Goal: Transaction & Acquisition: Purchase product/service

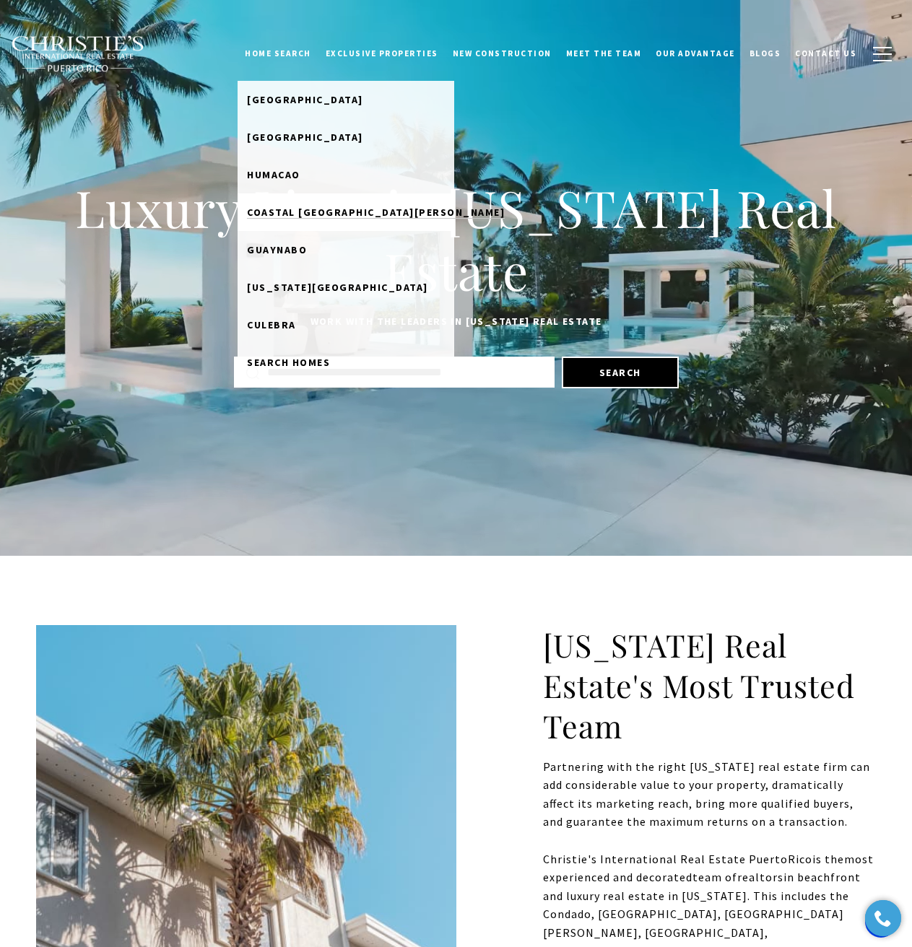
click at [325, 217] on span "Coastal [GEOGRAPHIC_DATA][PERSON_NAME]" at bounding box center [376, 212] width 258 height 13
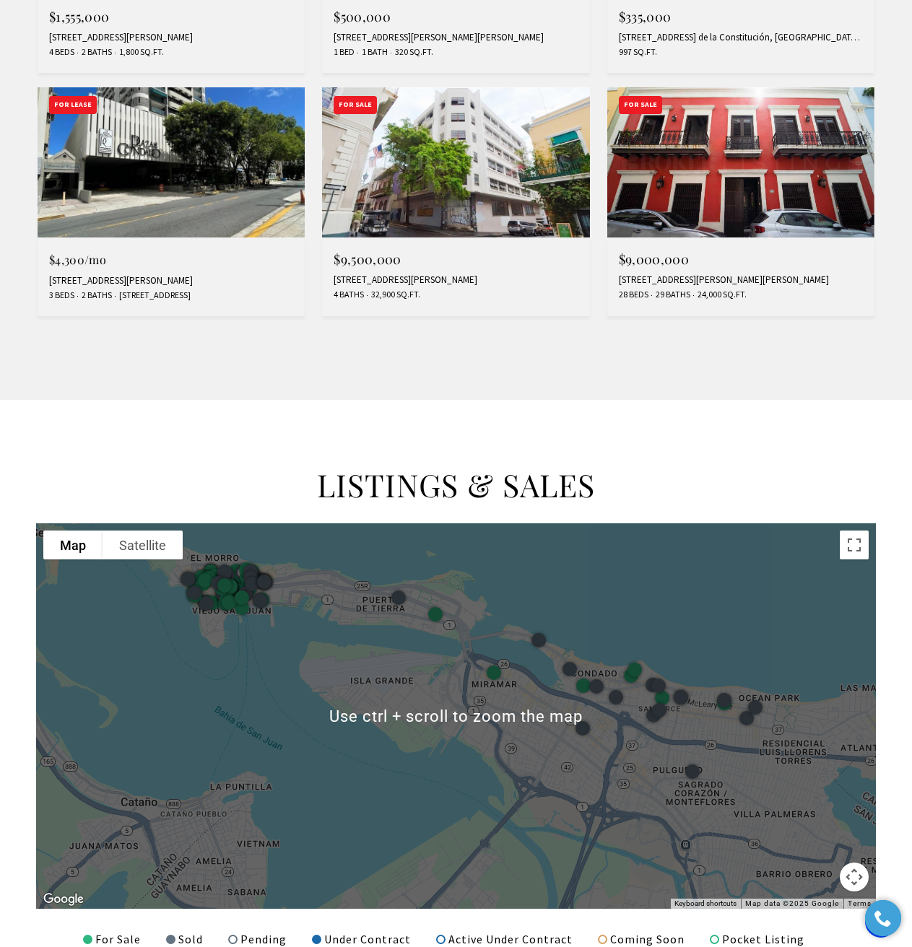
scroll to position [1300, 0]
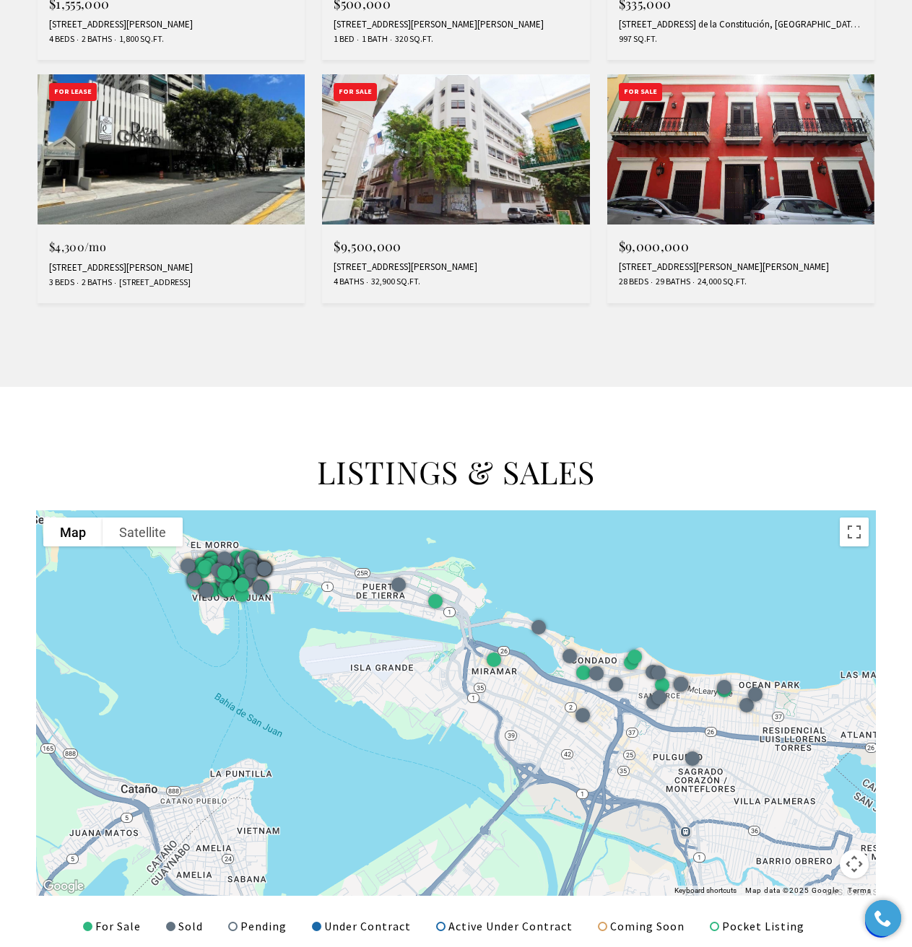
click at [859, 870] on button "Map camera controls" at bounding box center [854, 864] width 29 height 29
click at [814, 798] on button "Zoom in" at bounding box center [818, 792] width 29 height 29
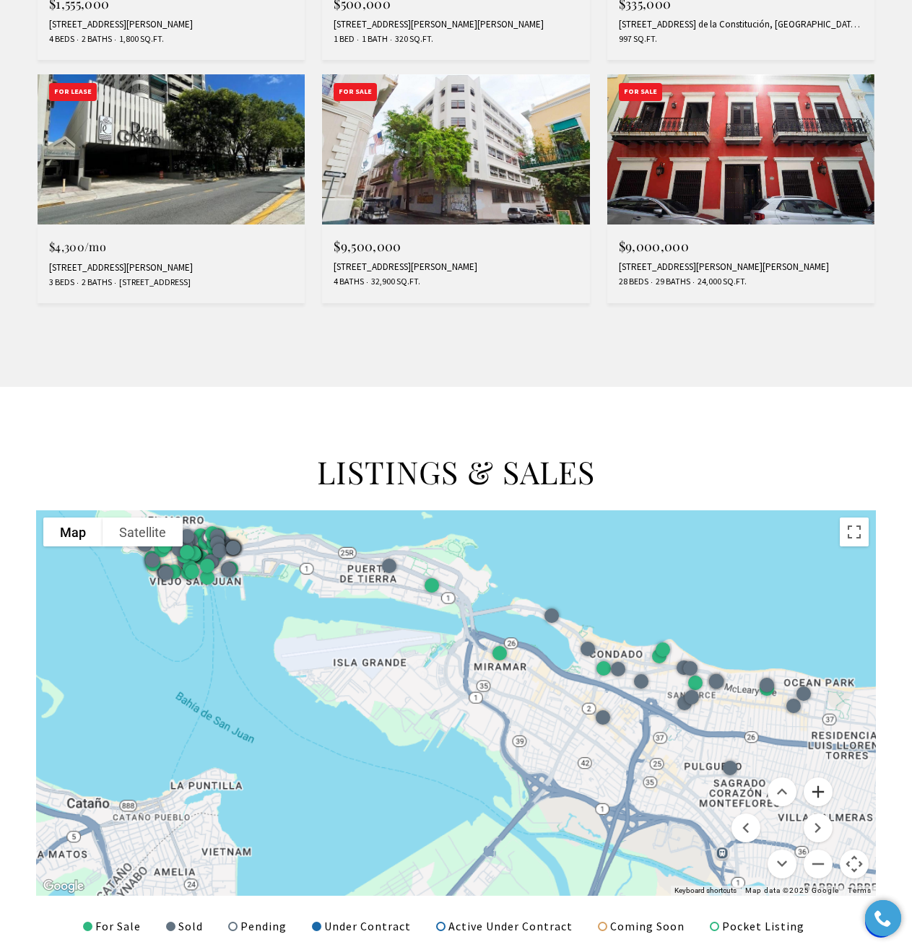
click at [814, 798] on button "Zoom in" at bounding box center [818, 792] width 29 height 29
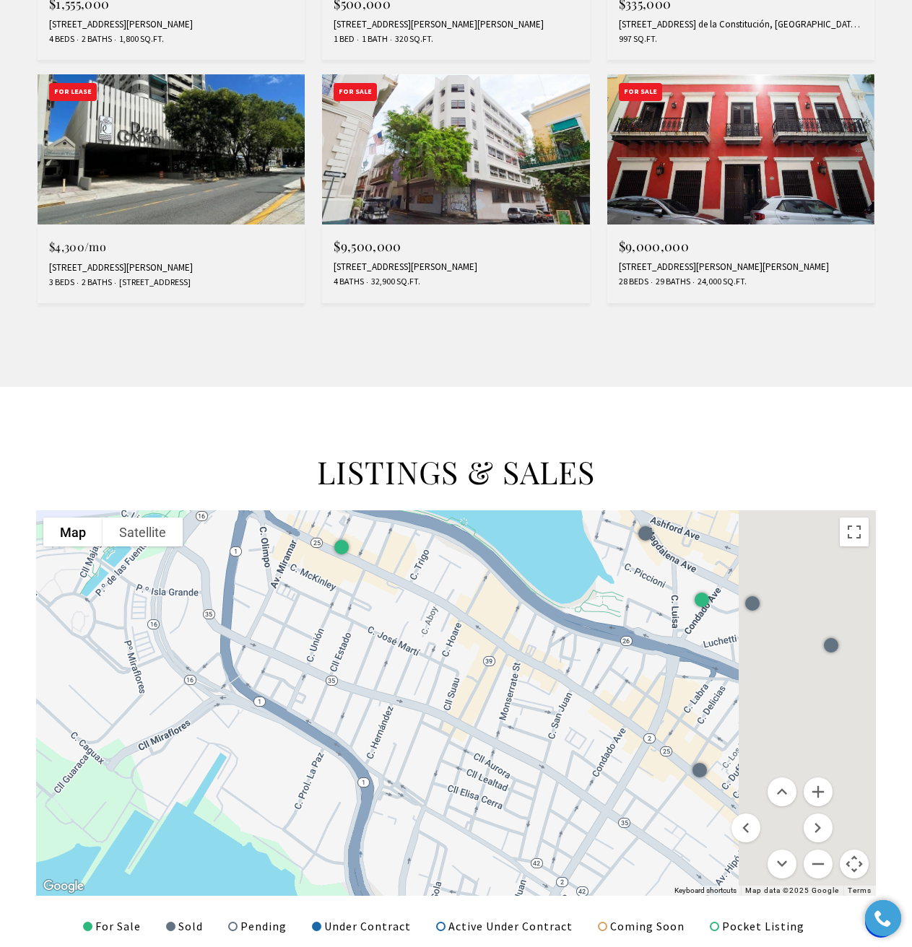
drag, startPoint x: 718, startPoint y: 700, endPoint x: 368, endPoint y: 739, distance: 351.5
click at [368, 738] on div at bounding box center [456, 703] width 840 height 386
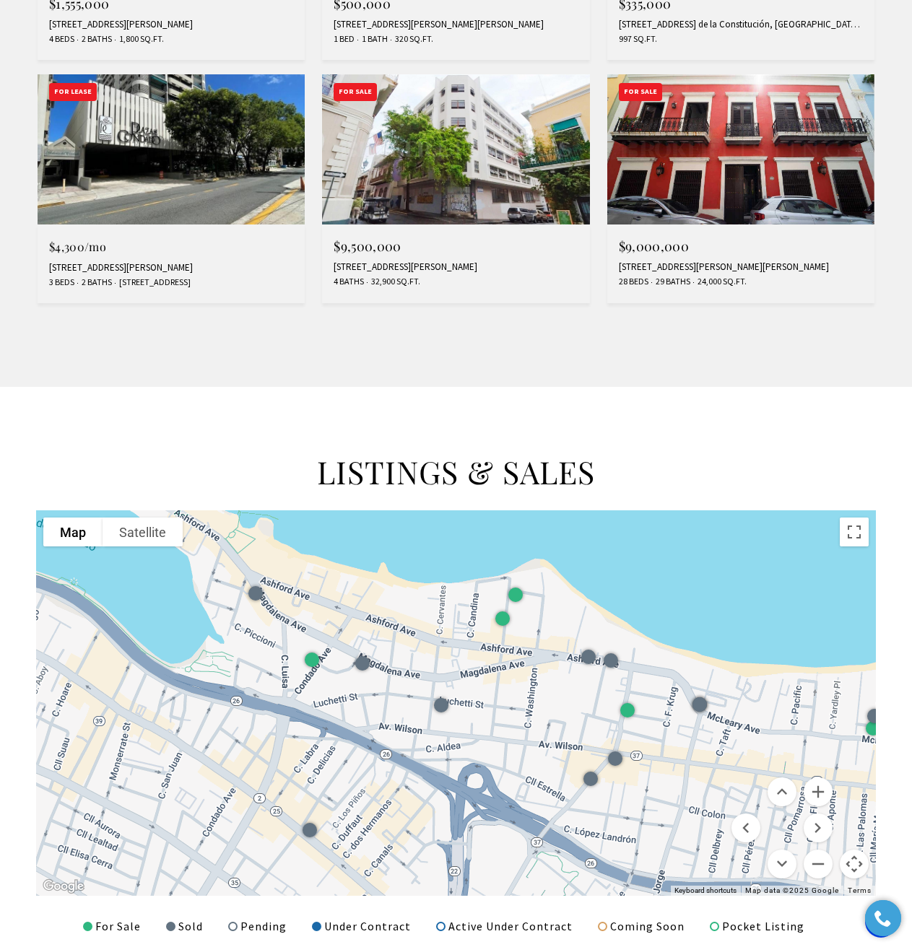
drag, startPoint x: 721, startPoint y: 711, endPoint x: 431, endPoint y: 755, distance: 292.8
click at [431, 755] on div at bounding box center [456, 703] width 840 height 386
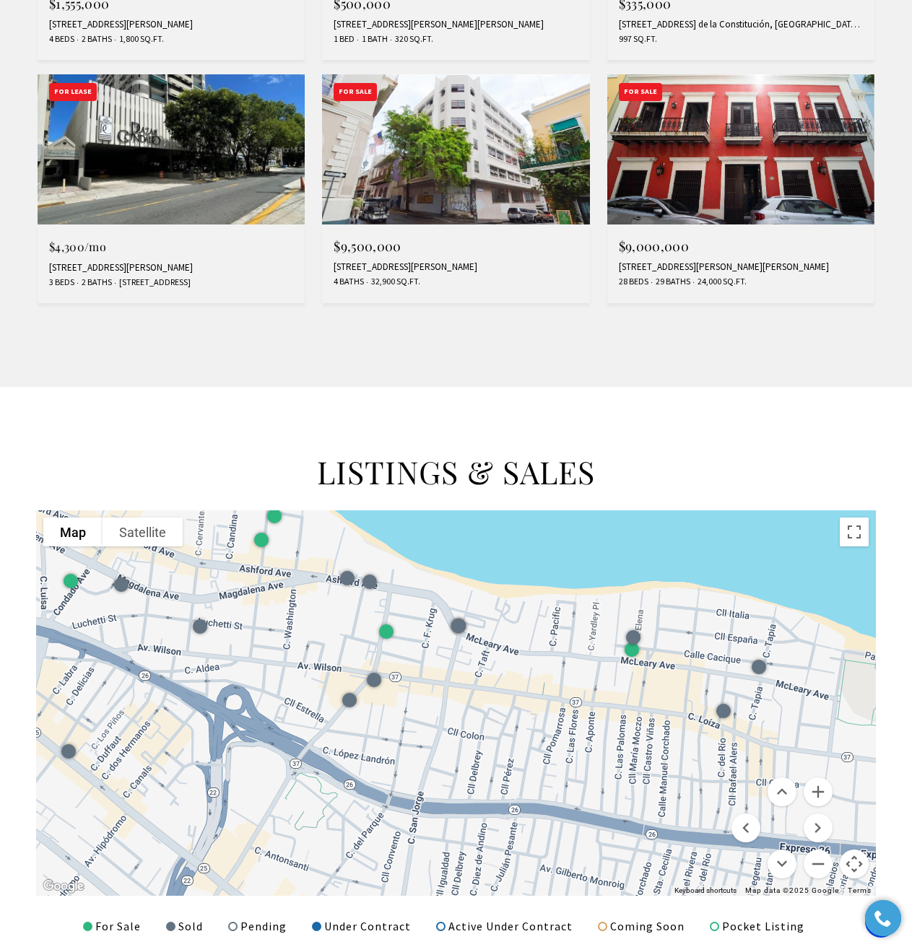
drag, startPoint x: 552, startPoint y: 749, endPoint x: 357, endPoint y: 690, distance: 203.7
click at [357, 690] on div at bounding box center [456, 703] width 840 height 386
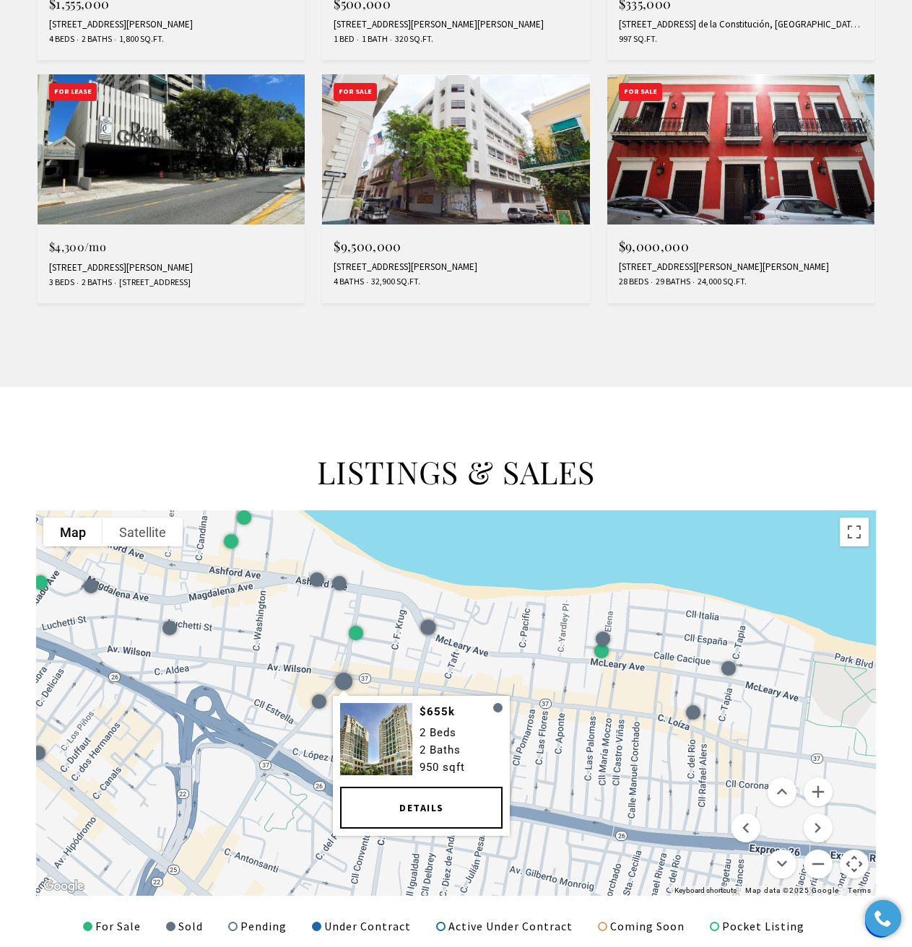
drag, startPoint x: 648, startPoint y: 718, endPoint x: 610, endPoint y: 720, distance: 37.6
click at [610, 720] on div "$655k 2 Beds 2 Baths 950 sqft Details" at bounding box center [456, 703] width 840 height 386
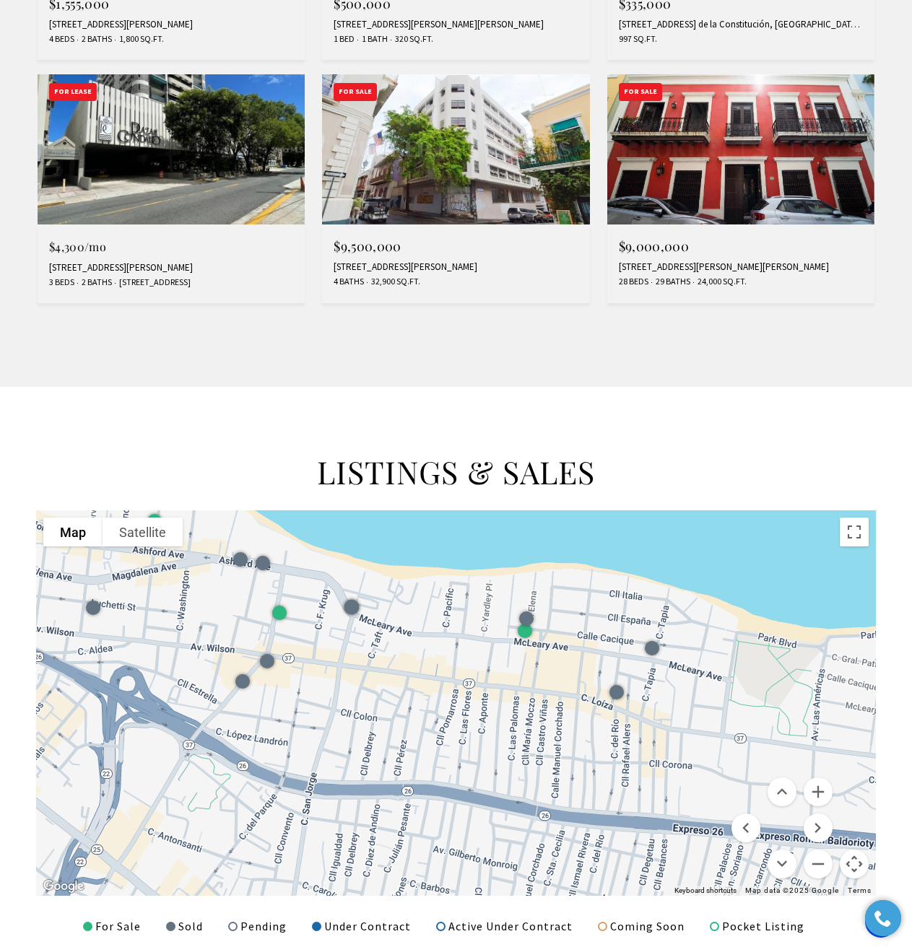
drag, startPoint x: 656, startPoint y: 747, endPoint x: 643, endPoint y: 731, distance: 20.0
click at [643, 731] on div at bounding box center [456, 703] width 840 height 386
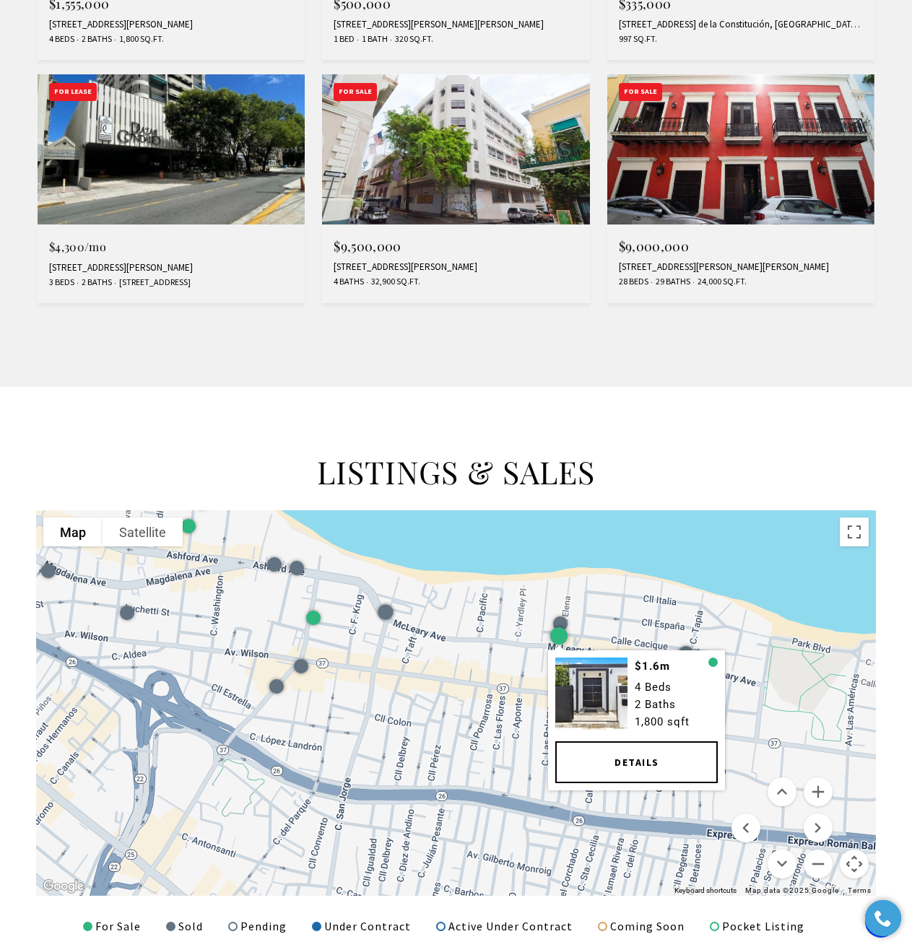
click at [800, 681] on div "$1.6m 4 Beds 2 Baths 1,800 sqft Details" at bounding box center [456, 703] width 840 height 386
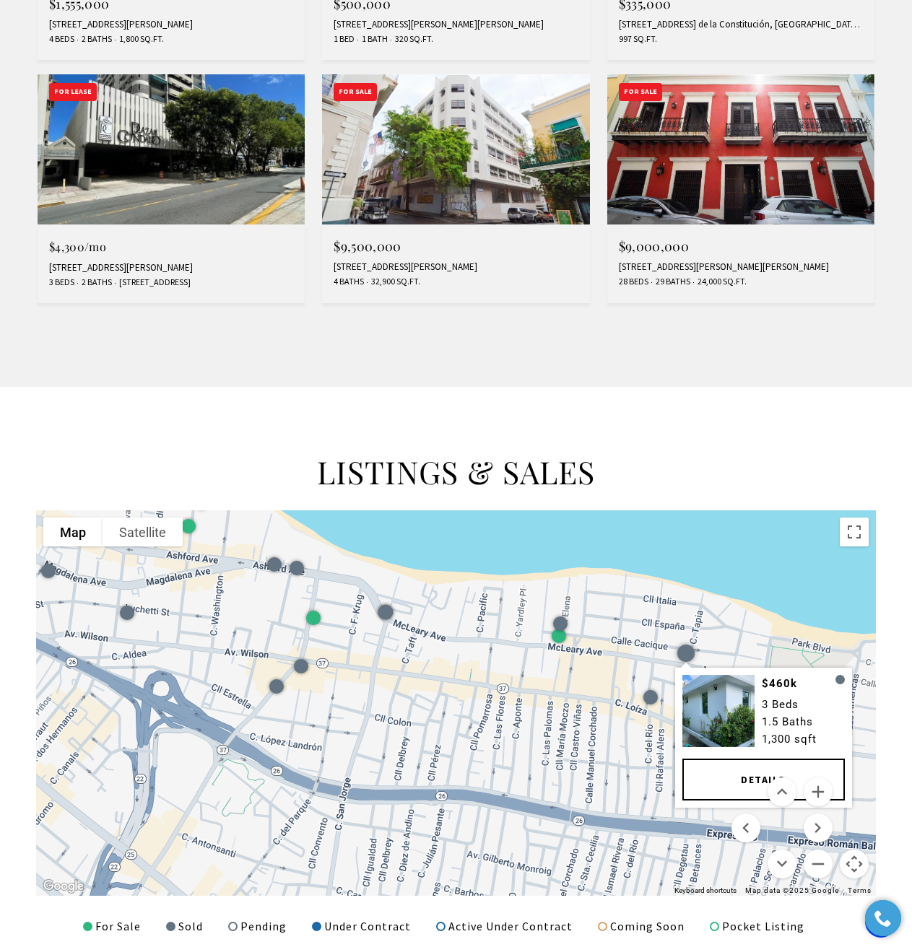
click at [655, 673] on div "$460k 3 Beds 1.5 Baths 1,300 sqft Details" at bounding box center [456, 703] width 840 height 386
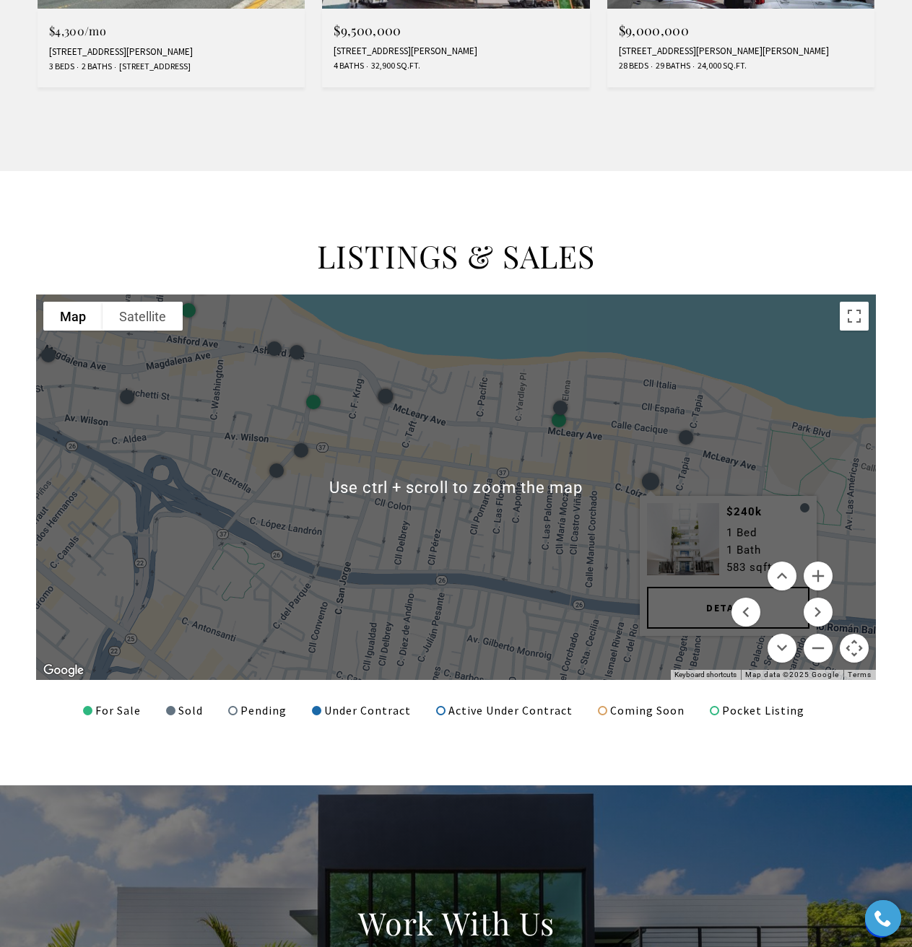
scroll to position [1516, 0]
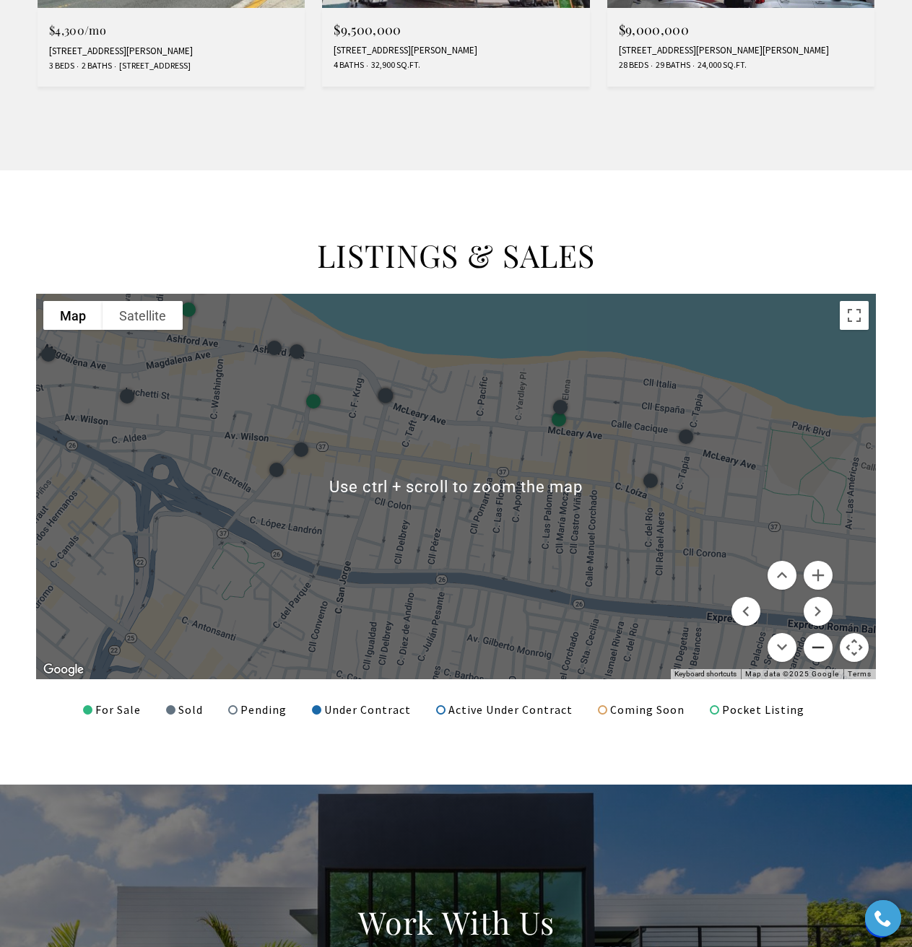
click at [815, 653] on button "Zoom out" at bounding box center [818, 647] width 29 height 29
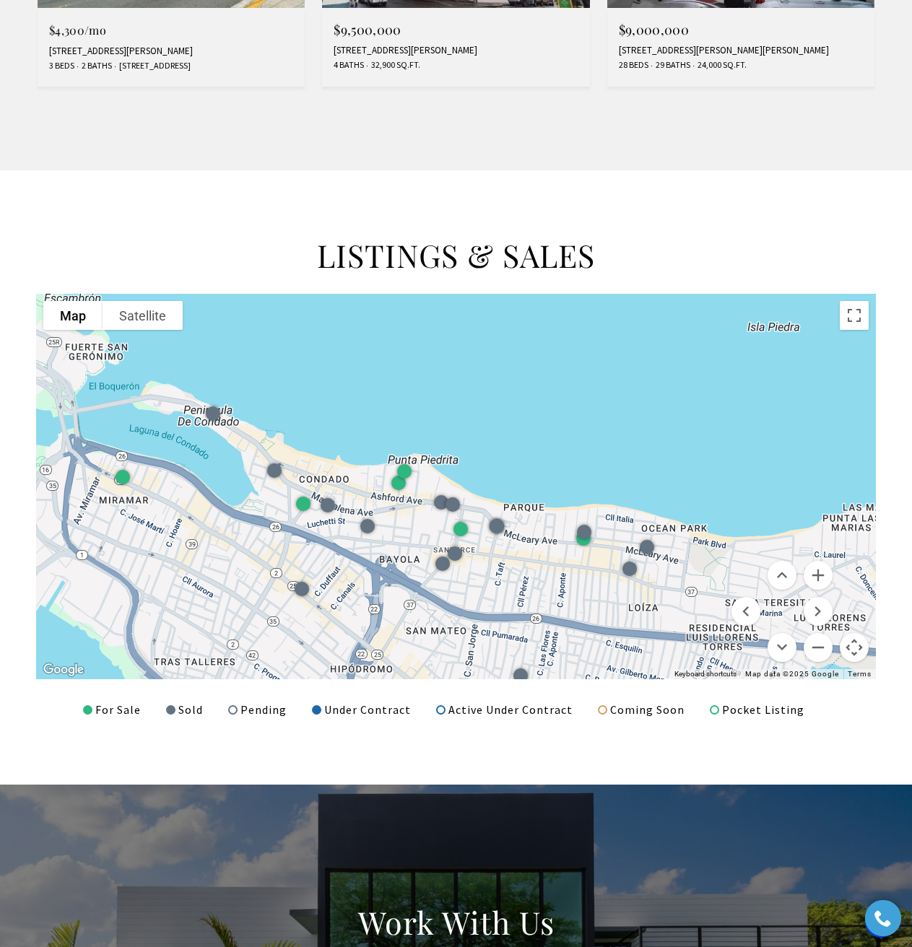
drag, startPoint x: 516, startPoint y: 562, endPoint x: 595, endPoint y: 651, distance: 118.7
click at [595, 651] on div at bounding box center [456, 487] width 840 height 386
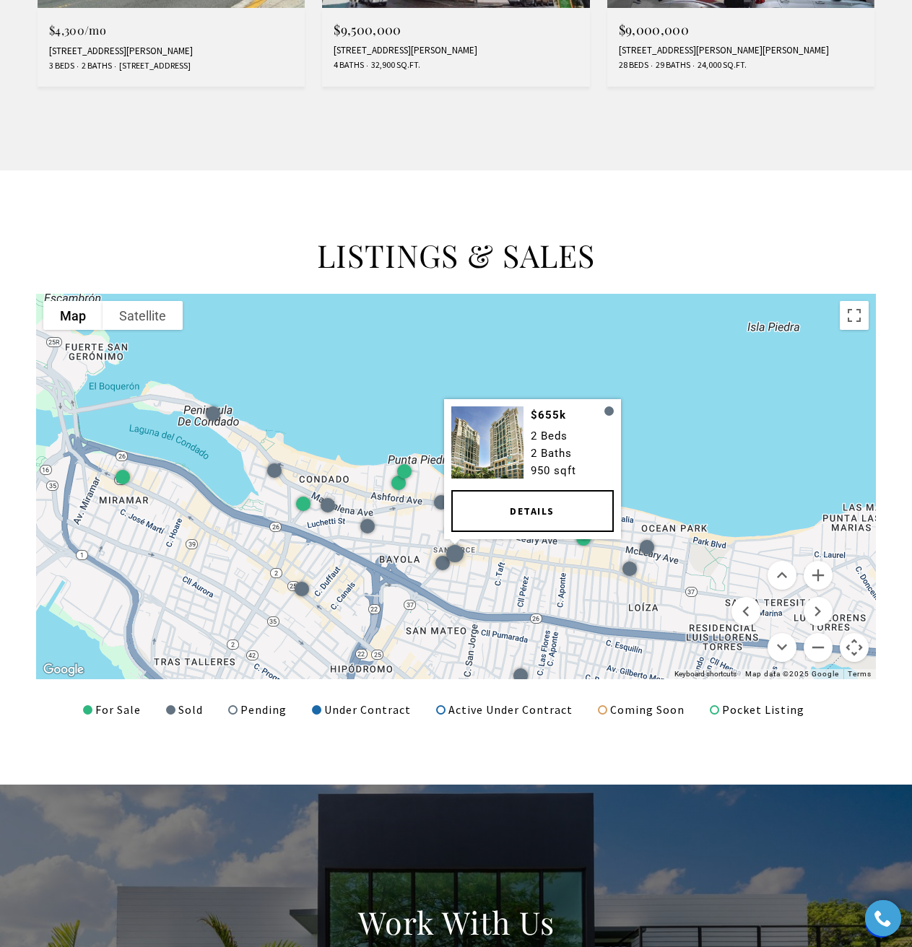
click at [423, 523] on div "$655k 2 Beds 2 Baths 950 sqft Details" at bounding box center [456, 487] width 840 height 386
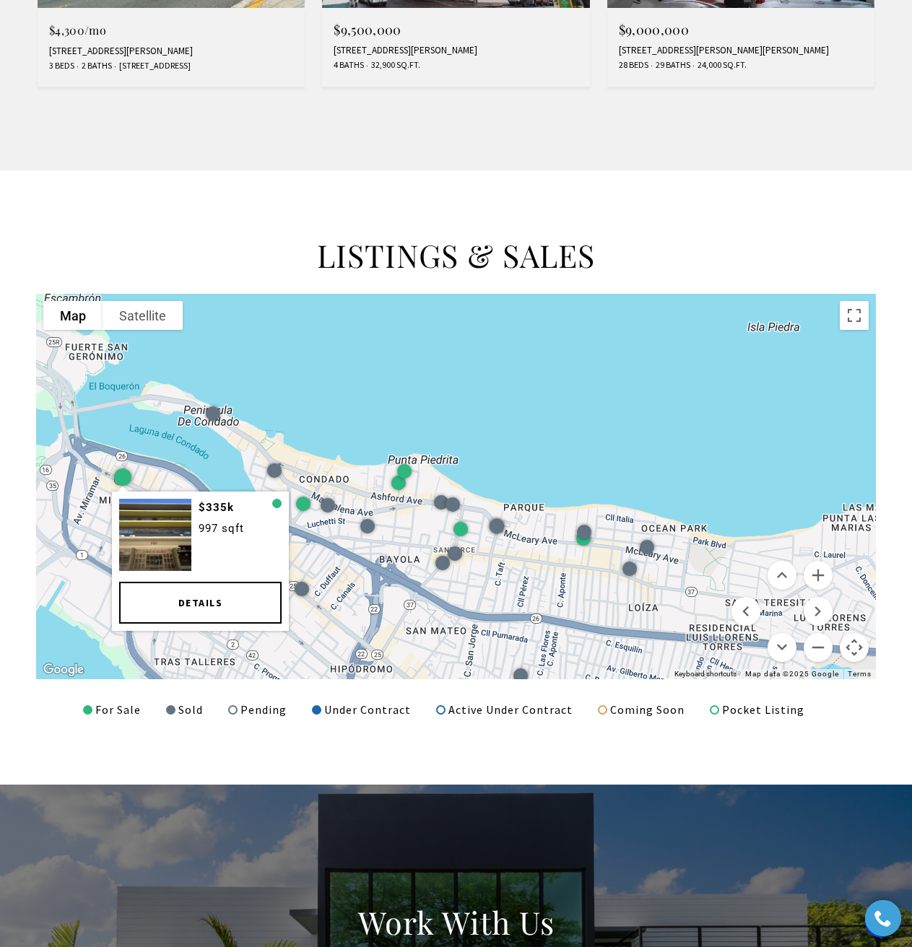
click at [126, 475] on div at bounding box center [122, 477] width 17 height 17
click at [190, 592] on link "Details" at bounding box center [200, 604] width 162 height 42
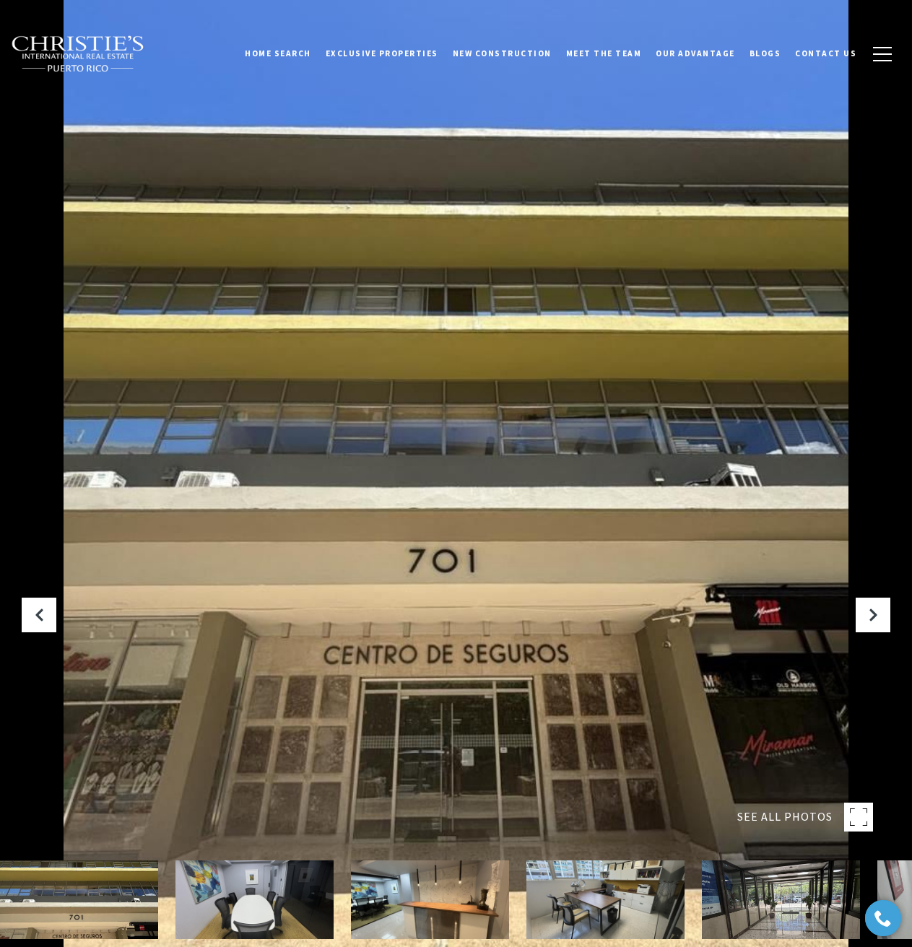
drag, startPoint x: 648, startPoint y: 527, endPoint x: 634, endPoint y: 480, distance: 49.1
click at [634, 480] on div at bounding box center [456, 473] width 912 height 947
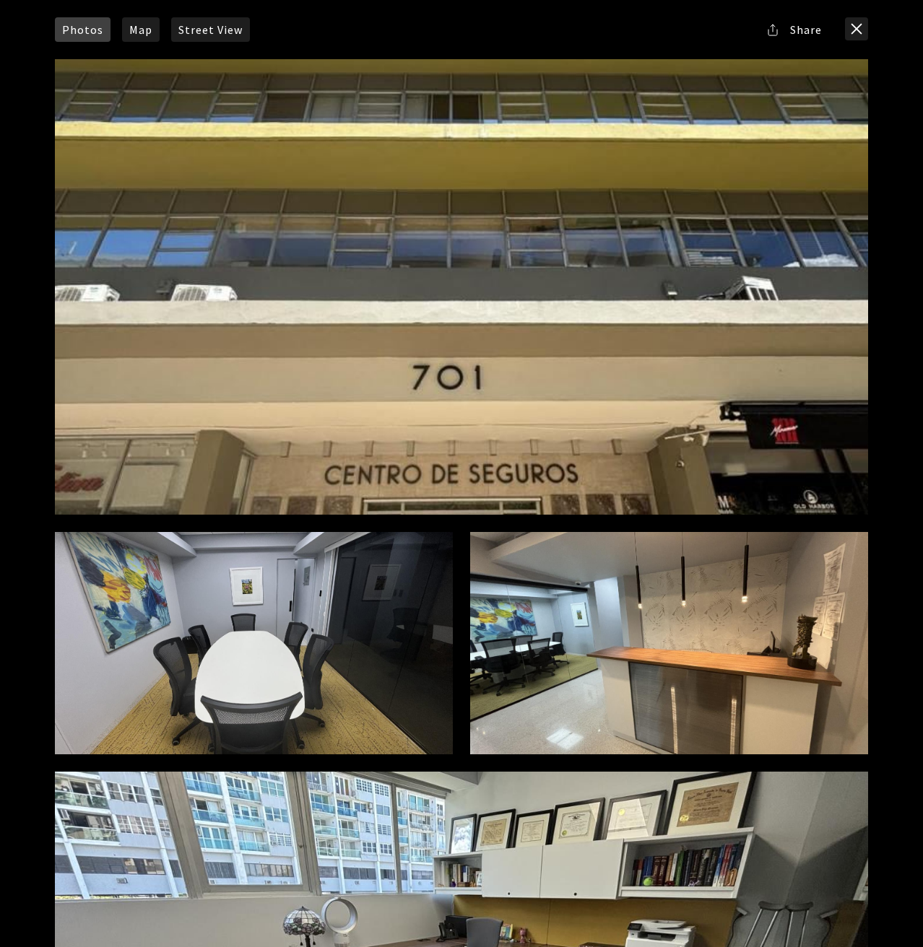
click at [672, 408] on div at bounding box center [461, 287] width 813 height 456
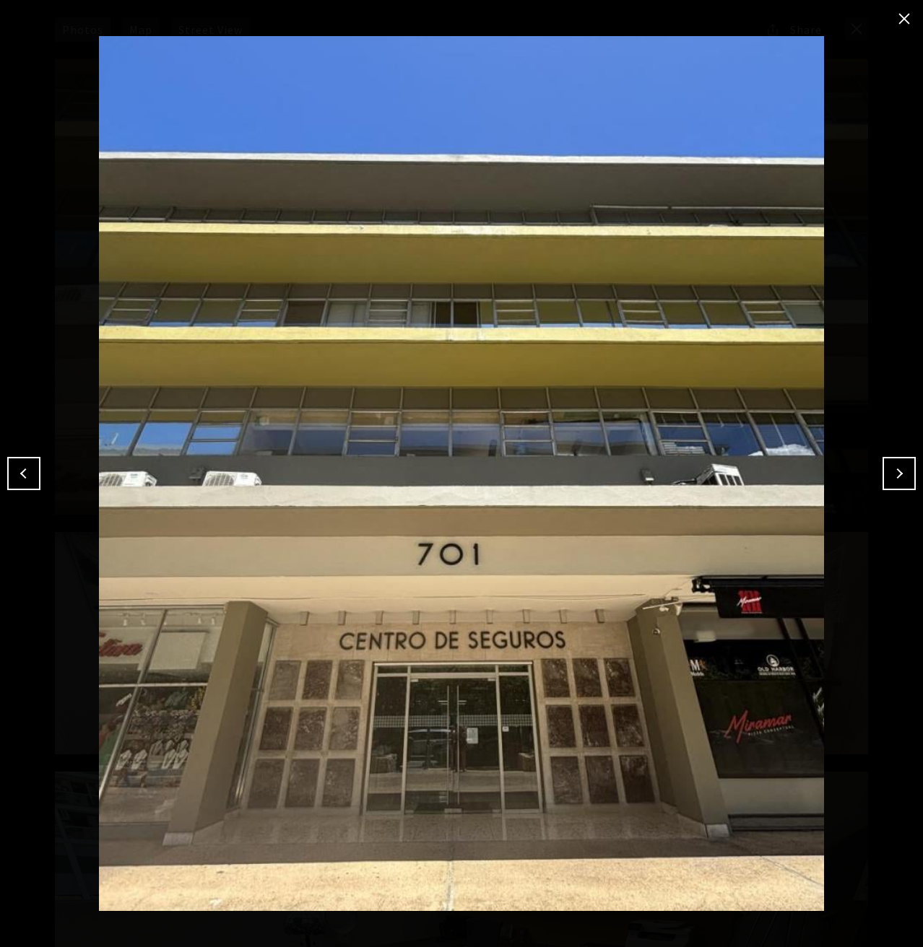
click at [888, 474] on button "Next" at bounding box center [898, 473] width 33 height 33
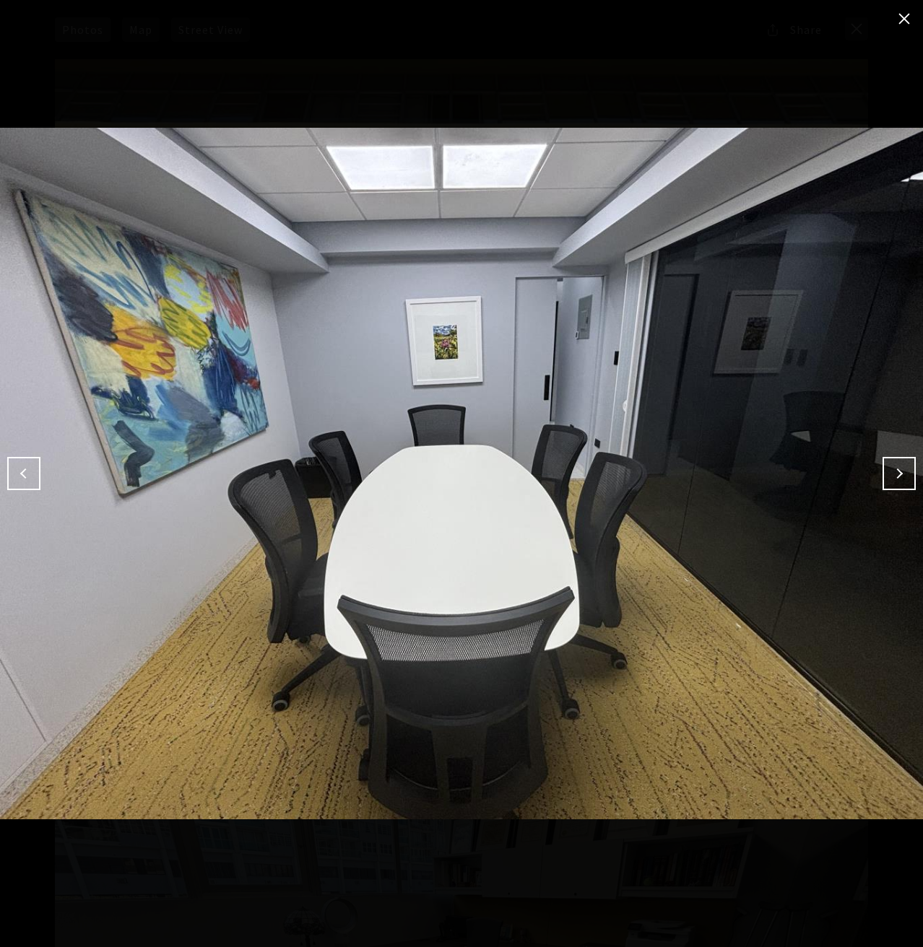
click at [888, 474] on button "Next" at bounding box center [898, 473] width 33 height 33
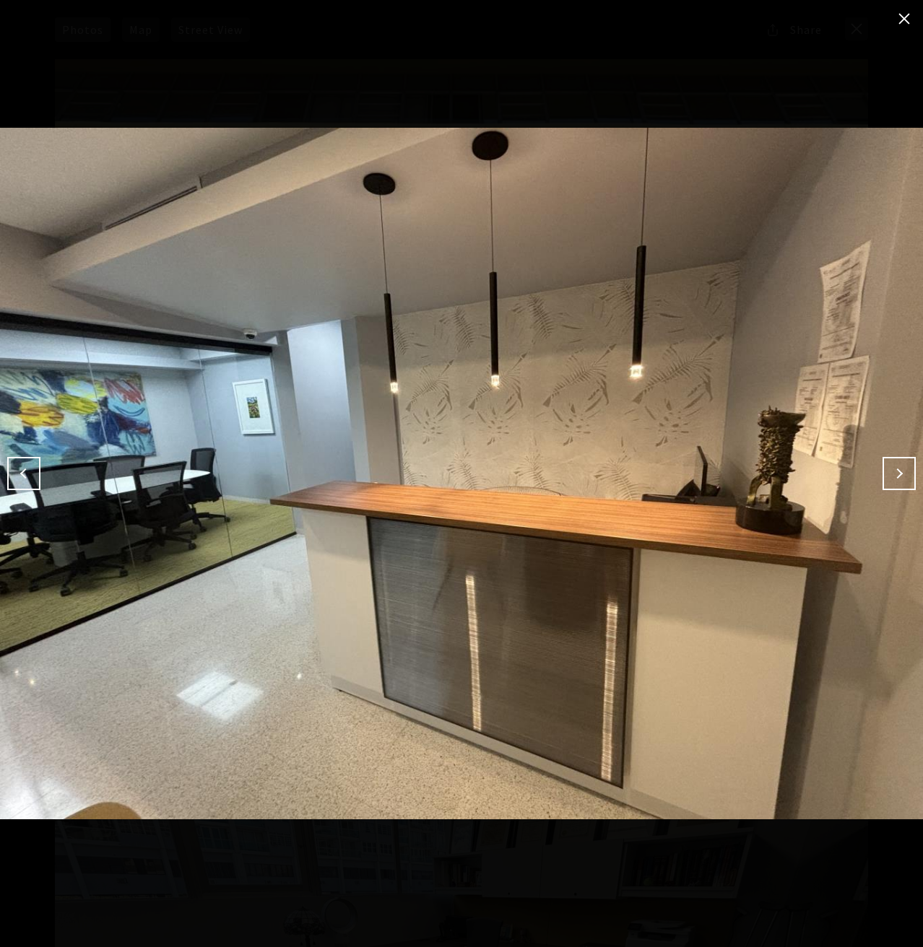
click at [888, 474] on button "Next" at bounding box center [898, 473] width 33 height 33
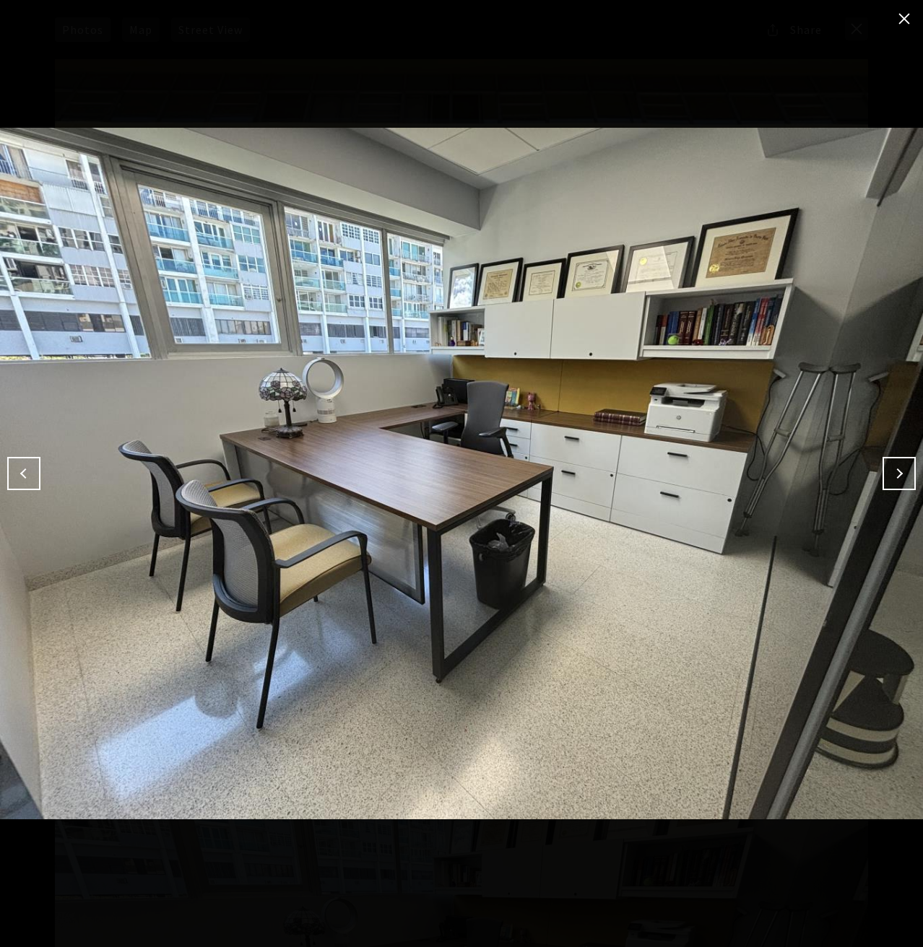
click at [888, 474] on button "Next" at bounding box center [898, 473] width 33 height 33
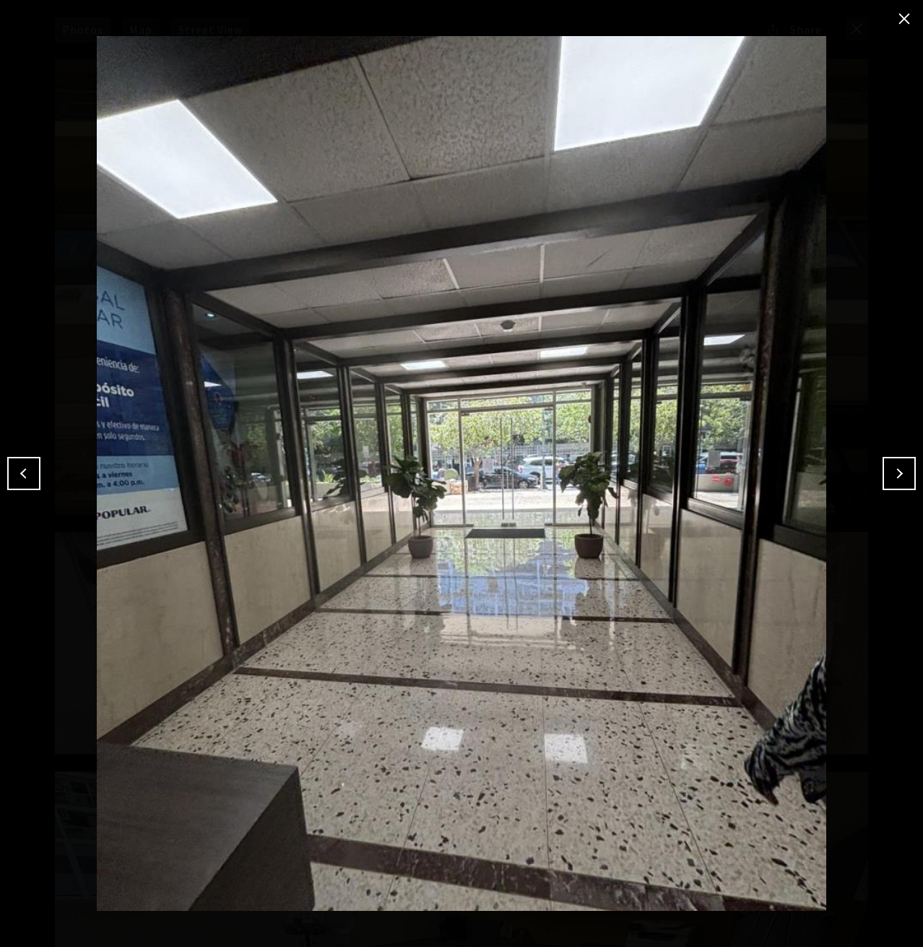
click at [888, 474] on button "Next" at bounding box center [898, 473] width 33 height 33
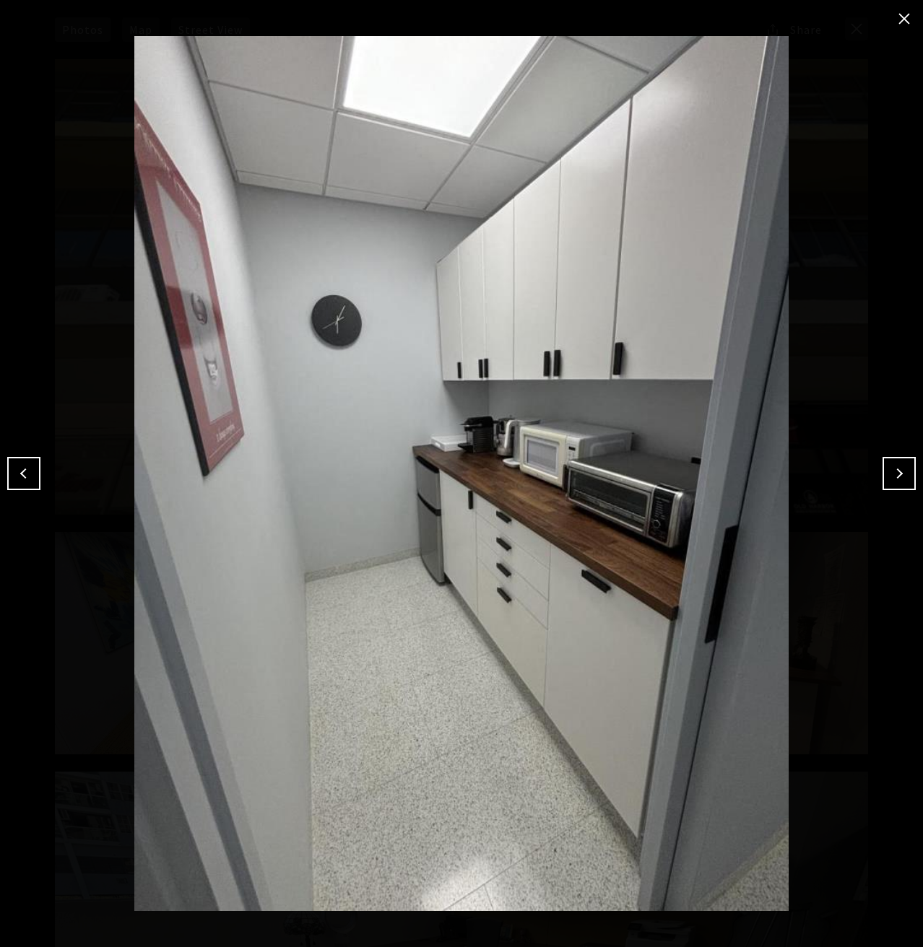
click at [905, 17] on button "close modal" at bounding box center [903, 18] width 23 height 23
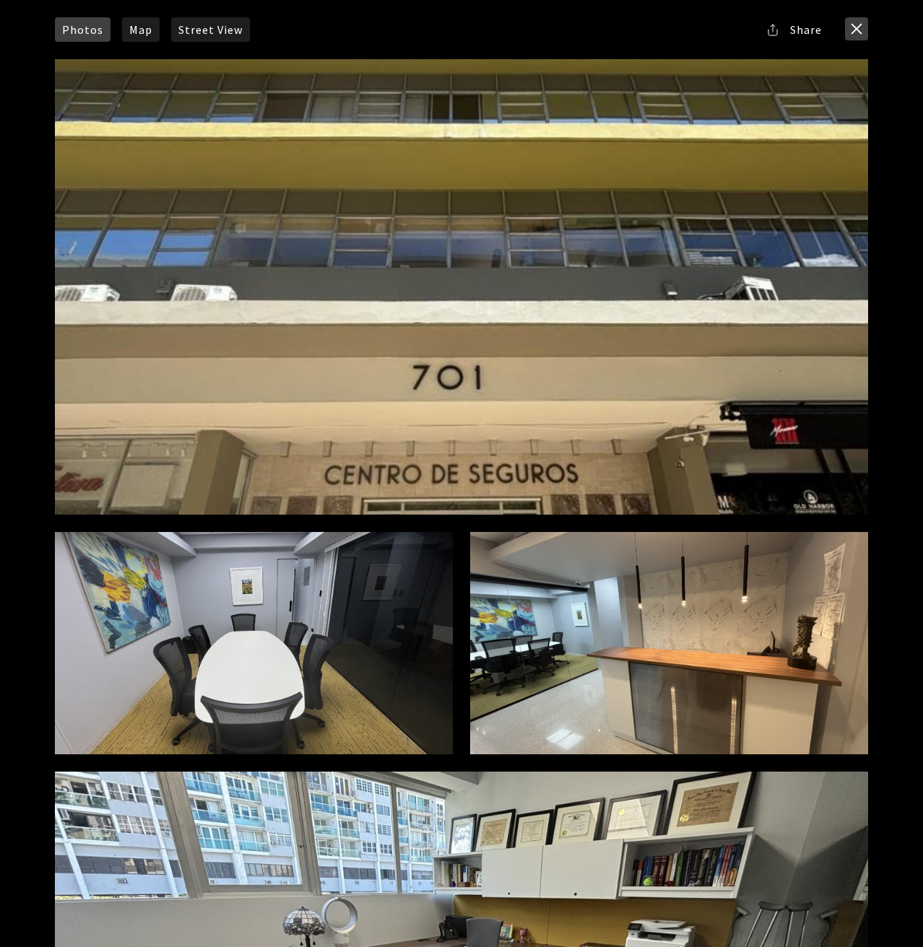
click at [859, 22] on button "close modal" at bounding box center [856, 28] width 23 height 23
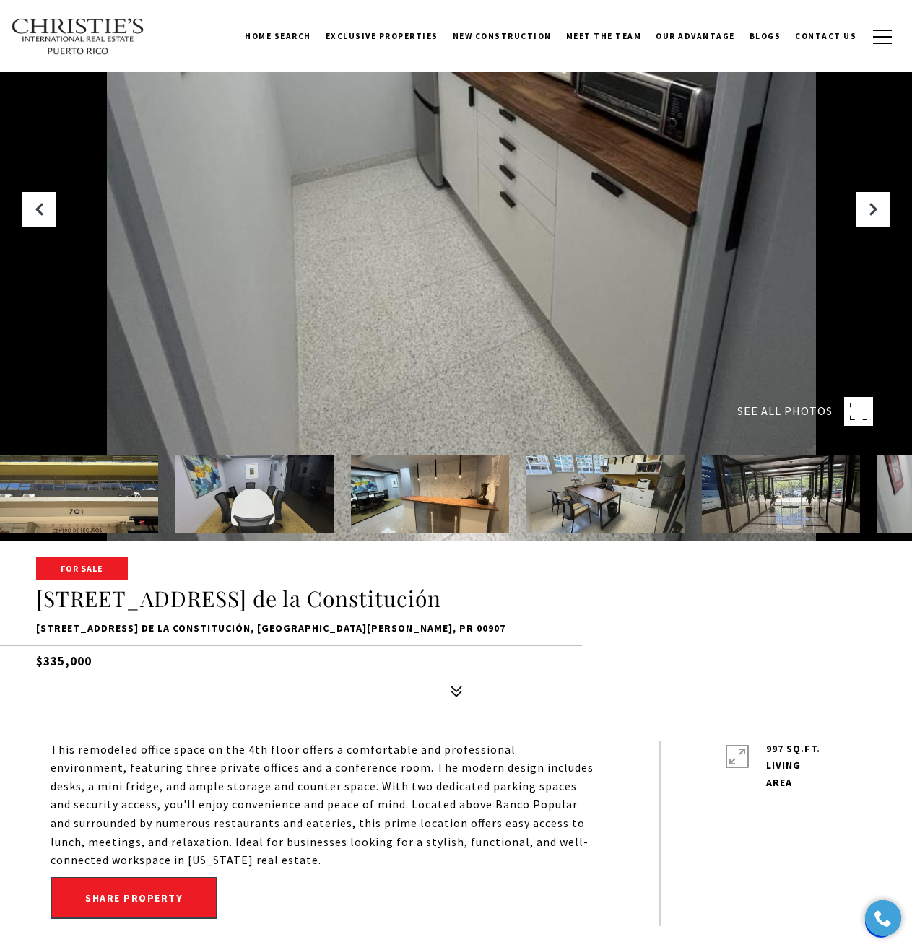
scroll to position [505, 0]
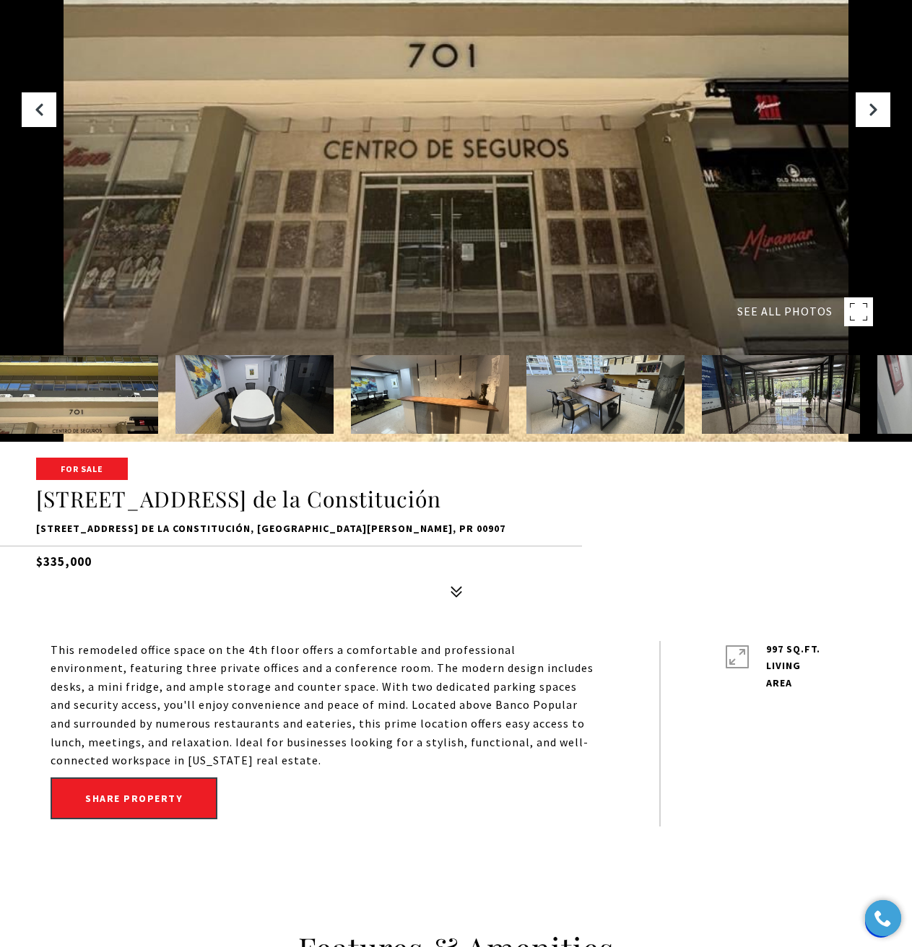
drag, startPoint x: 148, startPoint y: 646, endPoint x: 527, endPoint y: 762, distance: 396.5
click at [527, 762] on p "This remodeled office space on the 4th floor offers a comfortable and professio…" at bounding box center [323, 705] width 544 height 129
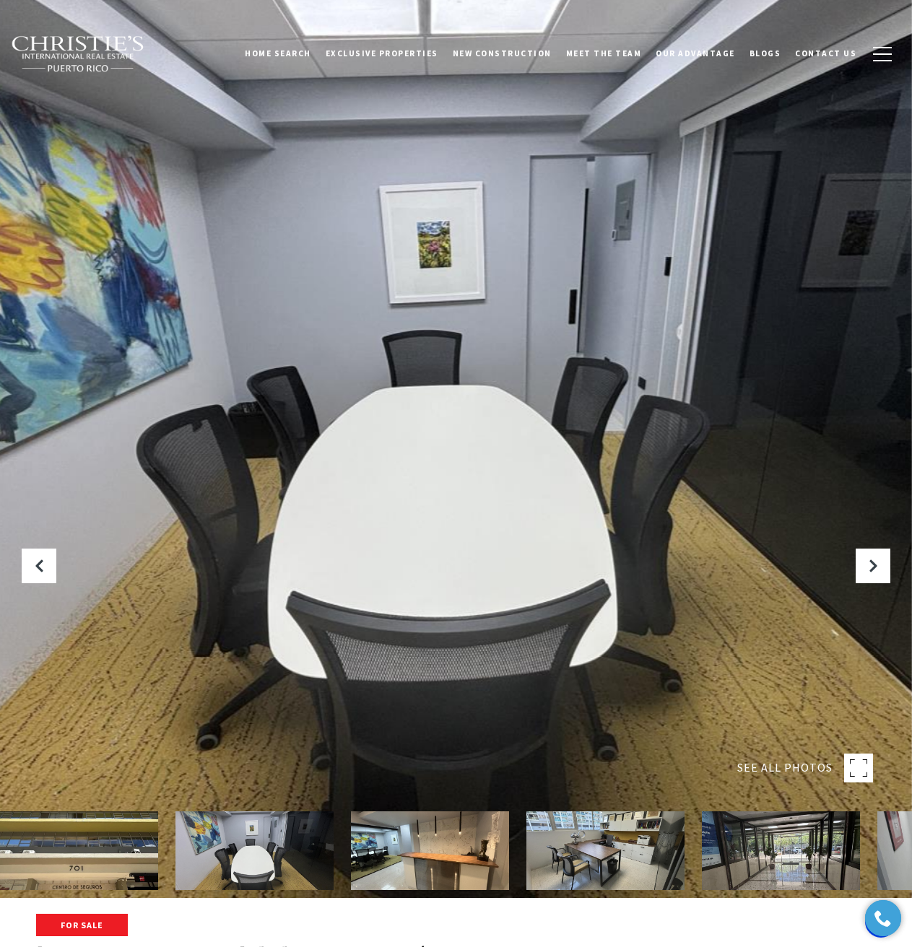
scroll to position [72, 0]
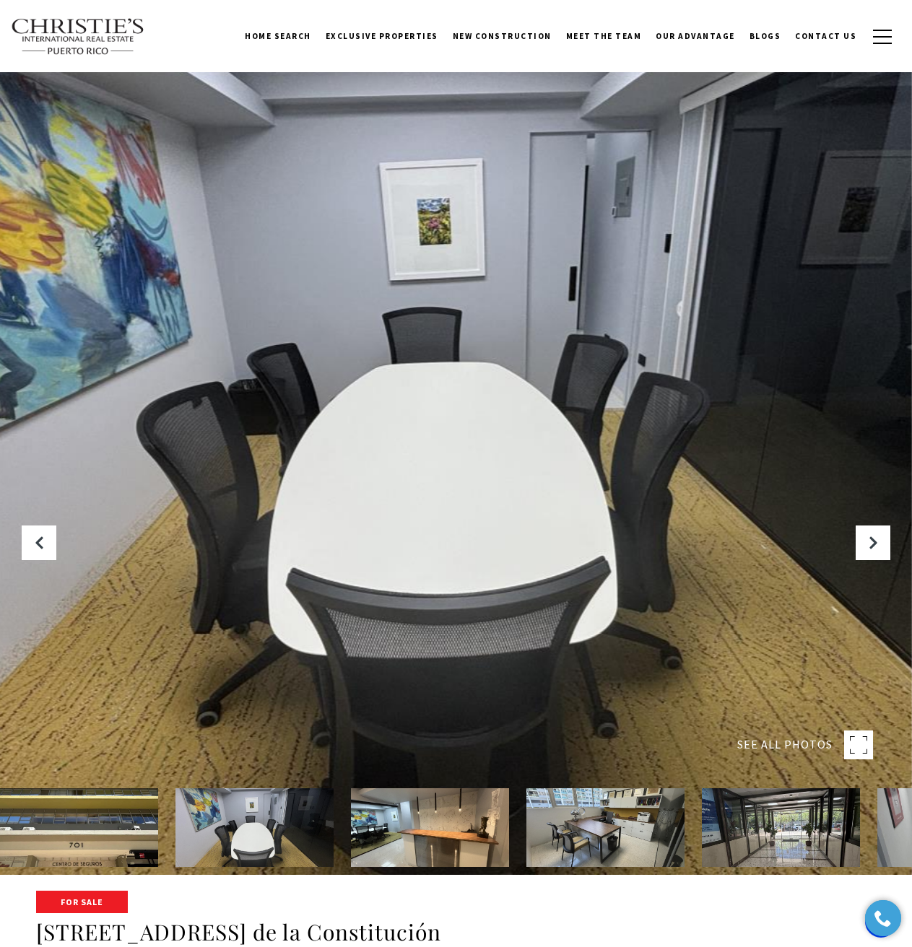
click at [108, 27] on img at bounding box center [78, 37] width 134 height 38
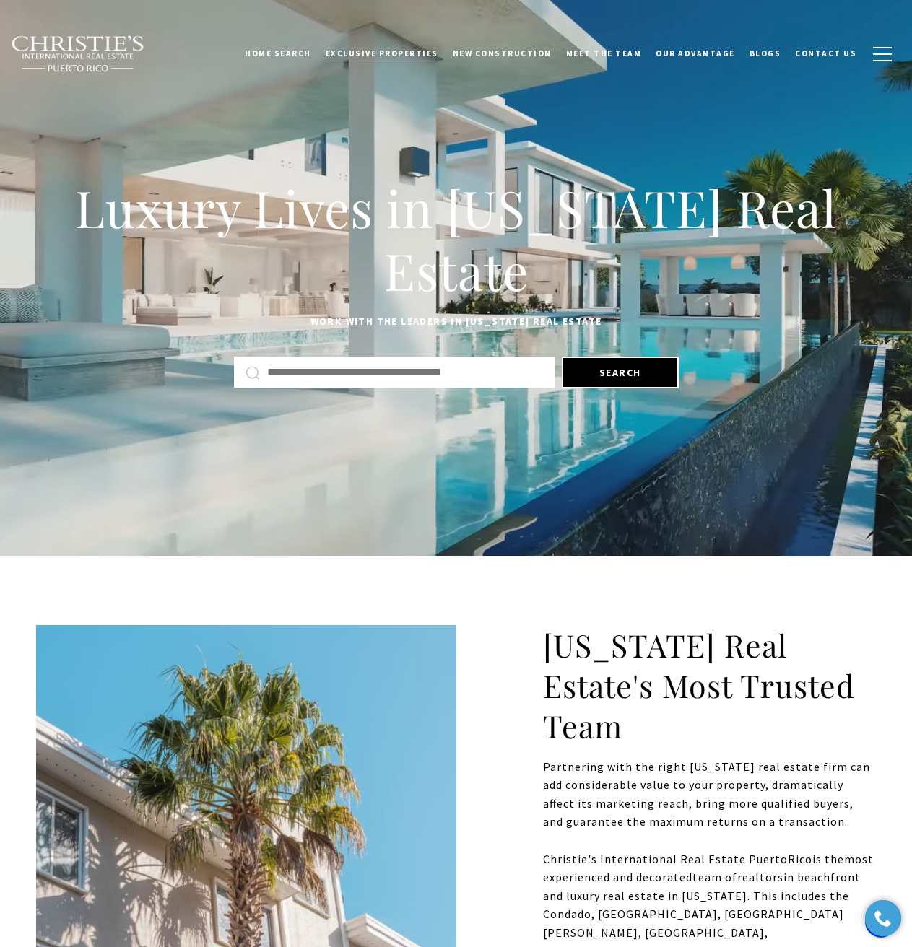
click at [370, 46] on link "Exclusive Properties" at bounding box center [381, 53] width 127 height 36
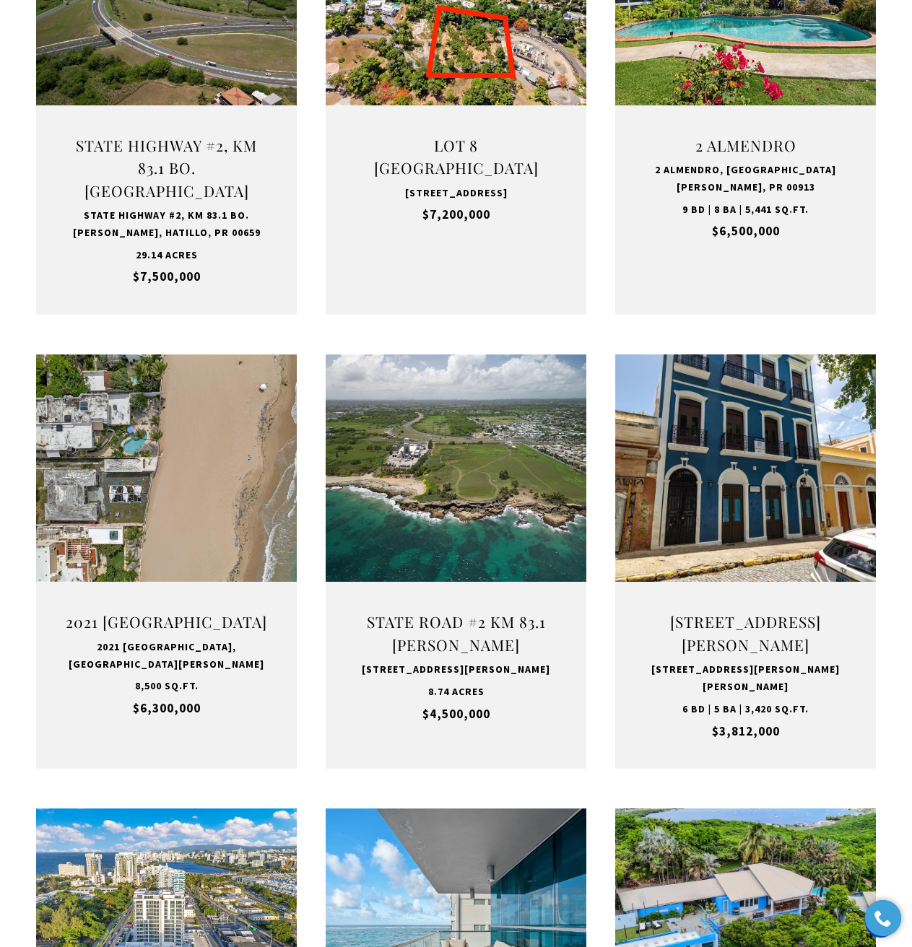
scroll to position [722, 0]
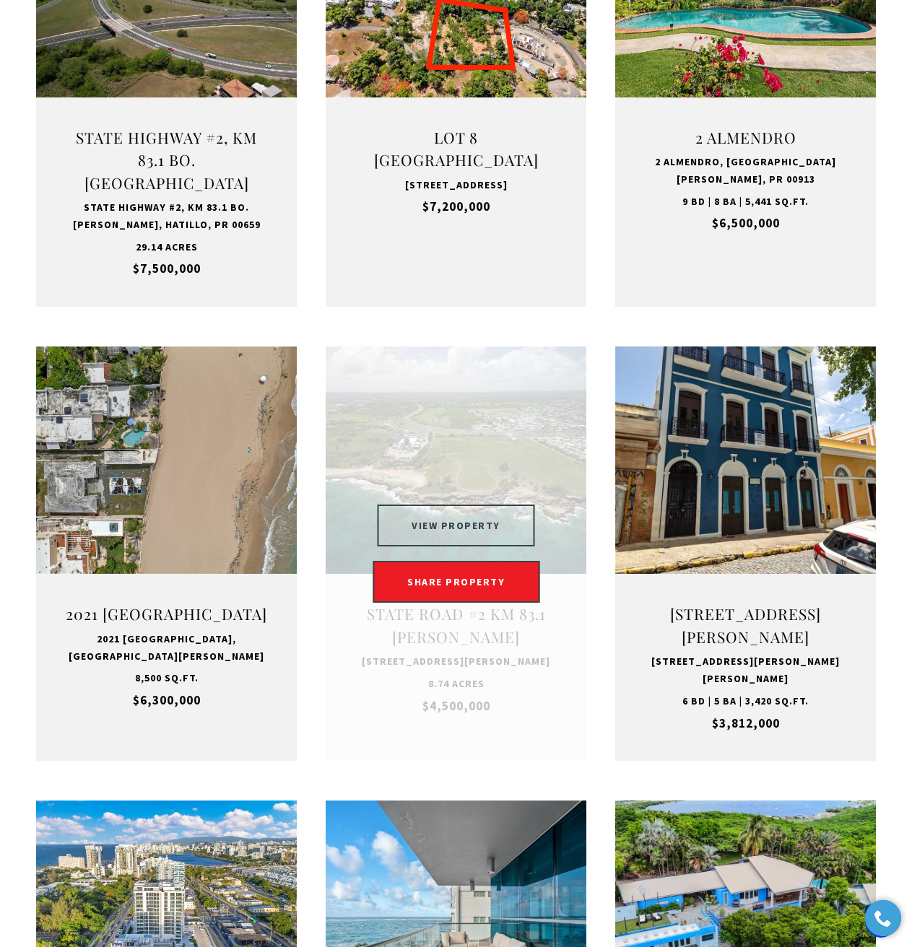
click at [464, 510] on button "VIEW PROPERTY" at bounding box center [456, 526] width 158 height 42
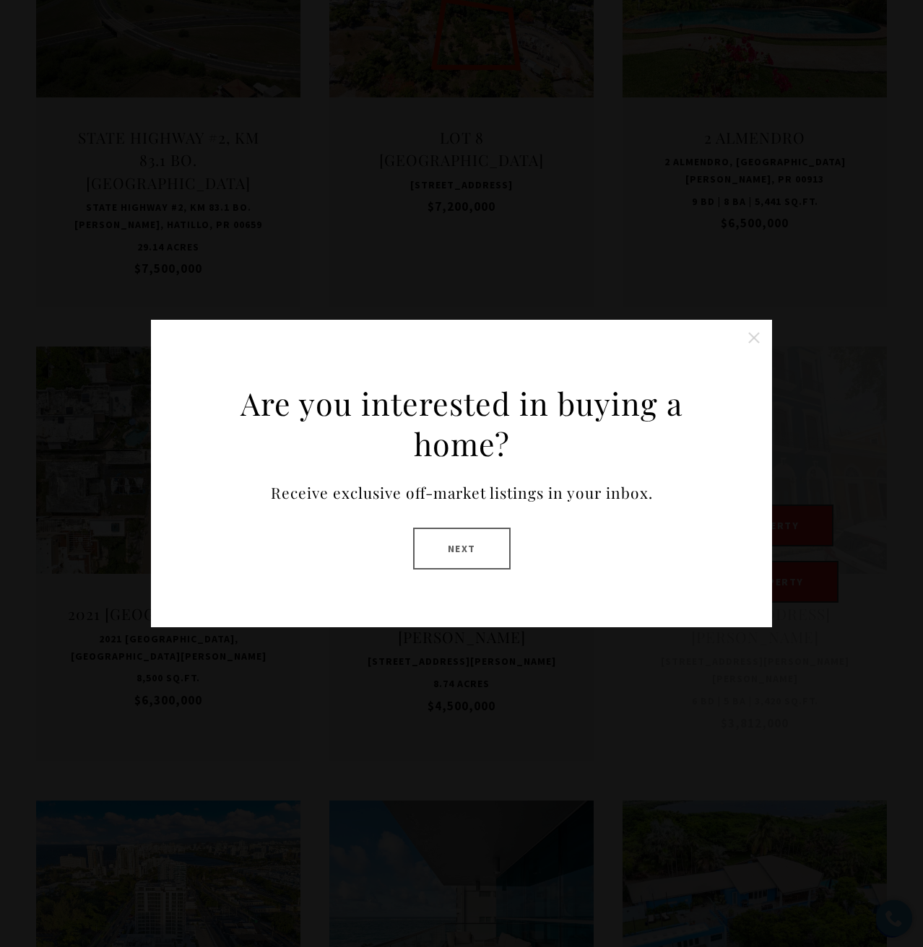
click at [747, 334] on button "Close this option" at bounding box center [753, 337] width 29 height 29
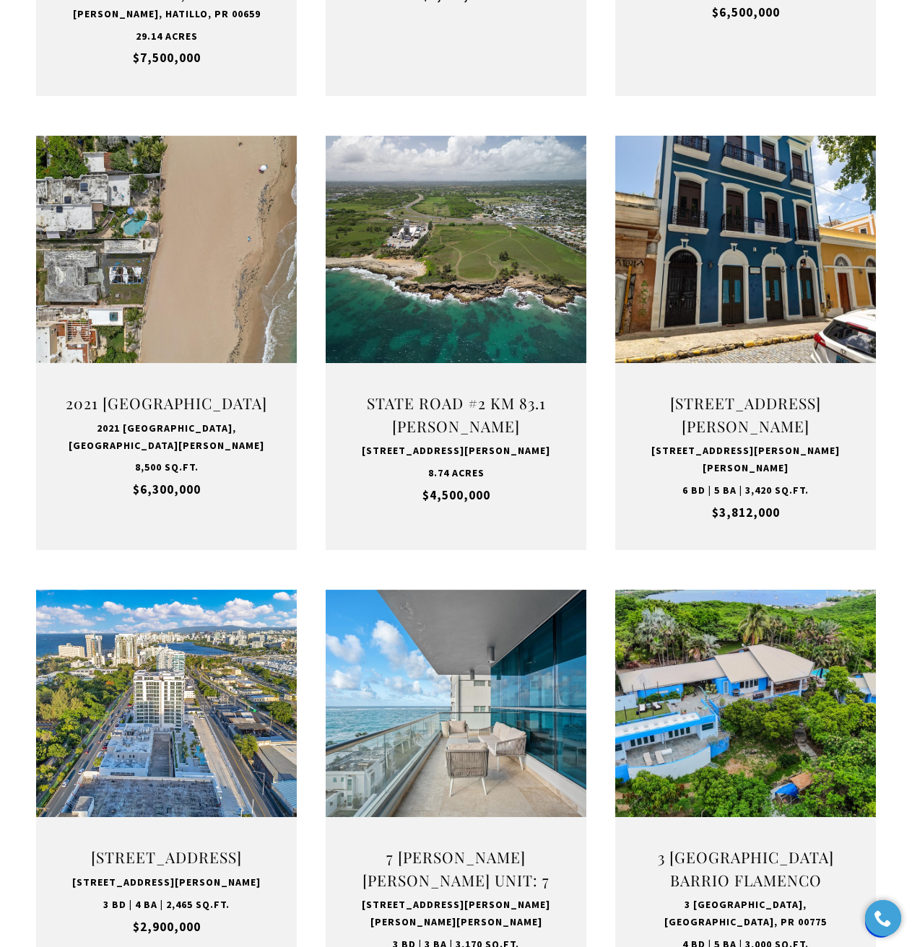
scroll to position [1011, 0]
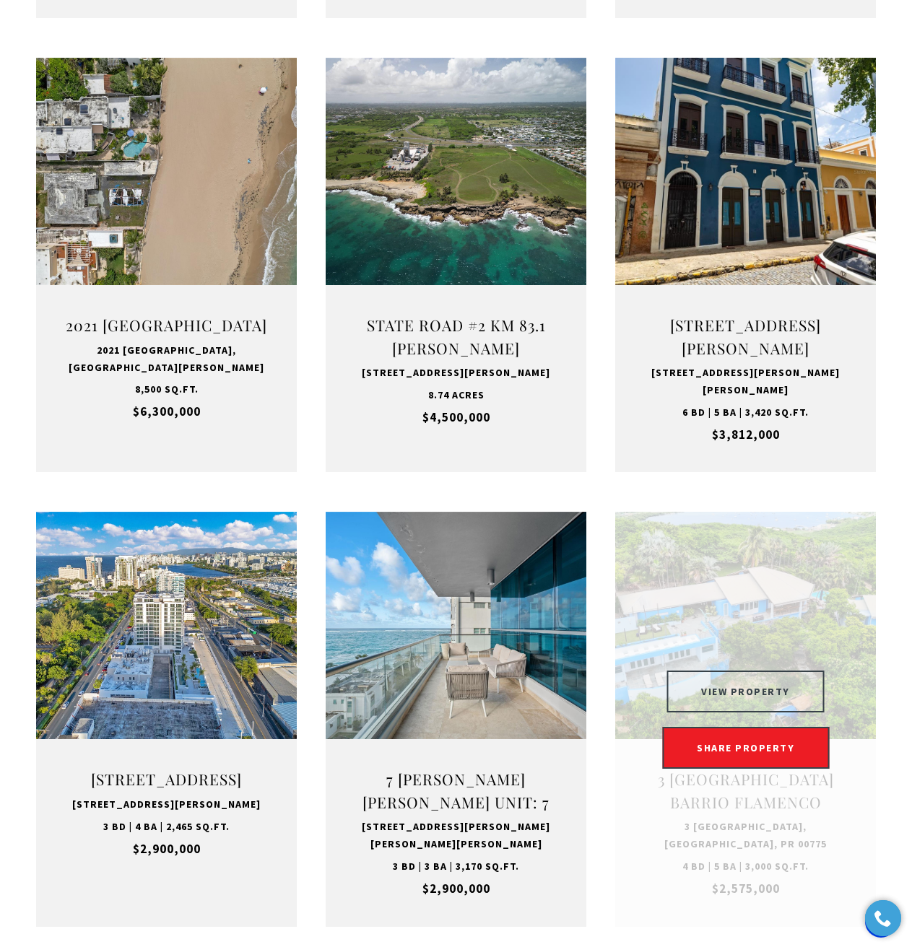
click at [757, 686] on button "VIEW PROPERTY" at bounding box center [745, 692] width 158 height 42
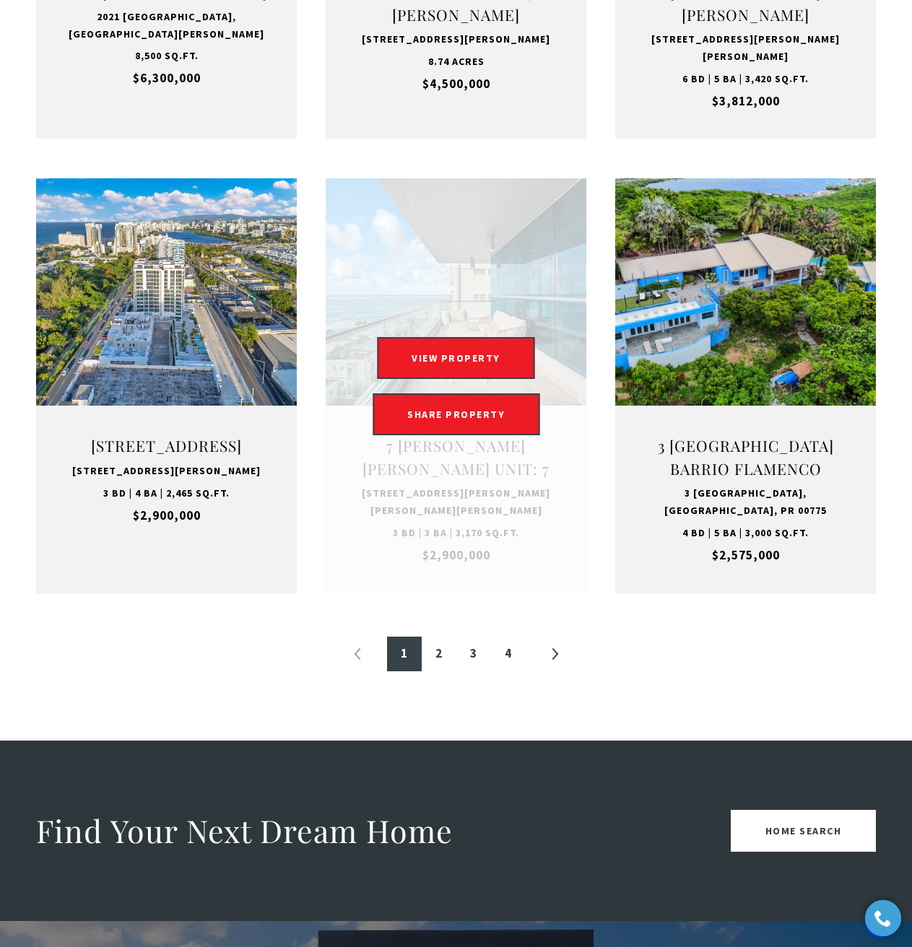
scroll to position [1372, 0]
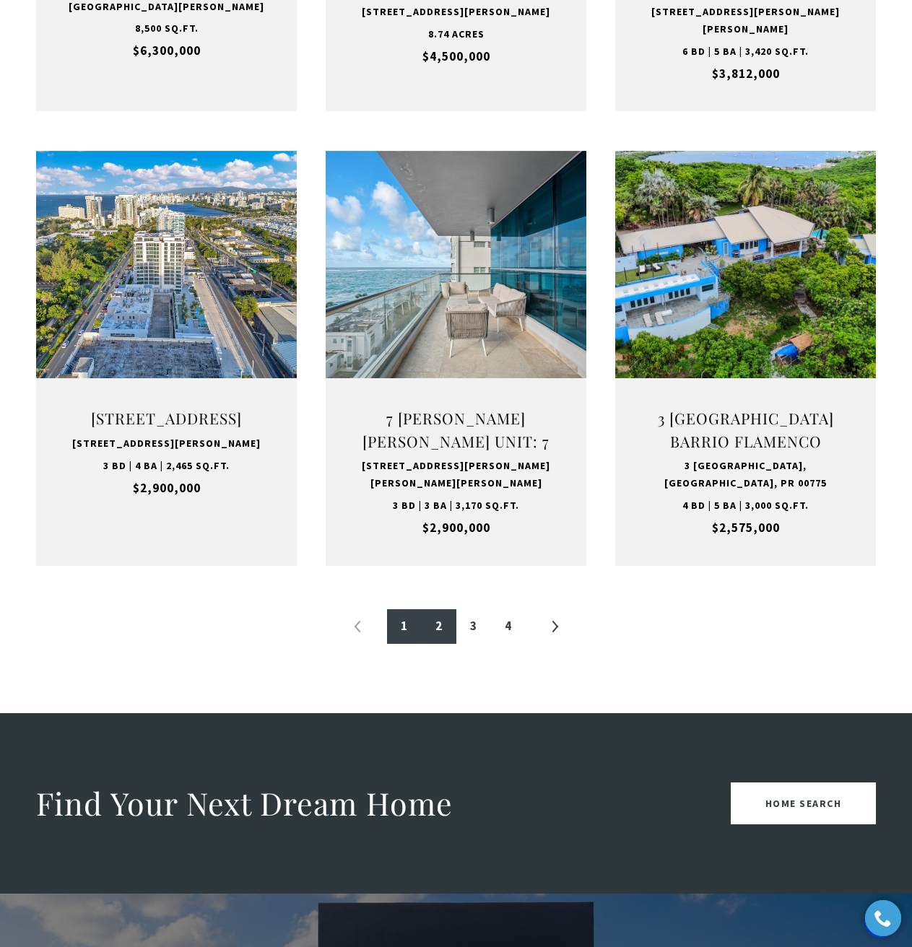
click at [448, 628] on link "2" at bounding box center [439, 626] width 35 height 35
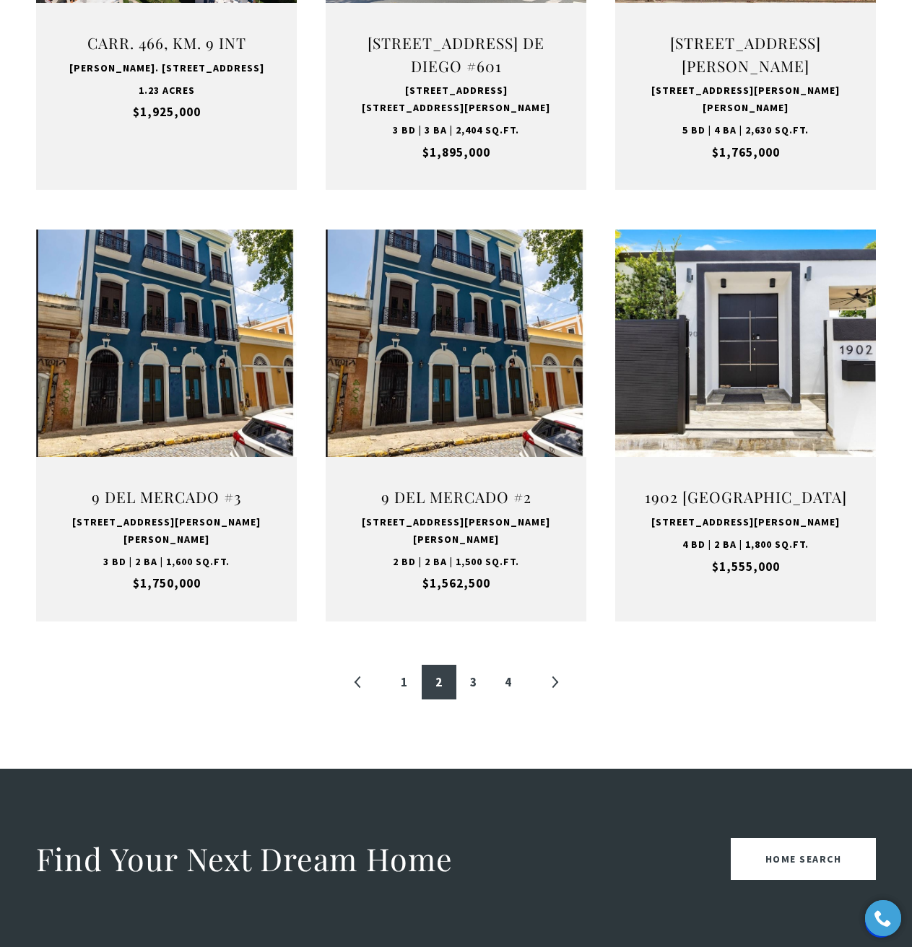
scroll to position [1300, 0]
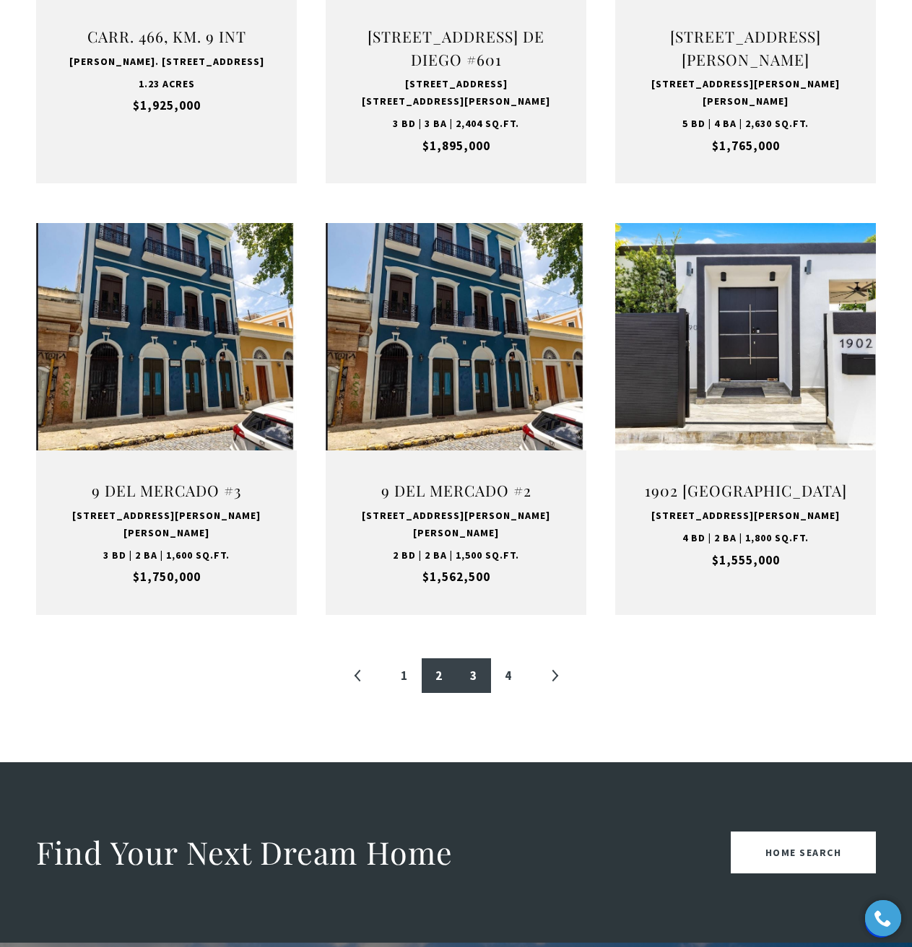
click at [475, 658] on link "3" at bounding box center [473, 675] width 35 height 35
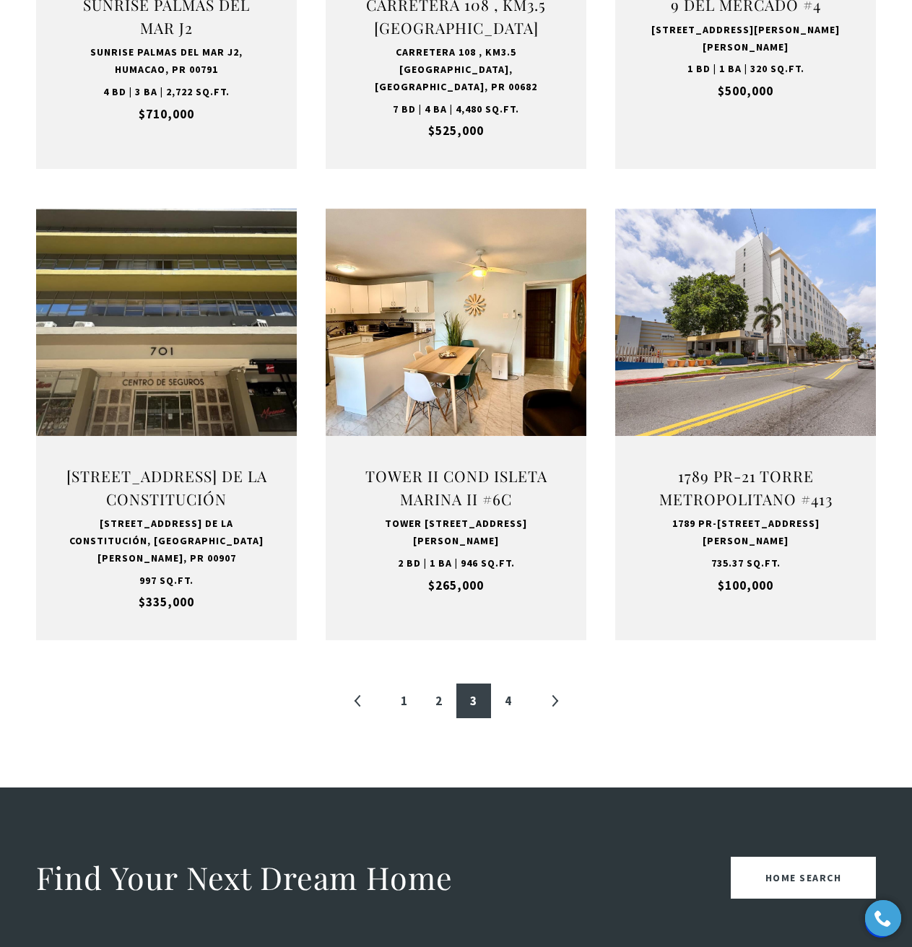
scroll to position [1300, 0]
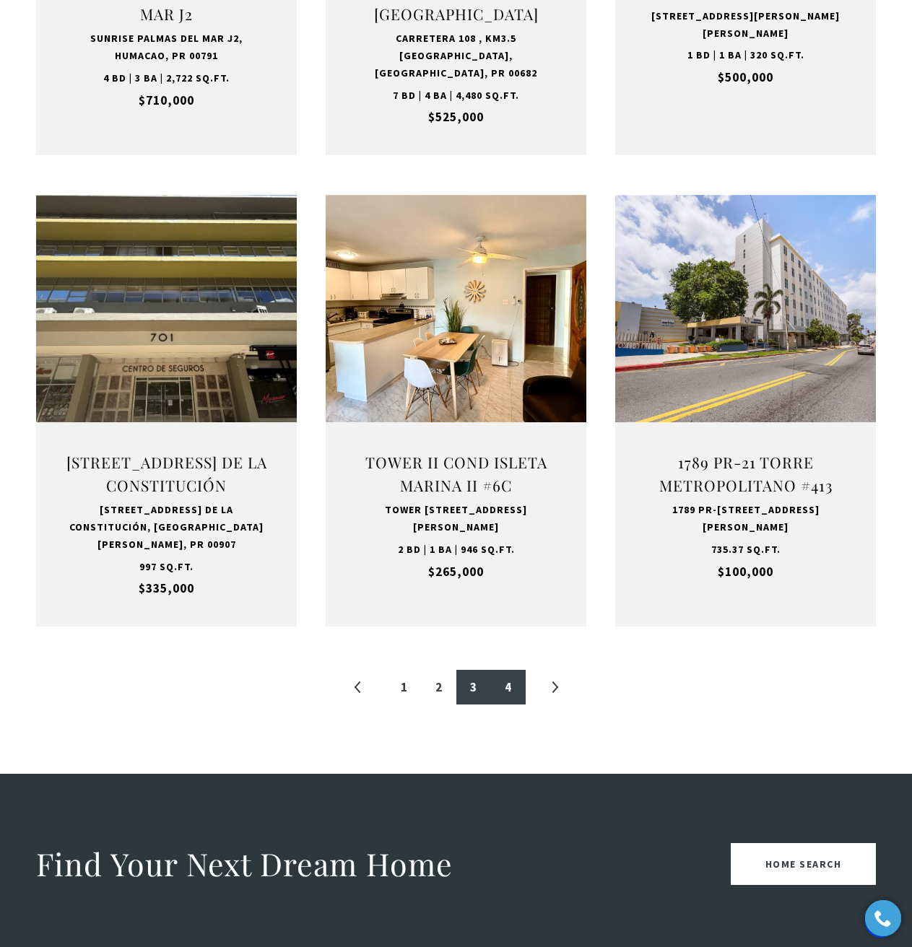
click at [508, 679] on link "4" at bounding box center [508, 687] width 35 height 35
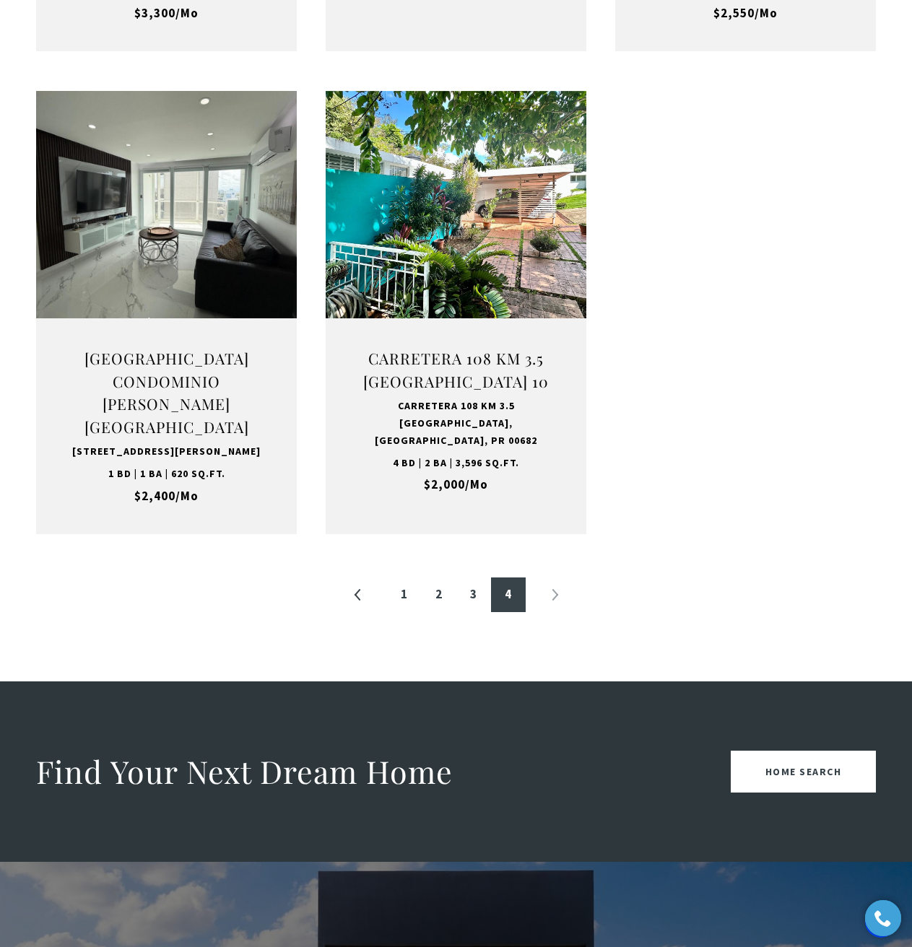
scroll to position [1444, 0]
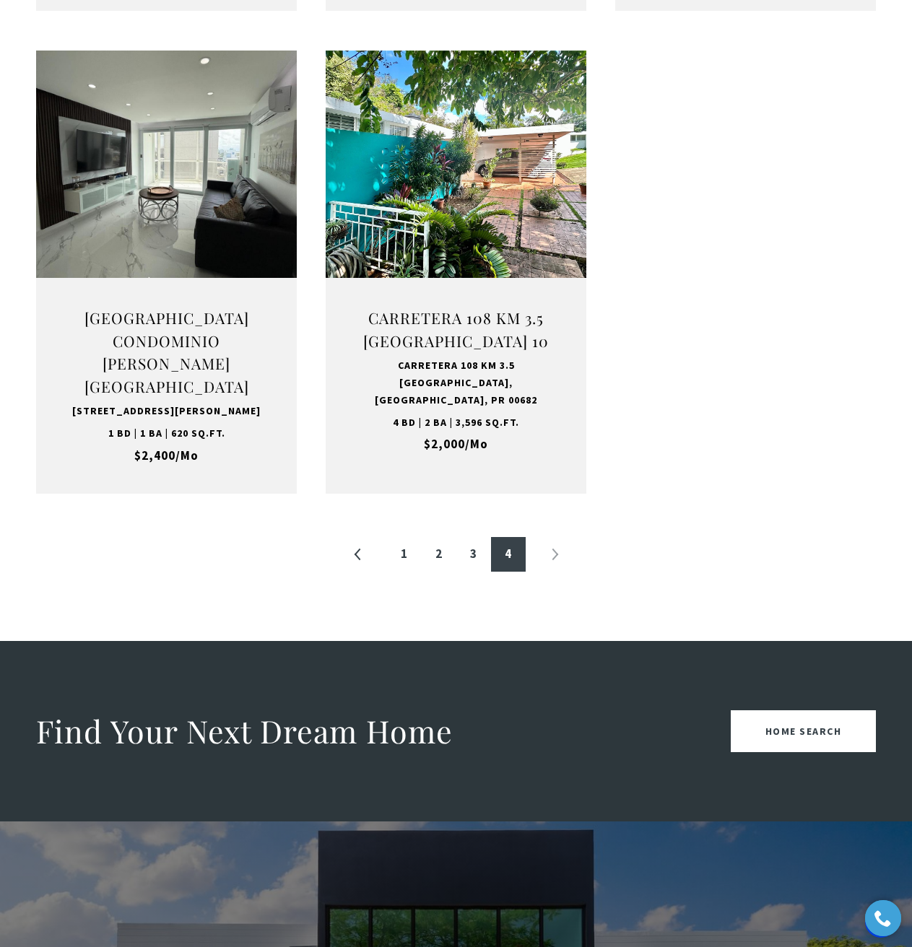
click at [552, 572] on li "»" at bounding box center [554, 554] width 35 height 35
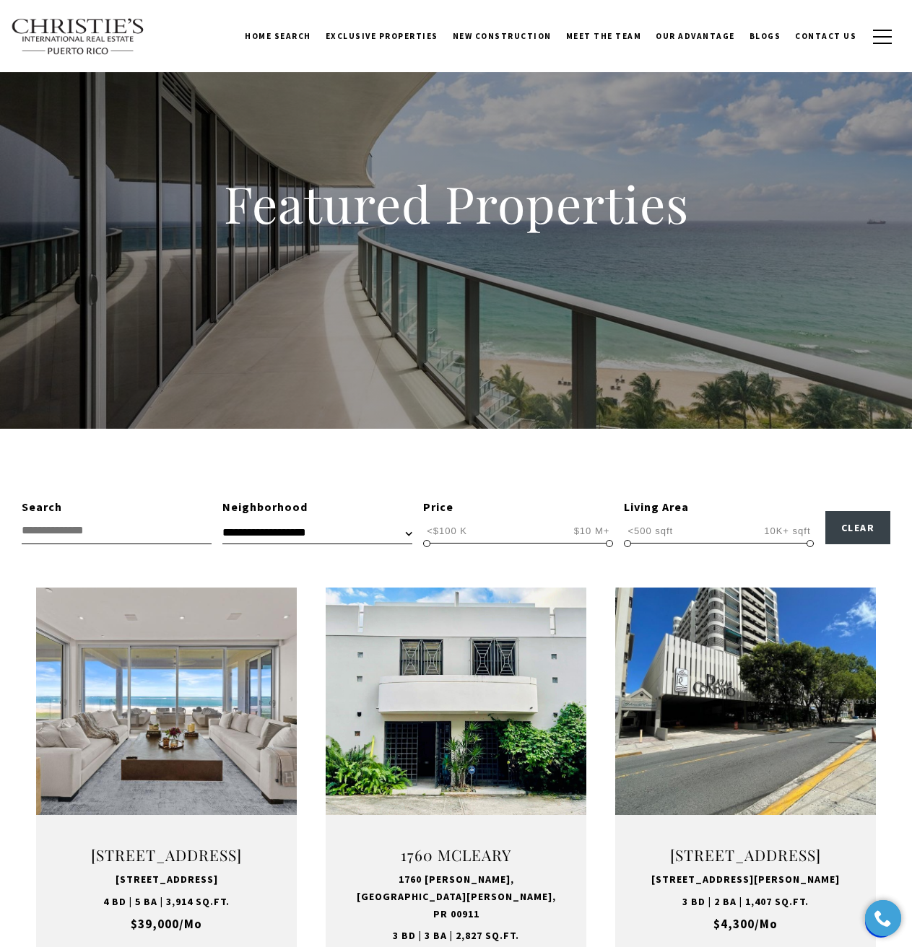
scroll to position [0, 0]
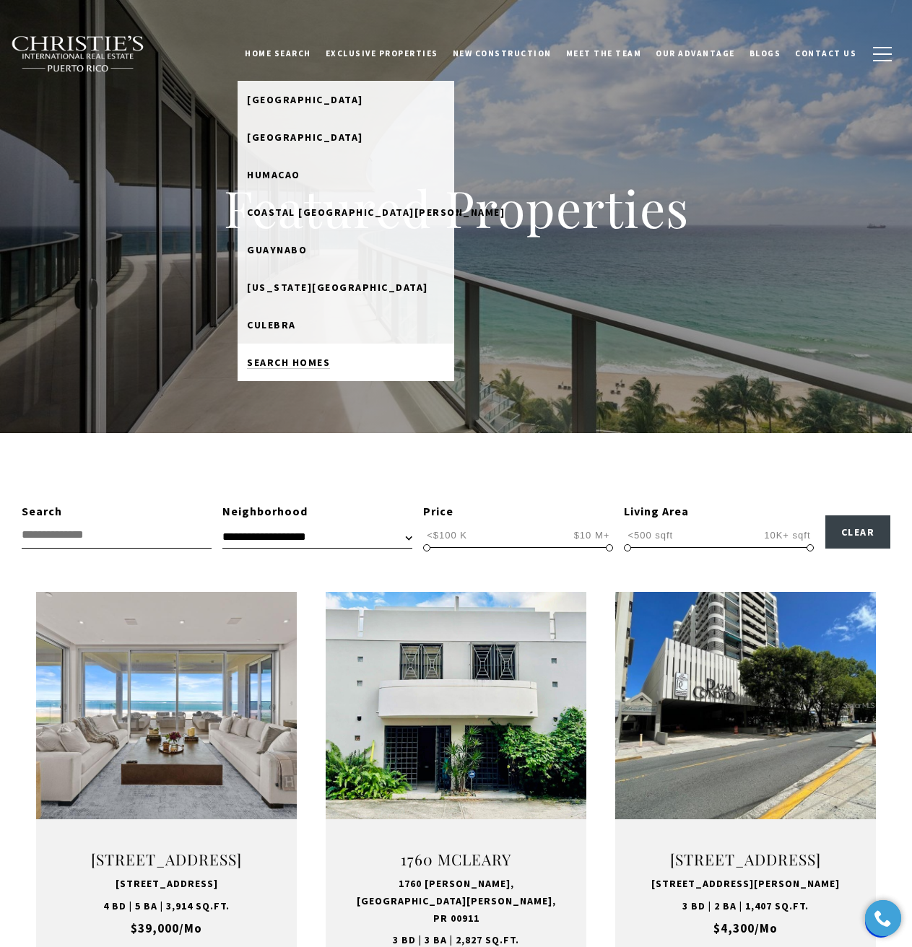
click at [323, 364] on span "Search Homes" at bounding box center [288, 362] width 83 height 13
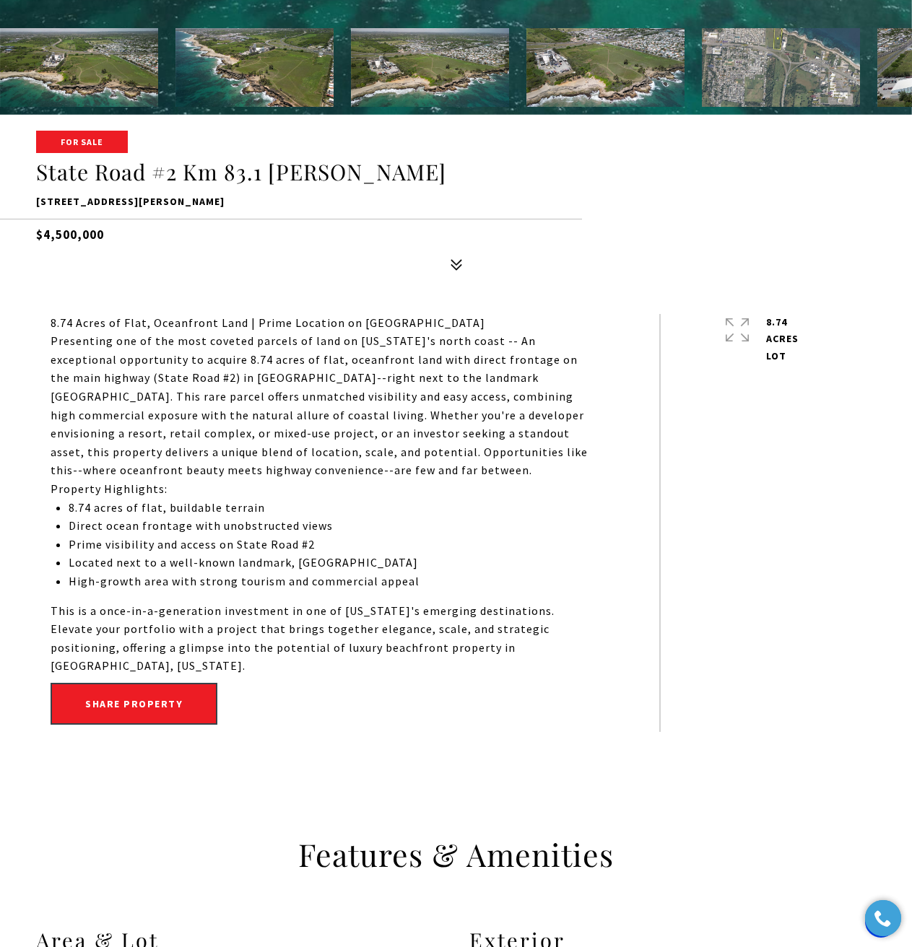
scroll to position [866, 0]
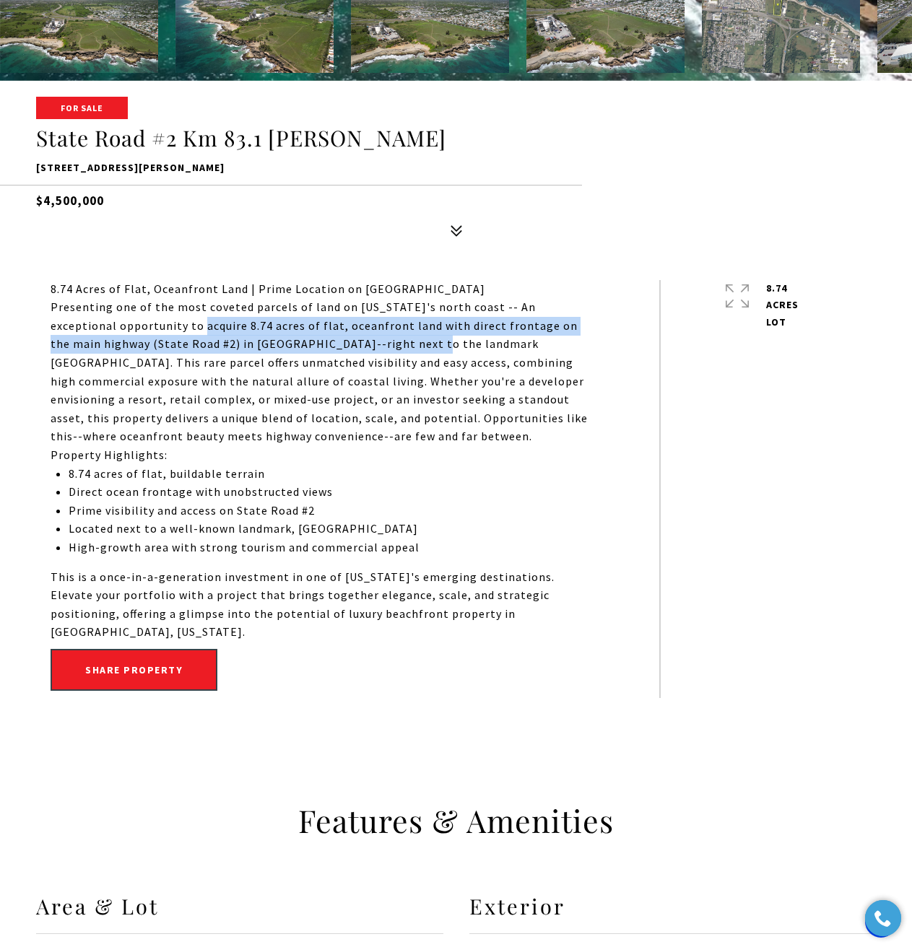
drag, startPoint x: 128, startPoint y: 324, endPoint x: 308, endPoint y: 349, distance: 182.2
click at [308, 349] on p "Presenting one of the most coveted parcels of land on [US_STATE]'s north coast …" at bounding box center [323, 372] width 544 height 148
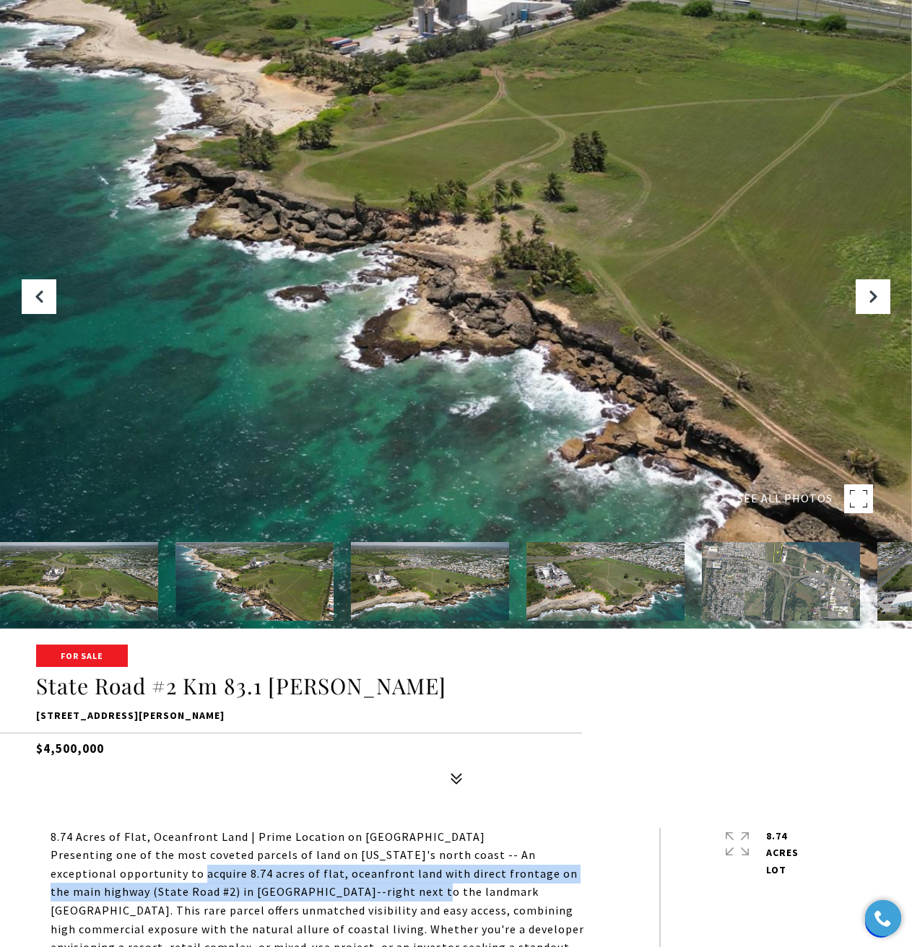
scroll to position [217, 0]
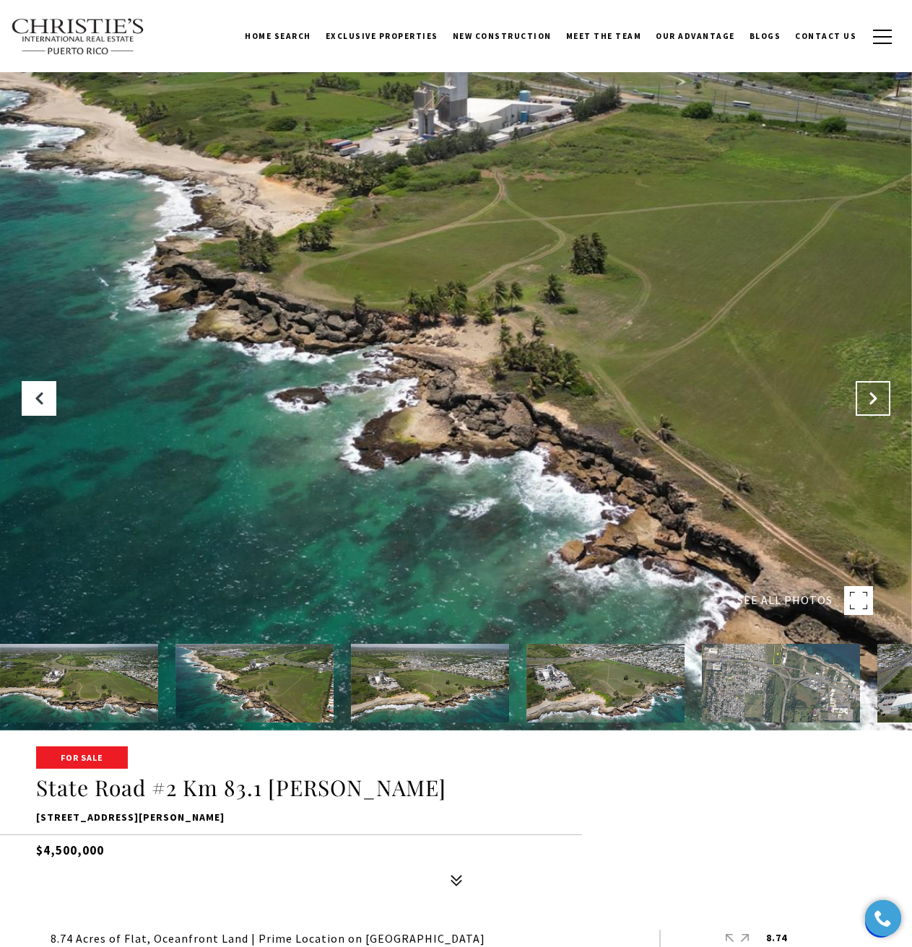
click at [871, 407] on button "Next Slide" at bounding box center [873, 398] width 35 height 35
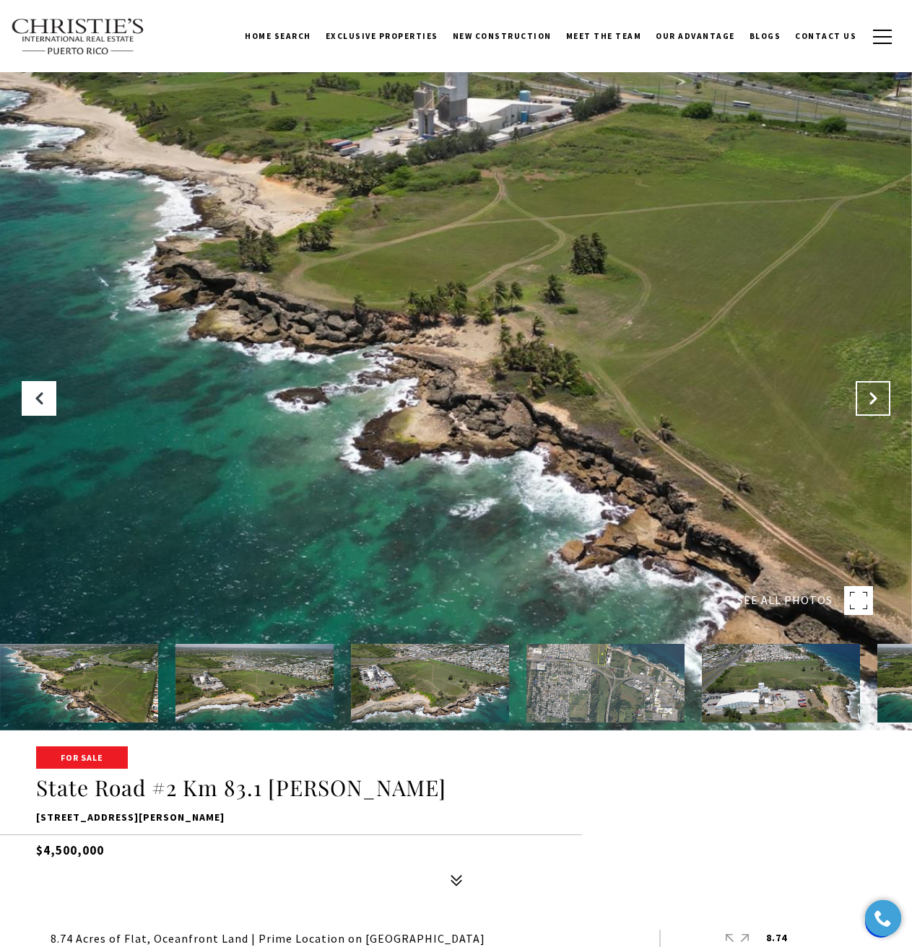
click at [871, 407] on button "Next Slide" at bounding box center [873, 398] width 35 height 35
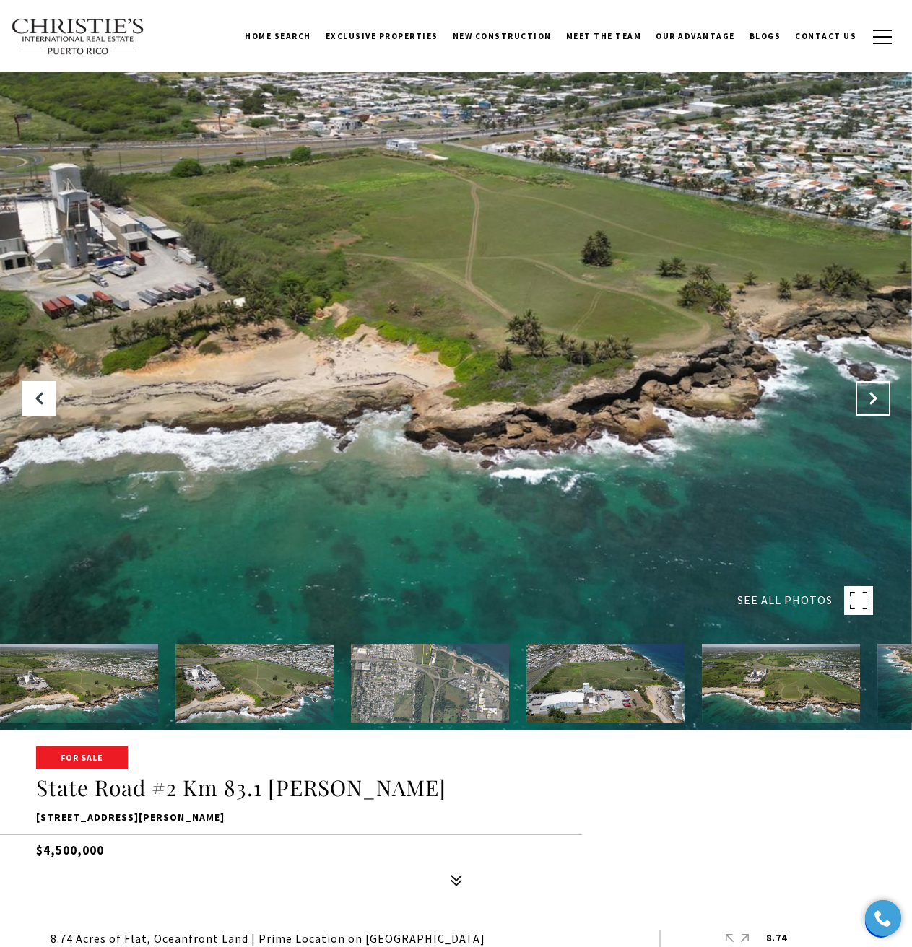
click at [871, 407] on button "Next Slide" at bounding box center [873, 398] width 35 height 35
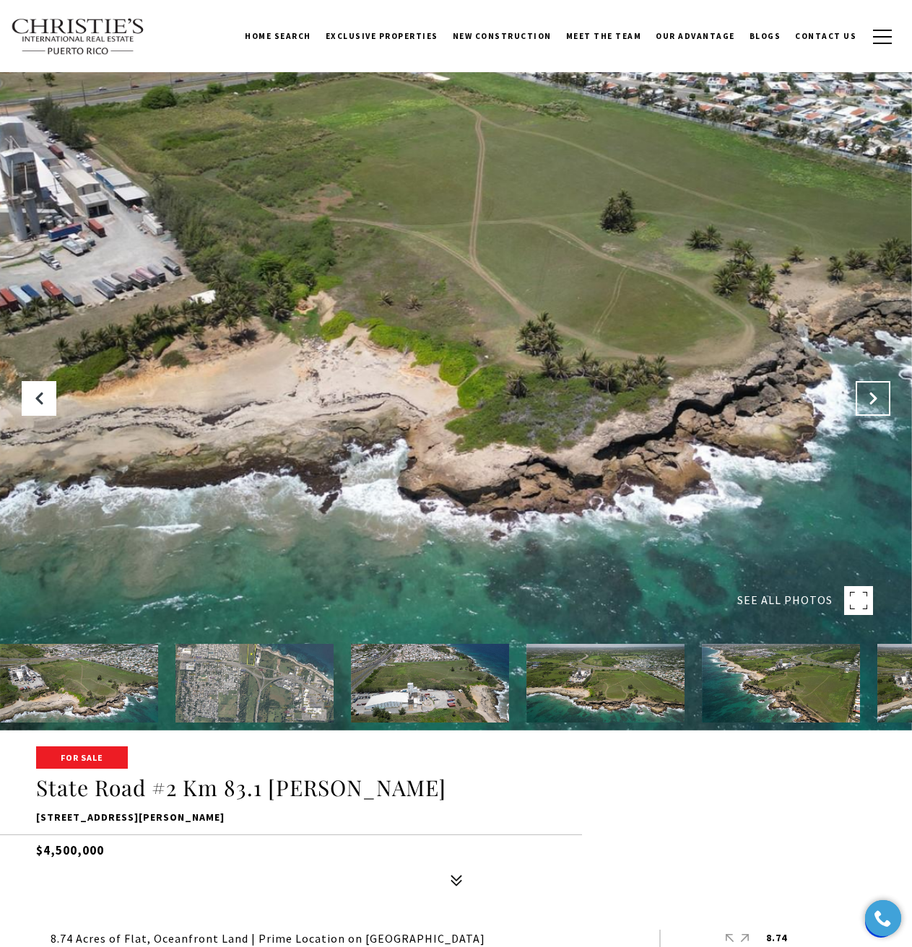
click at [871, 407] on button "Next Slide" at bounding box center [873, 398] width 35 height 35
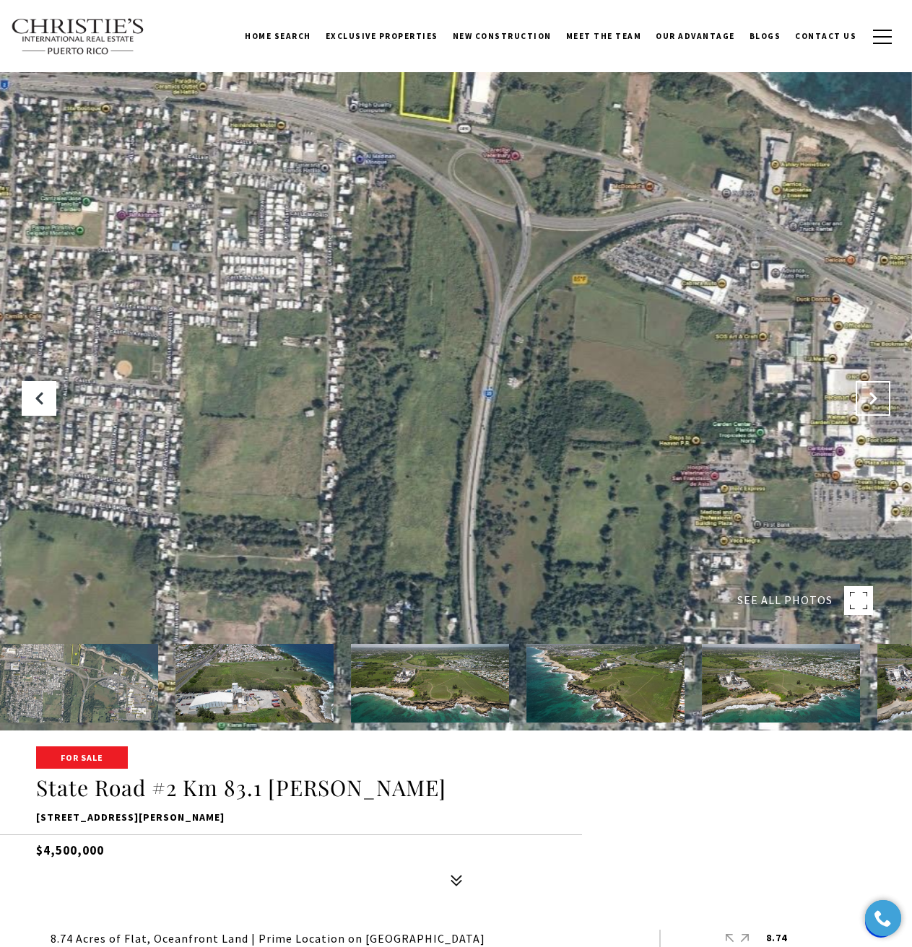
click at [869, 407] on button "Next Slide" at bounding box center [873, 398] width 35 height 35
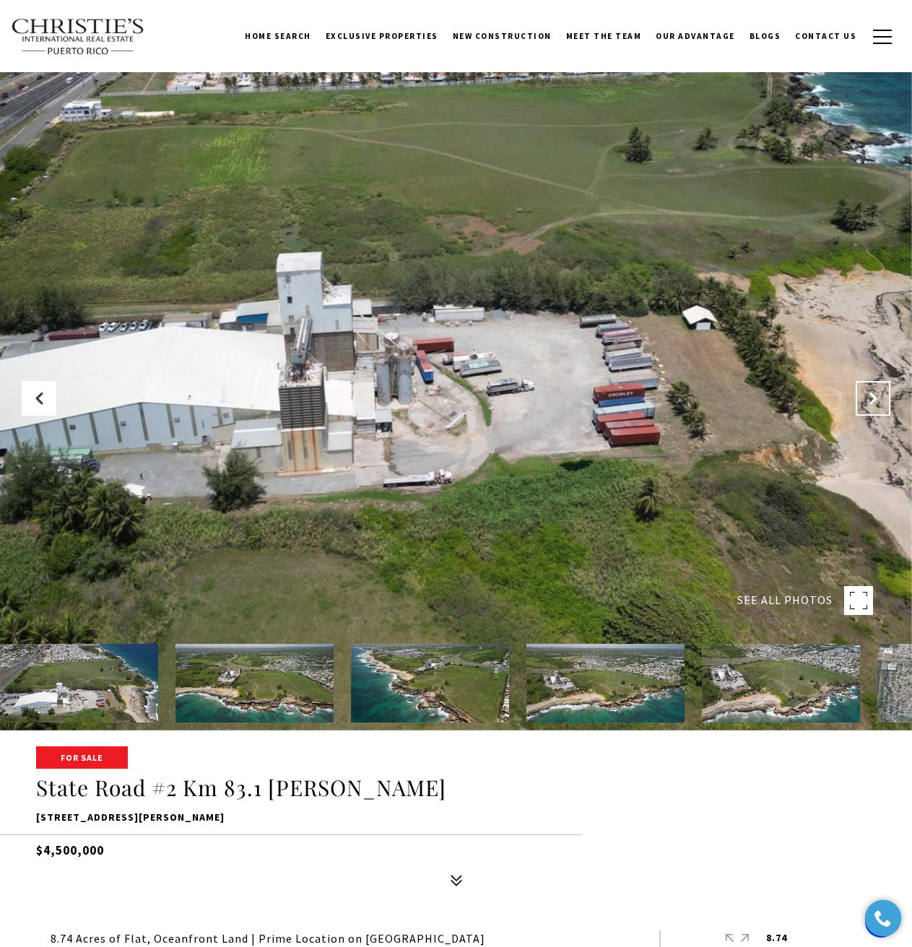
click at [863, 409] on button "Next Slide" at bounding box center [873, 398] width 35 height 35
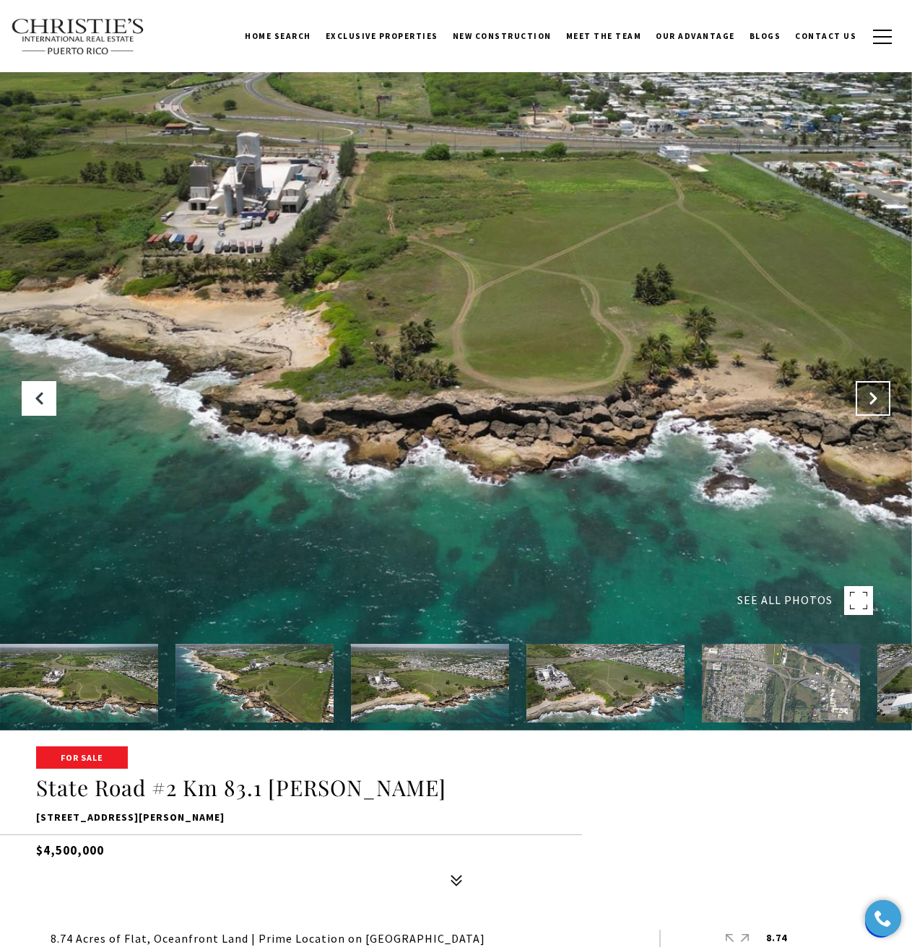
click at [863, 409] on button "Next Slide" at bounding box center [873, 398] width 35 height 35
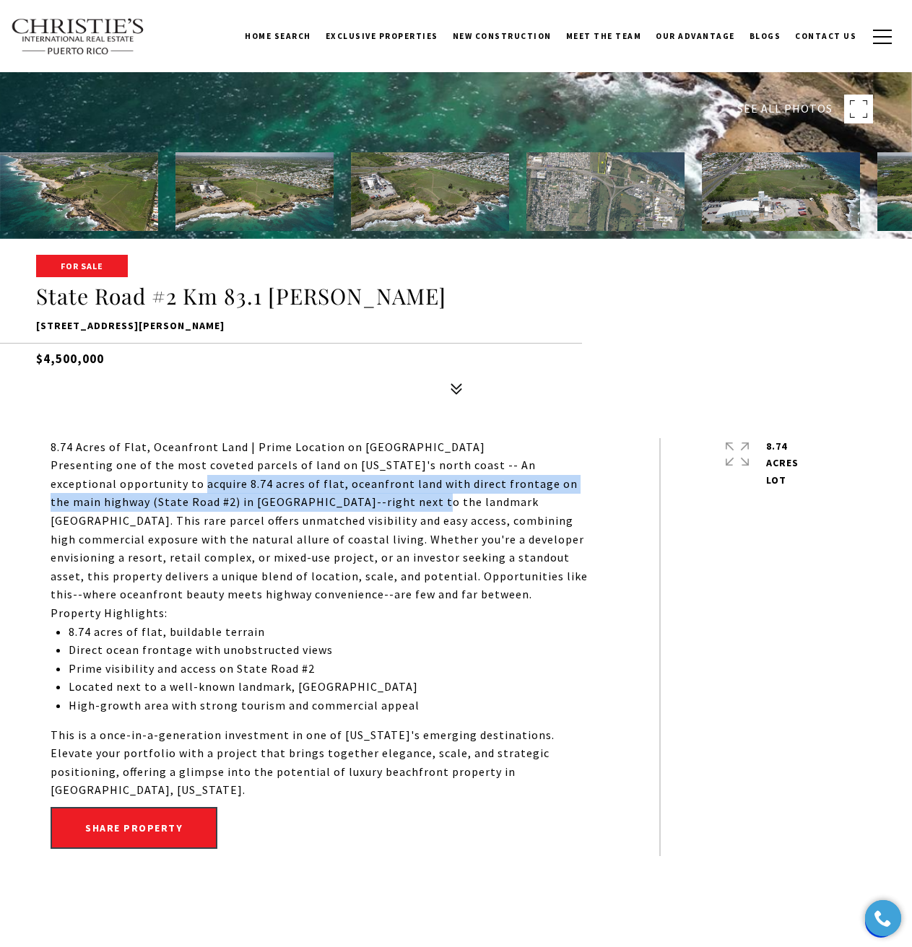
scroll to position [722, 0]
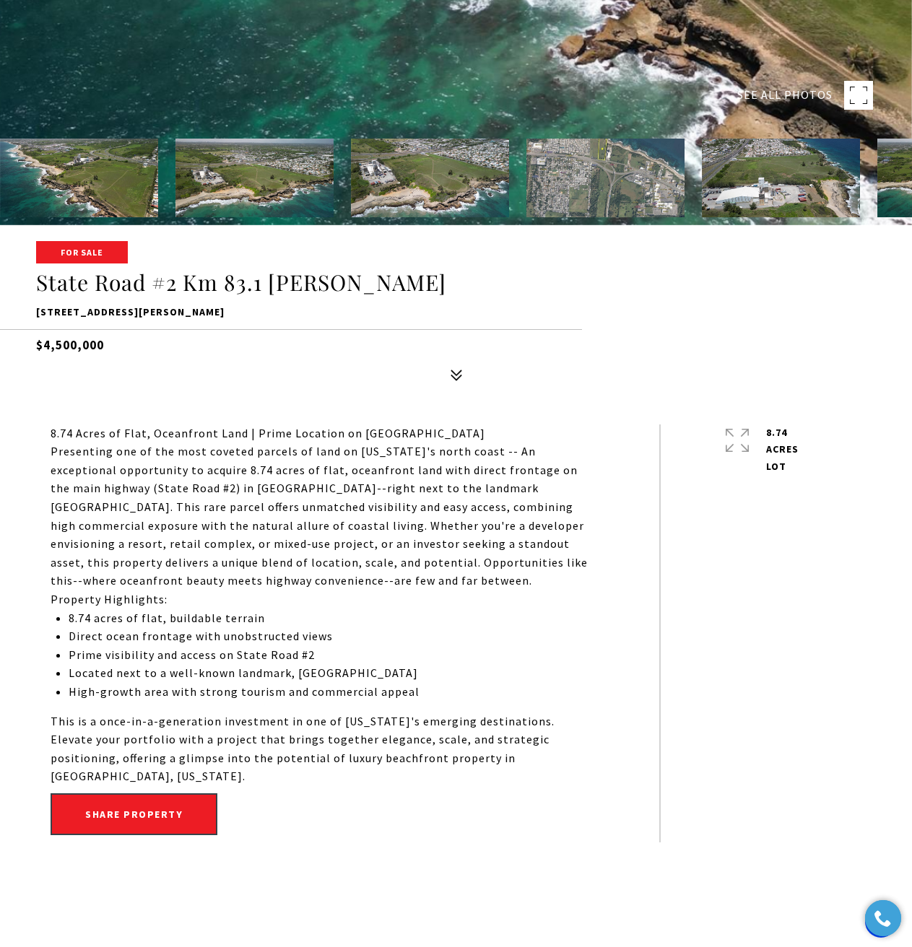
click at [329, 547] on p "Presenting one of the most coveted parcels of land on Puerto Rico's north coast…" at bounding box center [323, 517] width 544 height 148
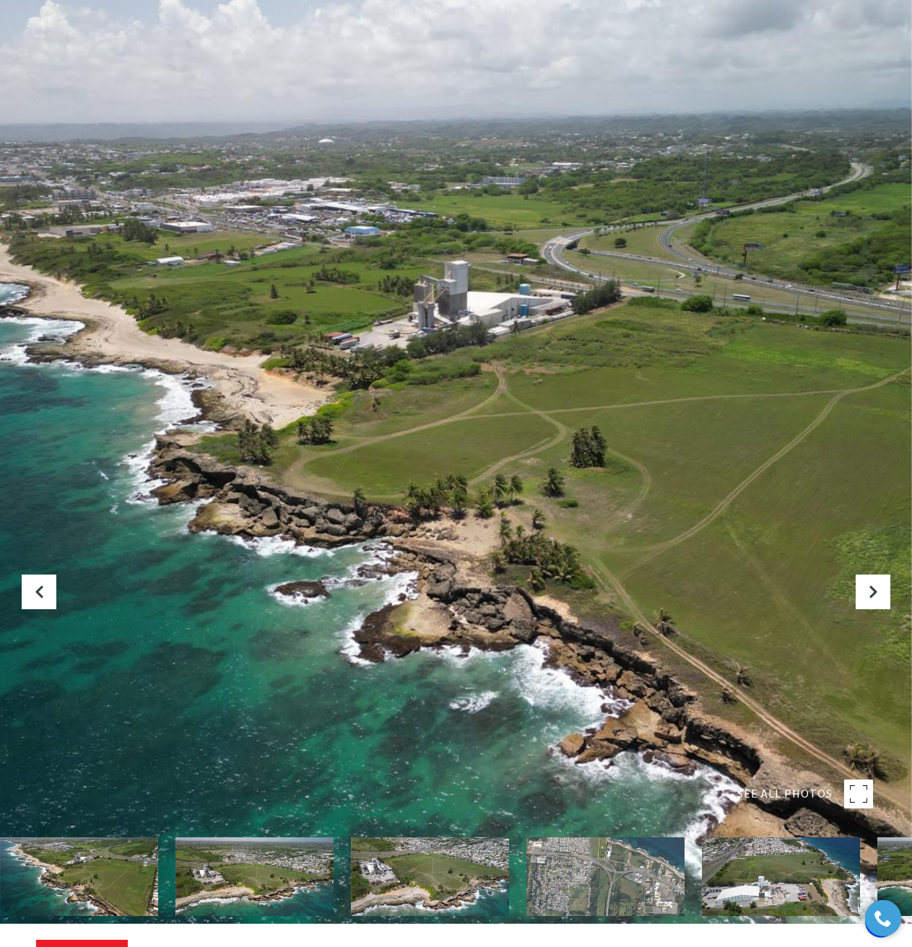
scroll to position [0, 0]
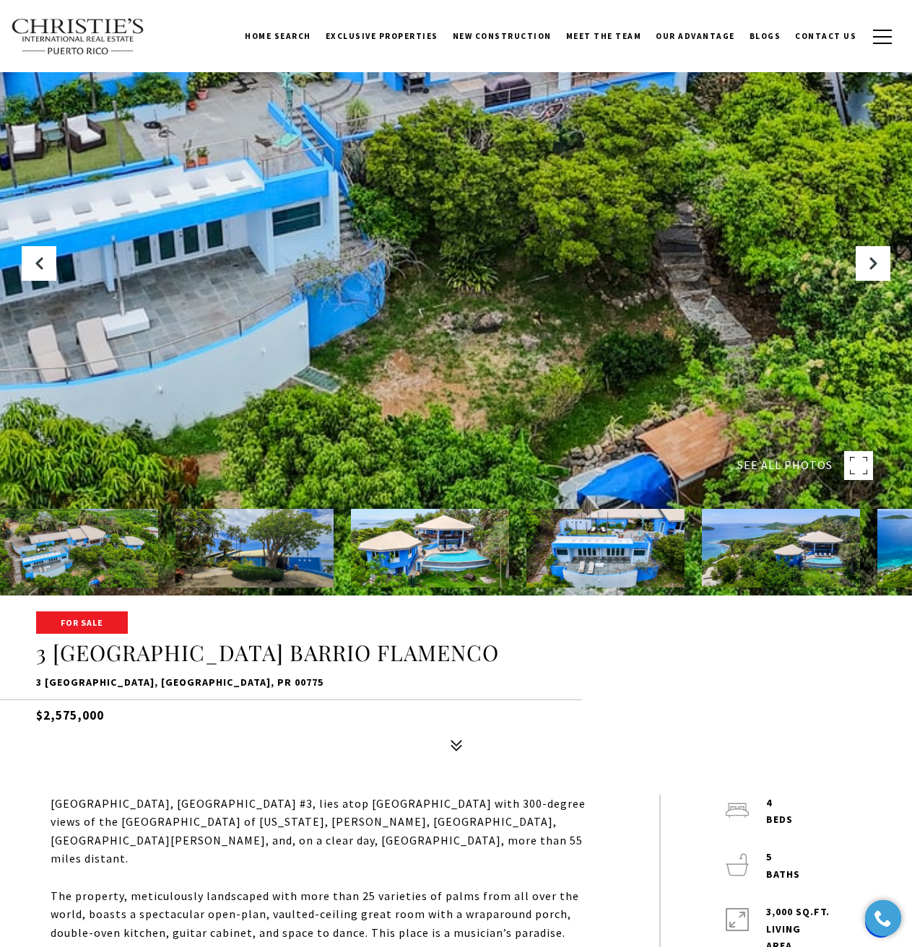
scroll to position [289, 0]
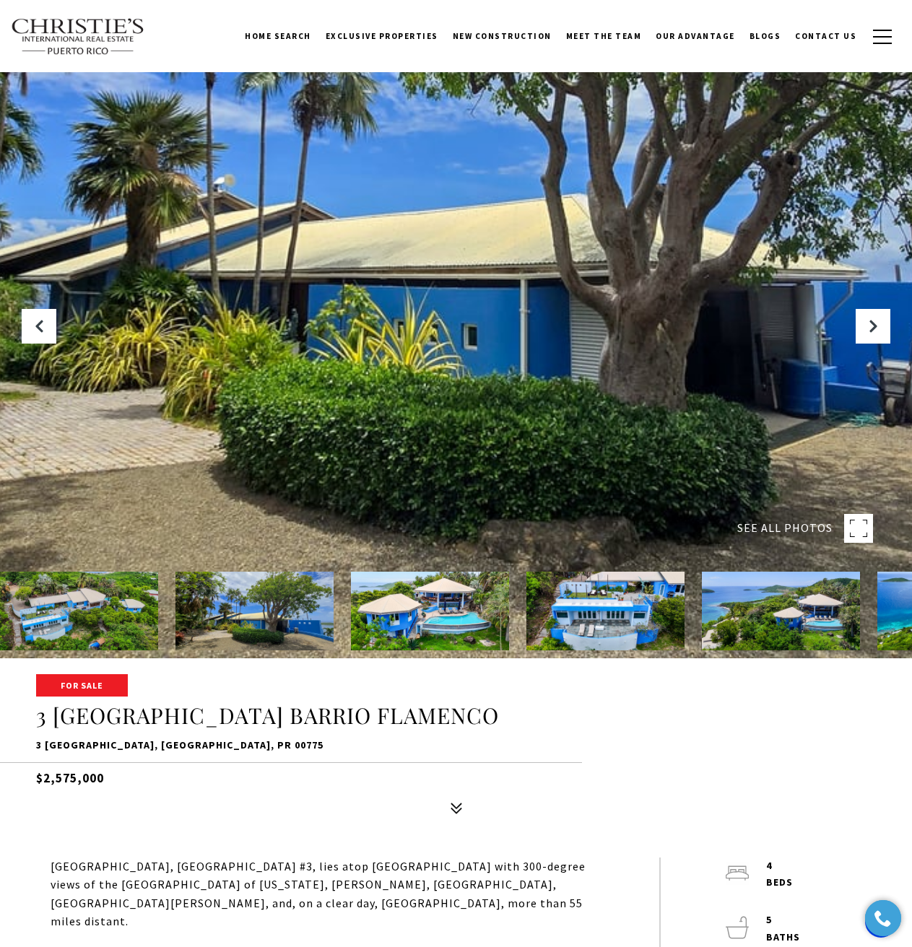
click at [760, 607] on img at bounding box center [781, 611] width 158 height 79
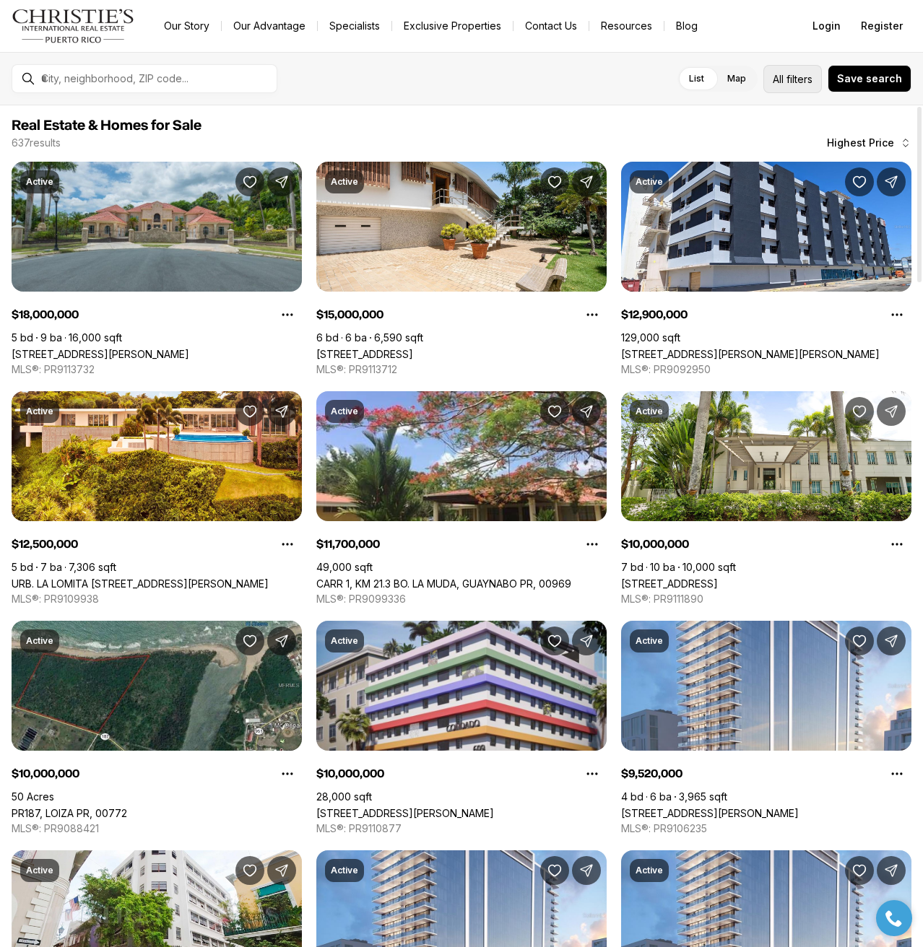
click at [810, 85] on span "filters" at bounding box center [799, 78] width 26 height 15
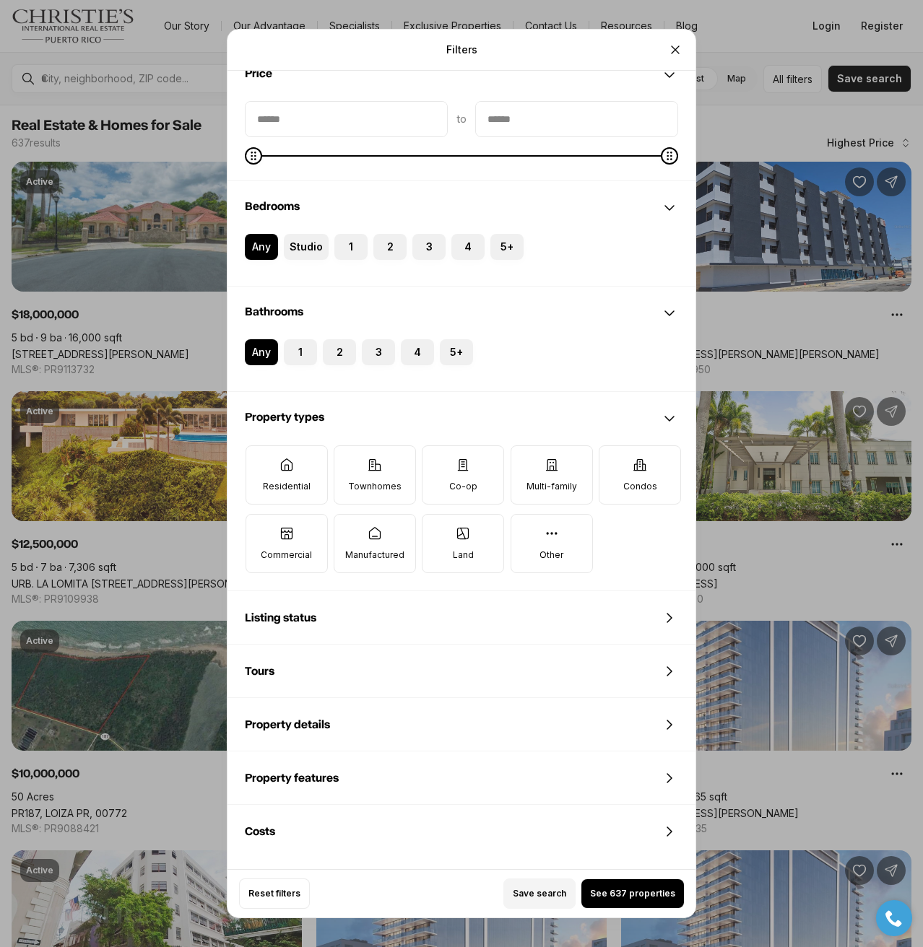
scroll to position [144, 0]
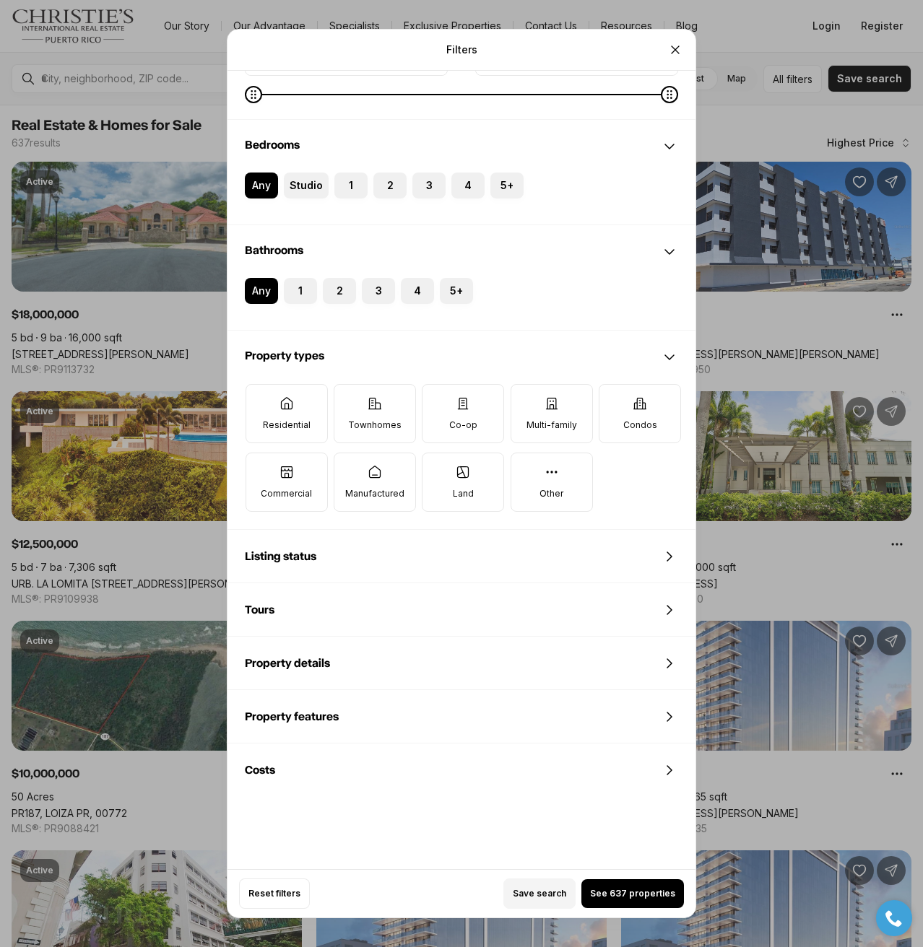
click at [320, 721] on span "Property features" at bounding box center [292, 717] width 94 height 12
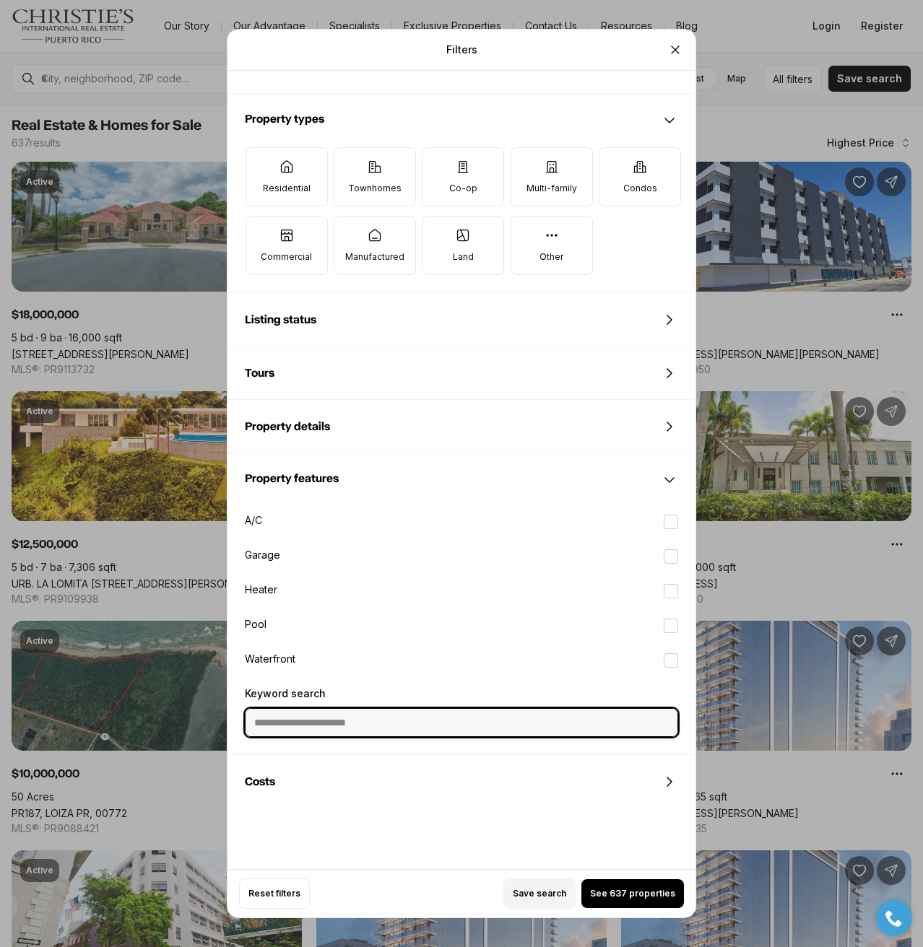
click at [320, 721] on input "Keyword search" at bounding box center [461, 722] width 432 height 27
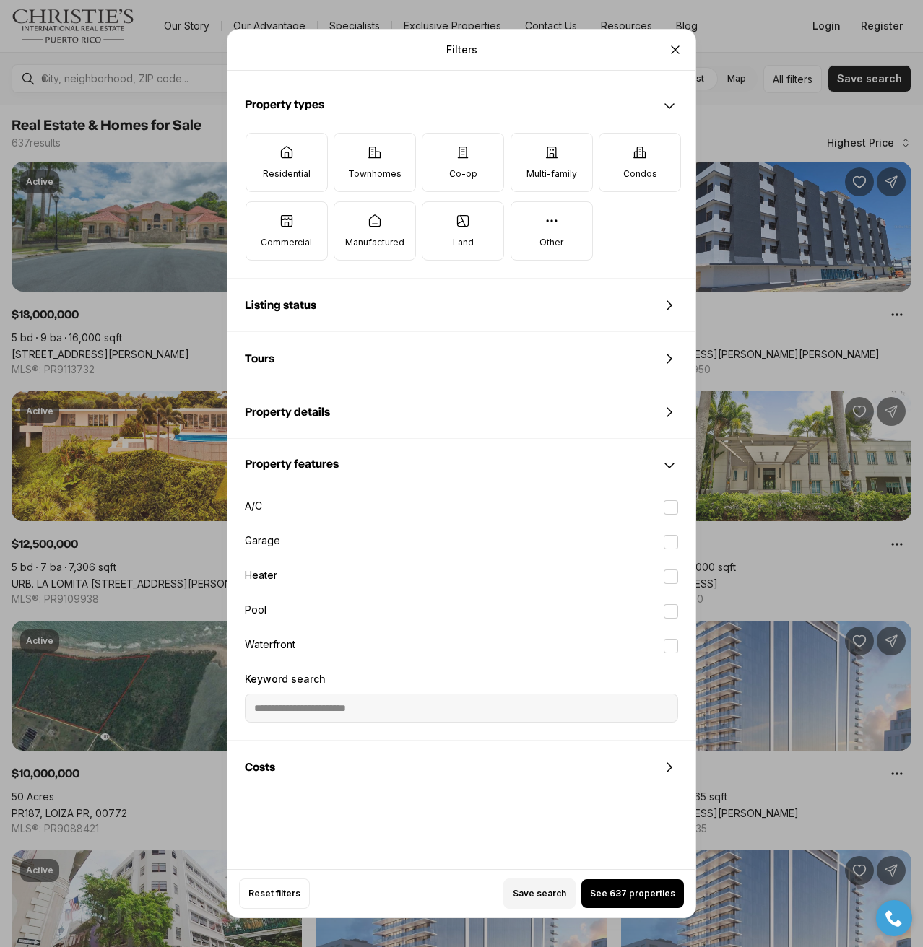
click at [417, 401] on div "Property details" at bounding box center [461, 412] width 468 height 52
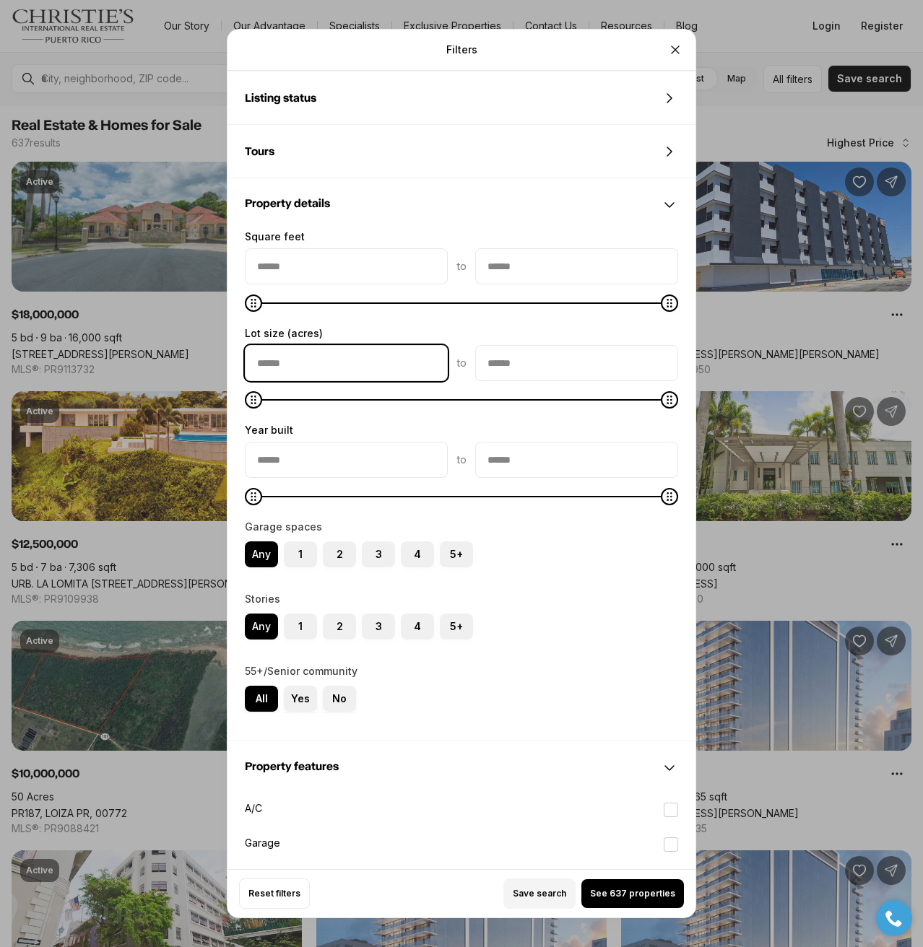
click at [423, 368] on div "Square feet to Lot size (acres) to Year built to Garage spaces Any 1 2 3 4 5+ S…" at bounding box center [461, 486] width 468 height 510
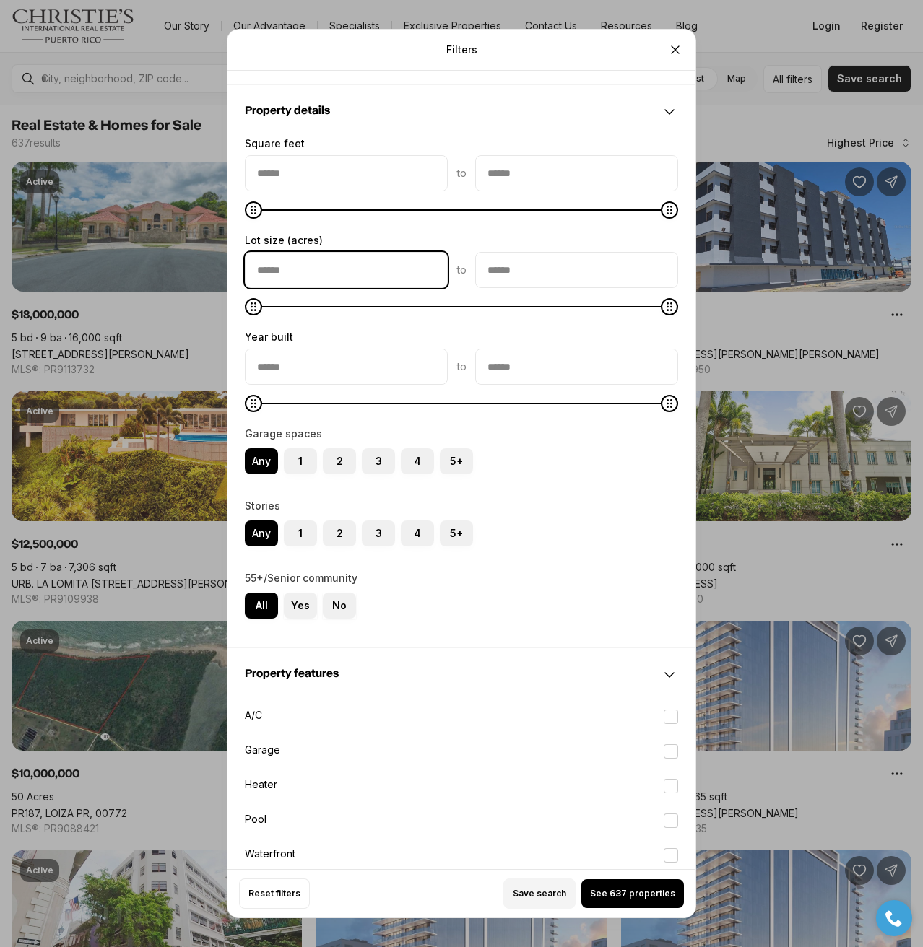
scroll to position [711, 0]
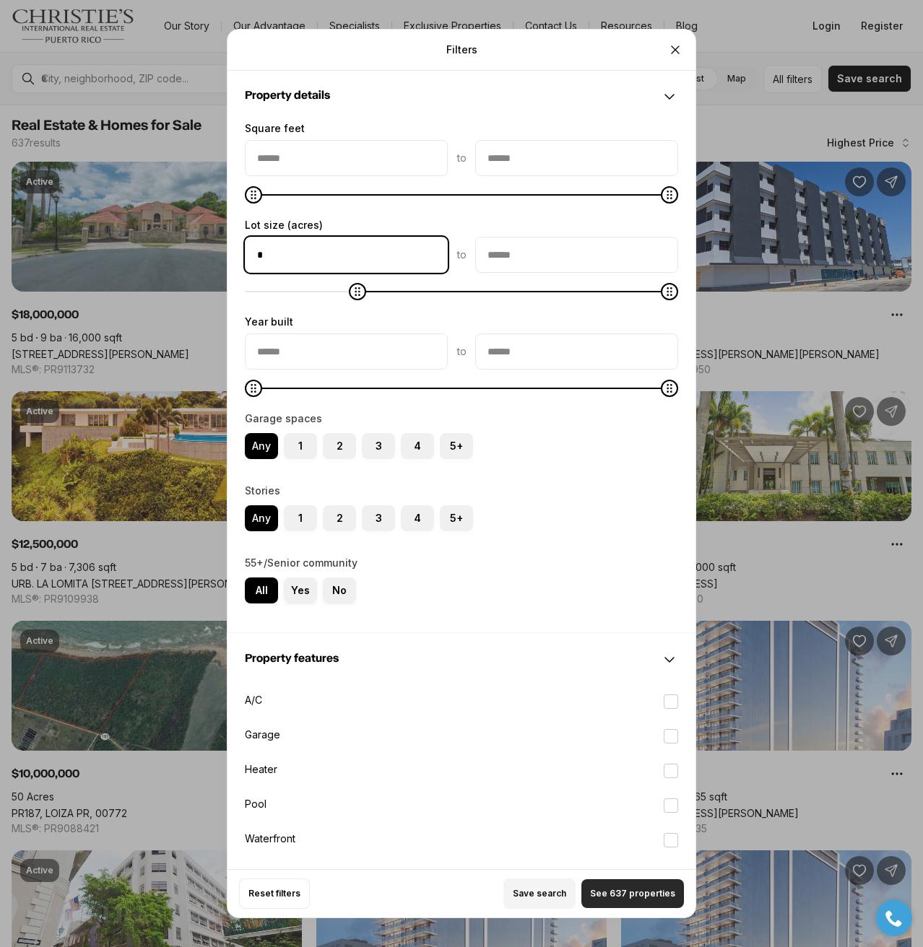
type input "*"
click at [622, 897] on span "See 637 properties" at bounding box center [632, 894] width 85 height 12
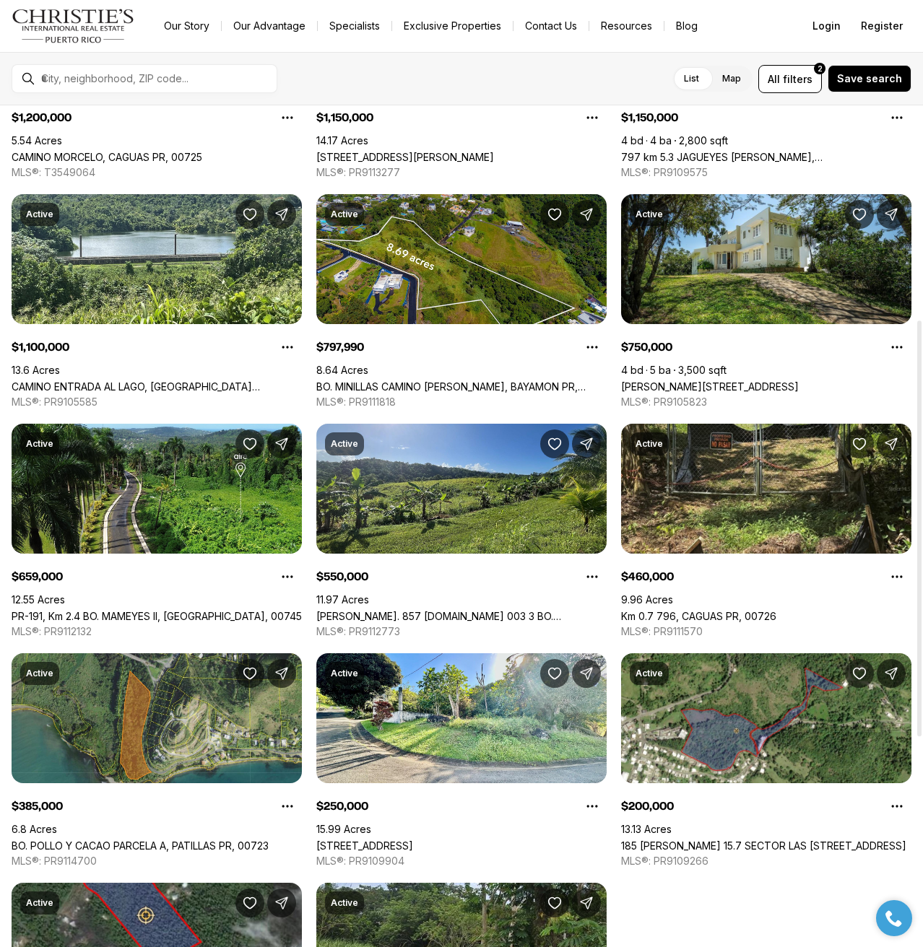
scroll to position [433, 0]
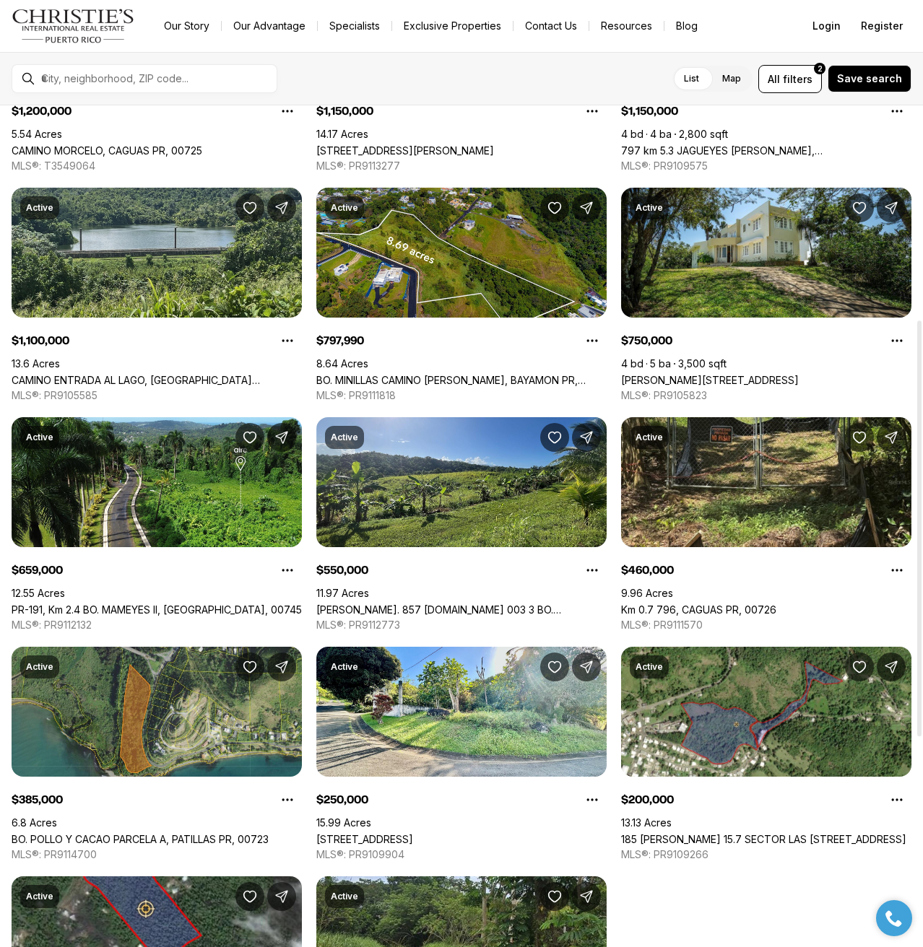
click at [178, 374] on link "CAMINO ENTRADA AL LAGO, [GEOGRAPHIC_DATA][PERSON_NAME], 00926" at bounding box center [157, 380] width 290 height 12
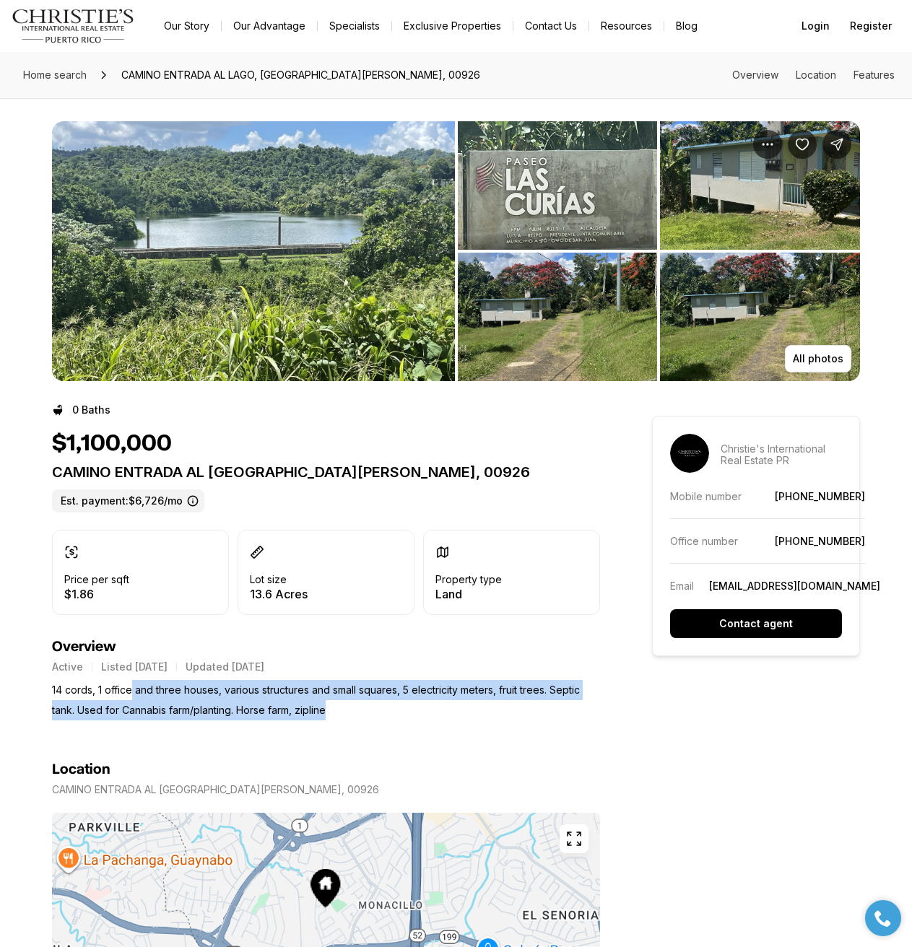
drag, startPoint x: 126, startPoint y: 690, endPoint x: 357, endPoint y: 703, distance: 232.1
click at [357, 703] on p "14 cords, 1 office and three houses, various structures and small squares, 5 el…" at bounding box center [326, 700] width 548 height 40
click at [357, 704] on p "14 cords, 1 office and three houses, various structures and small squares, 5 el…" at bounding box center [326, 700] width 548 height 40
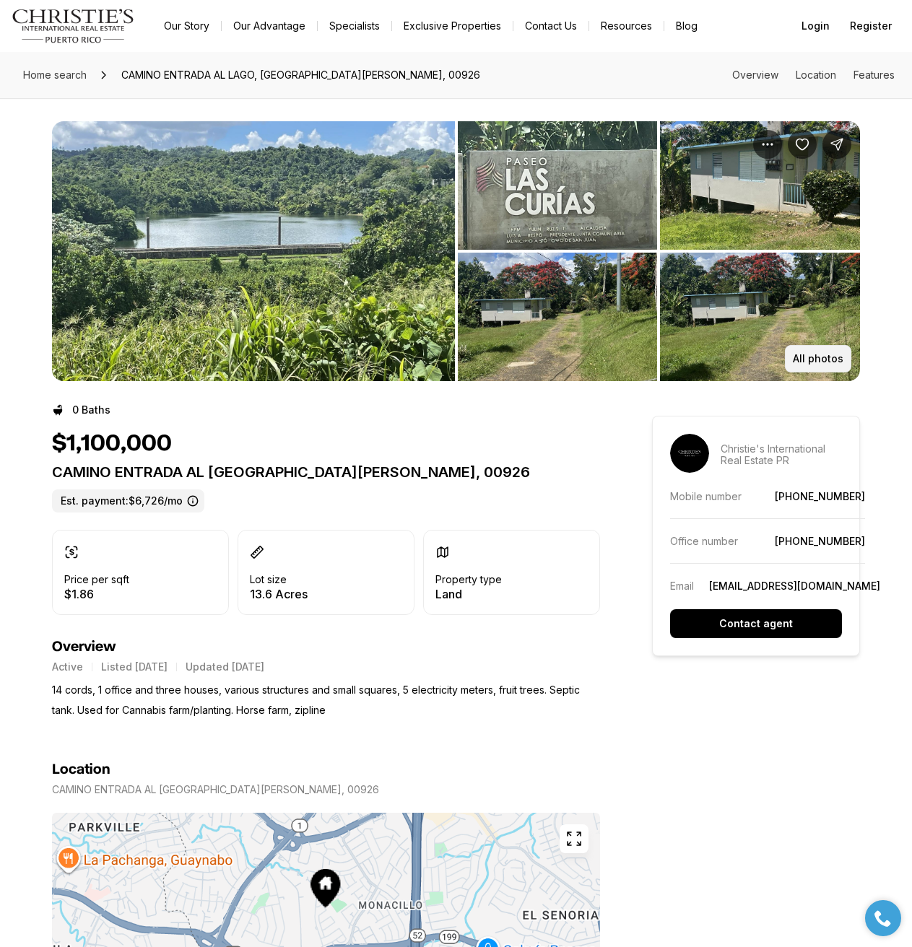
click at [819, 360] on p "All photos" at bounding box center [818, 359] width 51 height 12
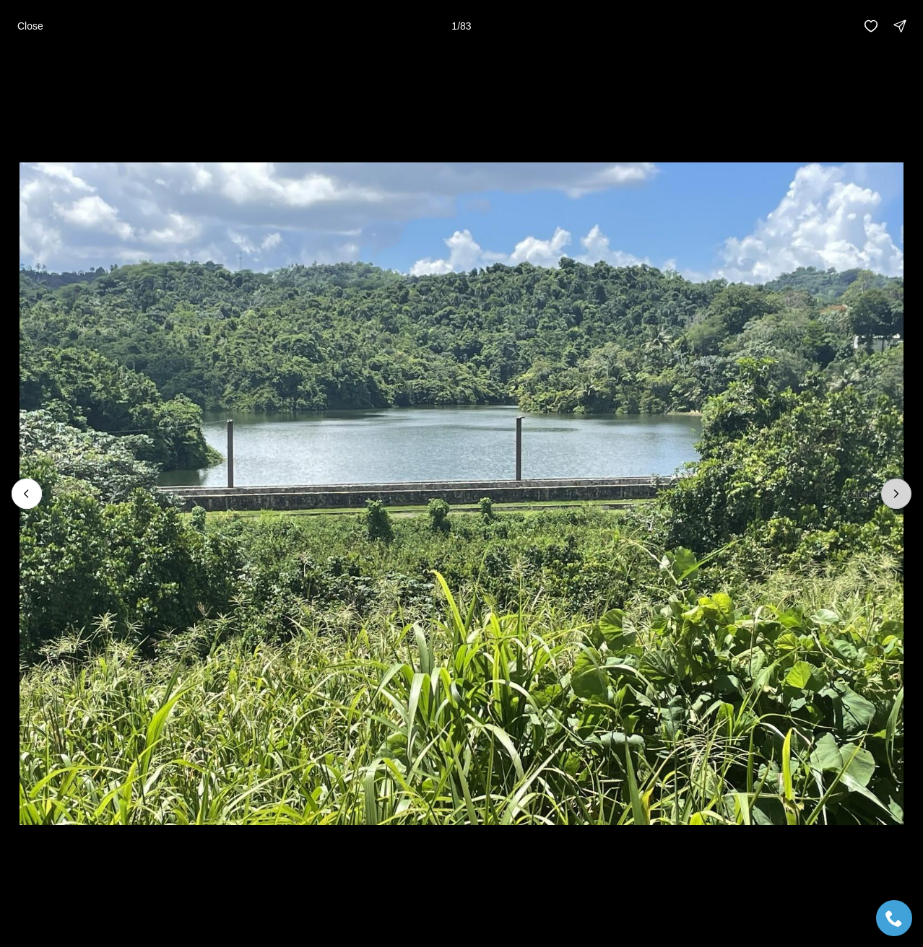
click at [890, 497] on icon "Next slide" at bounding box center [896, 494] width 14 height 14
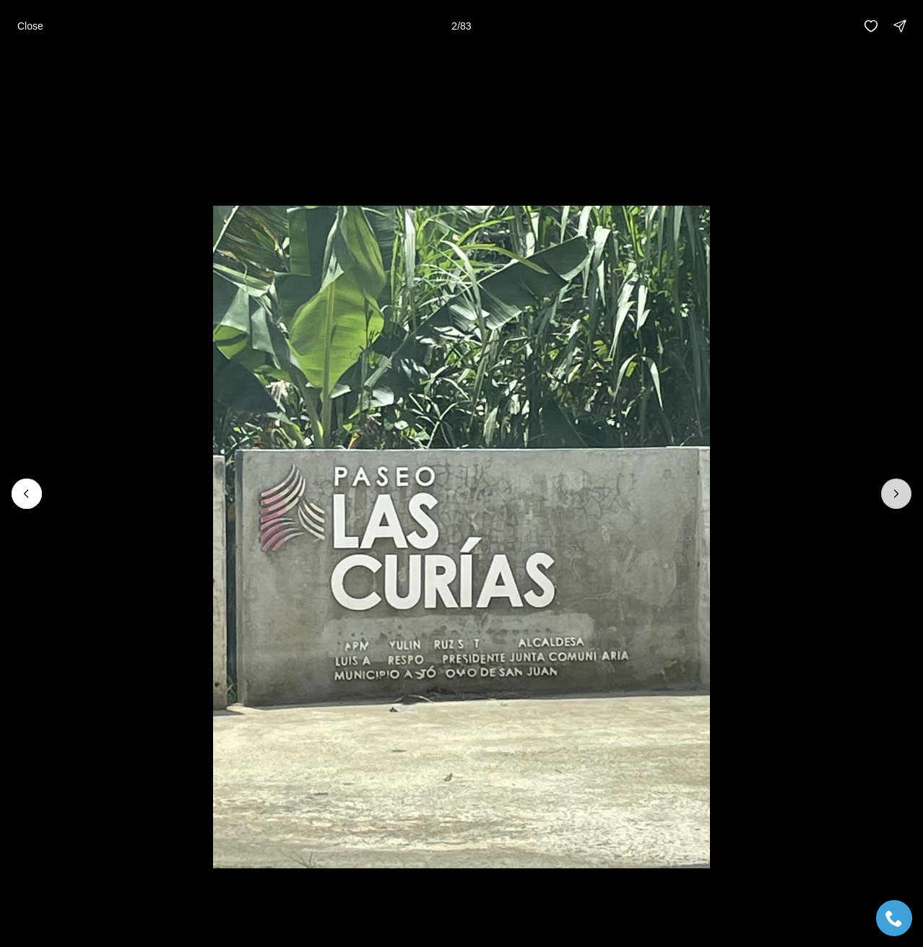
click at [896, 494] on icon "Next slide" at bounding box center [896, 494] width 14 height 14
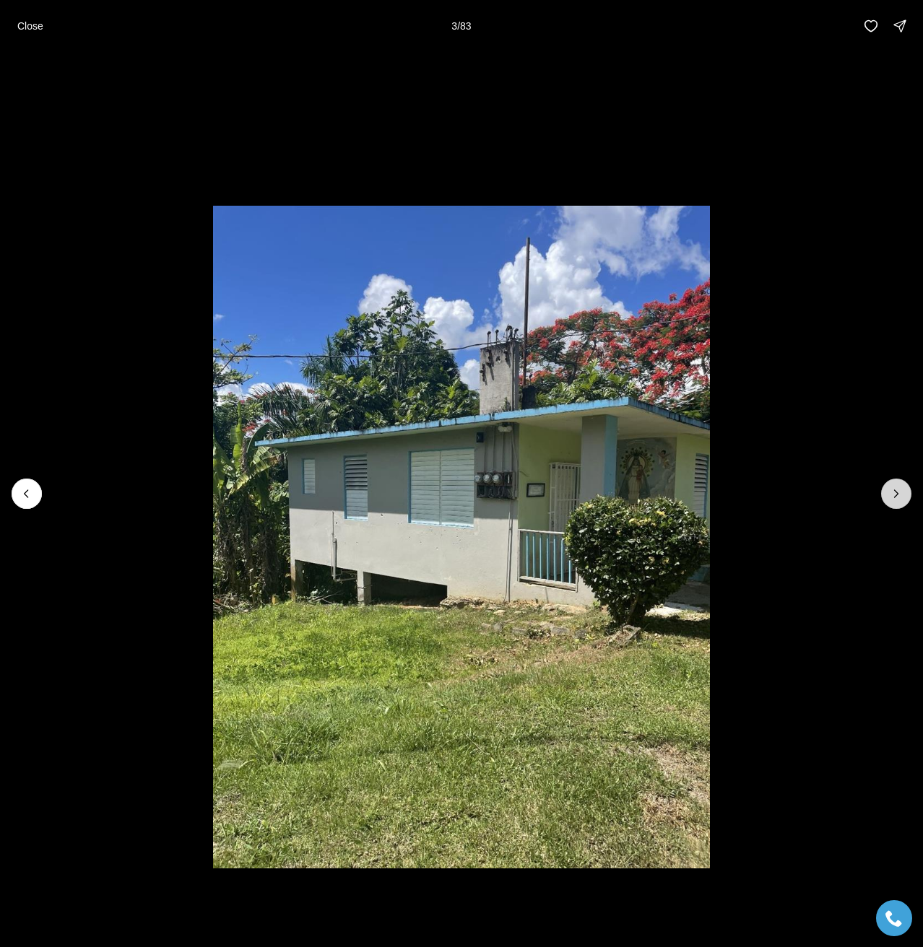
click at [896, 494] on icon "Next slide" at bounding box center [896, 494] width 14 height 14
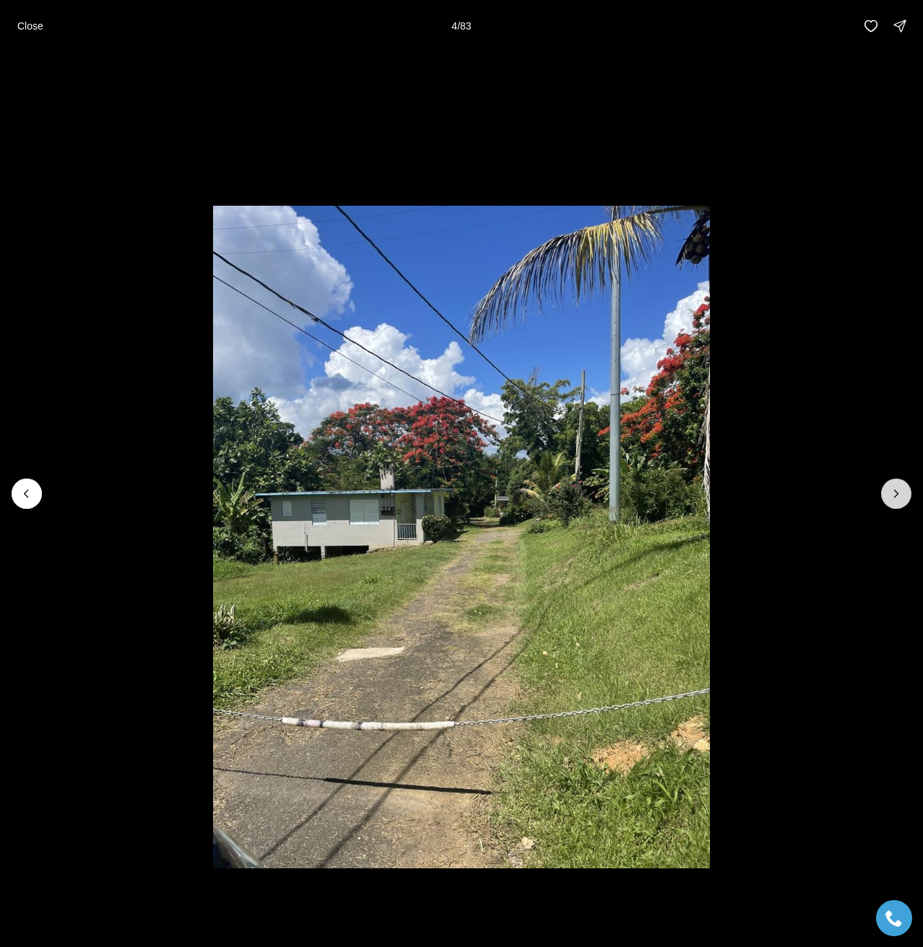
click at [896, 494] on icon "Next slide" at bounding box center [896, 494] width 14 height 14
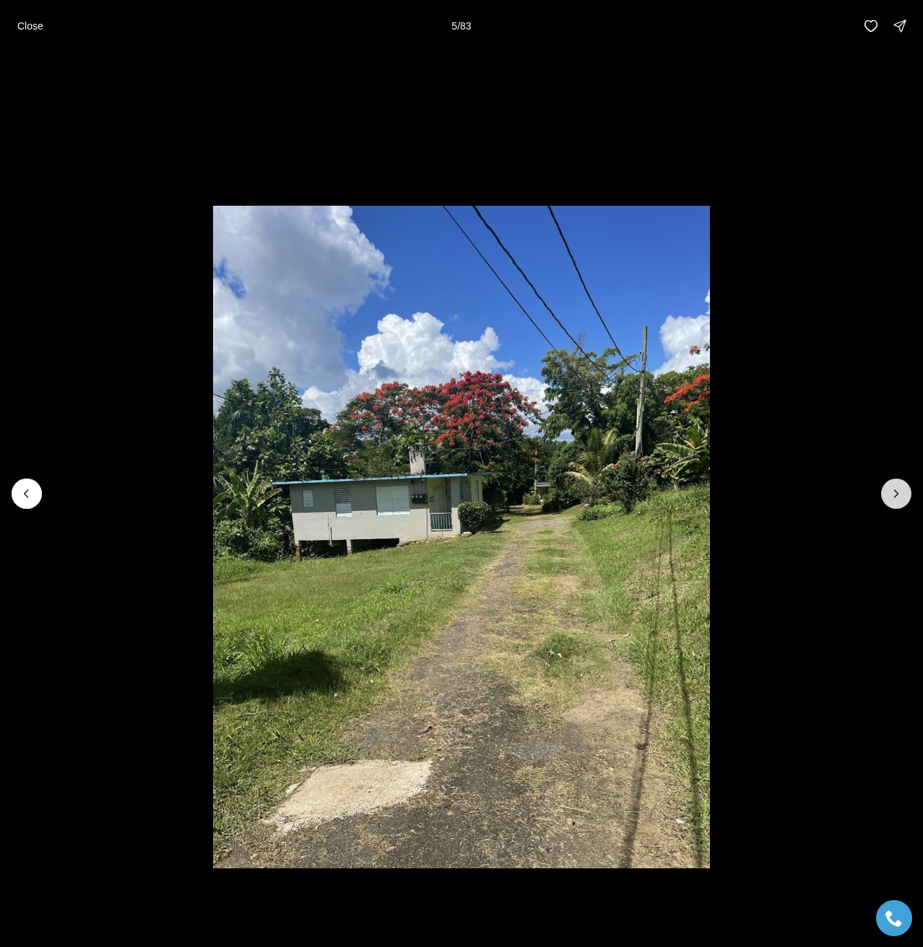
click at [896, 494] on icon "Next slide" at bounding box center [896, 494] width 14 height 14
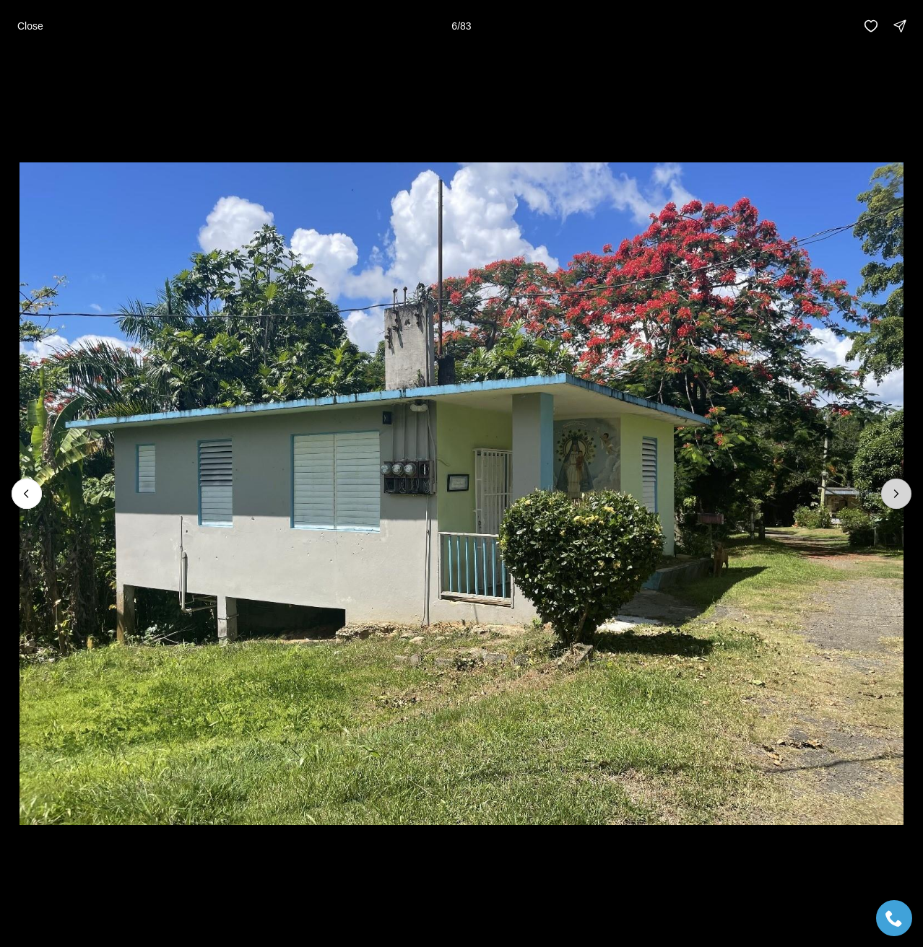
click at [896, 494] on icon "Next slide" at bounding box center [896, 494] width 14 height 14
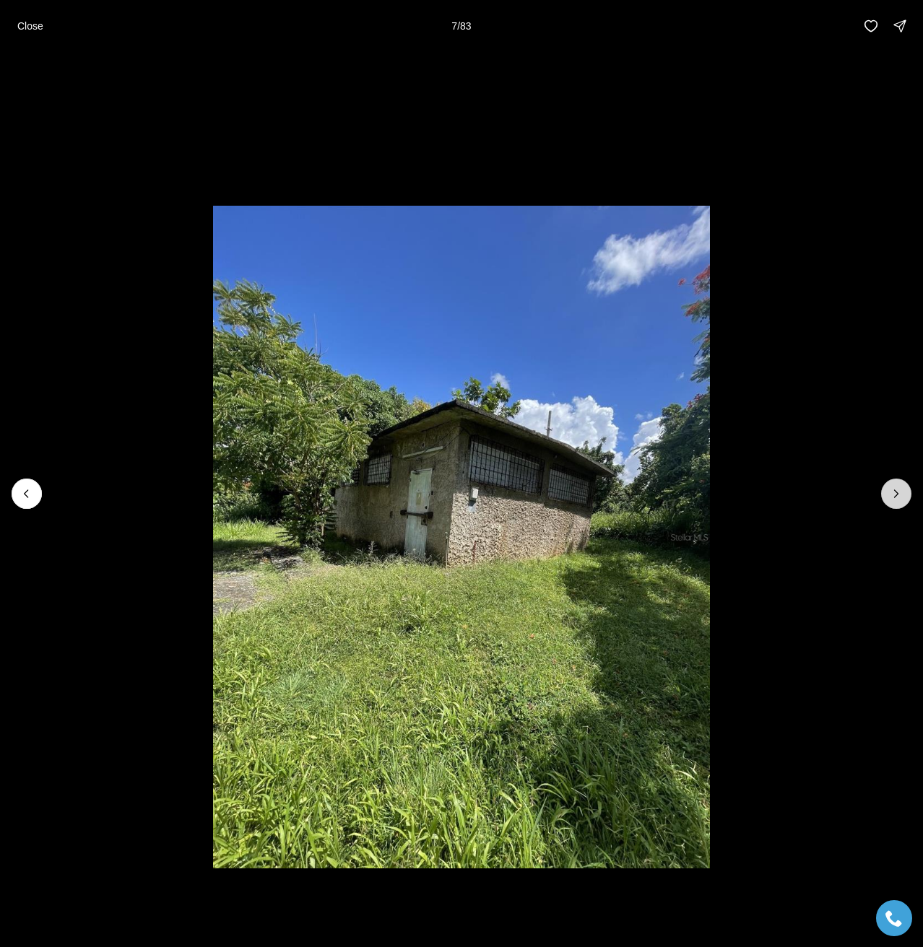
click at [896, 494] on icon "Next slide" at bounding box center [896, 494] width 14 height 14
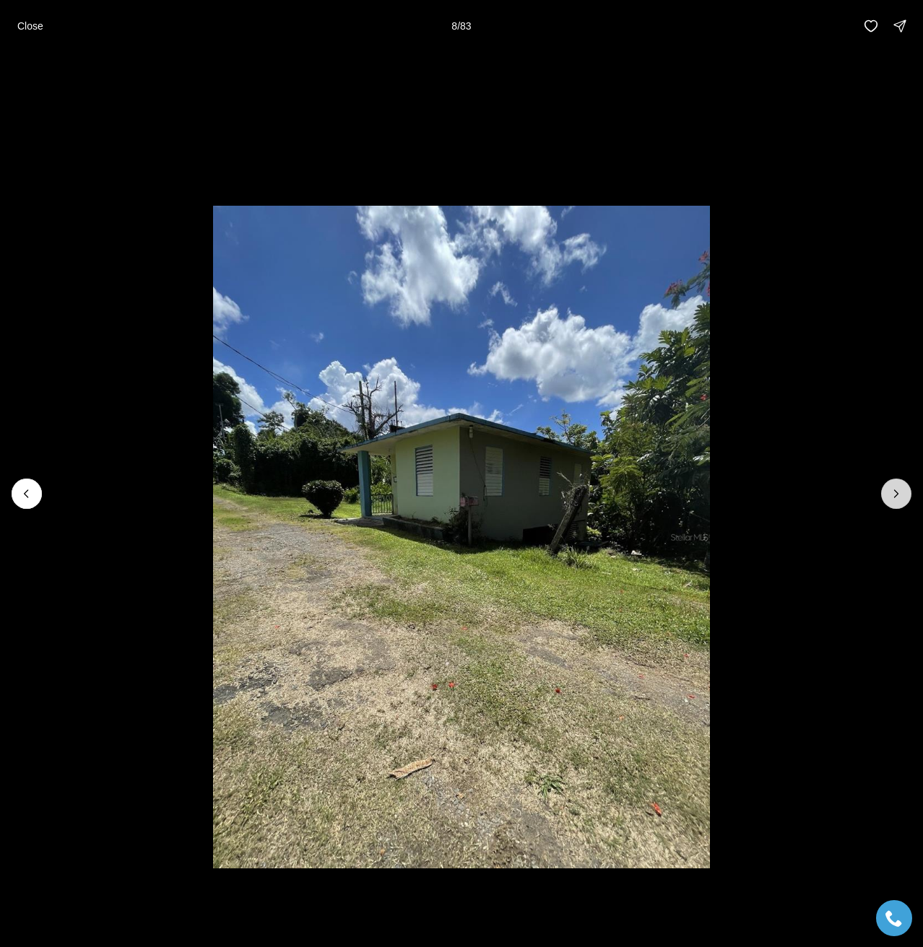
click at [896, 494] on icon "Next slide" at bounding box center [896, 494] width 14 height 14
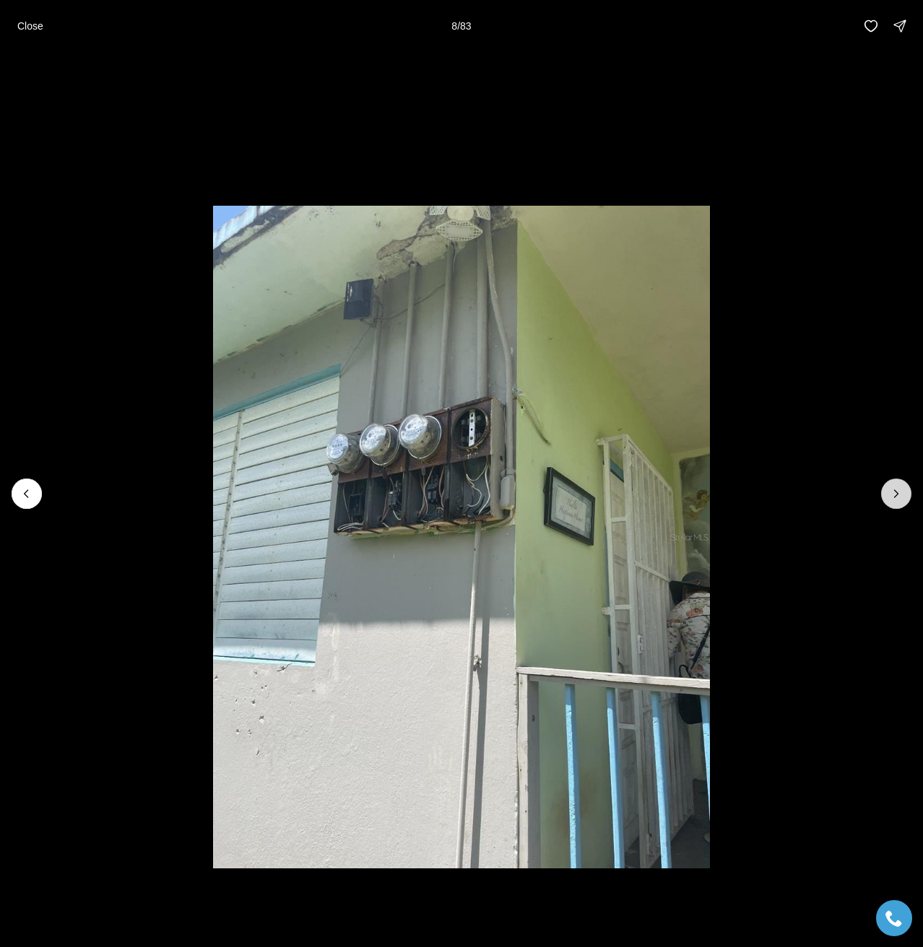
click at [896, 494] on icon "Next slide" at bounding box center [896, 494] width 14 height 14
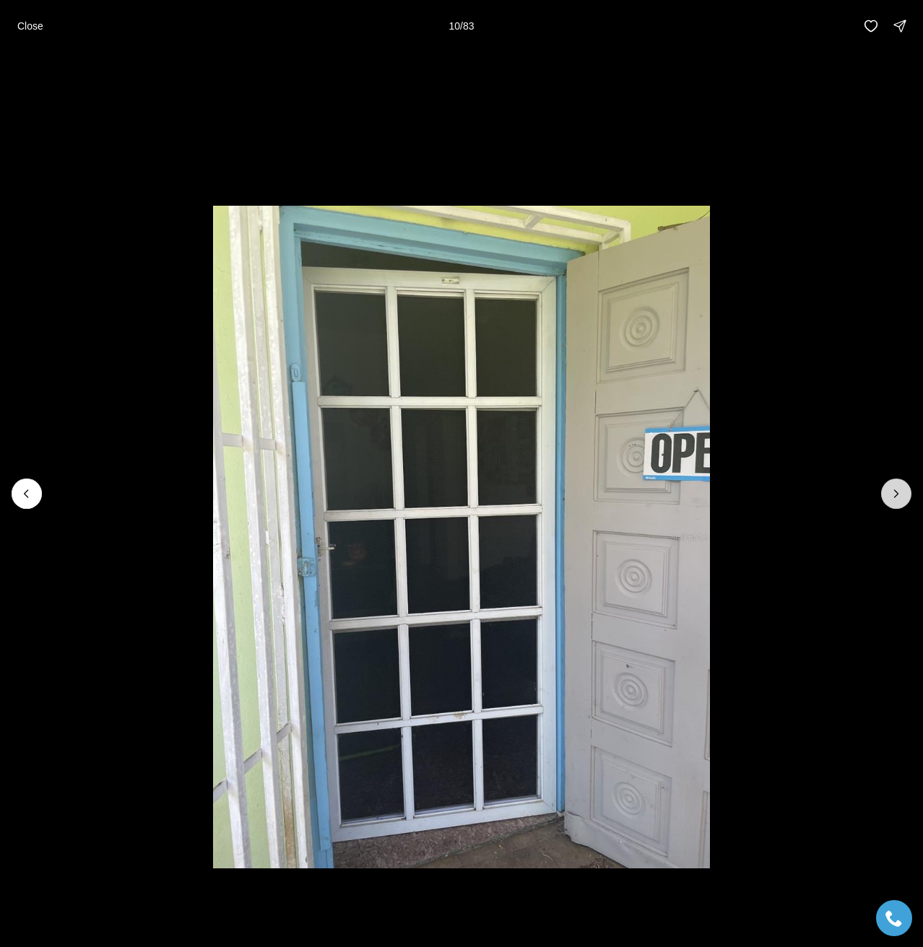
click at [896, 494] on icon "Next slide" at bounding box center [896, 494] width 14 height 14
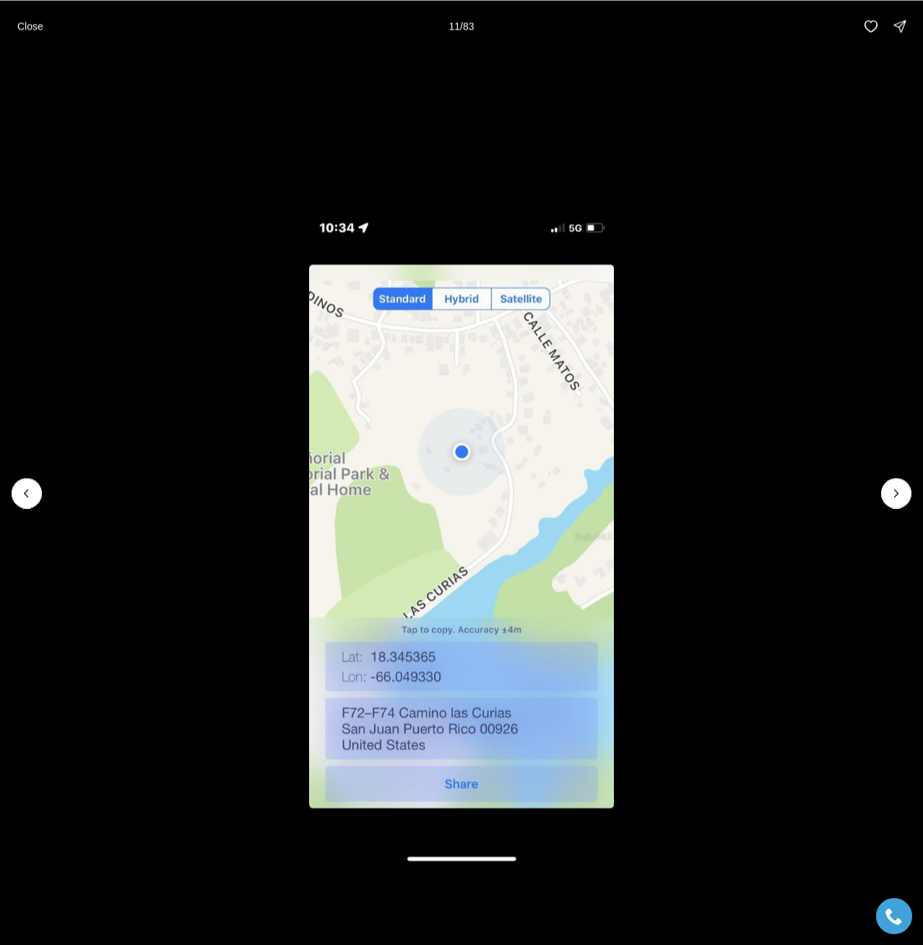
click at [341, 133] on li "11 of 83" at bounding box center [461, 493] width 923 height 882
click at [37, 29] on p "Close" at bounding box center [30, 26] width 26 height 12
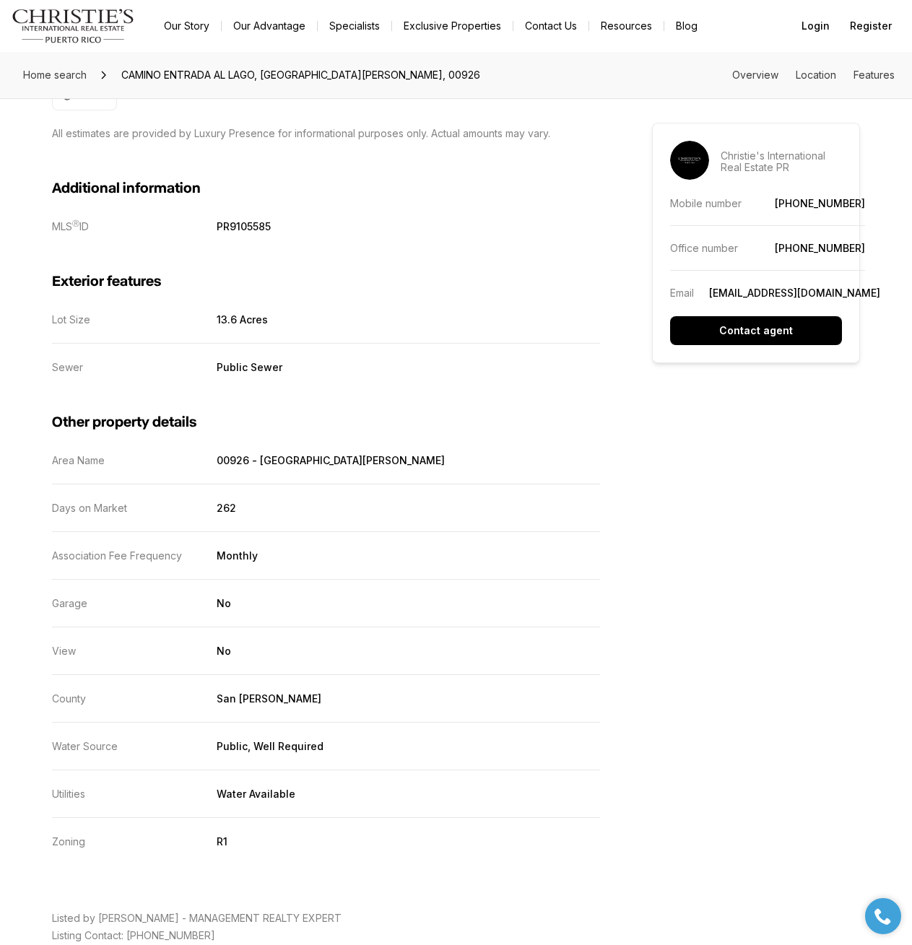
scroll to position [1372, 0]
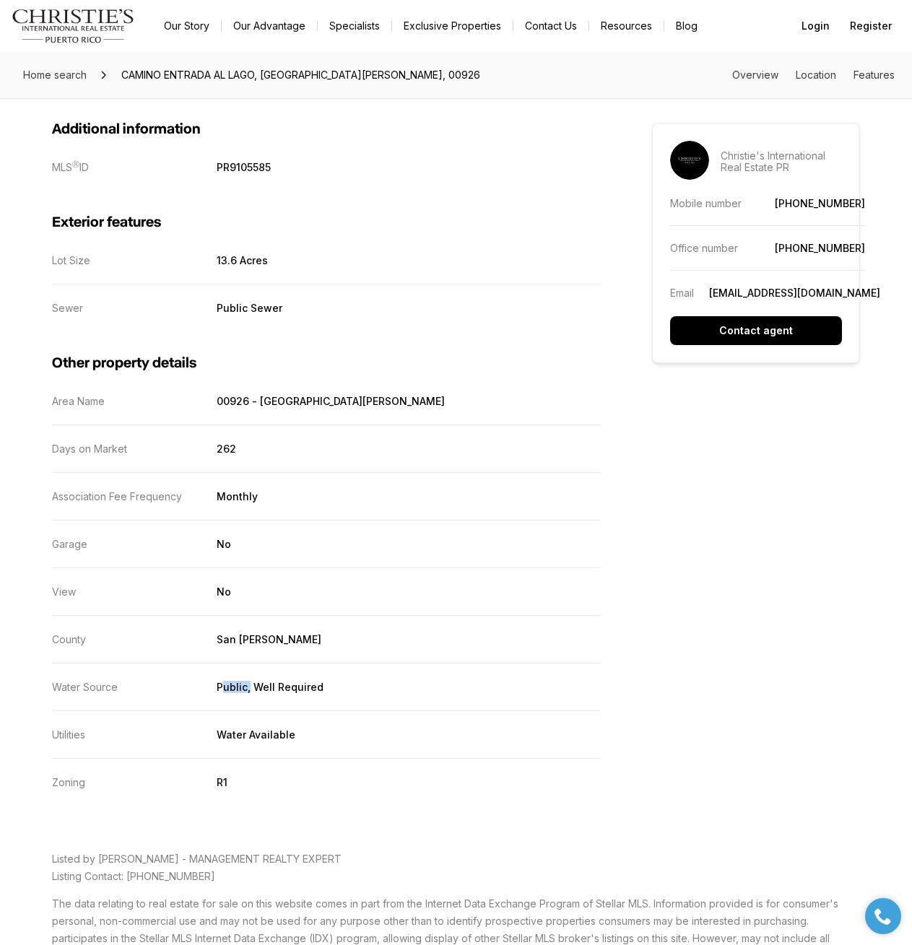
drag, startPoint x: 222, startPoint y: 686, endPoint x: 247, endPoint y: 687, distance: 25.3
click at [247, 687] on p "Public, Well Required" at bounding box center [270, 687] width 107 height 12
drag, startPoint x: 274, startPoint y: 687, endPoint x: 301, endPoint y: 687, distance: 26.7
click at [301, 687] on p "Public, Well Required" at bounding box center [270, 687] width 107 height 12
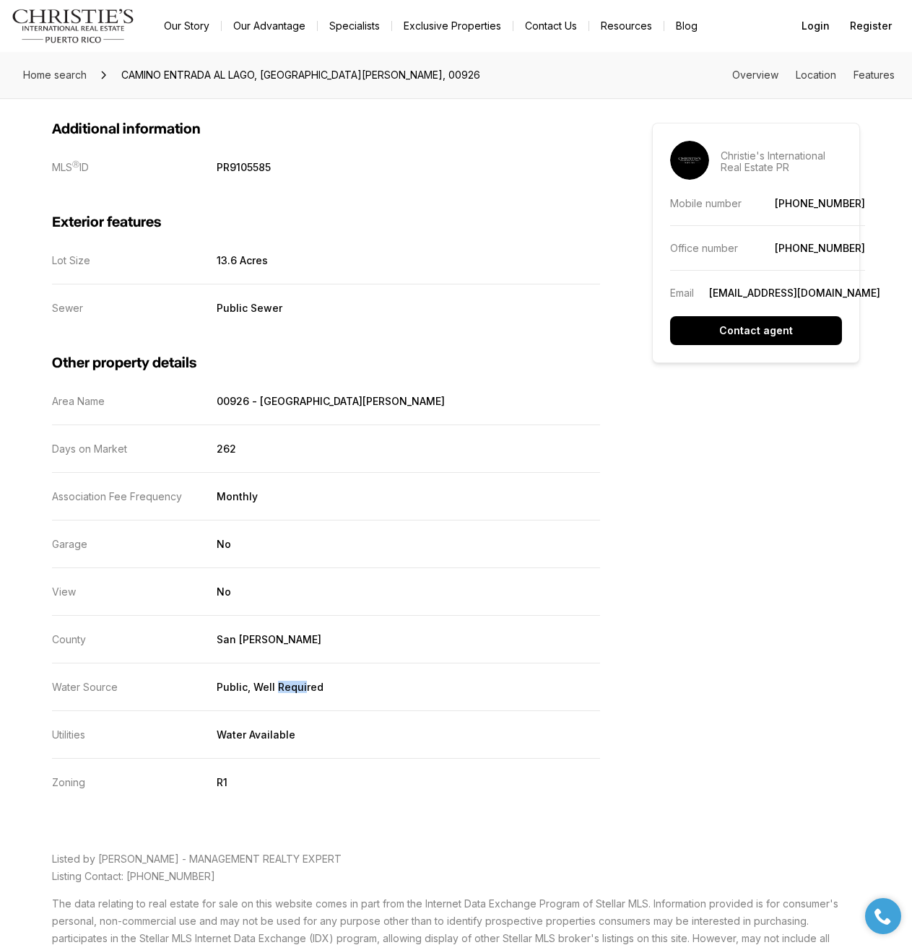
click at [301, 687] on p "Public, Well Required" at bounding box center [270, 687] width 107 height 12
click at [227, 723] on dl "Area Name 00926 - San Juan Days on Market 262 Association Fee Frequency Monthly…" at bounding box center [326, 592] width 548 height 394
drag, startPoint x: 227, startPoint y: 726, endPoint x: 282, endPoint y: 724, distance: 54.9
click at [282, 724] on dl "Area Name 00926 - San Juan Days on Market 262 Association Fee Frequency Monthly…" at bounding box center [326, 592] width 548 height 394
click at [282, 726] on dl "Area Name 00926 - San Juan Days on Market 262 Association Fee Frequency Monthly…" at bounding box center [326, 592] width 548 height 394
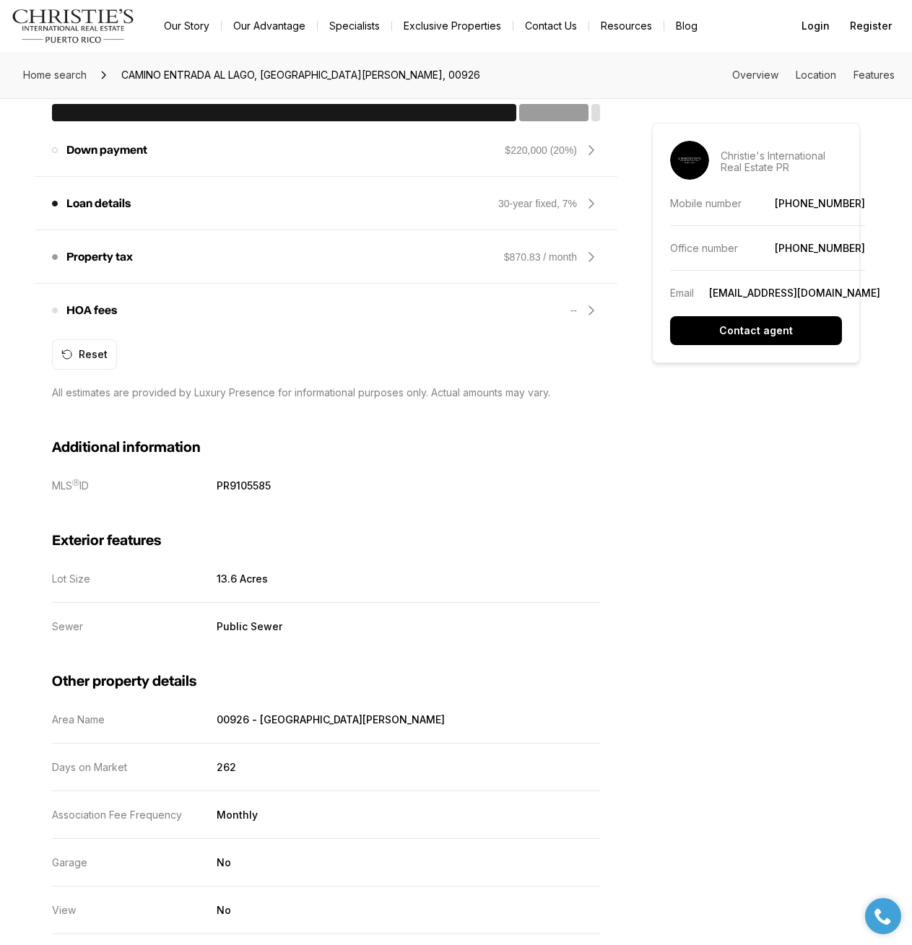
scroll to position [630, 0]
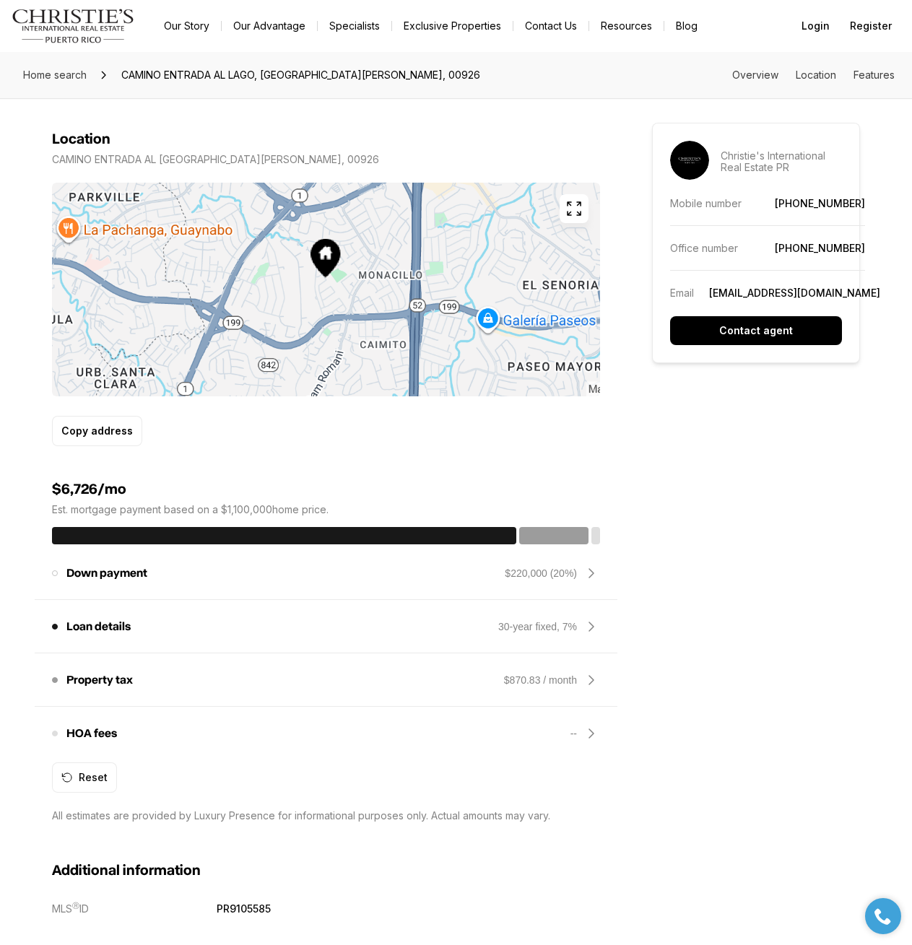
click at [581, 209] on icon "button" at bounding box center [573, 208] width 17 height 17
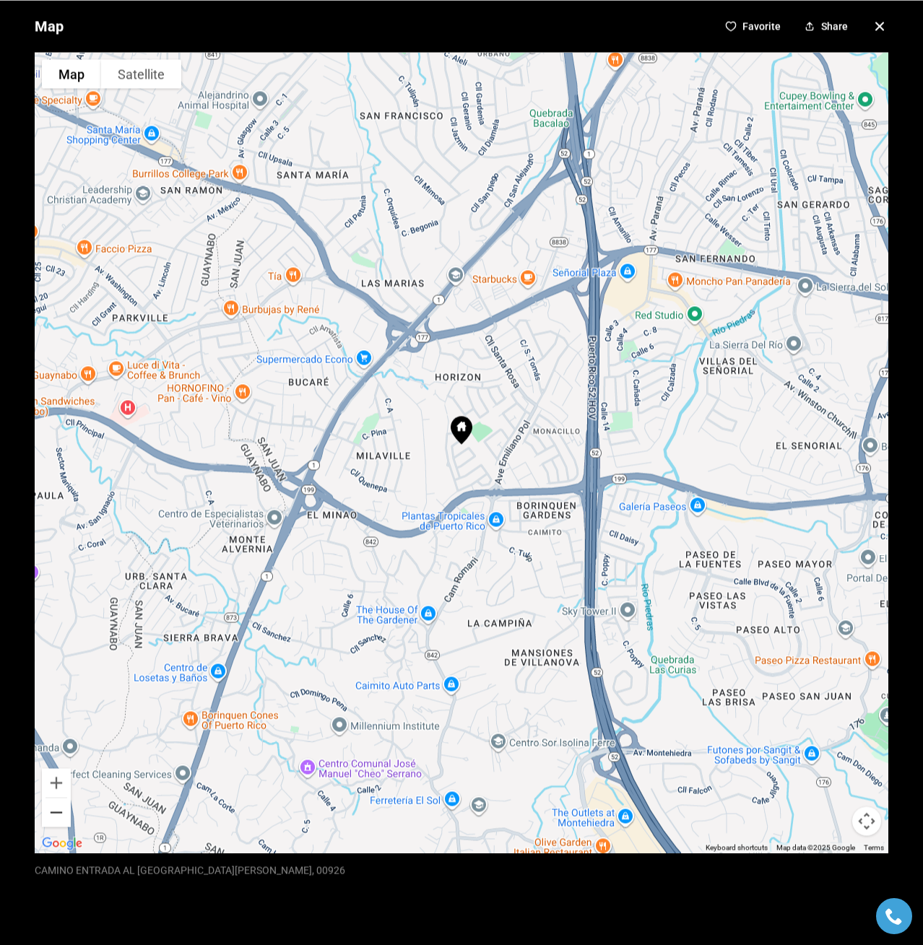
click at [46, 811] on button "Zoom out" at bounding box center [56, 812] width 29 height 29
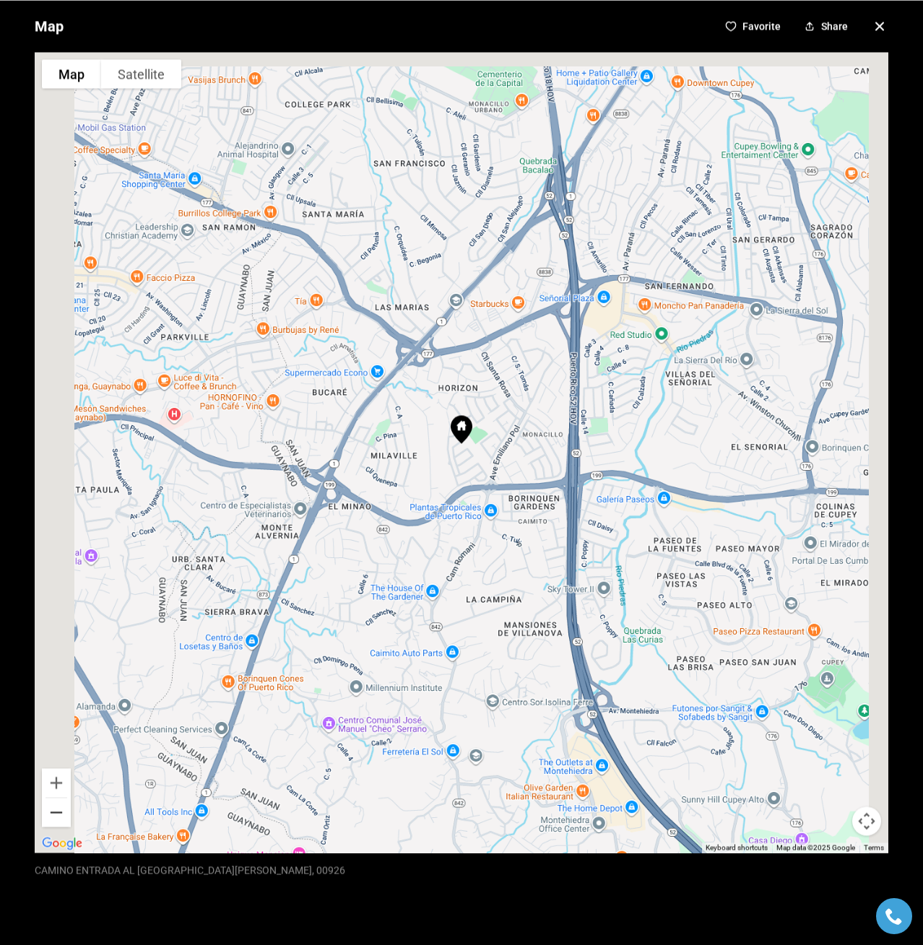
click at [47, 810] on button "Zoom out" at bounding box center [56, 812] width 29 height 29
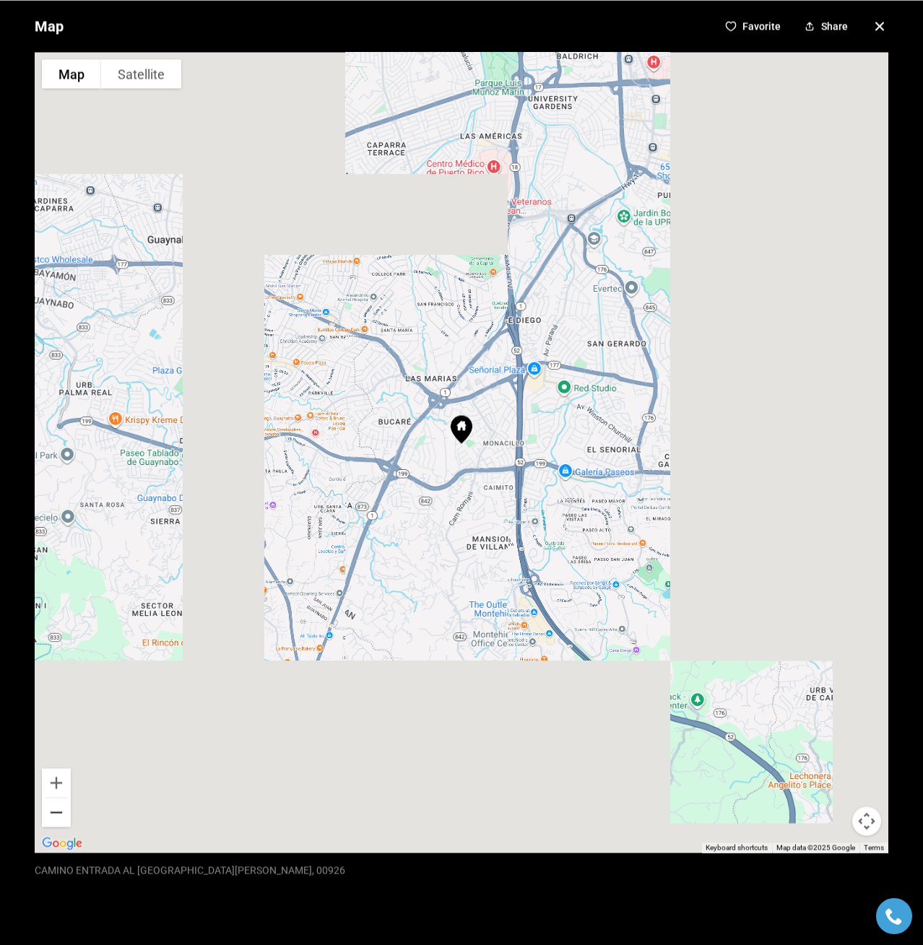
click at [47, 810] on button "Zoom out" at bounding box center [56, 812] width 29 height 29
click at [49, 810] on button "Zoom out" at bounding box center [56, 812] width 29 height 29
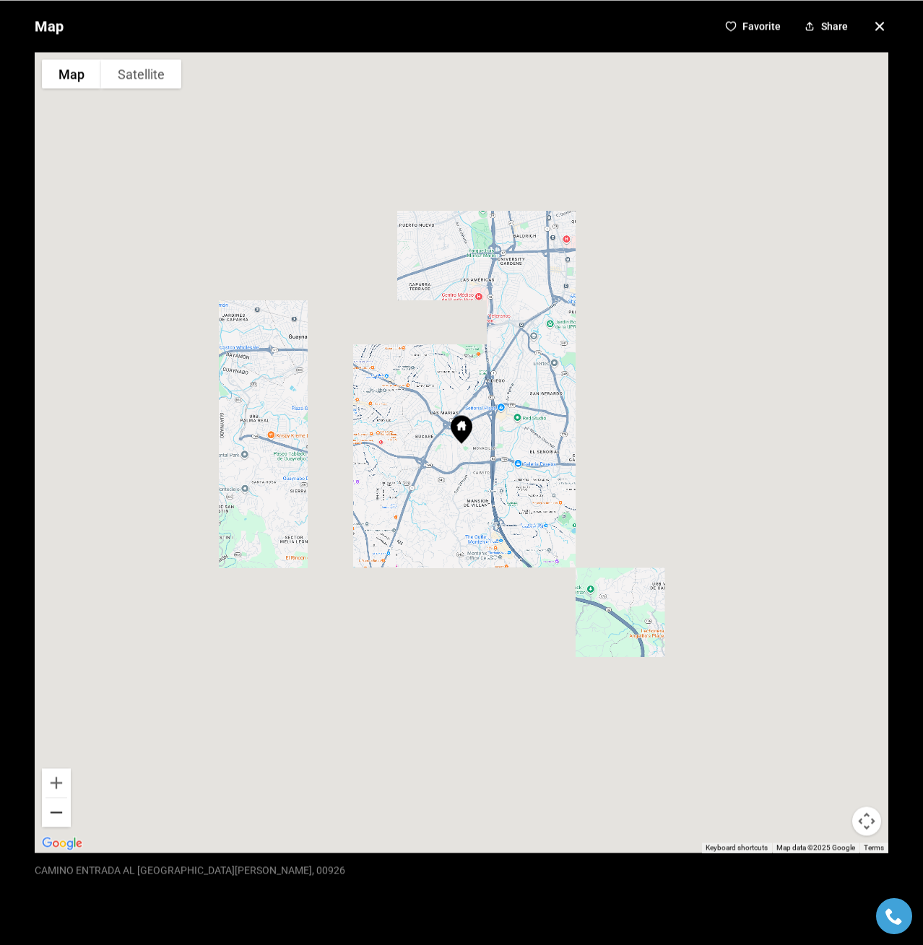
click at [50, 810] on button "Zoom out" at bounding box center [56, 812] width 29 height 29
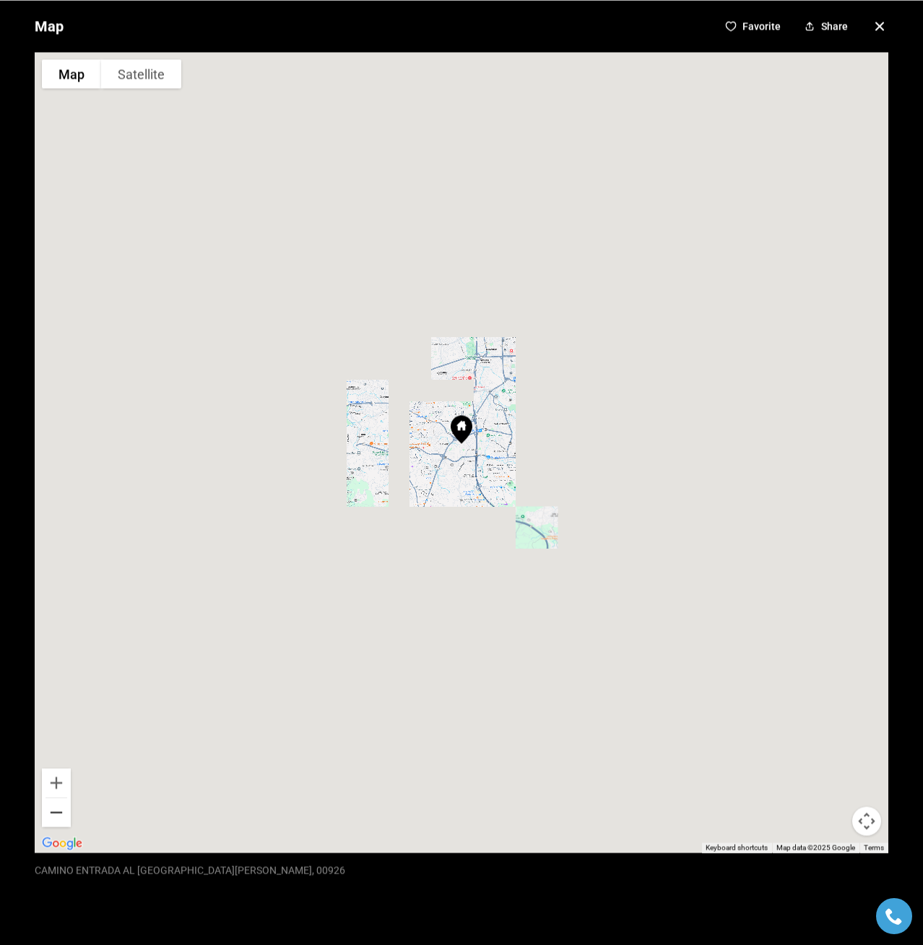
click at [50, 810] on button "Zoom out" at bounding box center [56, 812] width 29 height 29
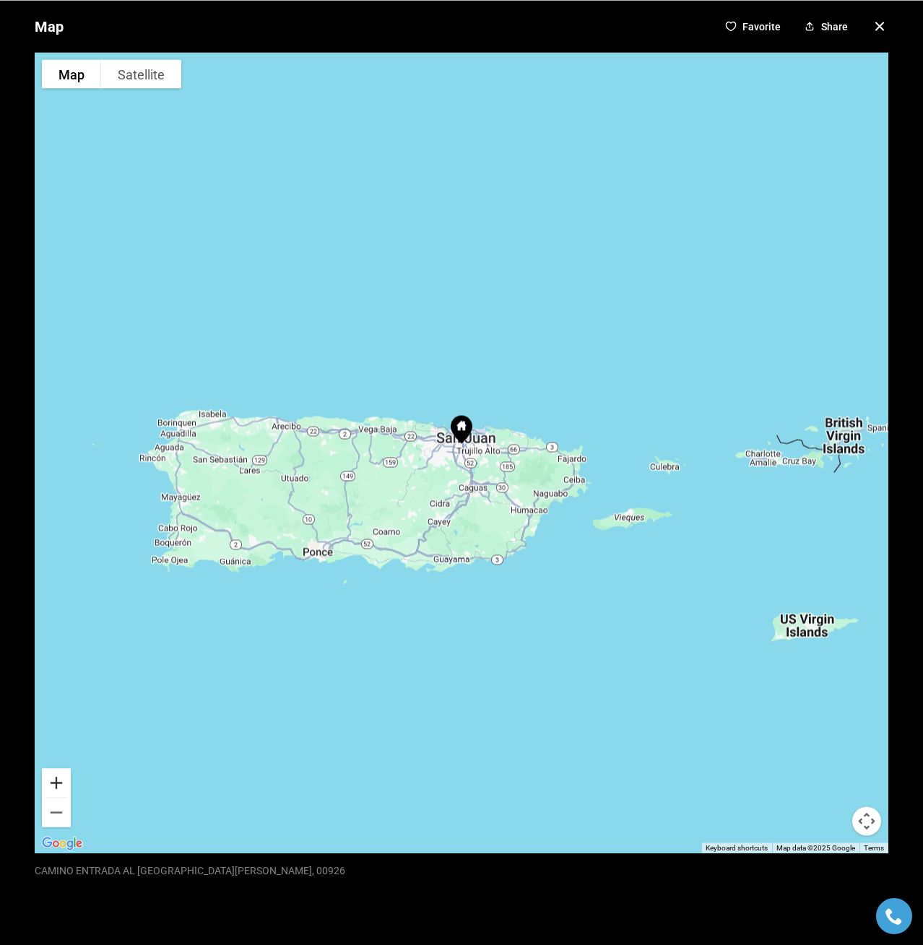
click at [61, 786] on button "Zoom in" at bounding box center [56, 782] width 29 height 29
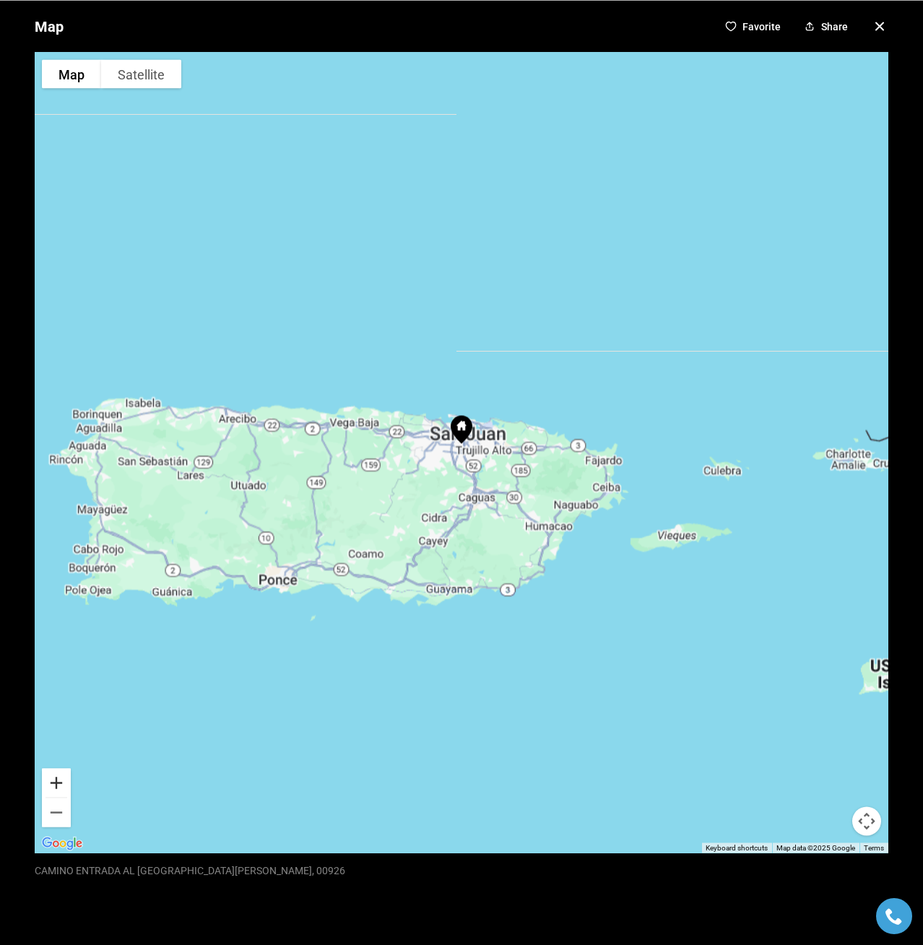
click at [61, 786] on button "Zoom in" at bounding box center [56, 782] width 29 height 29
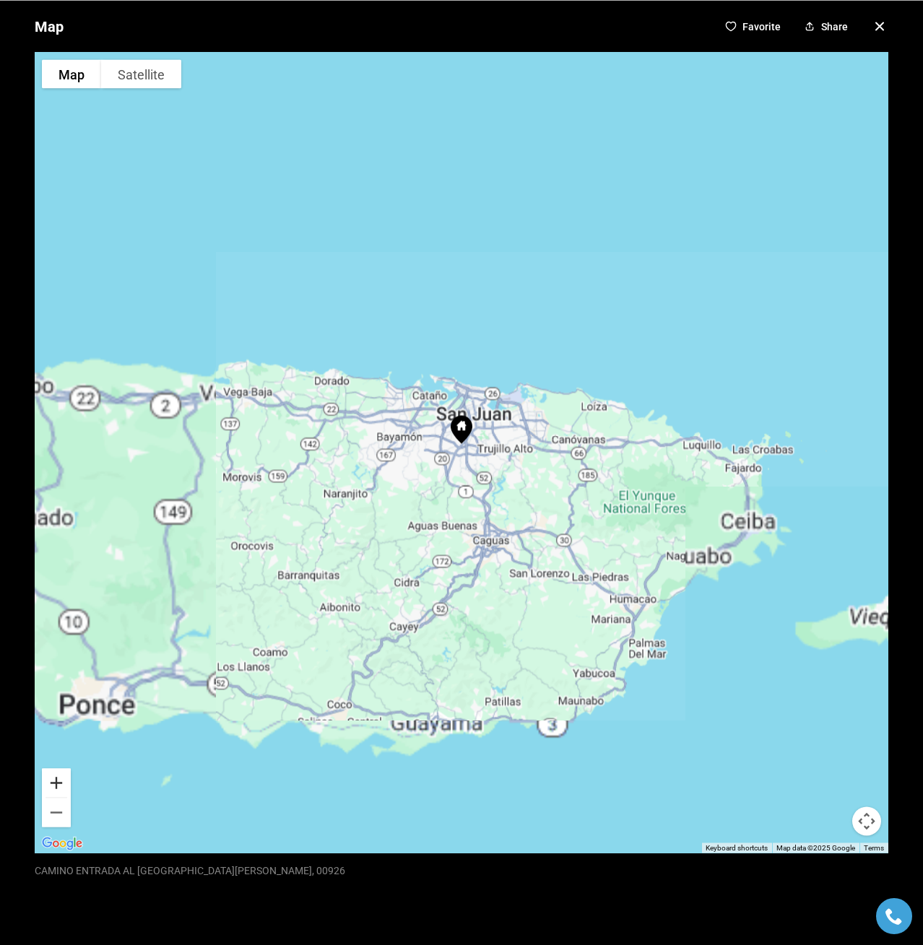
click at [61, 786] on button "Zoom in" at bounding box center [56, 782] width 29 height 29
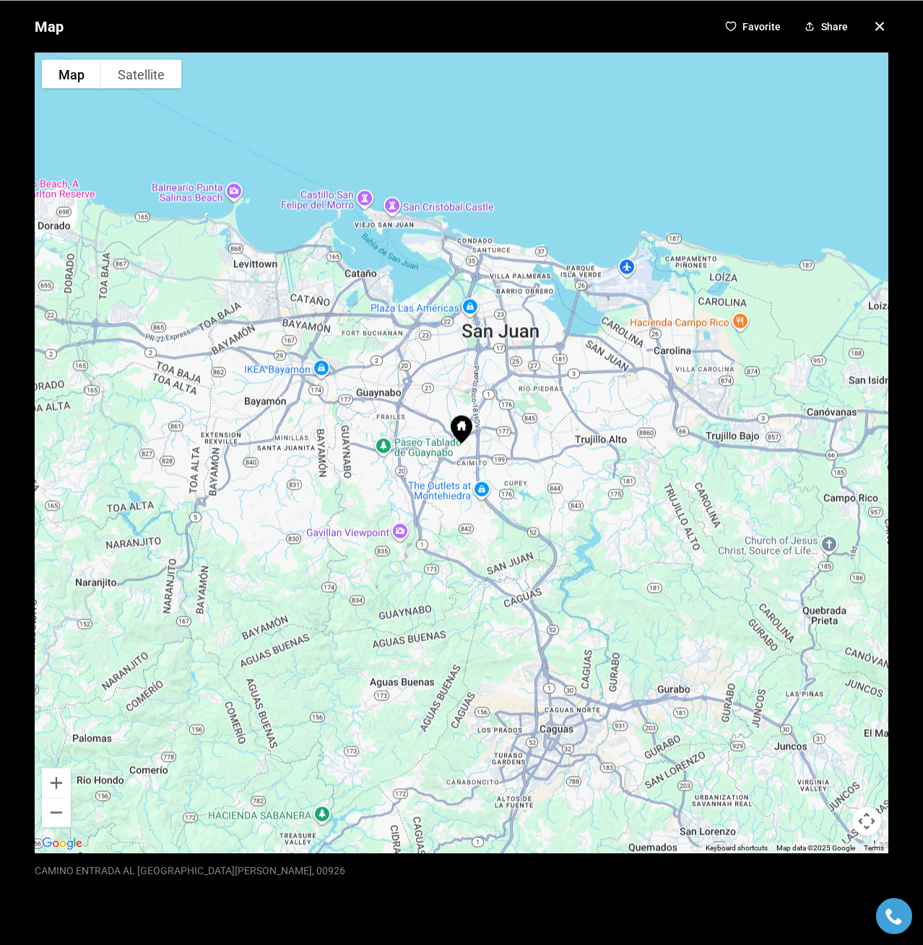
click at [871, 22] on icon "button" at bounding box center [879, 25] width 17 height 17
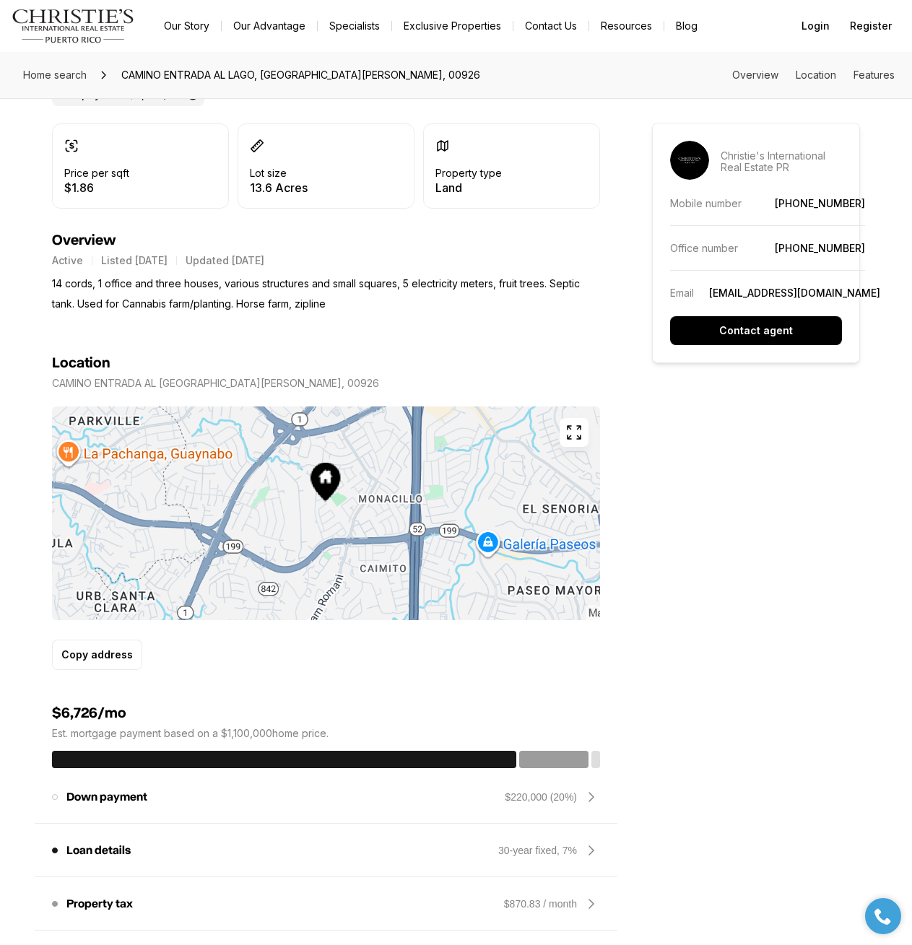
scroll to position [0, 0]
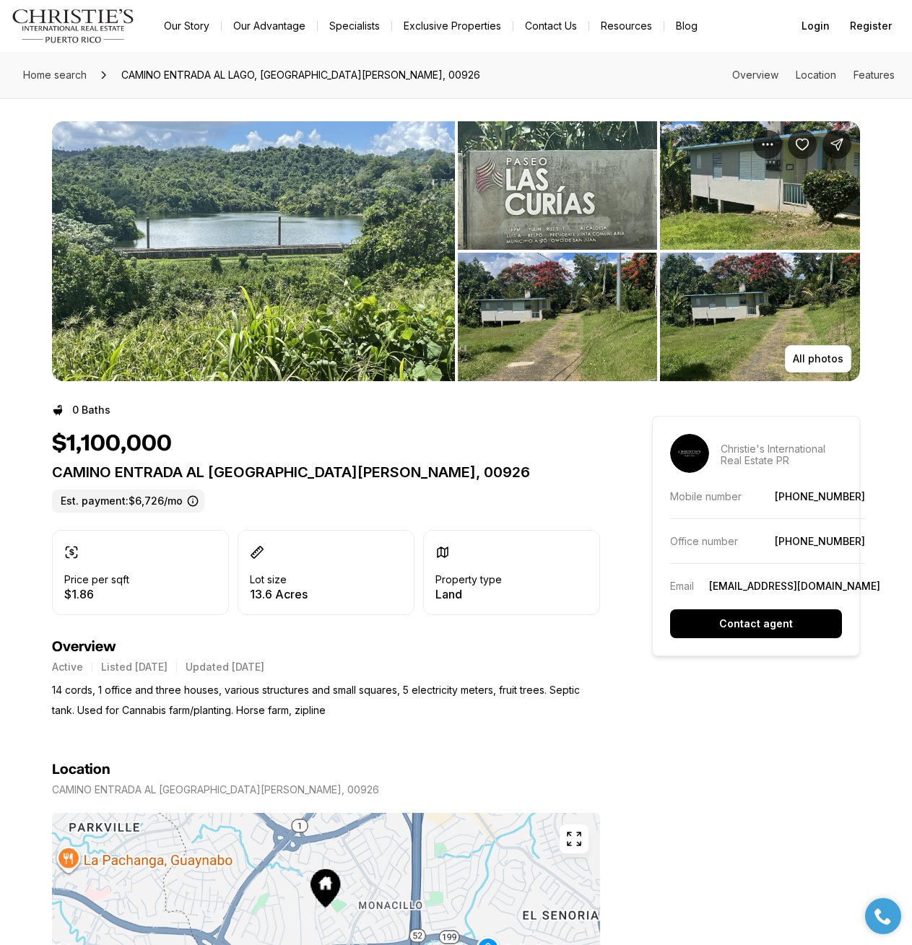
click at [348, 261] on img "View image gallery" at bounding box center [253, 251] width 403 height 260
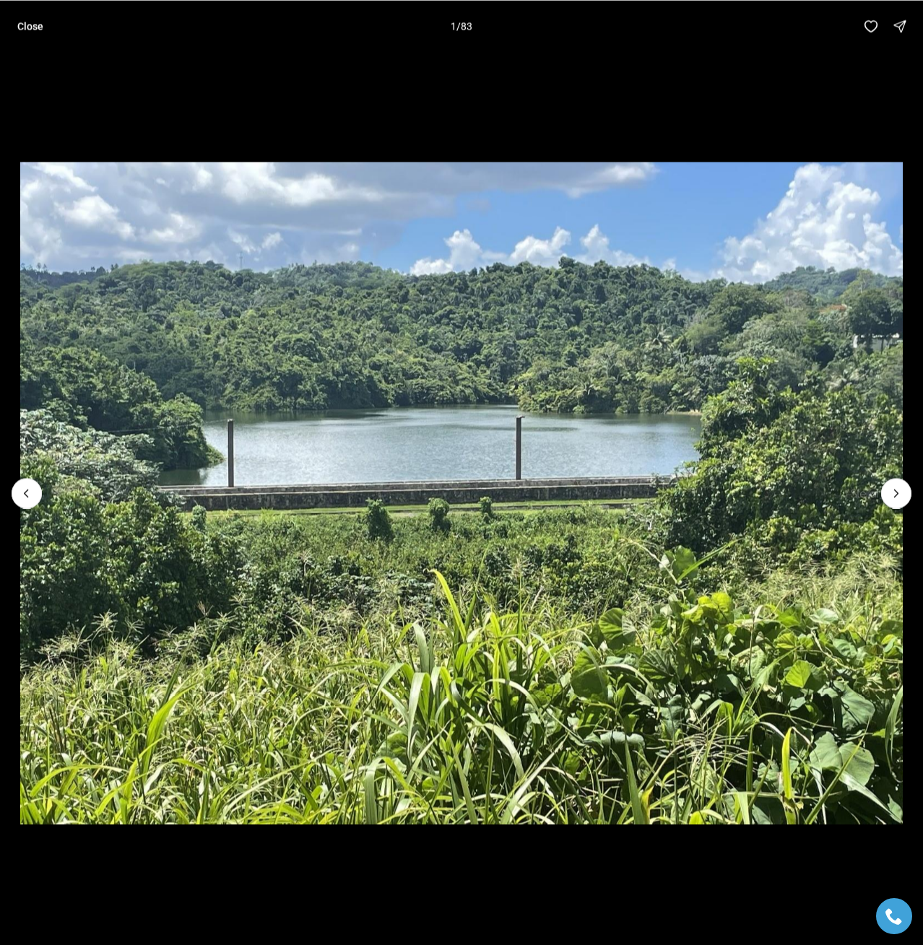
click at [472, 90] on li "1 of 83" at bounding box center [461, 493] width 923 height 882
click at [30, 25] on p "Close" at bounding box center [30, 26] width 26 height 12
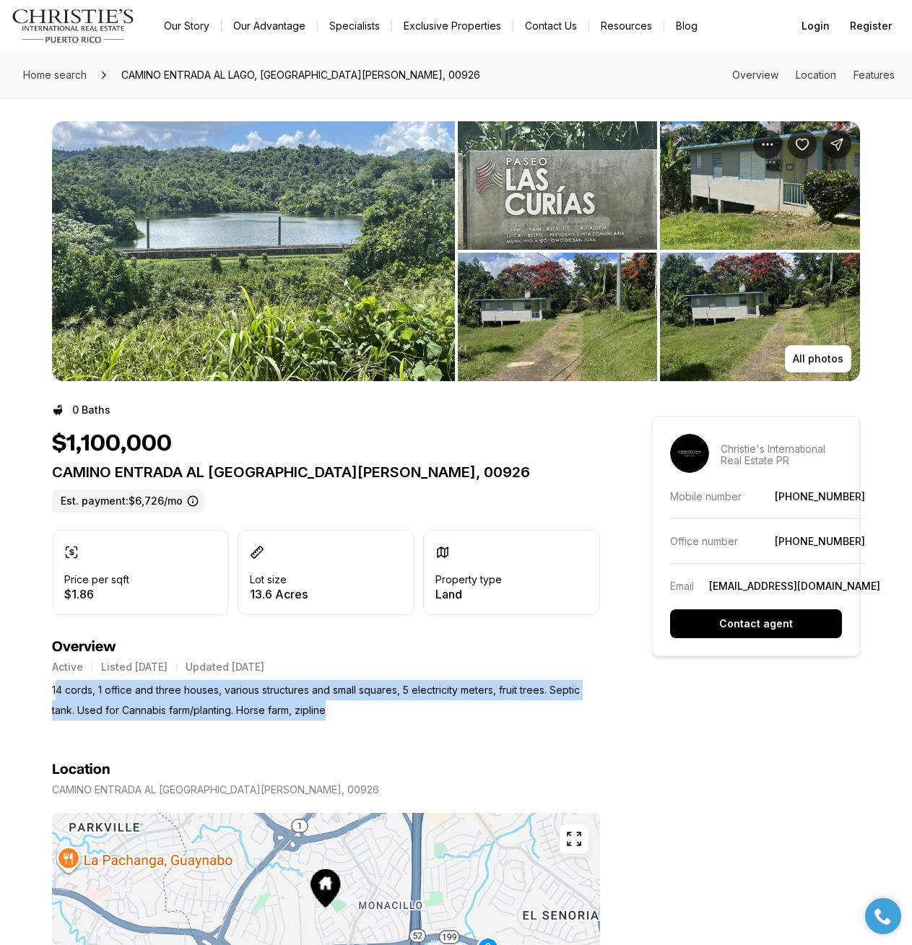
drag, startPoint x: 49, startPoint y: 689, endPoint x: 529, endPoint y: 707, distance: 479.8
click at [529, 707] on p "14 cords, 1 office and three houses, various structures and small squares, 5 el…" at bounding box center [326, 700] width 548 height 40
click at [339, 716] on p "14 cords, 1 office and three houses, various structures and small squares, 5 el…" at bounding box center [326, 700] width 548 height 40
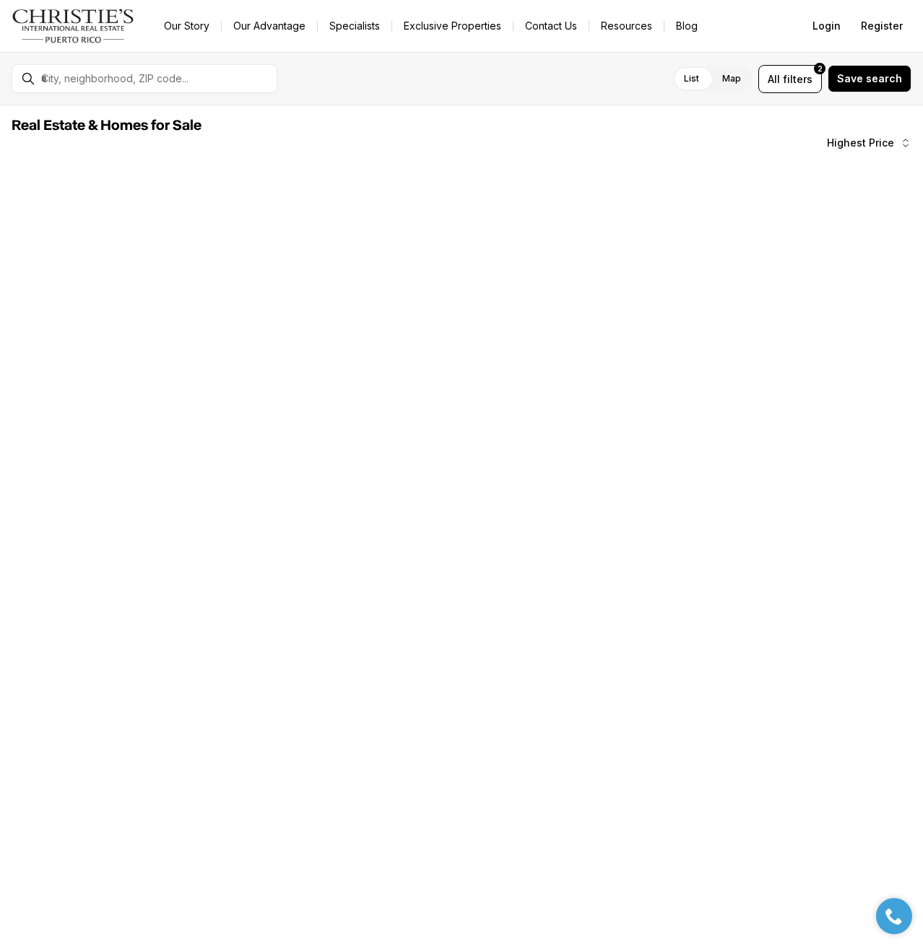
scroll to position [433, 0]
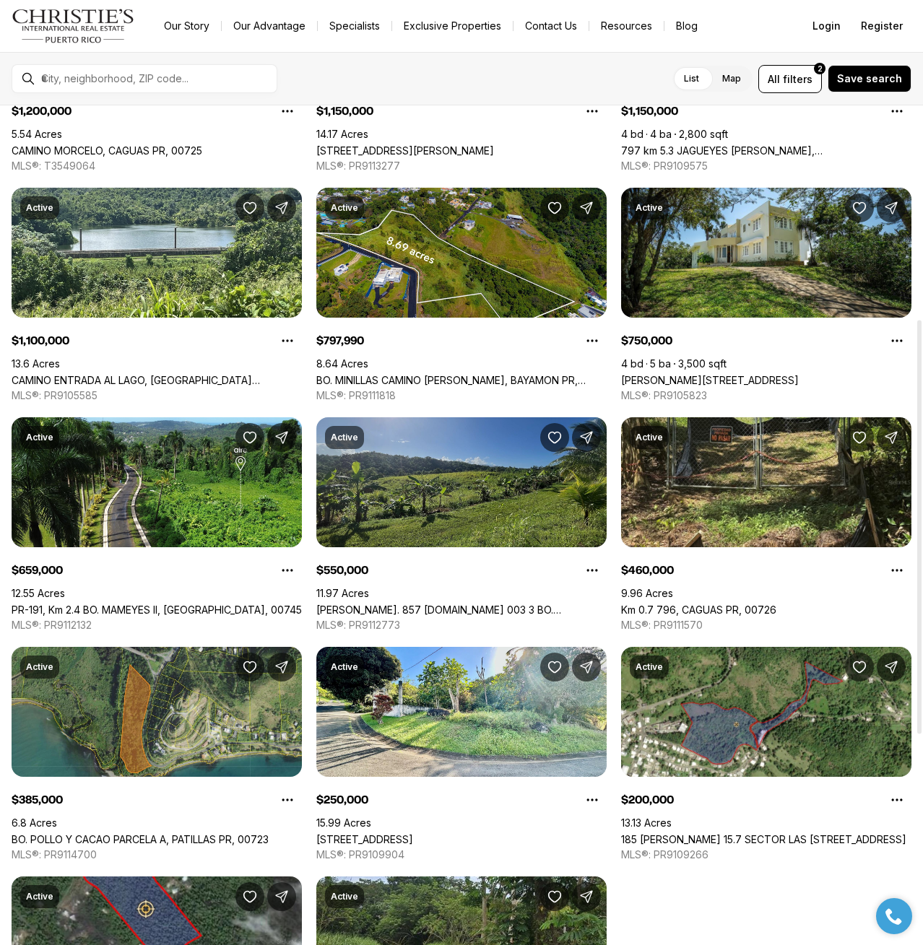
click at [530, 604] on link "[PERSON_NAME]. 857 [DOMAIN_NAME] 003 3 BO. CANOVANILLAS, [GEOGRAPHIC_DATA] PR, …" at bounding box center [461, 610] width 290 height 12
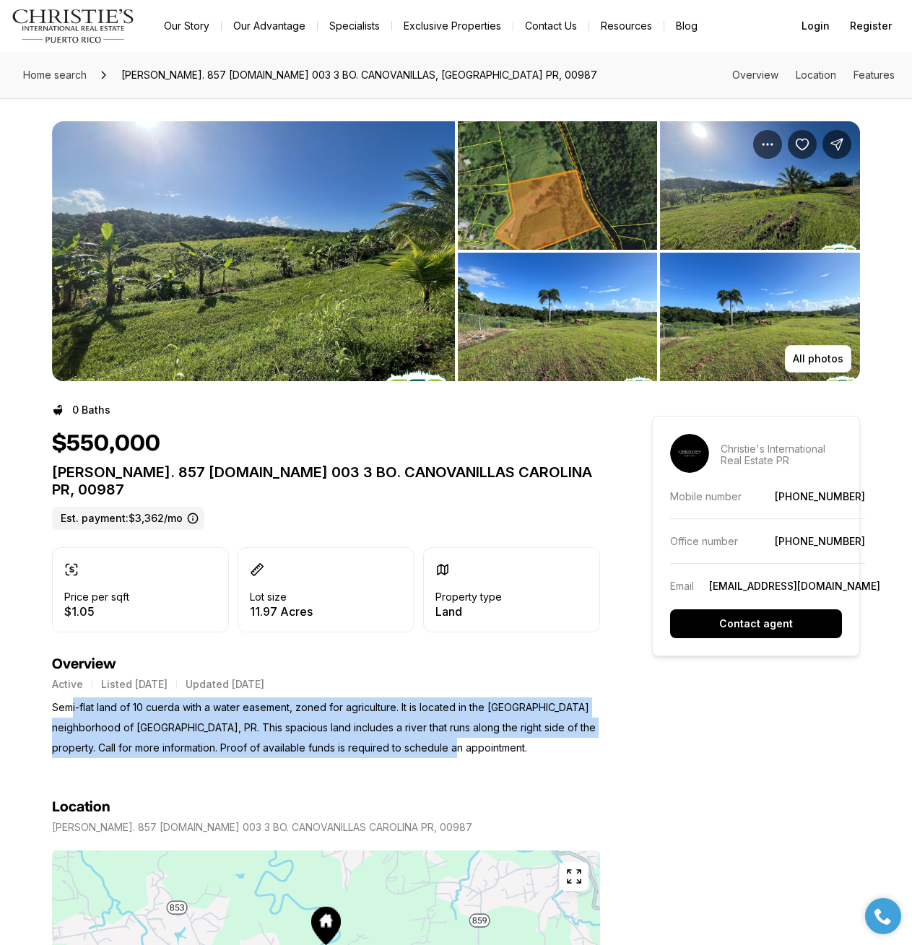
drag, startPoint x: 64, startPoint y: 692, endPoint x: 505, endPoint y: 725, distance: 443.1
click at [505, 725] on p "Semi-flat land of 10 cuerda with a water easement, zoned for agriculture. It is…" at bounding box center [326, 727] width 548 height 61
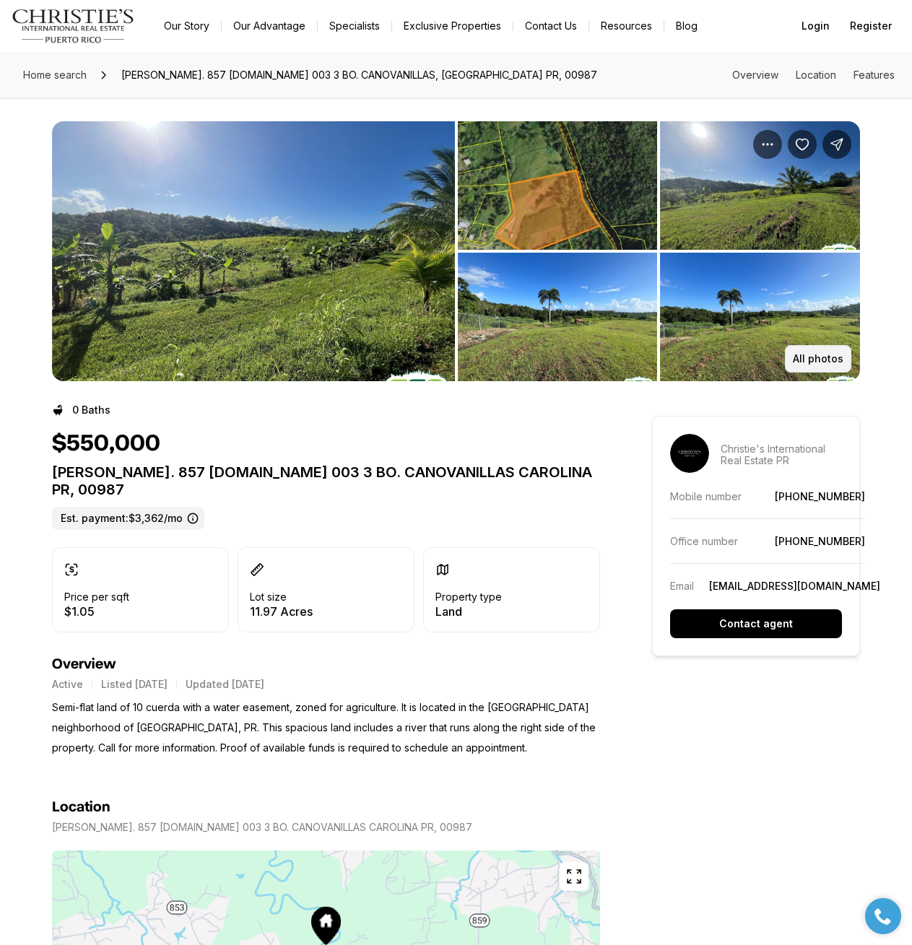
click at [838, 367] on button "All photos" at bounding box center [818, 358] width 66 height 27
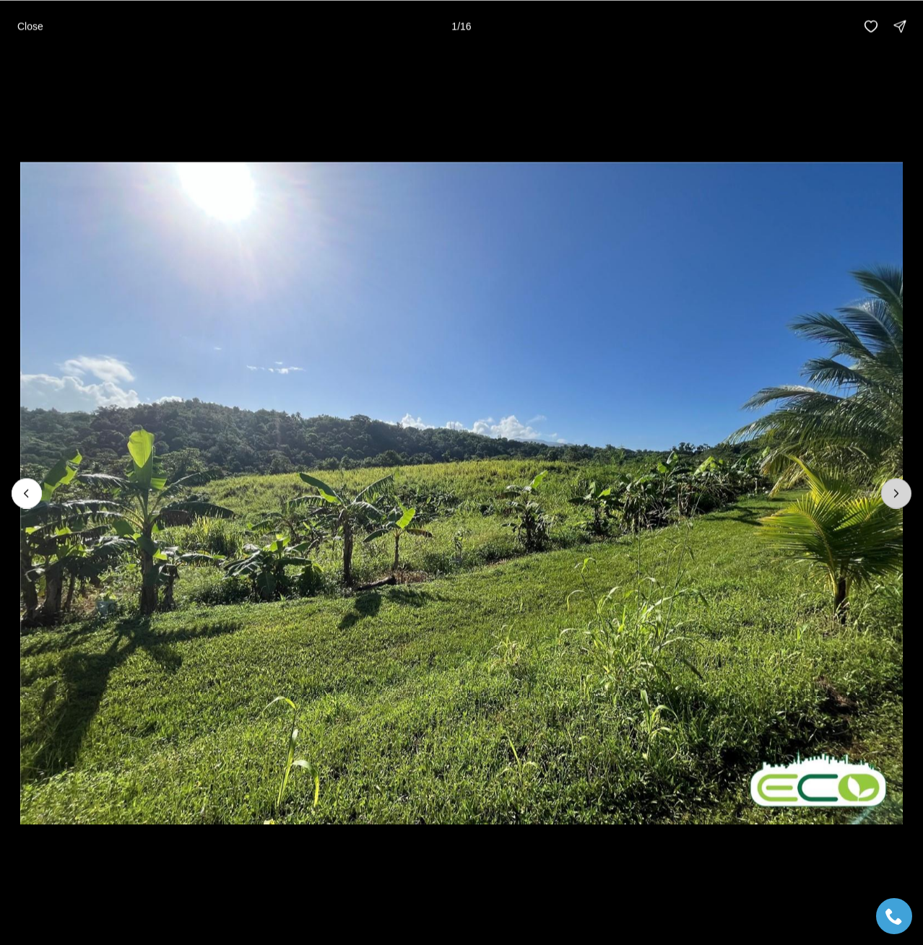
click at [903, 499] on icon "Next slide" at bounding box center [896, 493] width 14 height 14
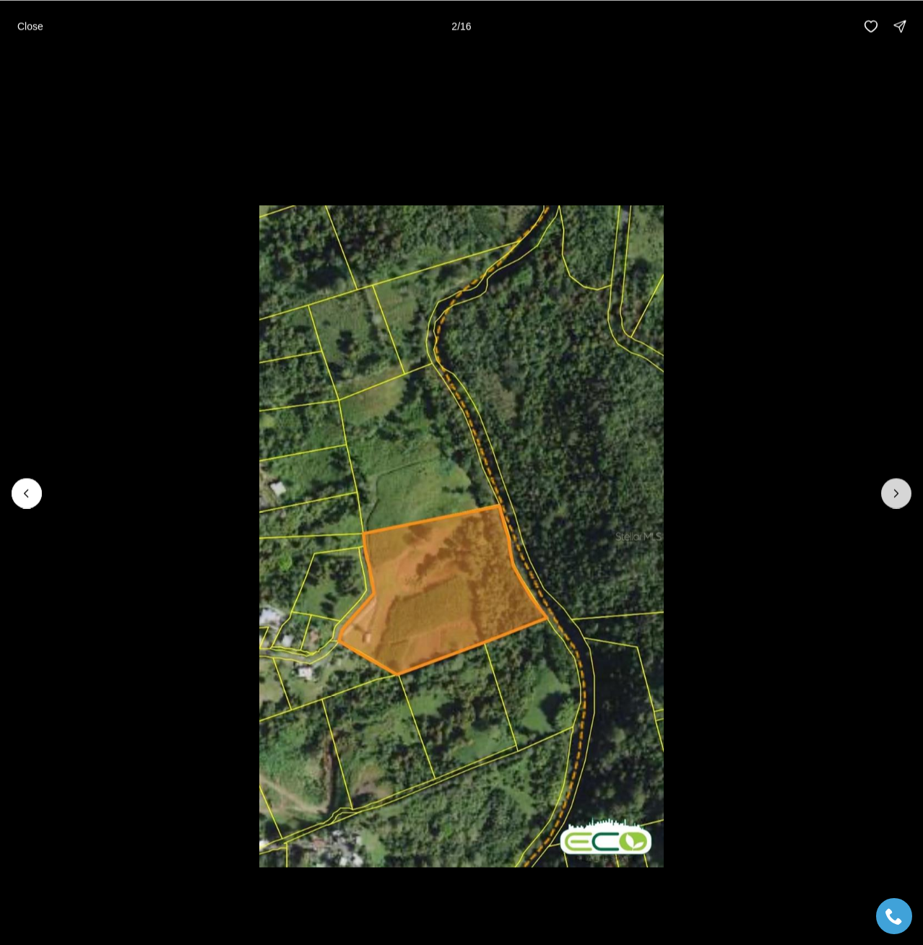
click at [903, 499] on icon "Next slide" at bounding box center [896, 493] width 14 height 14
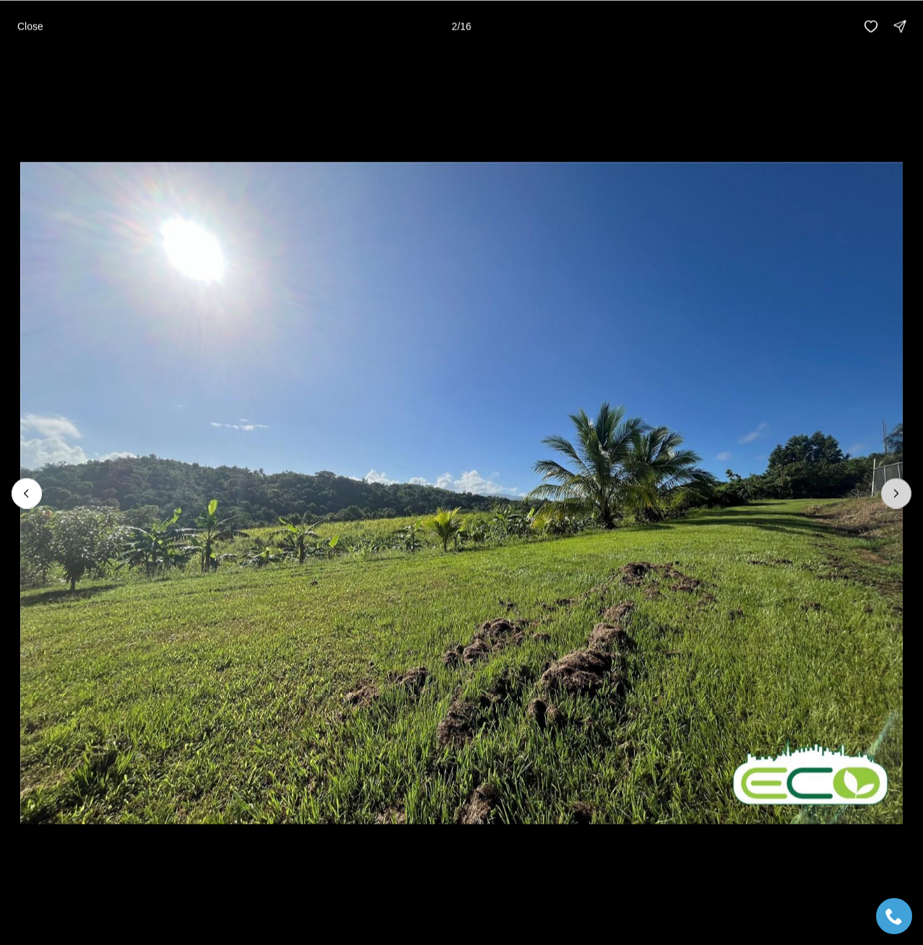
click at [903, 499] on icon "Next slide" at bounding box center [896, 493] width 14 height 14
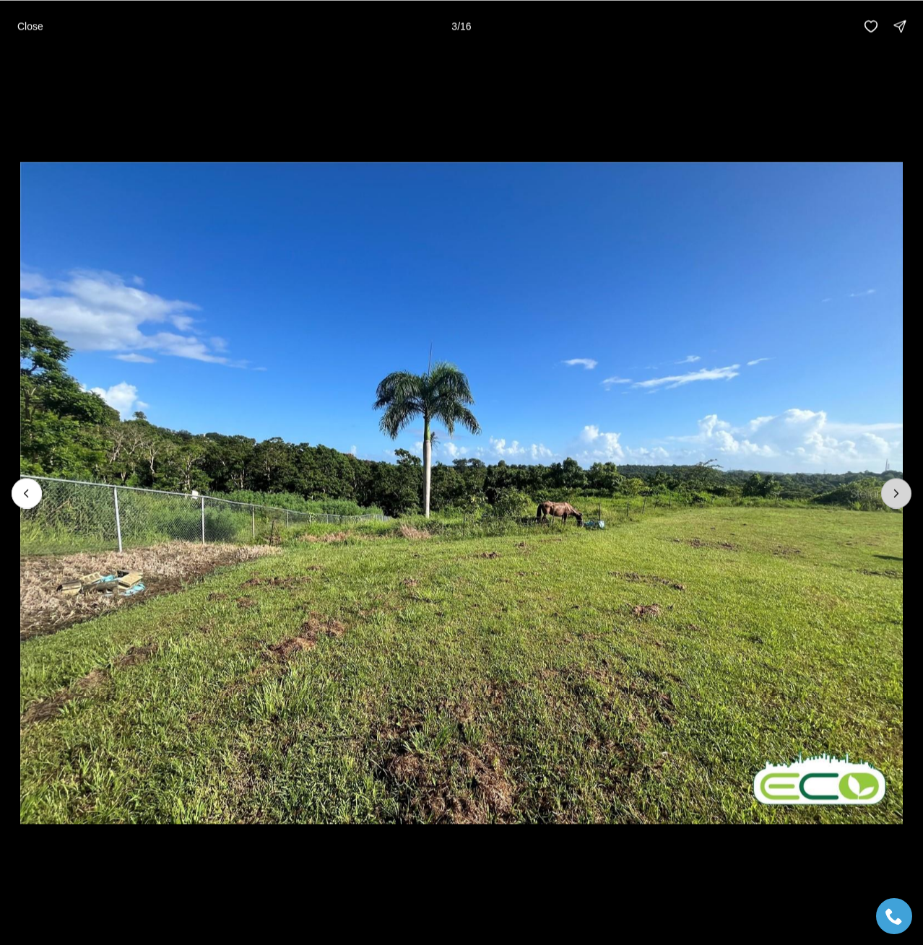
click at [903, 499] on icon "Next slide" at bounding box center [896, 493] width 14 height 14
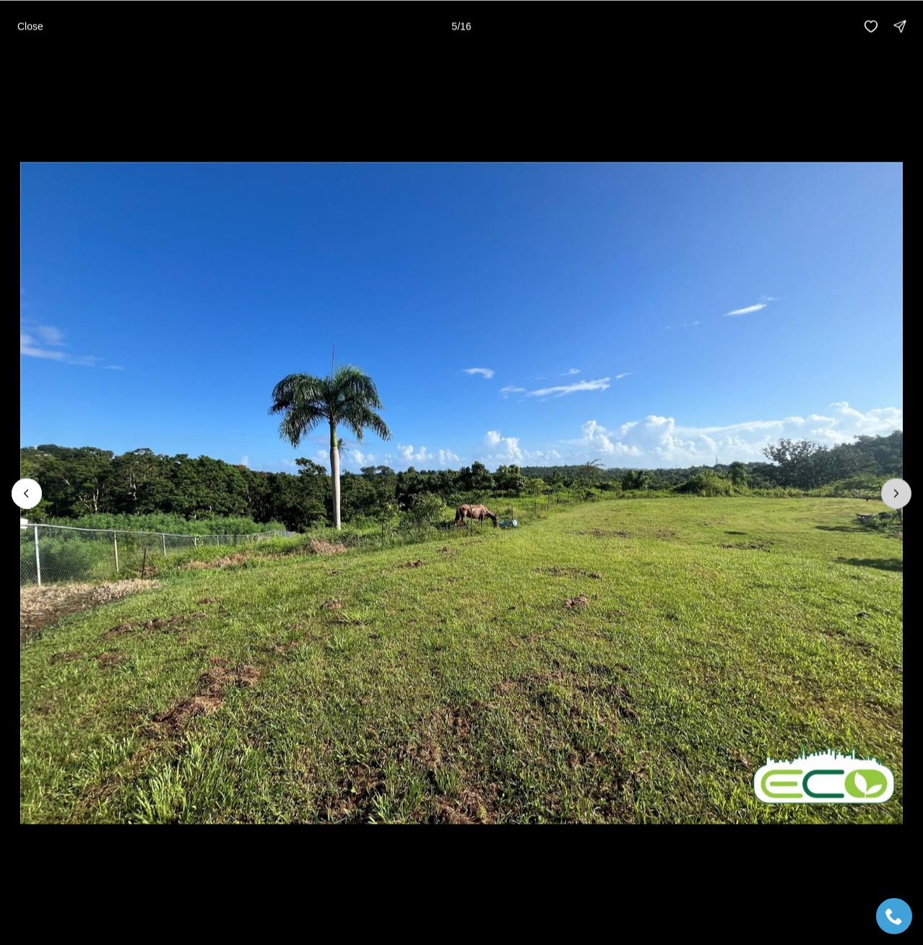
click at [903, 499] on icon "Next slide" at bounding box center [896, 493] width 14 height 14
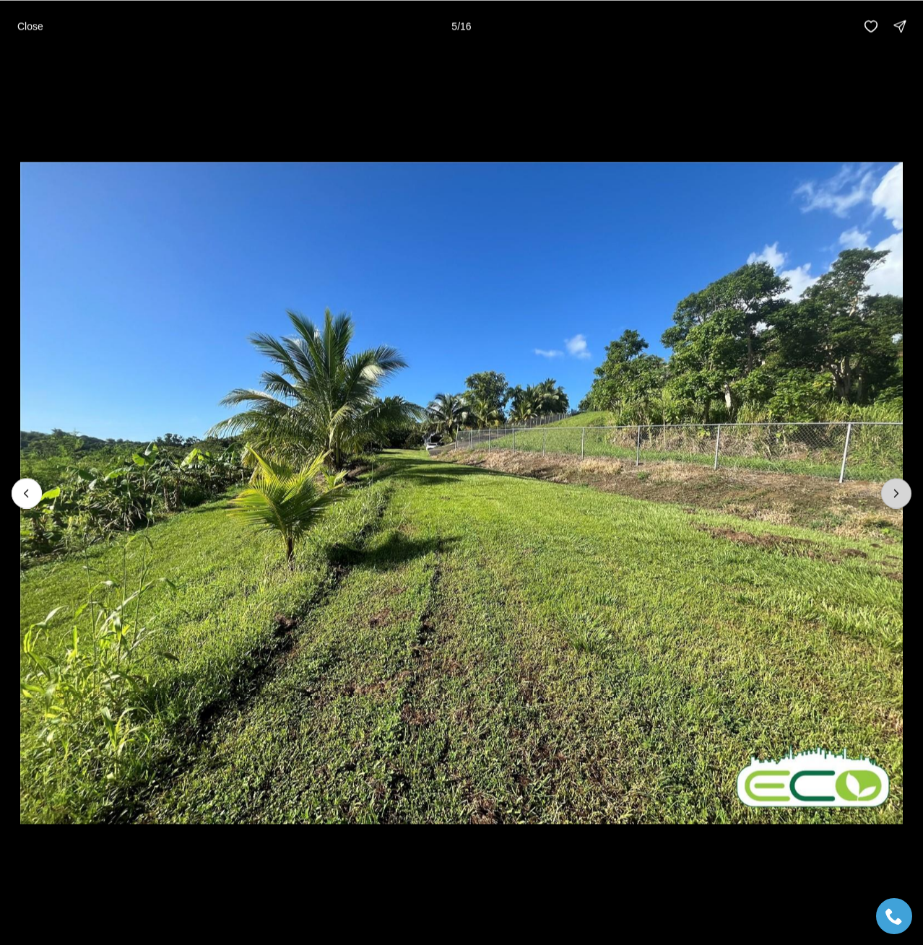
click at [903, 499] on icon "Next slide" at bounding box center [896, 493] width 14 height 14
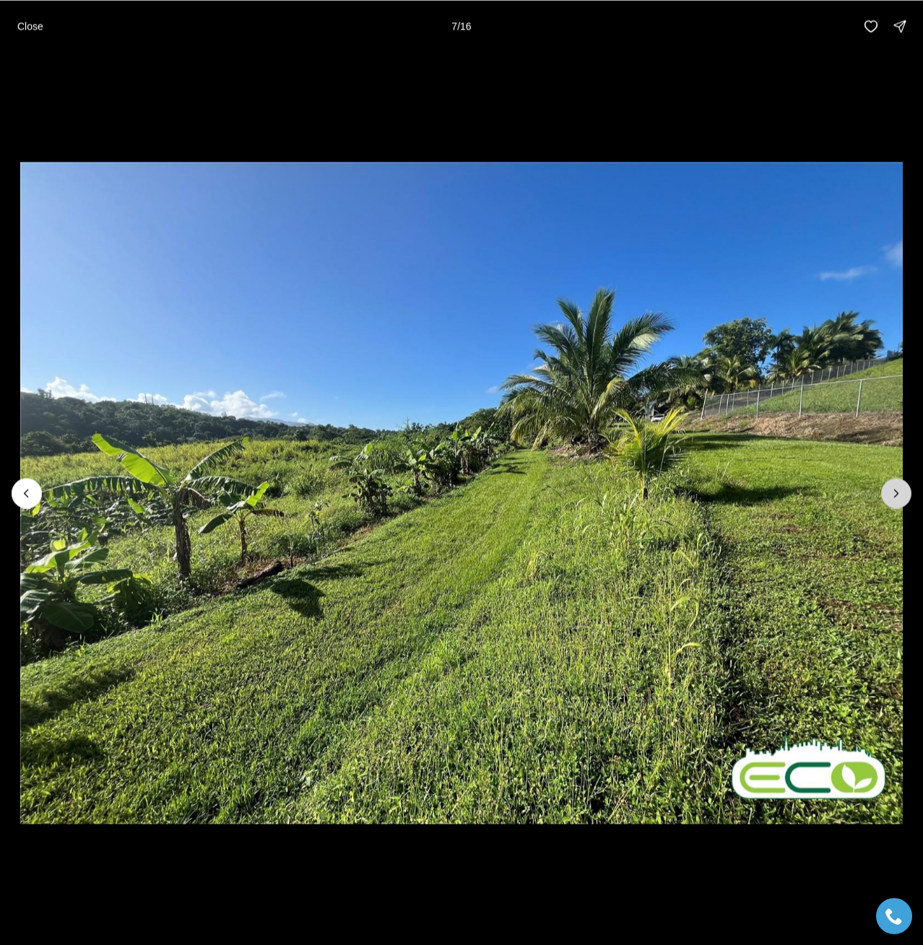
click at [903, 499] on icon "Next slide" at bounding box center [896, 493] width 14 height 14
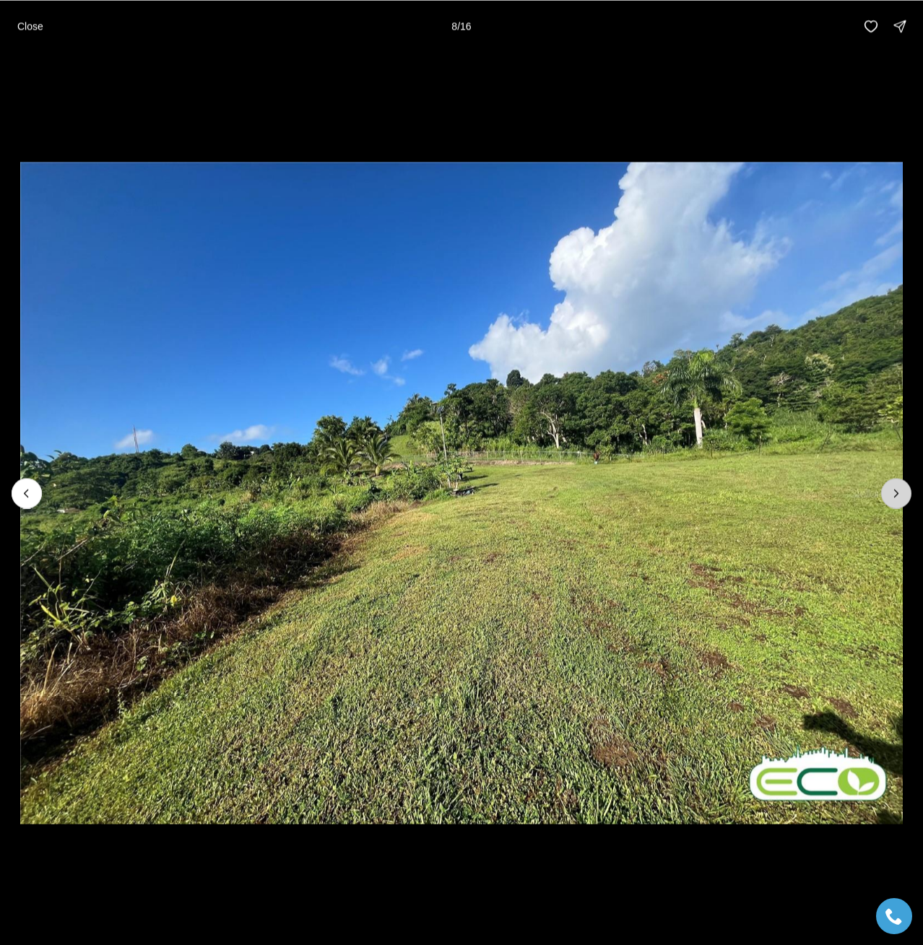
click at [903, 499] on icon "Next slide" at bounding box center [896, 493] width 14 height 14
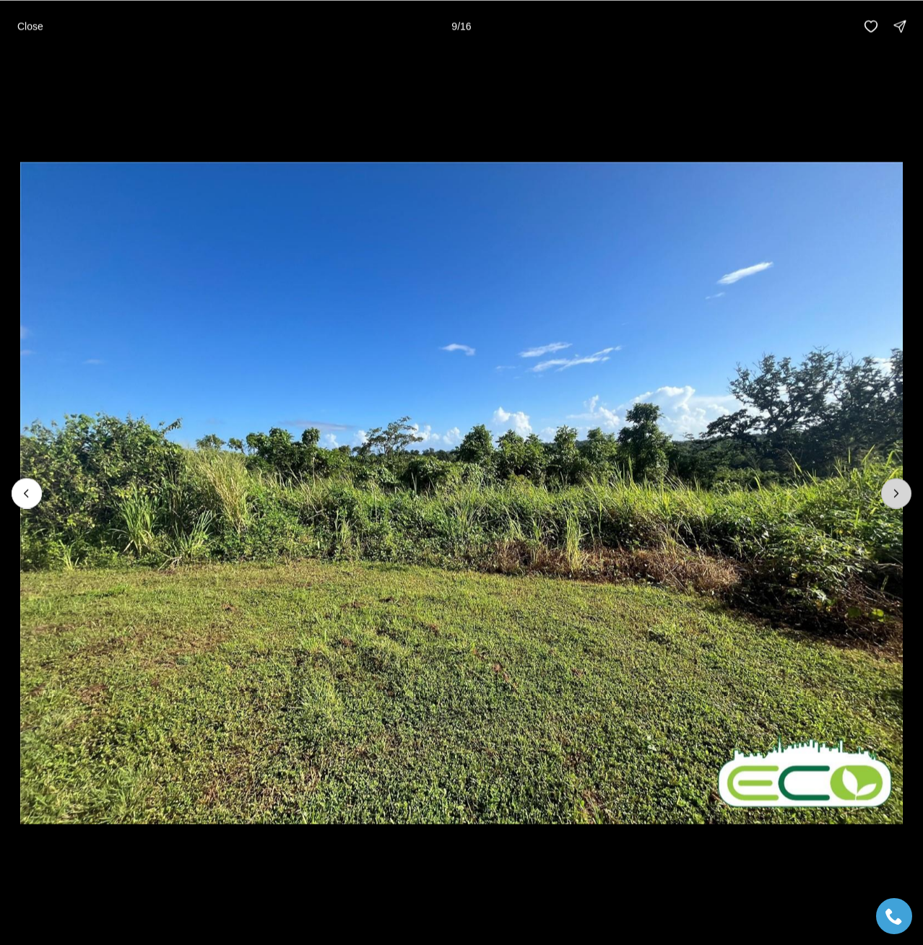
click at [903, 499] on icon "Next slide" at bounding box center [896, 493] width 14 height 14
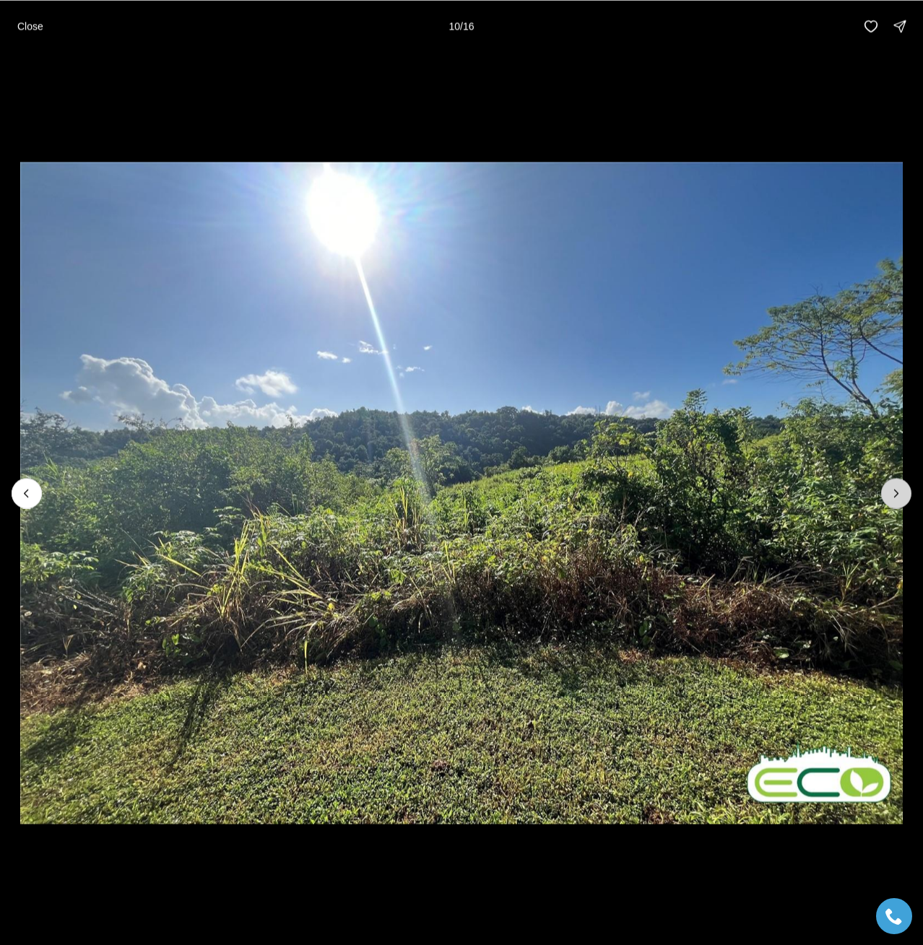
click at [903, 499] on icon "Next slide" at bounding box center [896, 493] width 14 height 14
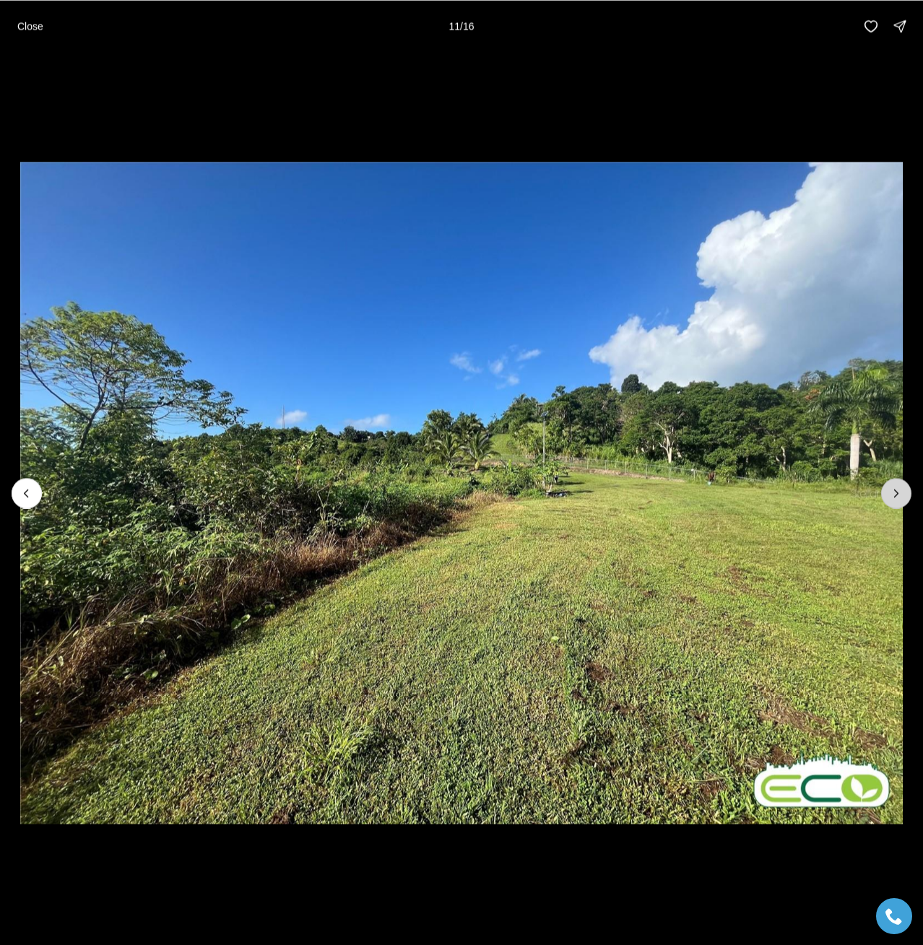
click at [903, 499] on icon "Next slide" at bounding box center [896, 493] width 14 height 14
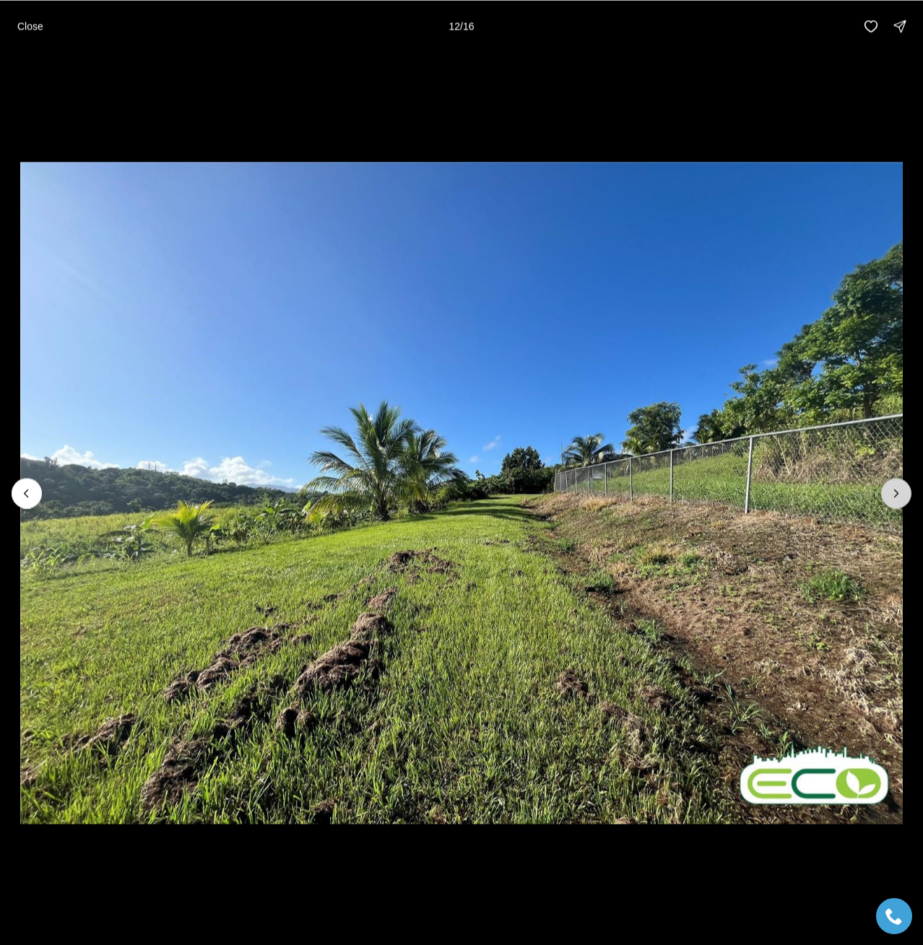
click at [903, 499] on icon "Next slide" at bounding box center [896, 493] width 14 height 14
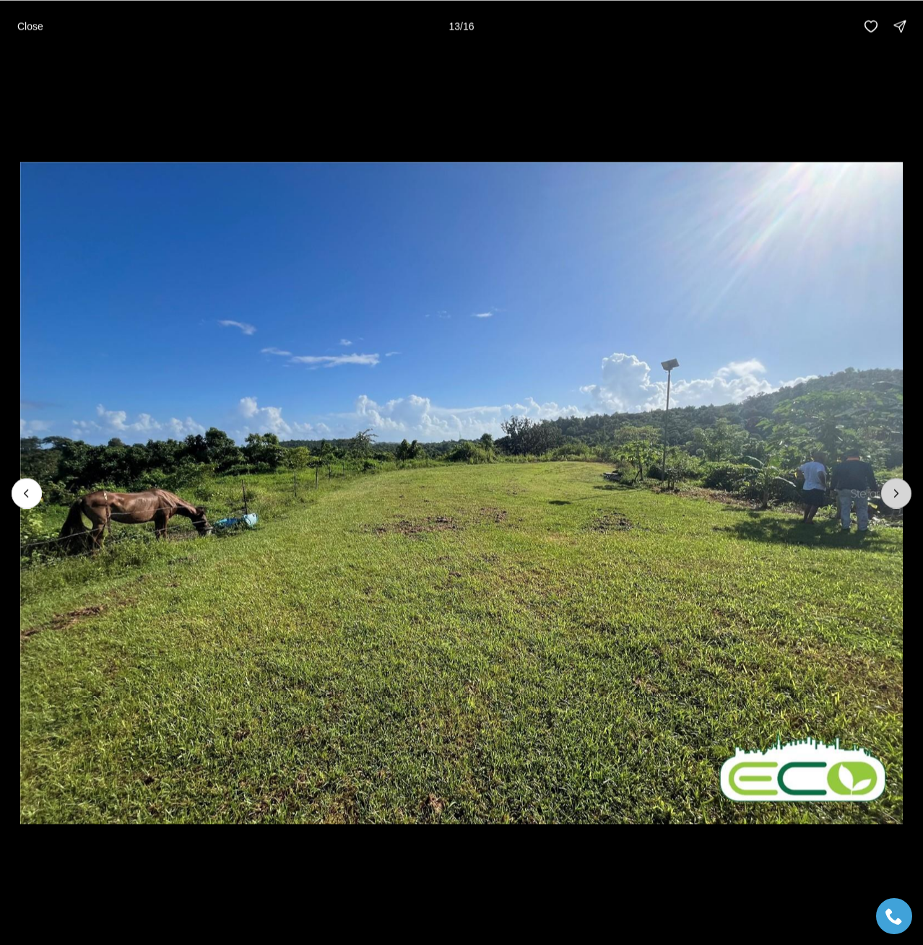
click at [903, 499] on icon "Next slide" at bounding box center [896, 493] width 14 height 14
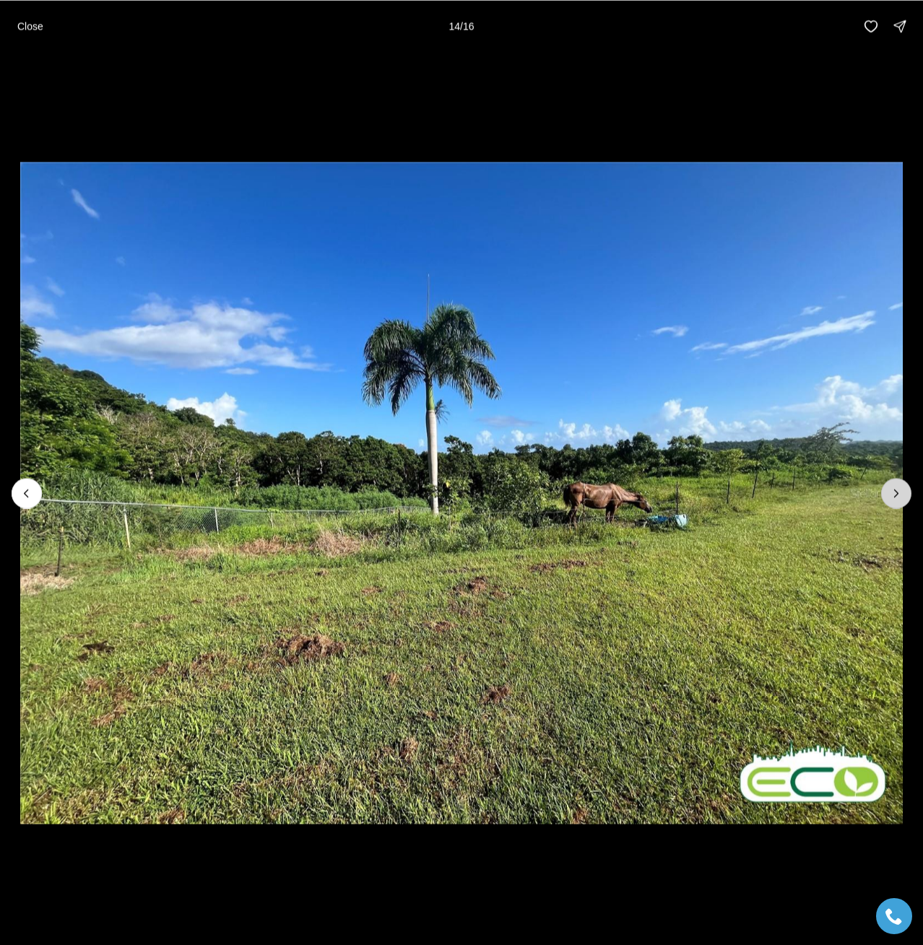
click at [903, 499] on icon "Next slide" at bounding box center [896, 493] width 14 height 14
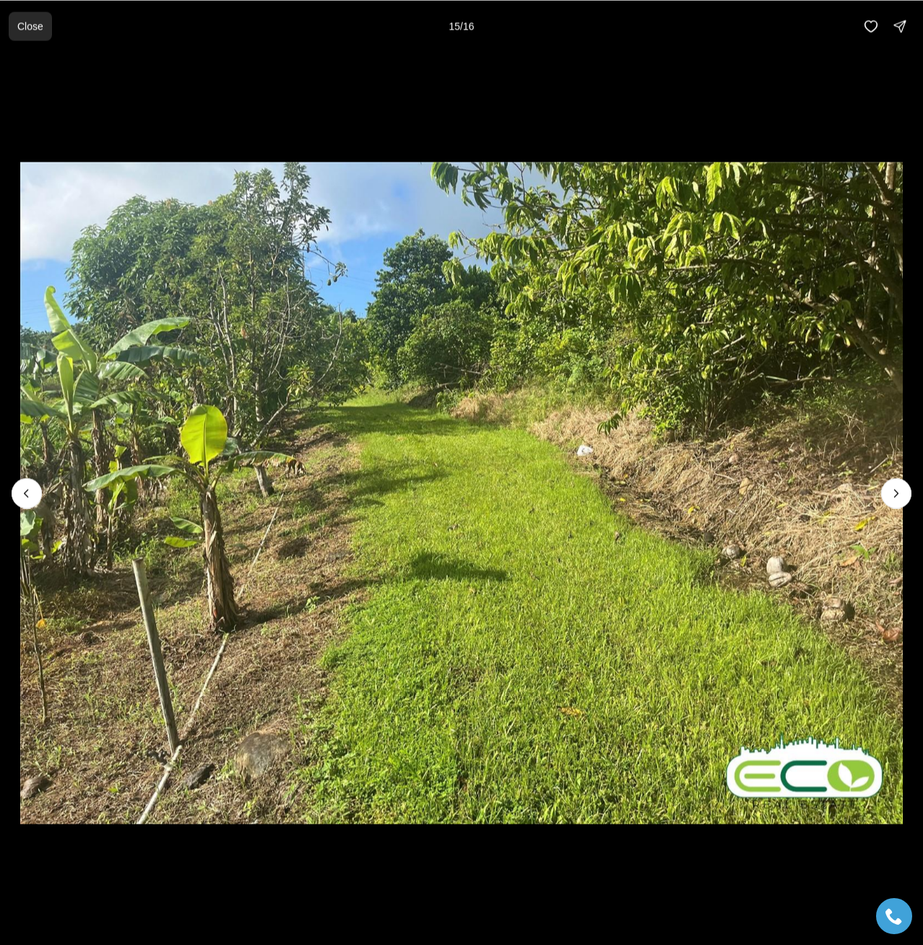
click at [35, 31] on p "Close" at bounding box center [30, 26] width 26 height 12
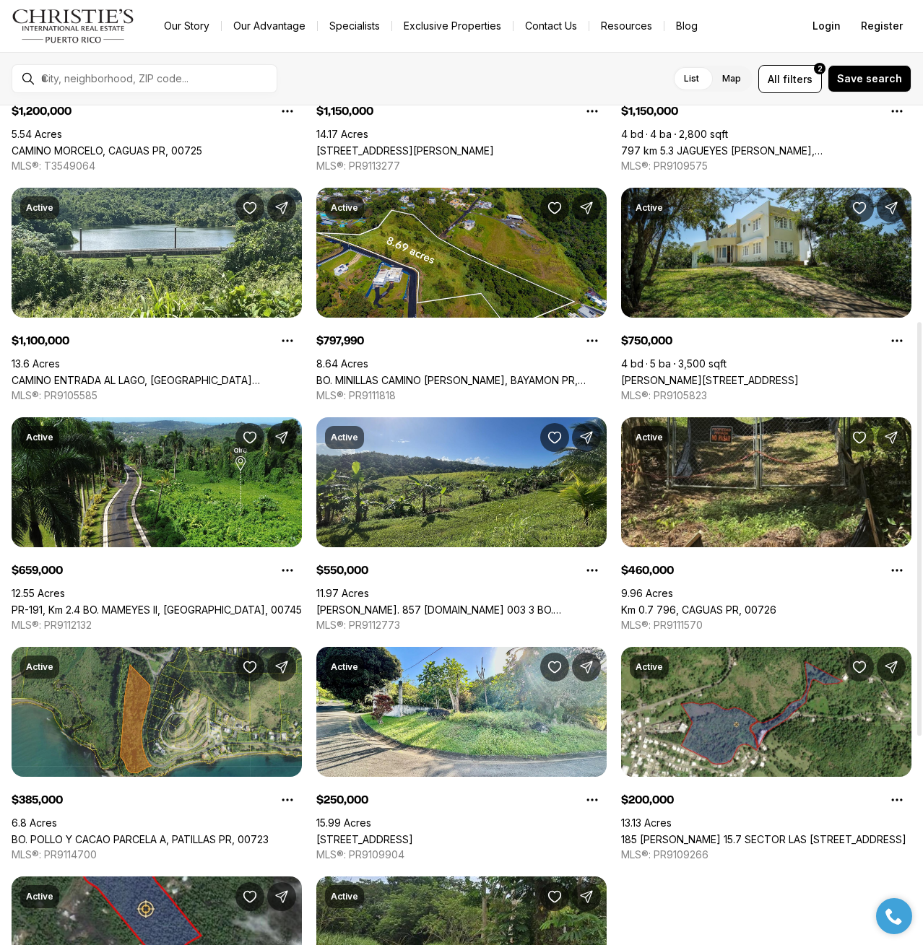
scroll to position [505, 0]
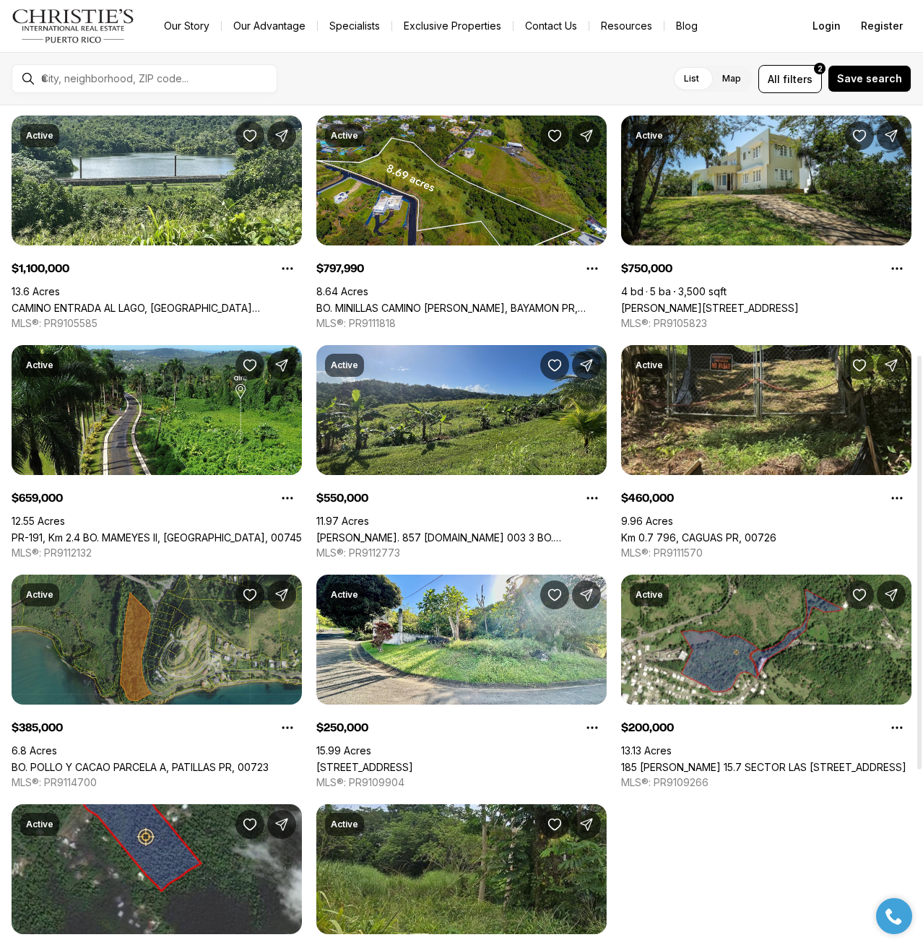
click at [196, 761] on link "BO. POLLO Y CACAO PARCELA A, PATILLAS PR, 00723" at bounding box center [140, 767] width 257 height 12
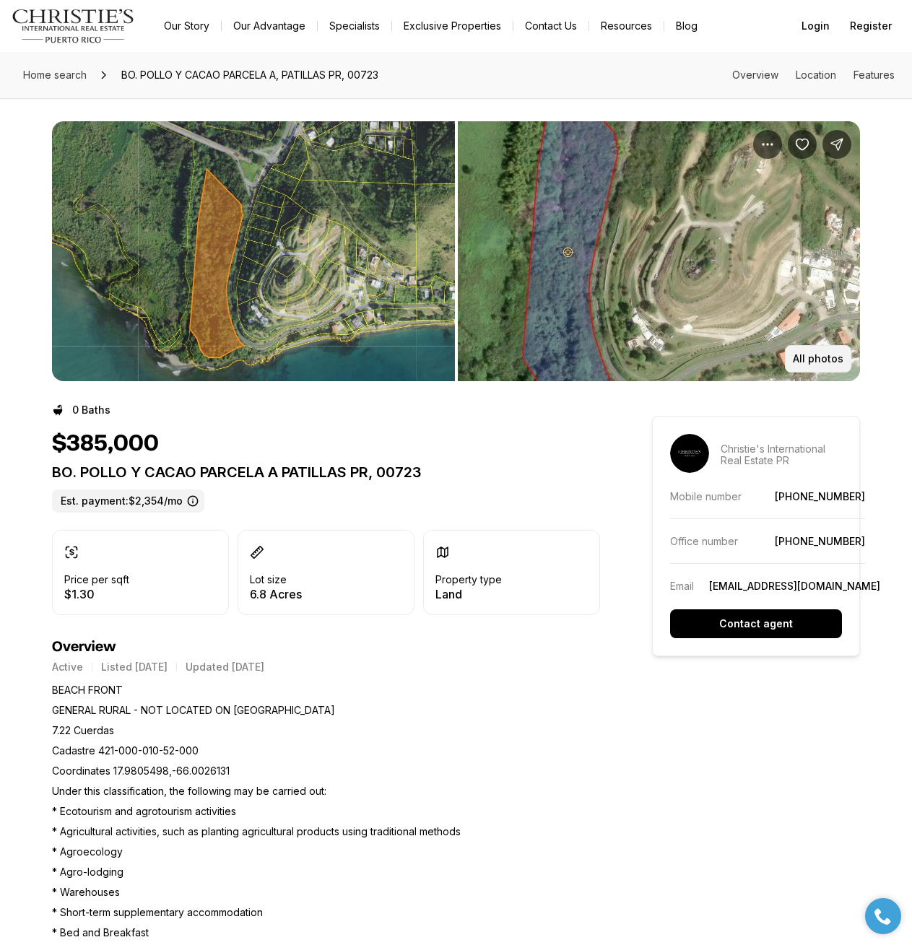
click at [809, 356] on p "All photos" at bounding box center [818, 359] width 51 height 12
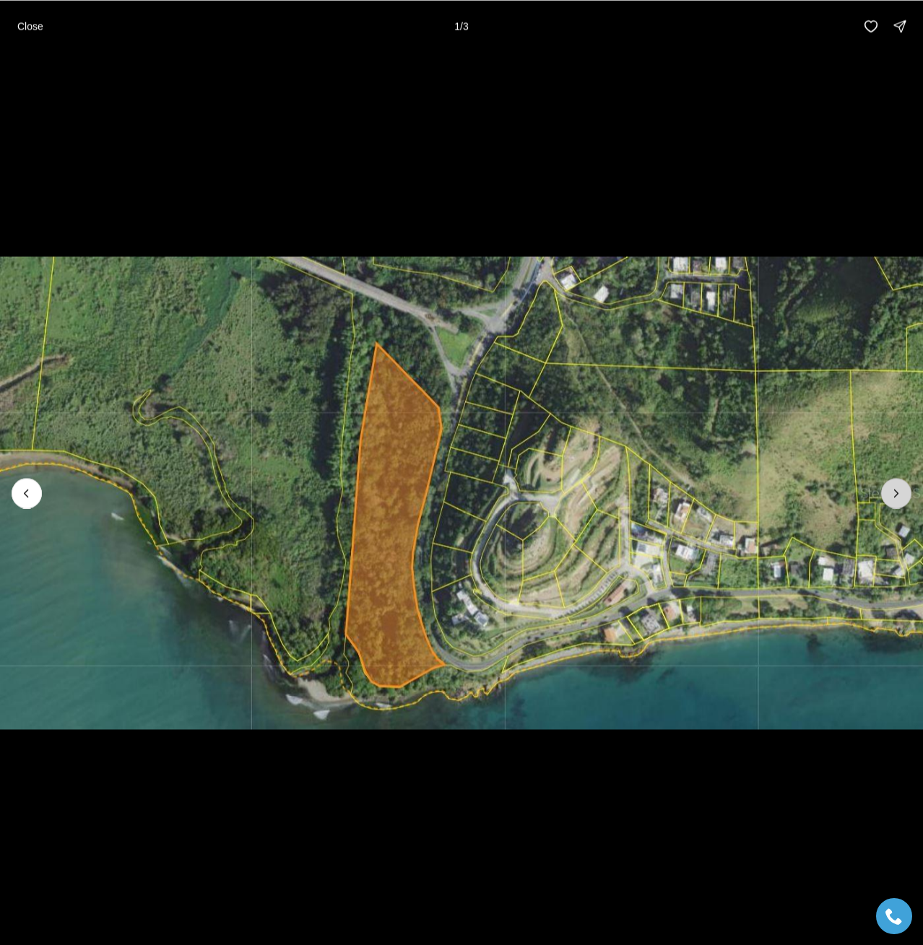
click at [895, 487] on icon "Next slide" at bounding box center [896, 493] width 14 height 14
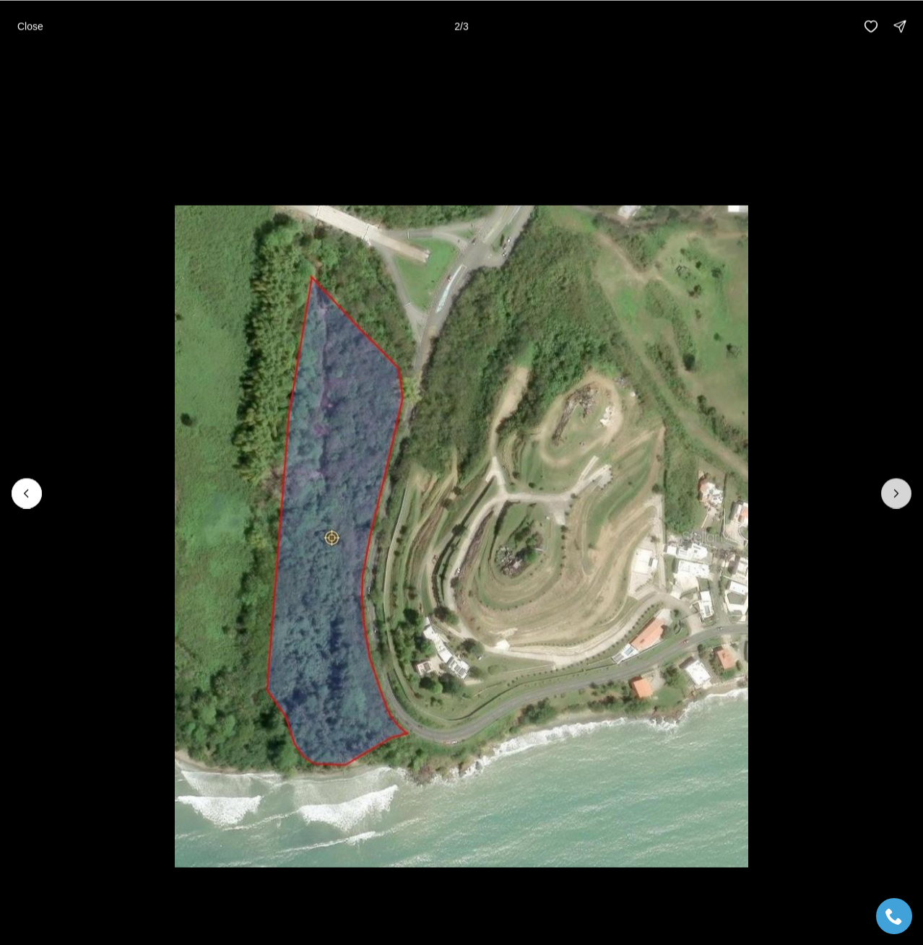
click at [895, 487] on icon "Next slide" at bounding box center [896, 493] width 14 height 14
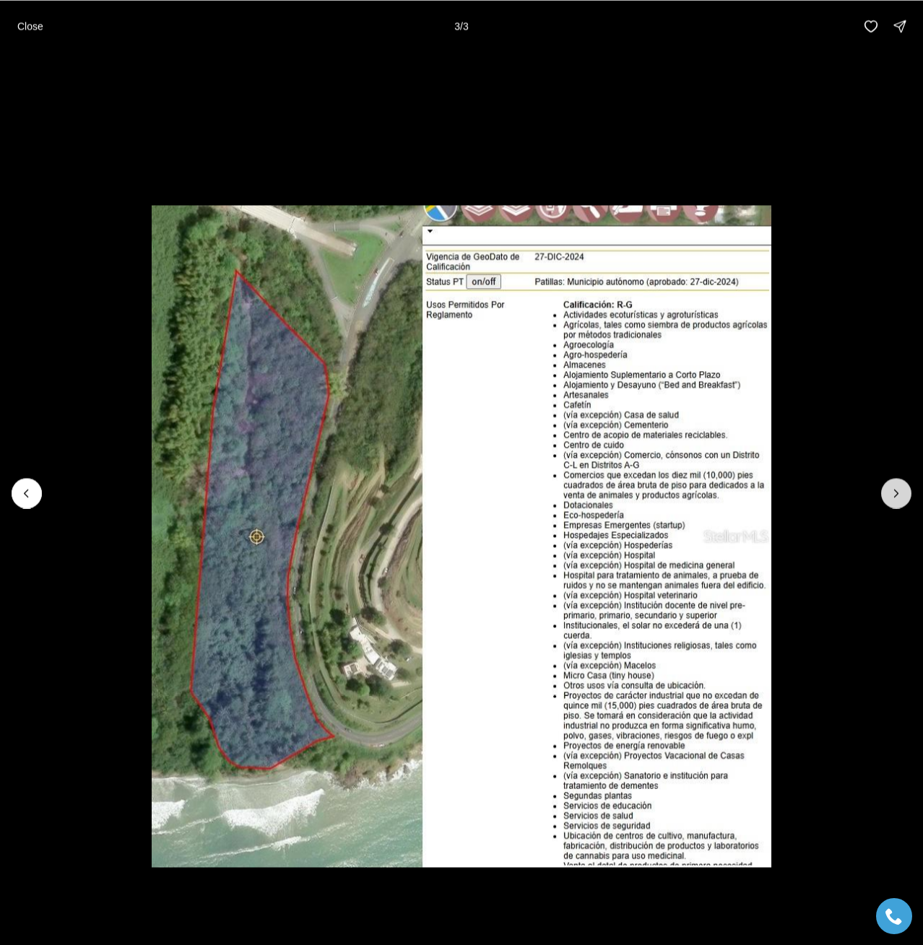
click at [895, 487] on div at bounding box center [896, 493] width 30 height 30
click at [27, 492] on icon "Previous slide" at bounding box center [26, 493] width 14 height 14
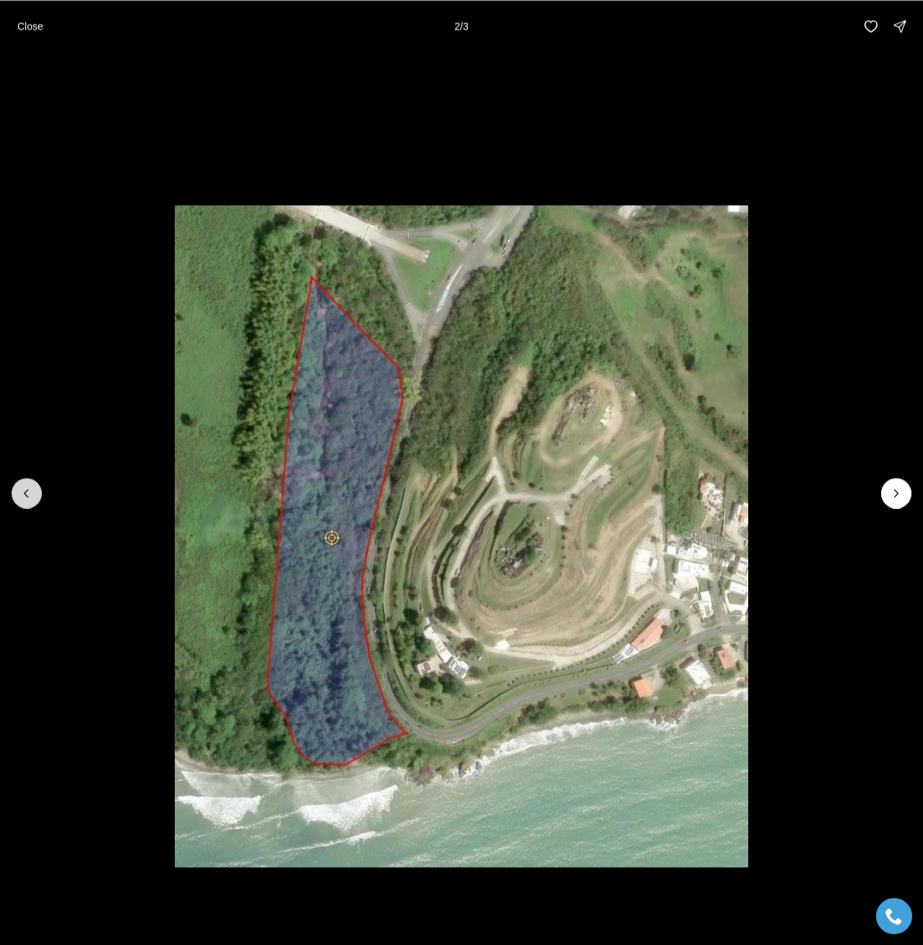
click at [26, 492] on icon "Previous slide" at bounding box center [26, 493] width 14 height 14
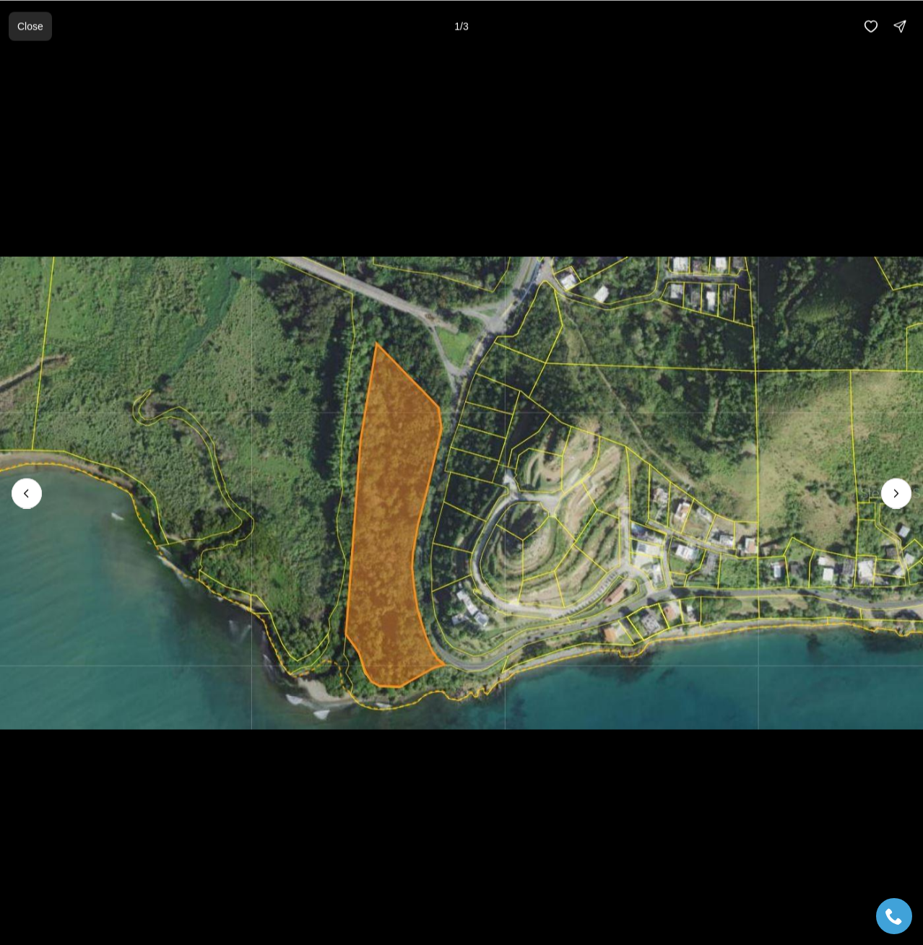
click at [32, 22] on p "Close" at bounding box center [30, 26] width 26 height 12
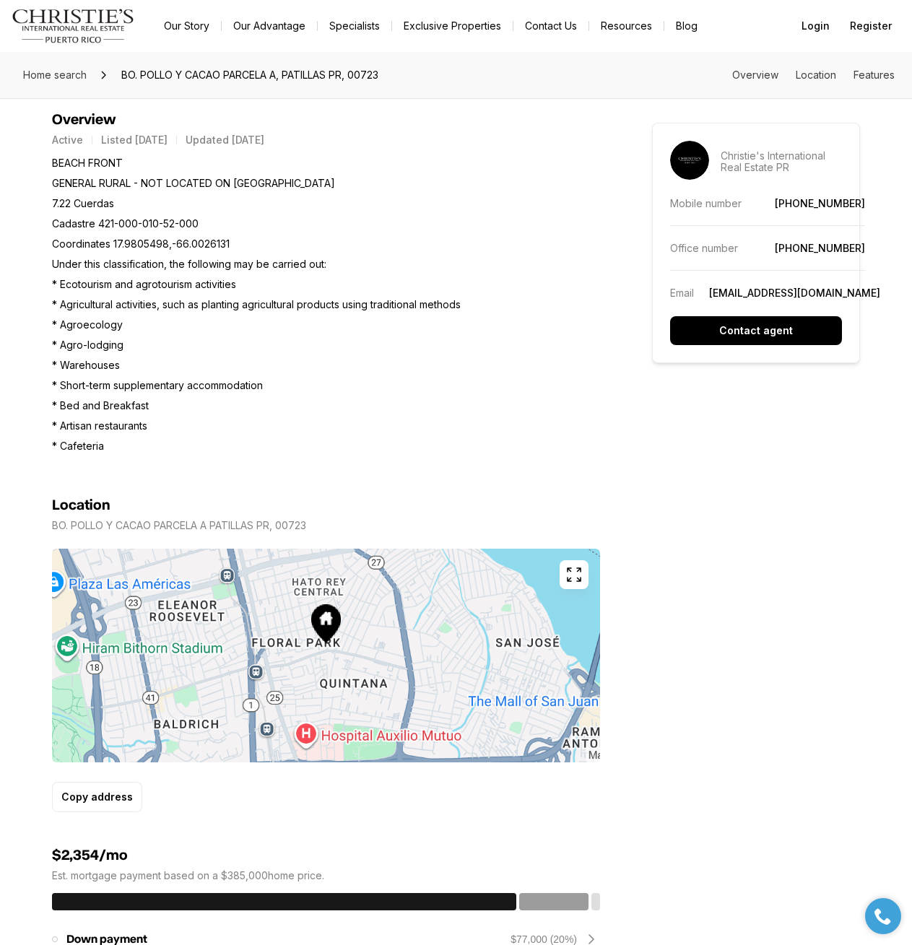
scroll to position [505, 0]
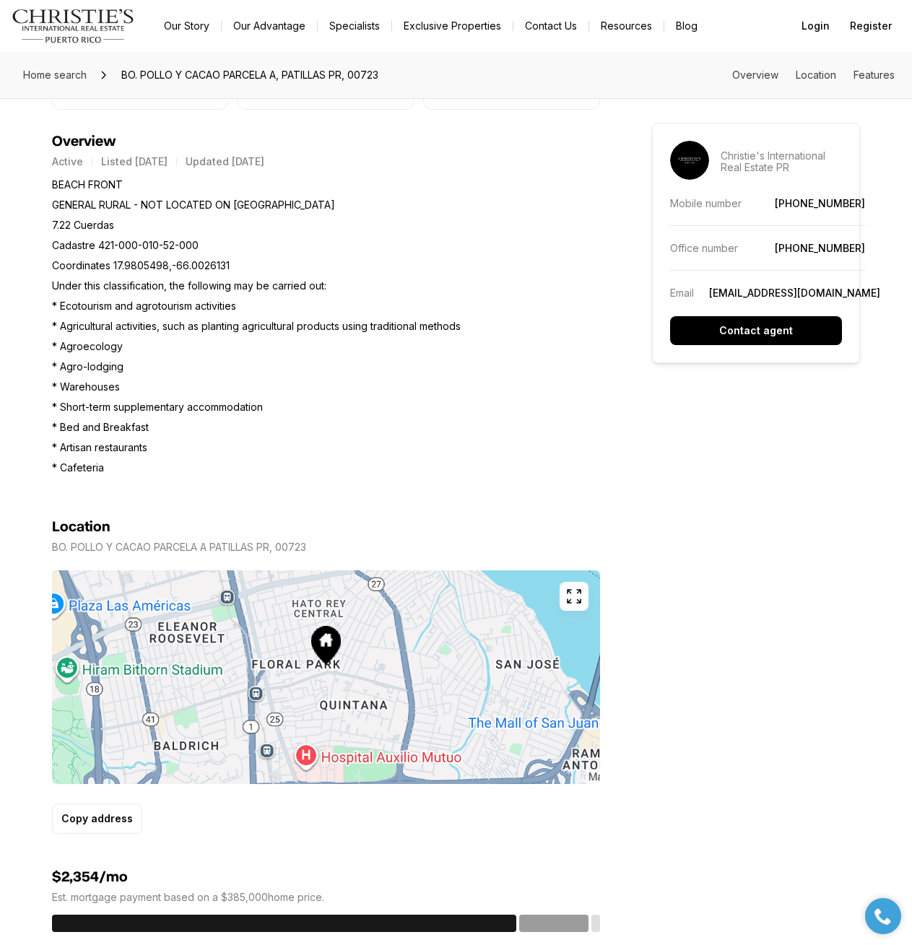
click at [581, 603] on icon "button" at bounding box center [574, 596] width 13 height 13
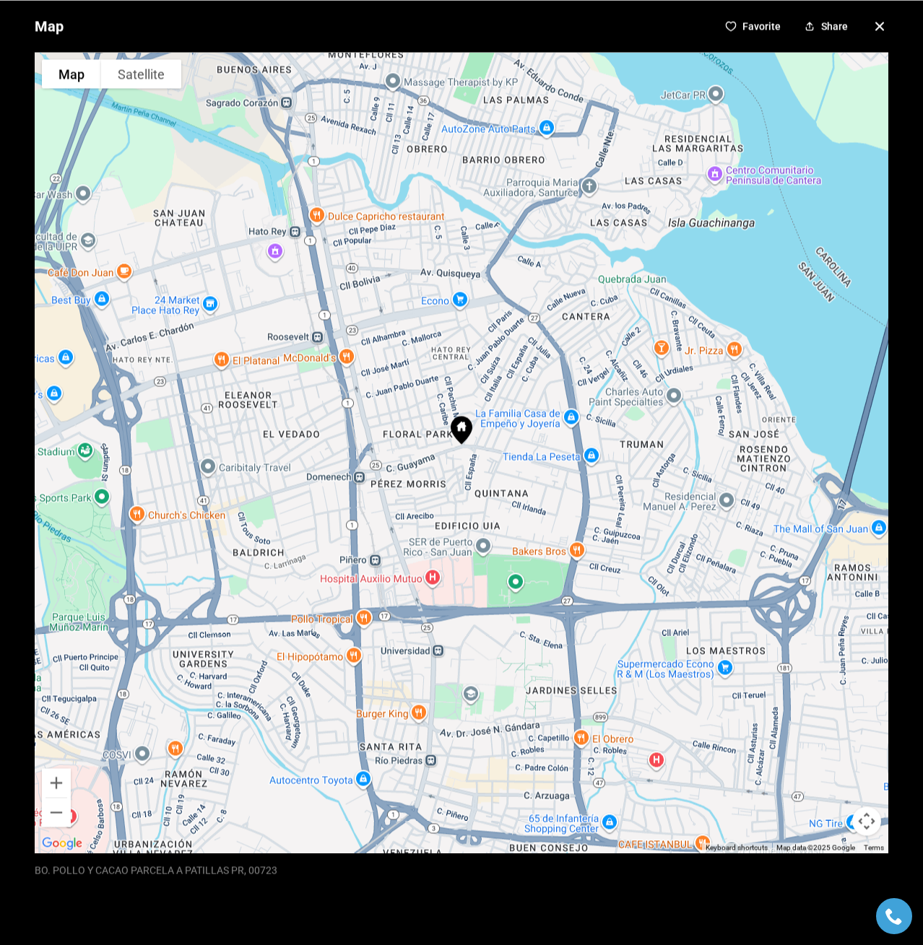
click at [857, 823] on button "Map camera controls" at bounding box center [866, 821] width 29 height 29
click at [821, 827] on button "Zoom out" at bounding box center [830, 821] width 29 height 29
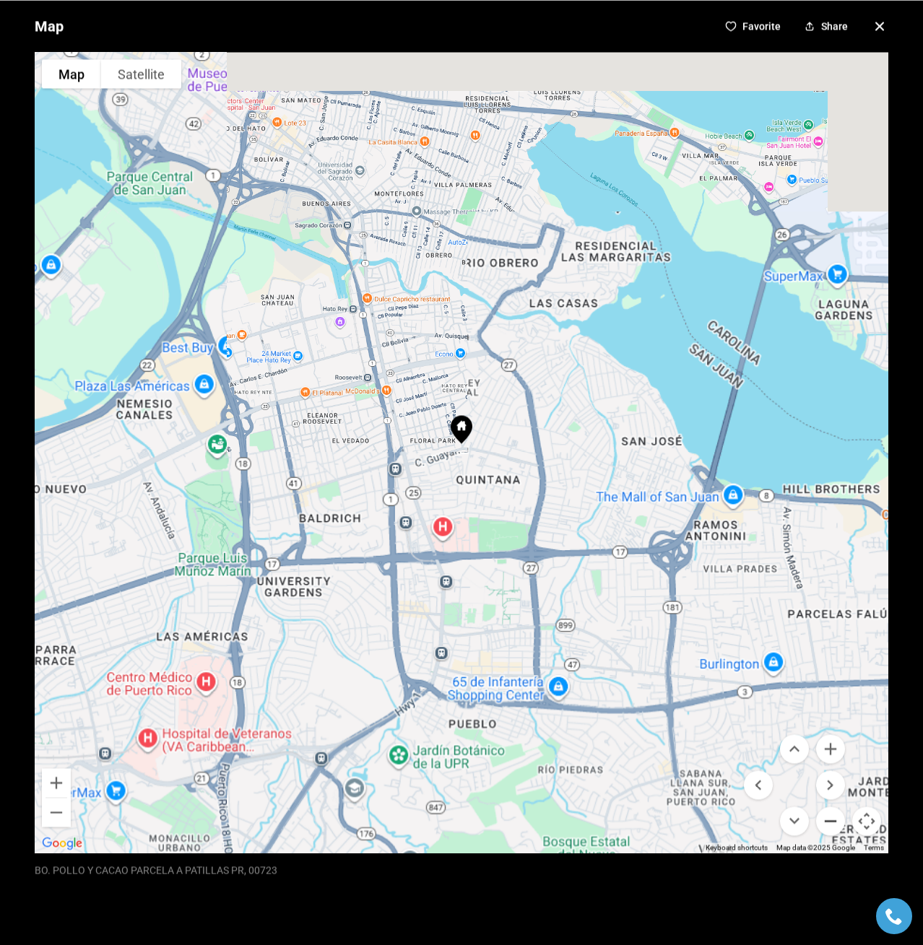
click at [821, 827] on button "Zoom out" at bounding box center [830, 821] width 29 height 29
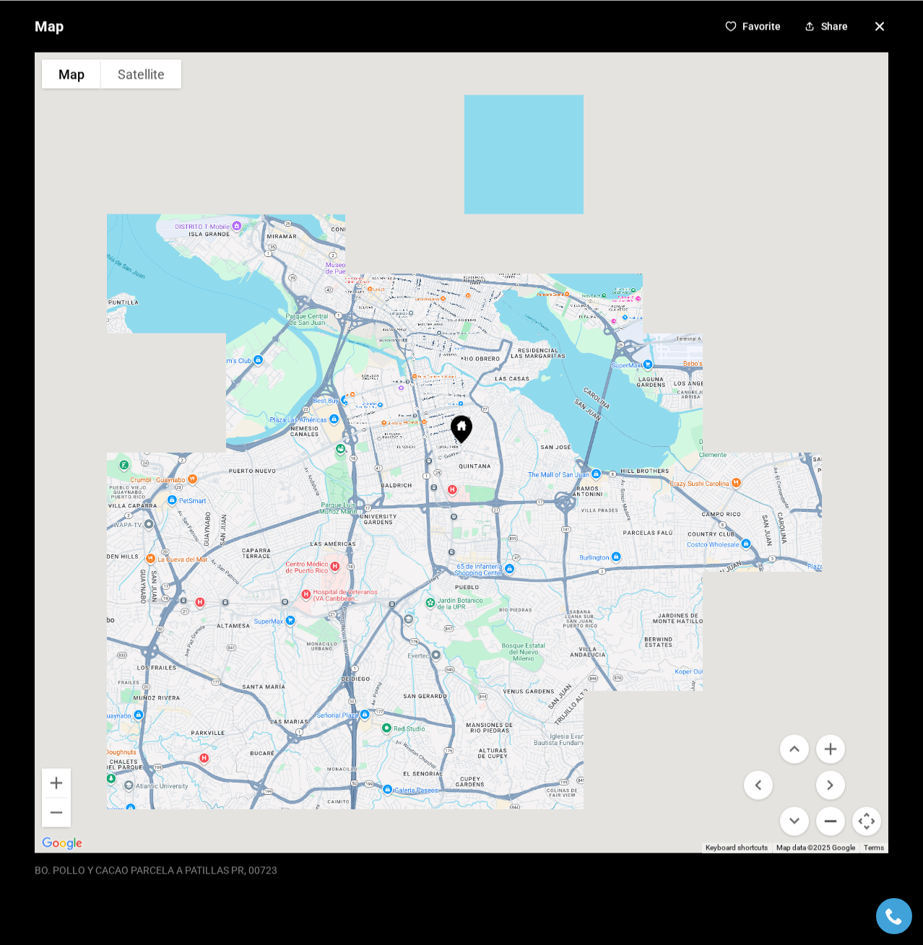
click at [821, 827] on button "Zoom out" at bounding box center [830, 821] width 29 height 29
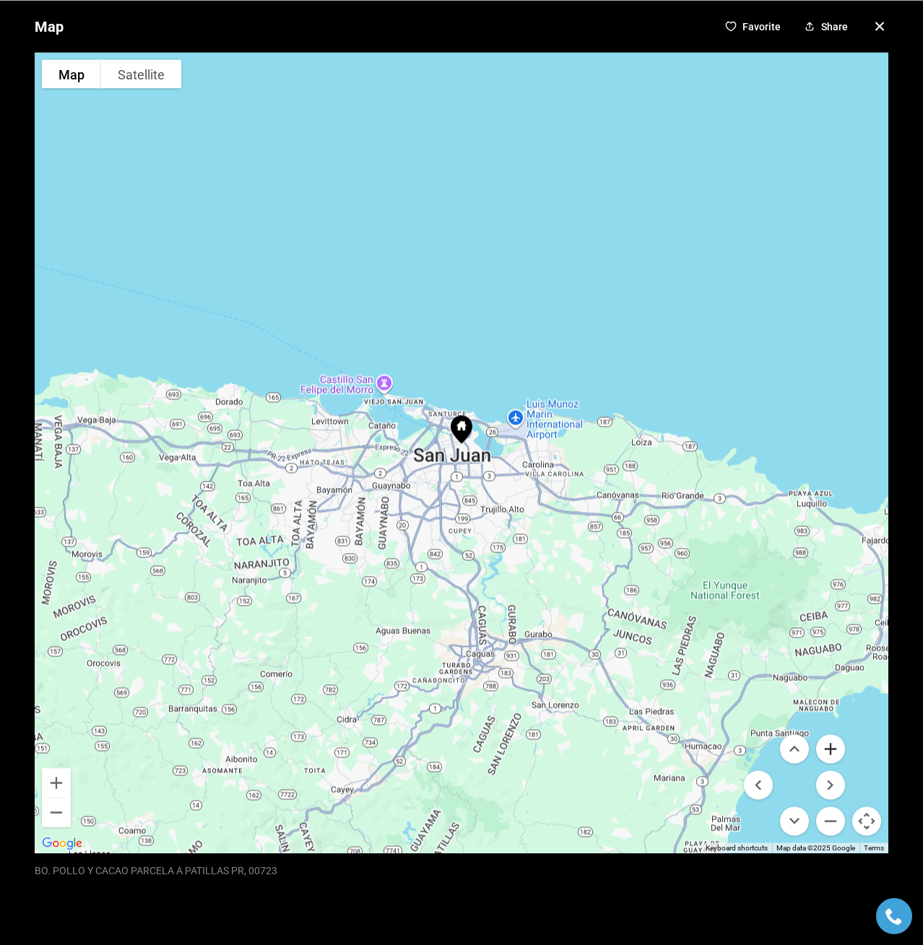
click at [820, 753] on button "Zoom in" at bounding box center [830, 748] width 29 height 29
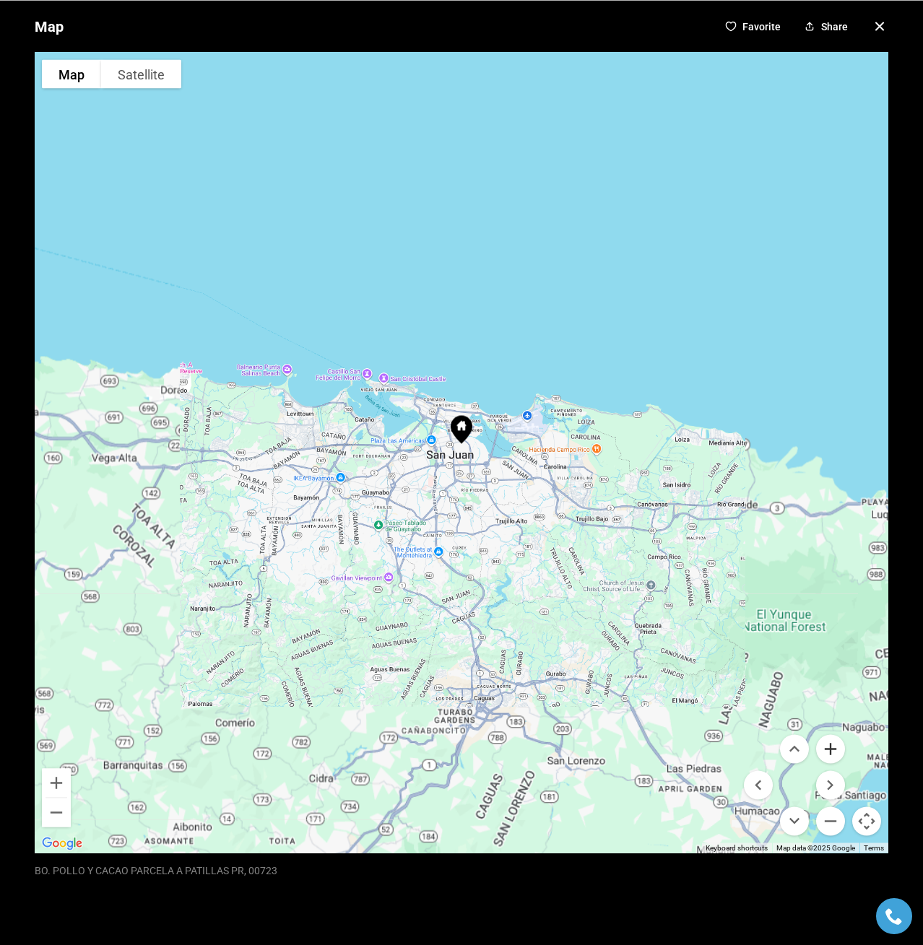
click at [820, 753] on button "Zoom in" at bounding box center [830, 748] width 29 height 29
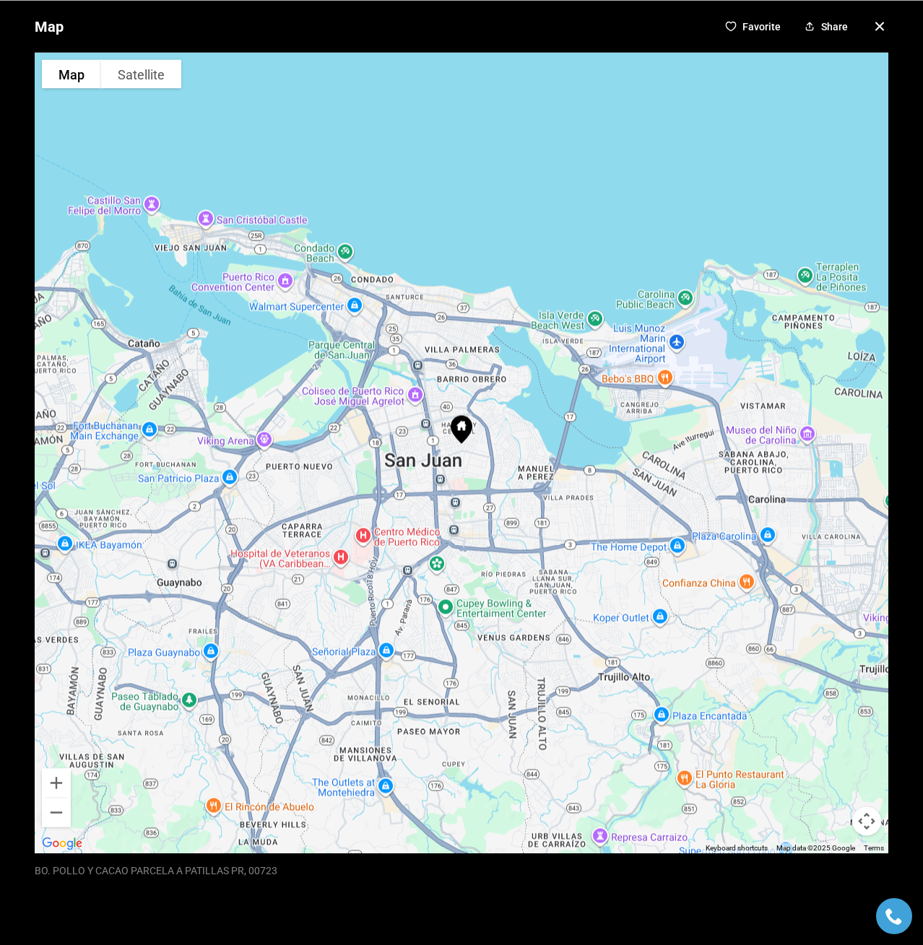
click at [871, 27] on icon "button" at bounding box center [879, 25] width 17 height 17
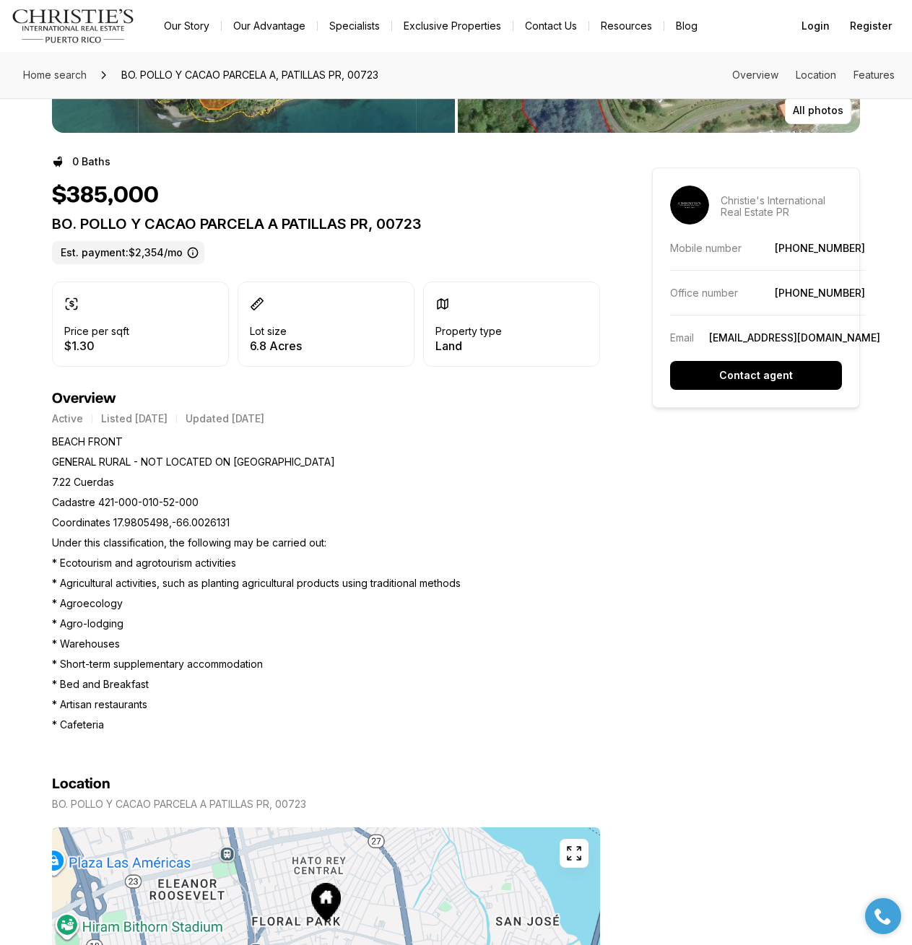
scroll to position [0, 0]
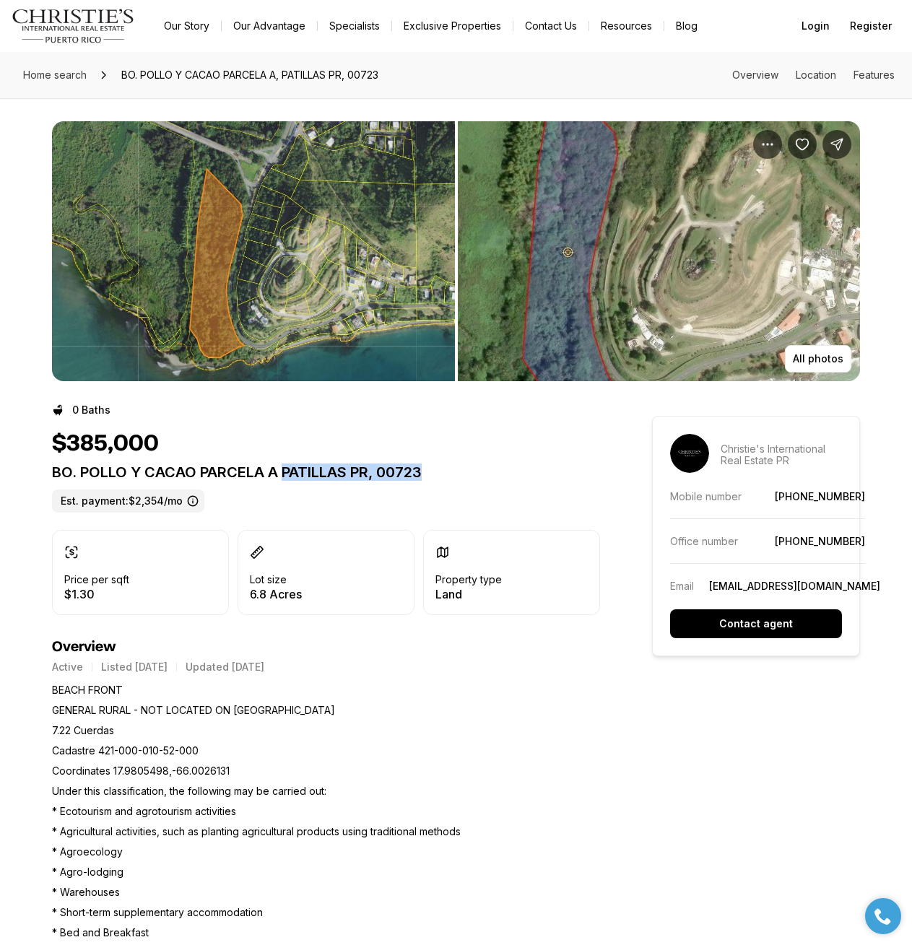
drag, startPoint x: 279, startPoint y: 472, endPoint x: 441, endPoint y: 476, distance: 161.8
click at [441, 476] on p "BO. POLLO Y CACAO PARCELA A PATILLAS PR, 00723" at bounding box center [326, 472] width 548 height 17
copy p "PATILLAS PR, 00723"
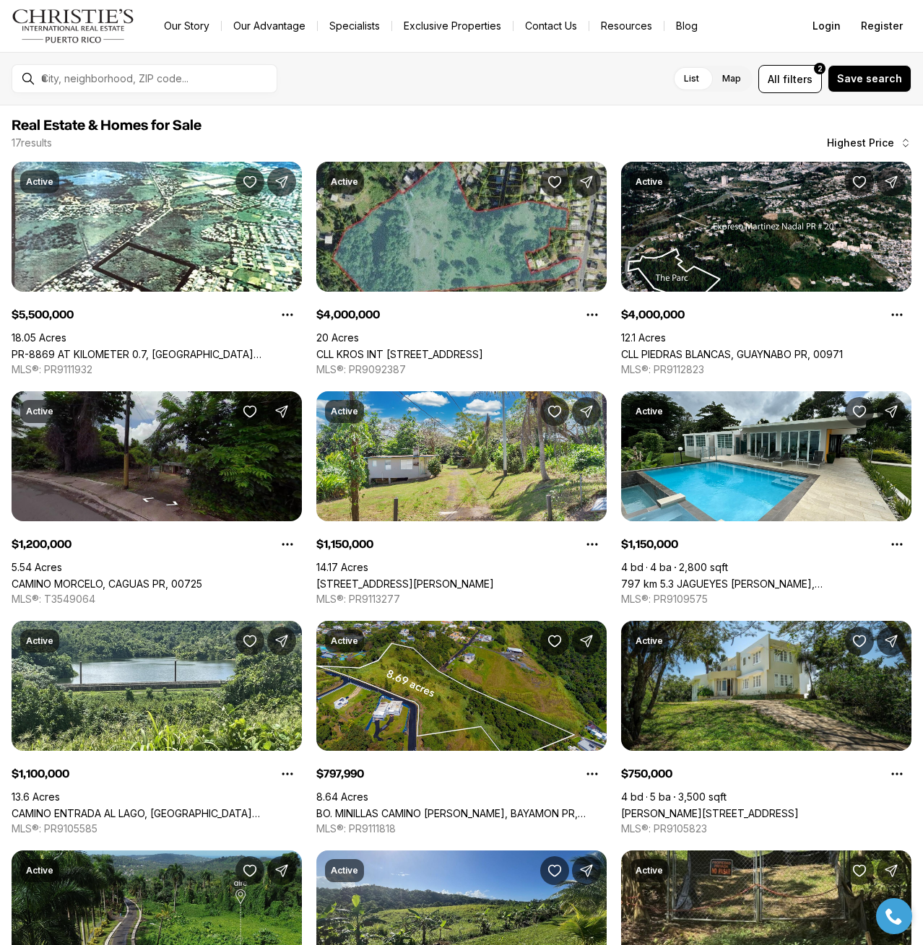
scroll to position [505, 0]
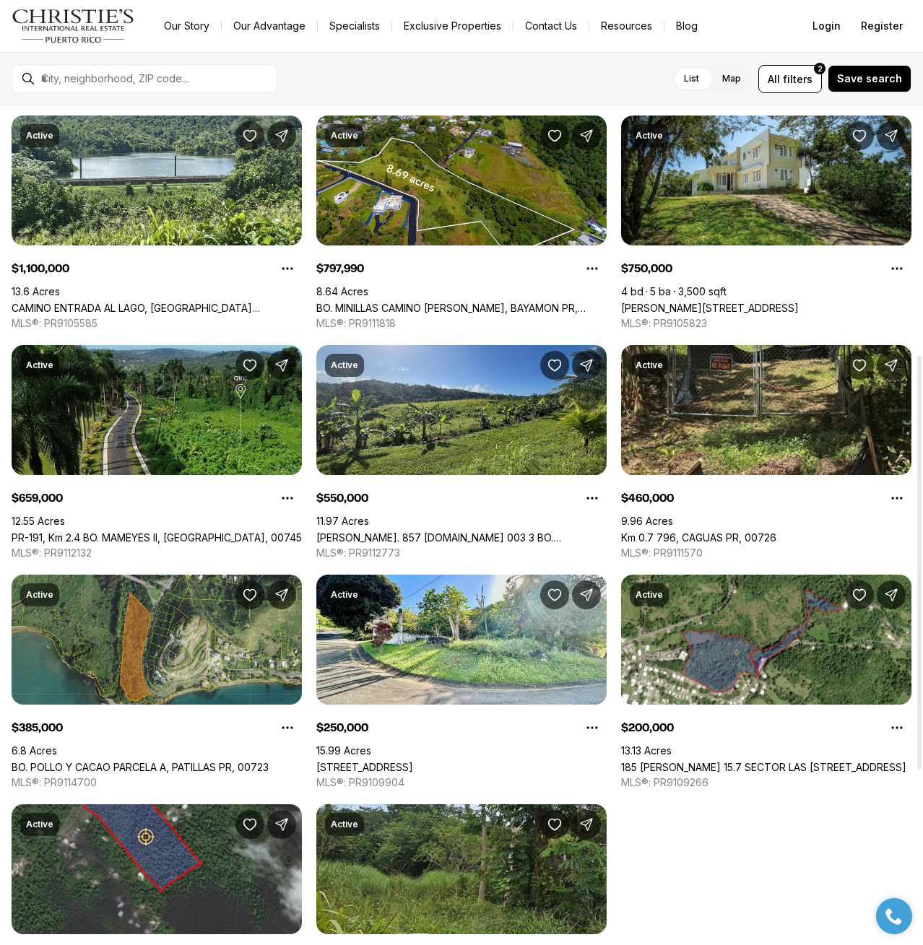
click at [254, 531] on link "PR-191, Km 2.4 BO. MAMEYES II, [GEOGRAPHIC_DATA], 00745" at bounding box center [157, 537] width 290 height 12
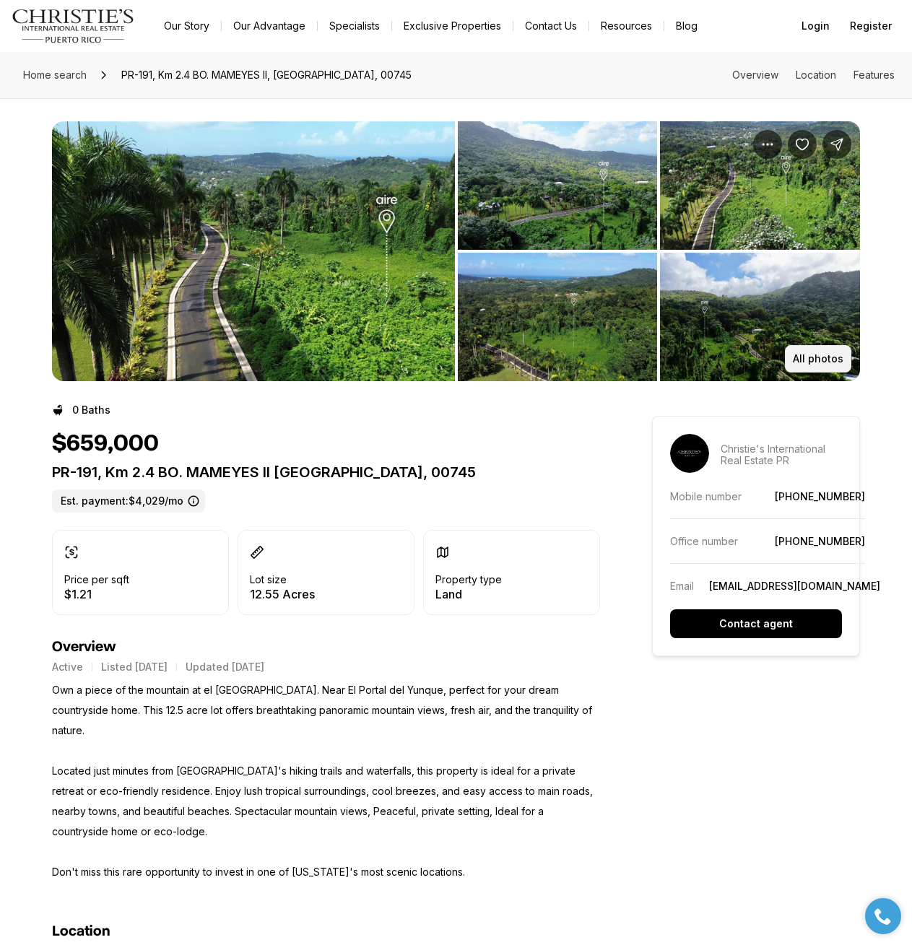
click at [812, 360] on p "All photos" at bounding box center [818, 359] width 51 height 12
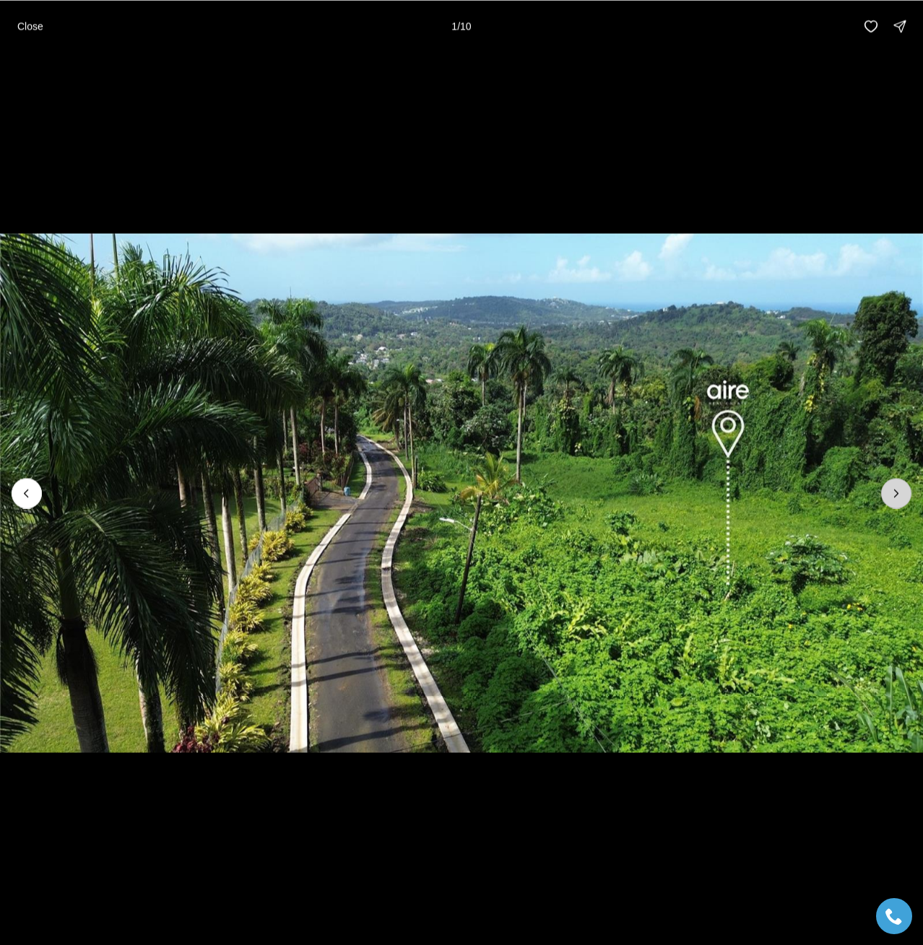
click at [895, 490] on icon "Next slide" at bounding box center [896, 493] width 14 height 14
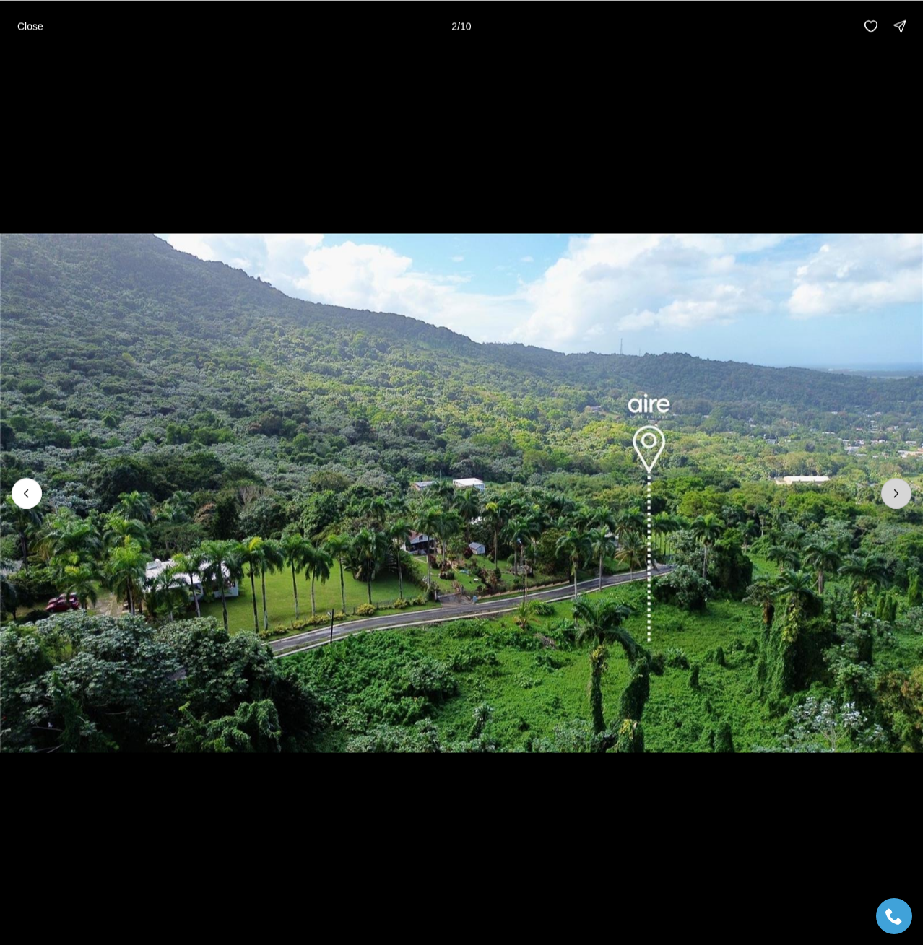
click at [895, 490] on icon "Next slide" at bounding box center [896, 493] width 14 height 14
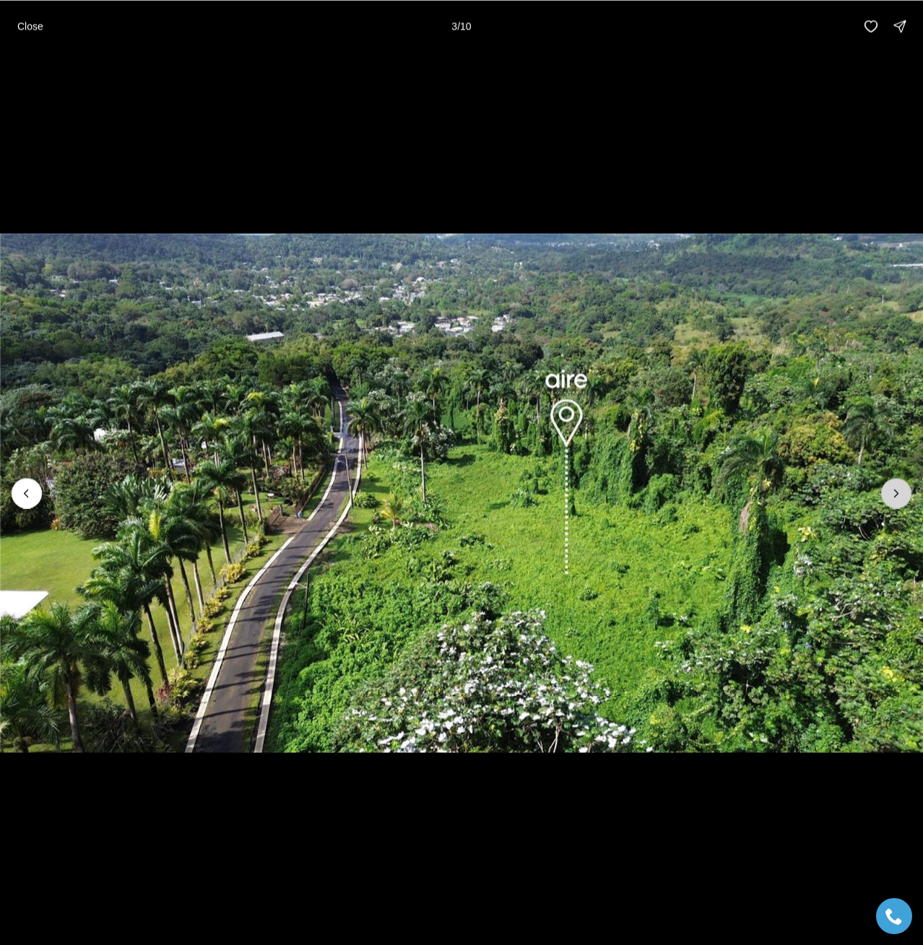
click at [896, 488] on icon "Next slide" at bounding box center [896, 493] width 14 height 14
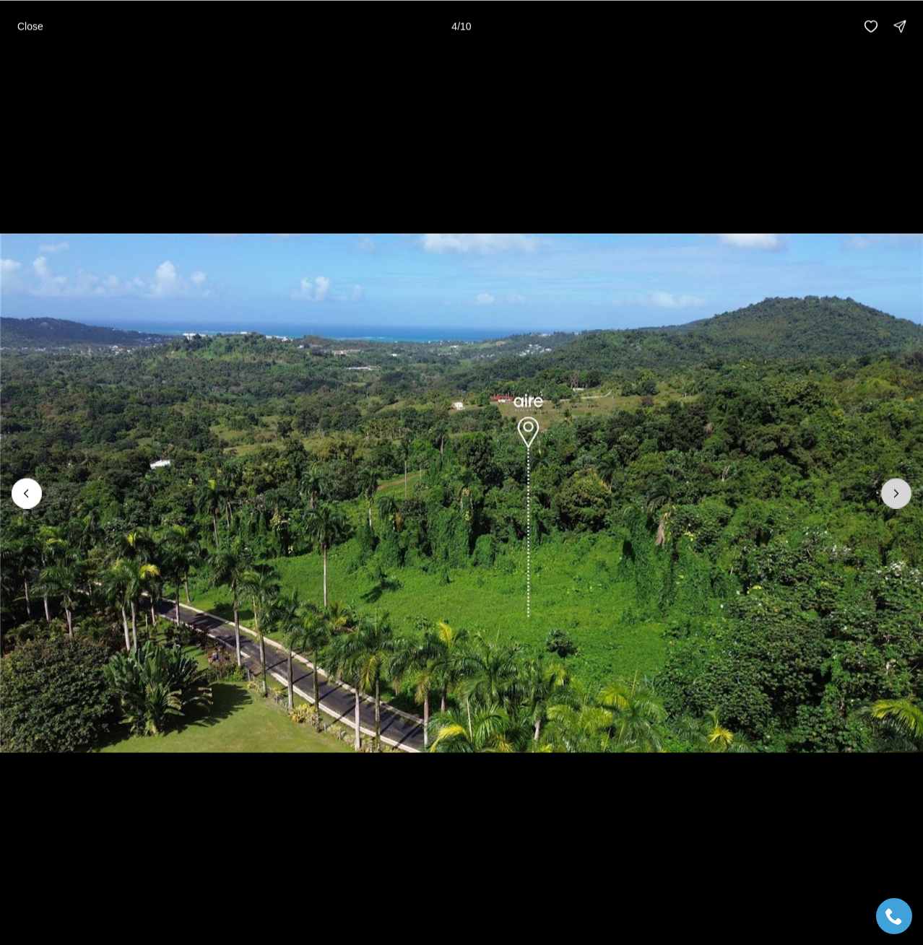
click at [896, 488] on icon "Next slide" at bounding box center [896, 493] width 14 height 14
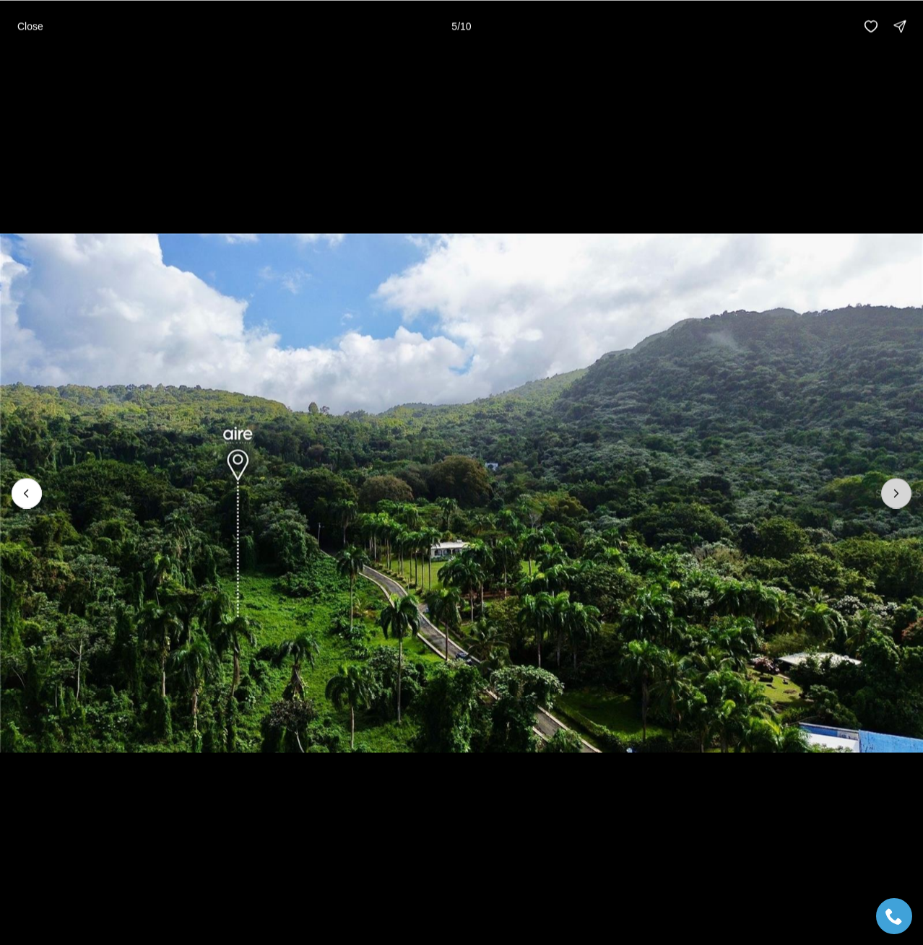
click at [896, 488] on icon "Next slide" at bounding box center [896, 493] width 14 height 14
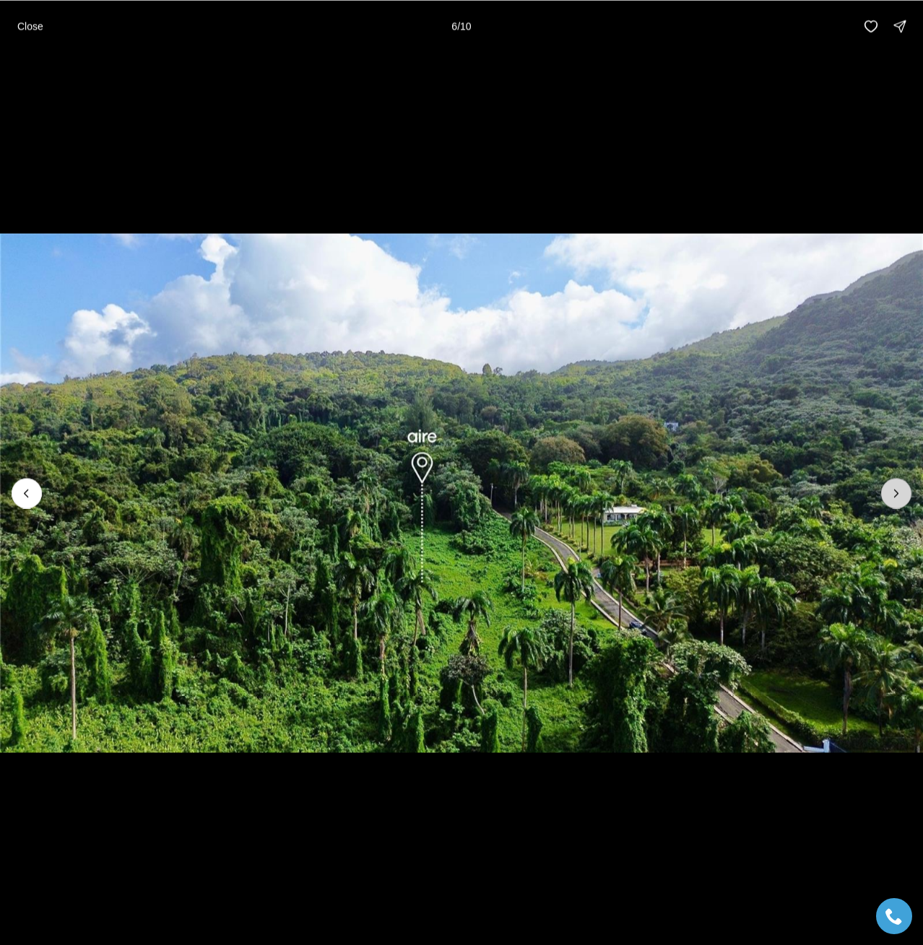
click at [896, 488] on icon "Next slide" at bounding box center [896, 493] width 14 height 14
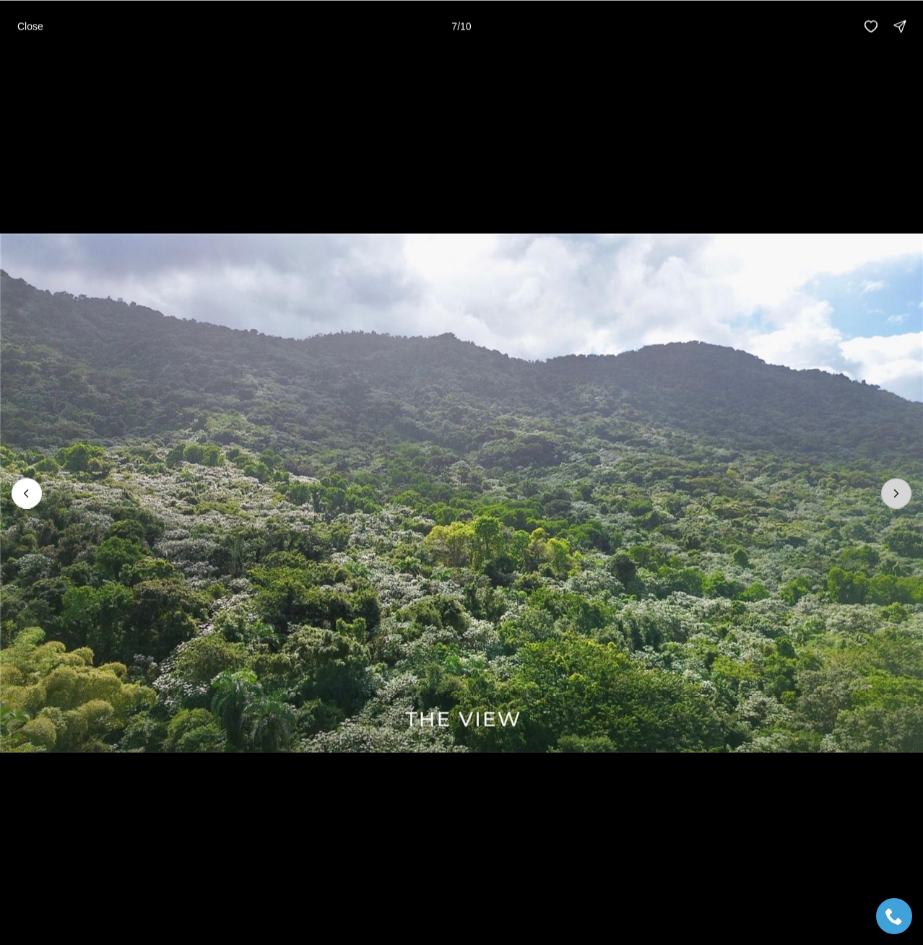
click at [896, 488] on icon "Next slide" at bounding box center [896, 493] width 14 height 14
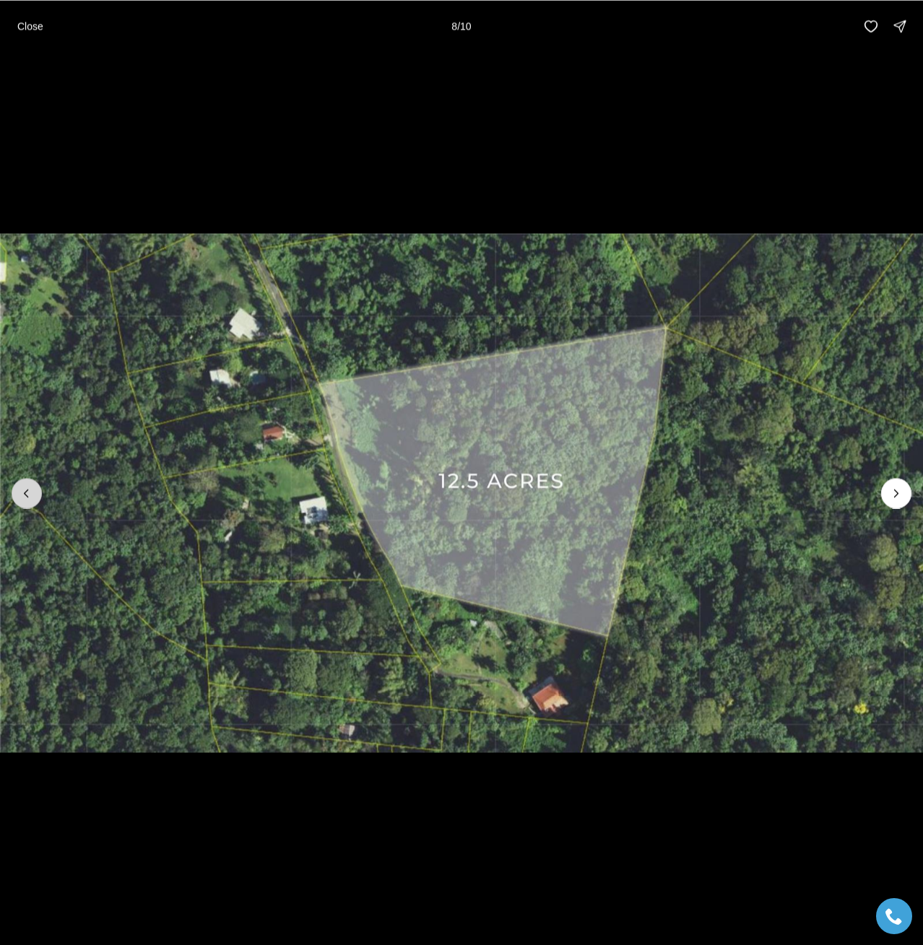
click at [19, 491] on button "Previous slide" at bounding box center [27, 493] width 30 height 30
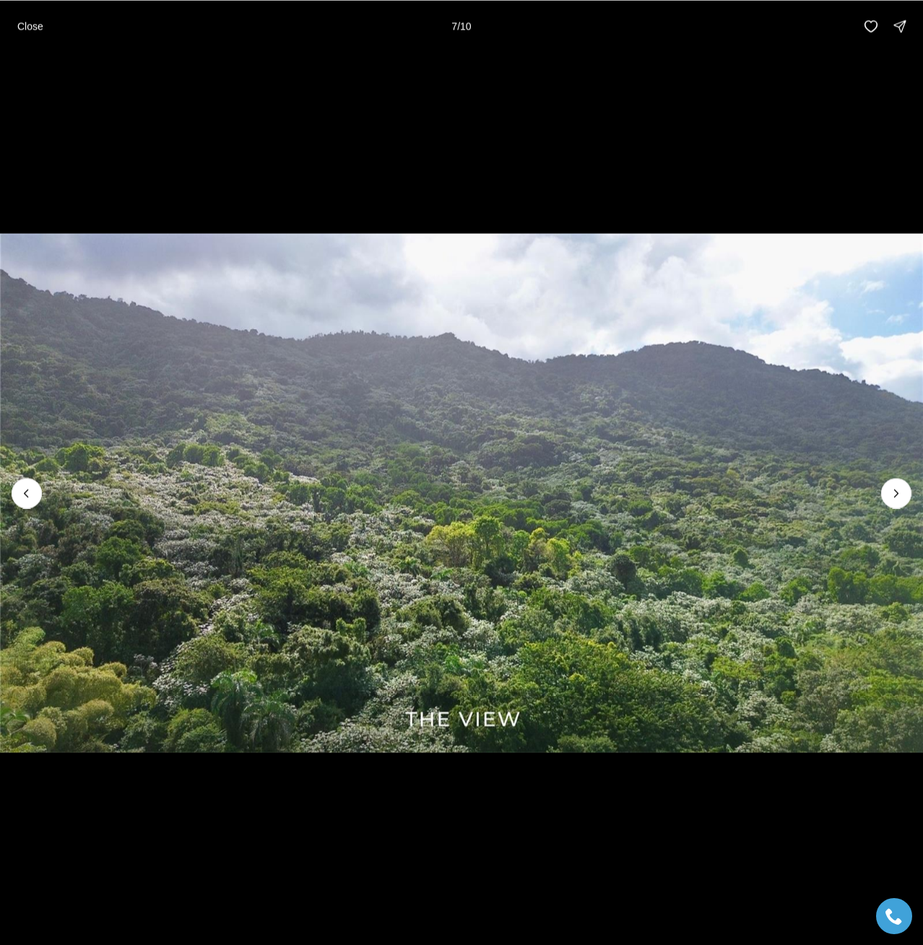
click at [886, 474] on img "7 of 10" at bounding box center [461, 492] width 923 height 661
click at [891, 482] on button "Next slide" at bounding box center [896, 493] width 30 height 30
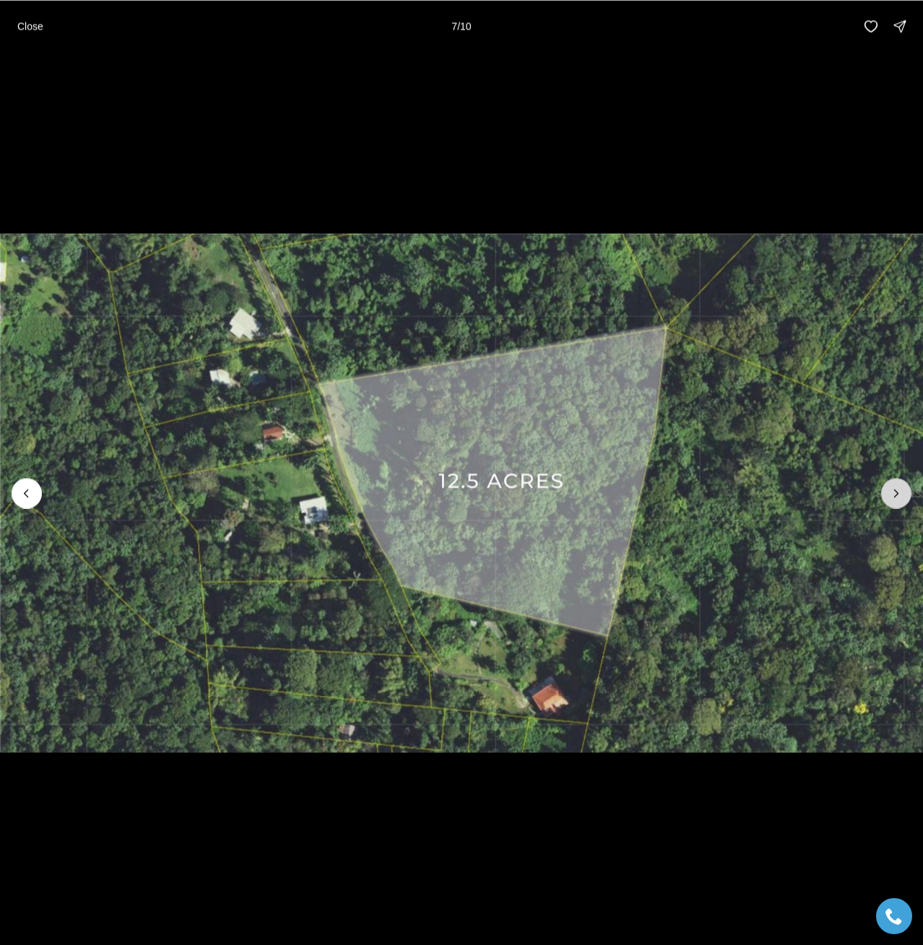
click at [891, 482] on button "Next slide" at bounding box center [896, 493] width 30 height 30
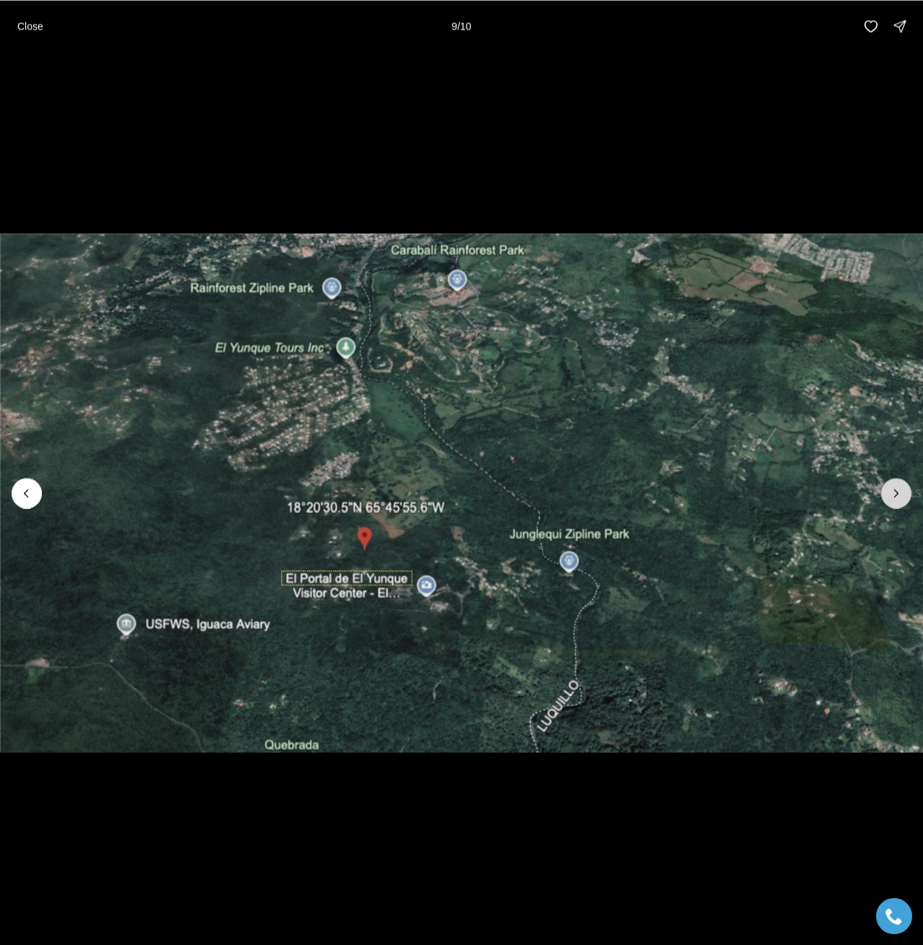
click at [891, 482] on button "Next slide" at bounding box center [896, 493] width 30 height 30
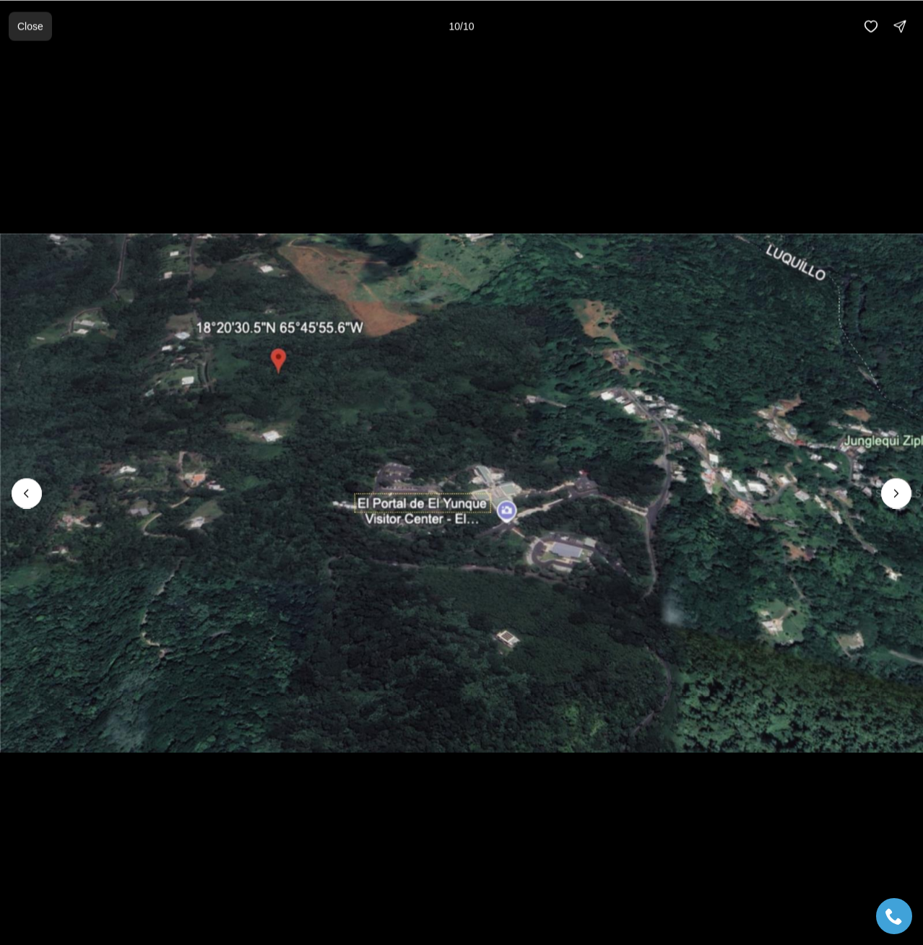
click at [21, 27] on p "Close" at bounding box center [30, 26] width 26 height 12
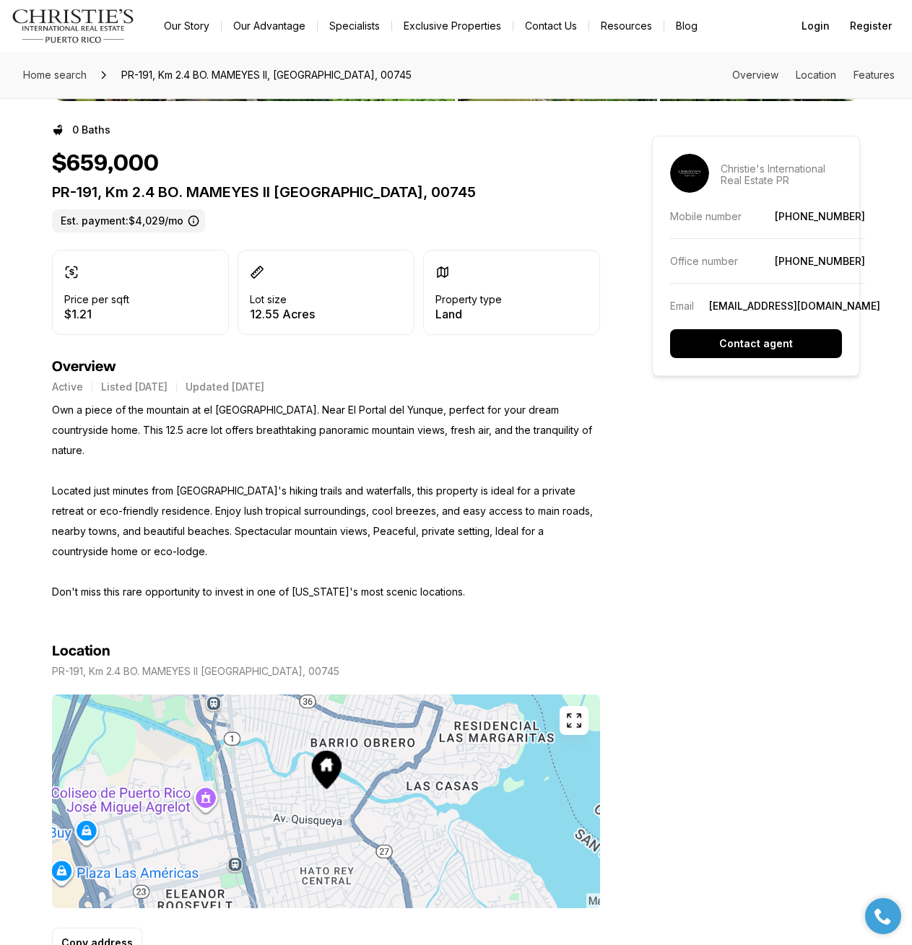
scroll to position [289, 0]
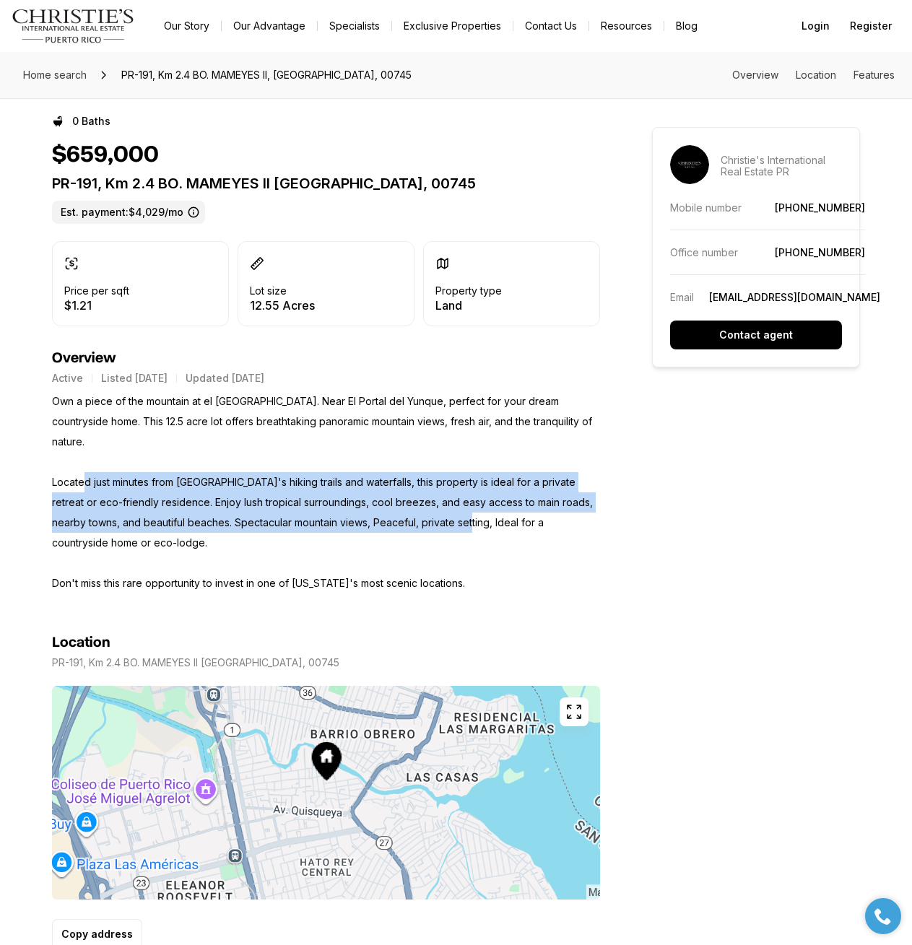
drag, startPoint x: 79, startPoint y: 464, endPoint x: 442, endPoint y: 497, distance: 364.0
click at [431, 495] on p "Own a piece of the mountain at el Yunque Rainforest. Near El Portal del Yunque,…" at bounding box center [326, 492] width 548 height 202
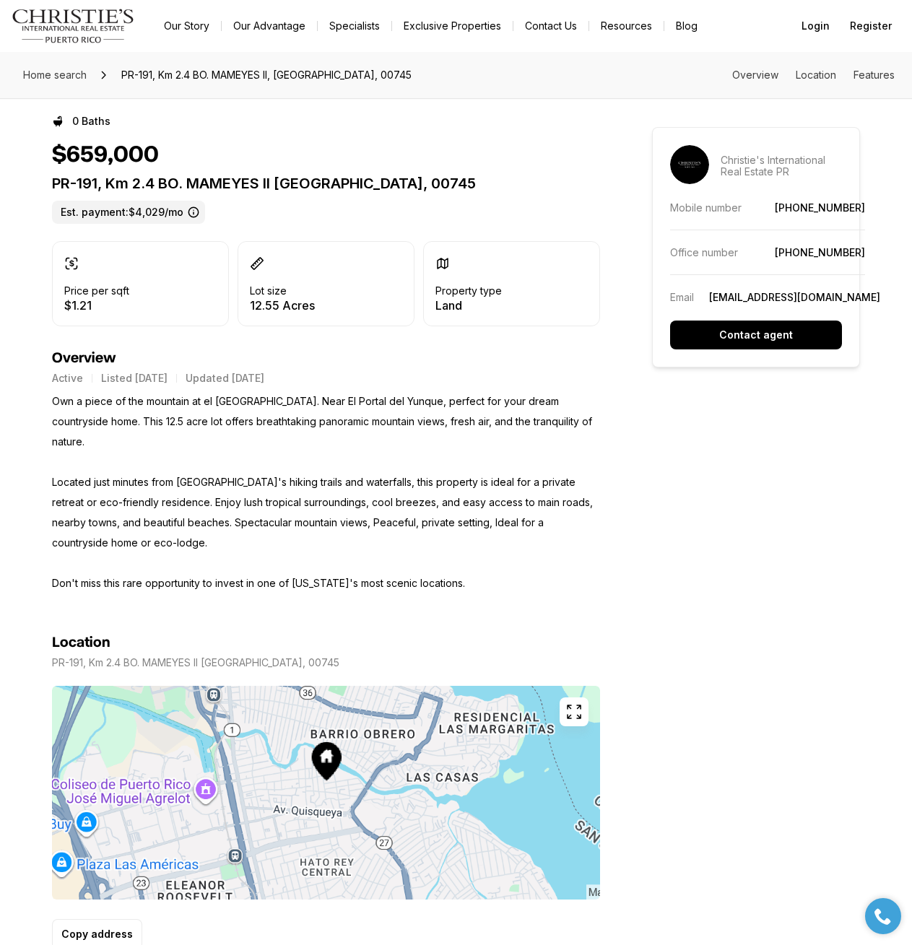
click at [442, 497] on p "Own a piece of the mountain at el Yunque Rainforest. Near El Portal del Yunque,…" at bounding box center [326, 492] width 548 height 202
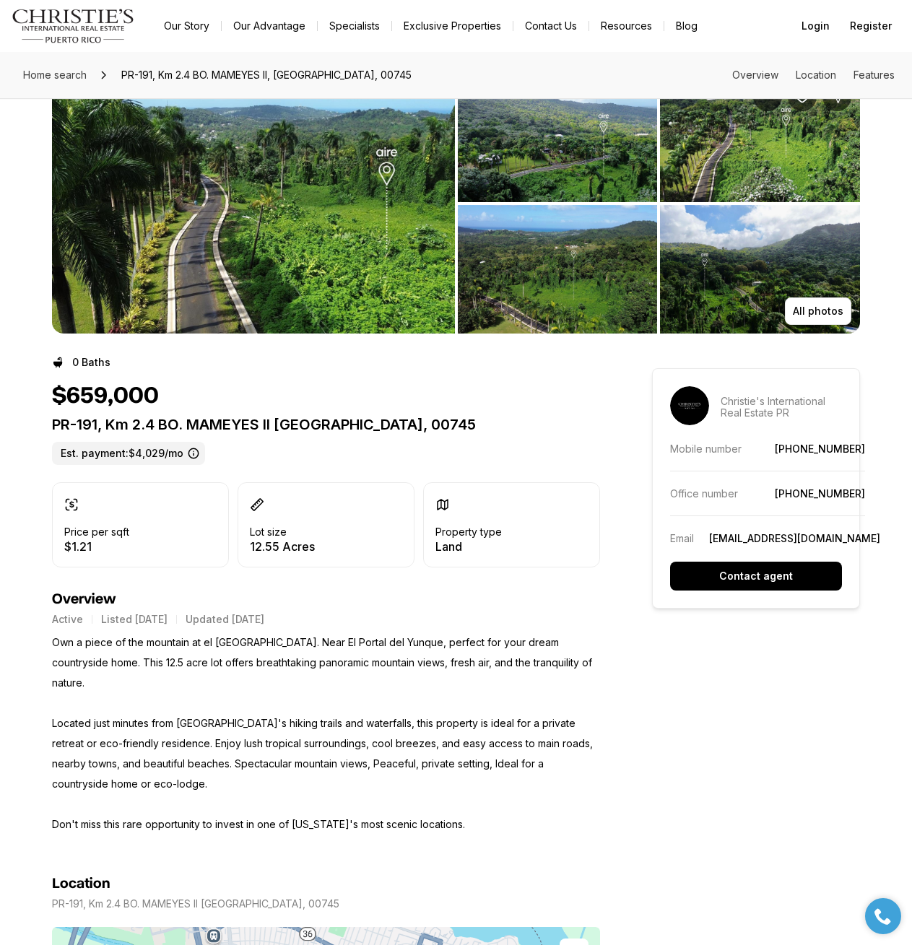
scroll to position [72, 0]
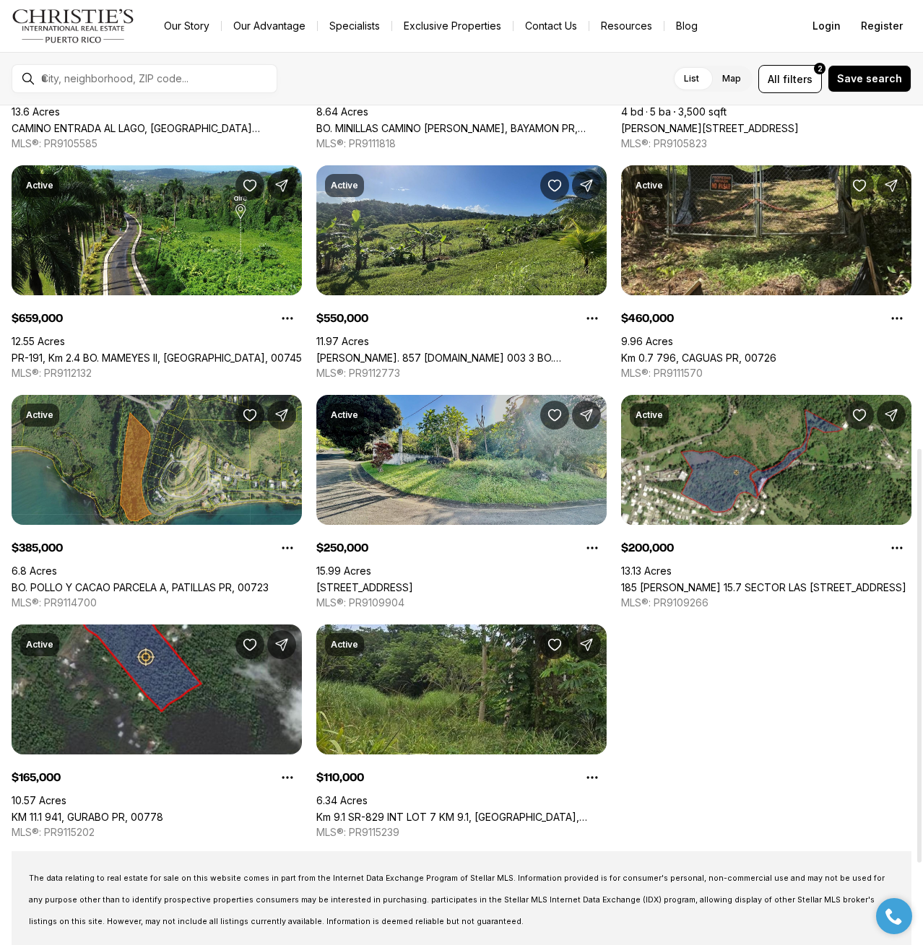
scroll to position [722, 0]
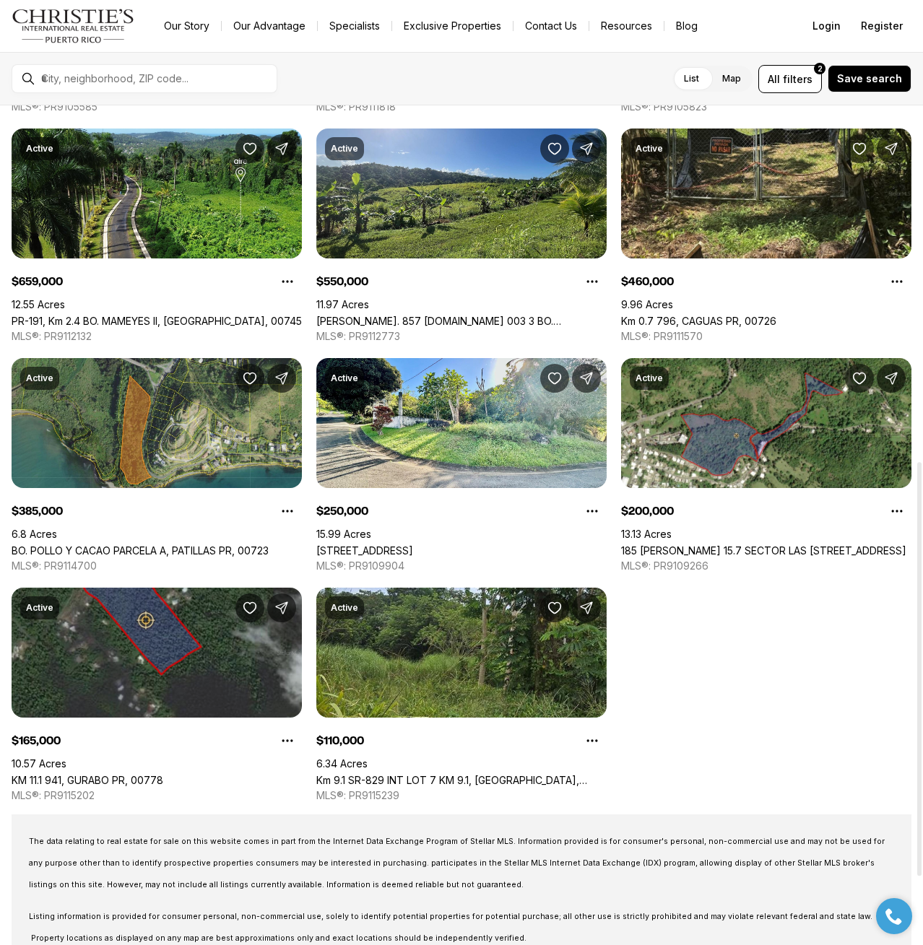
click at [163, 774] on link "KM 11.1 941, GURABO PR, 00778" at bounding box center [88, 780] width 152 height 12
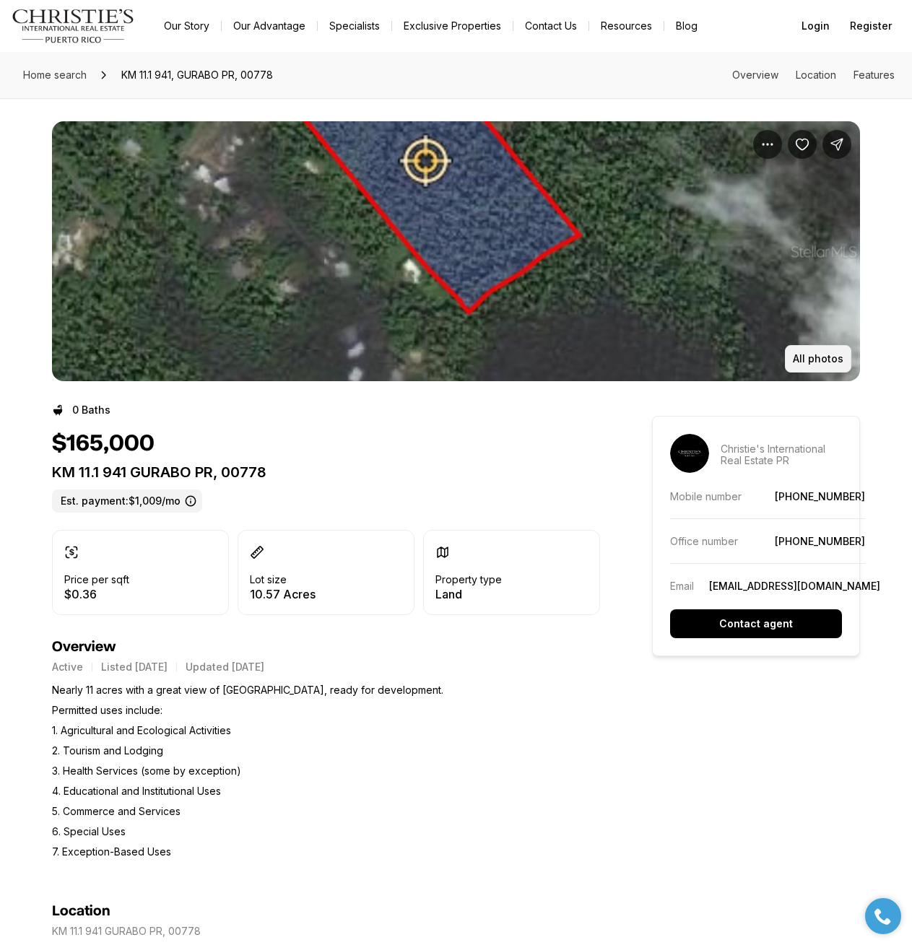
click at [840, 360] on p "All photos" at bounding box center [818, 359] width 51 height 12
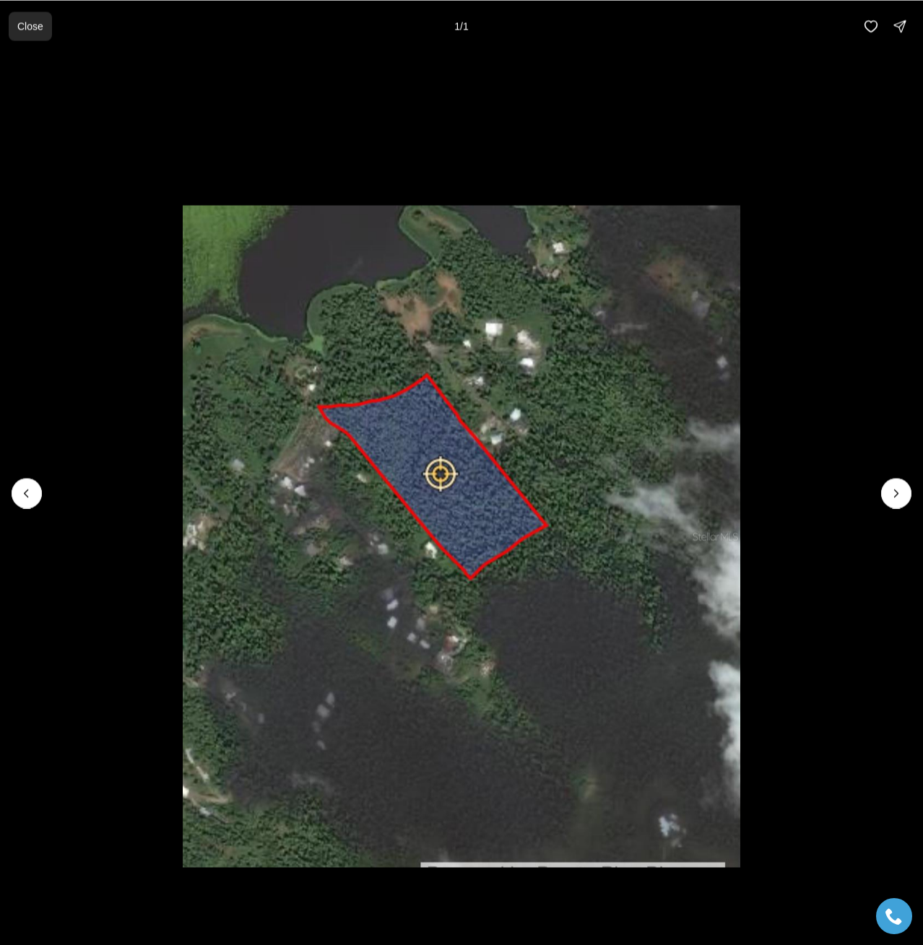
click at [33, 36] on button "Close" at bounding box center [30, 26] width 43 height 29
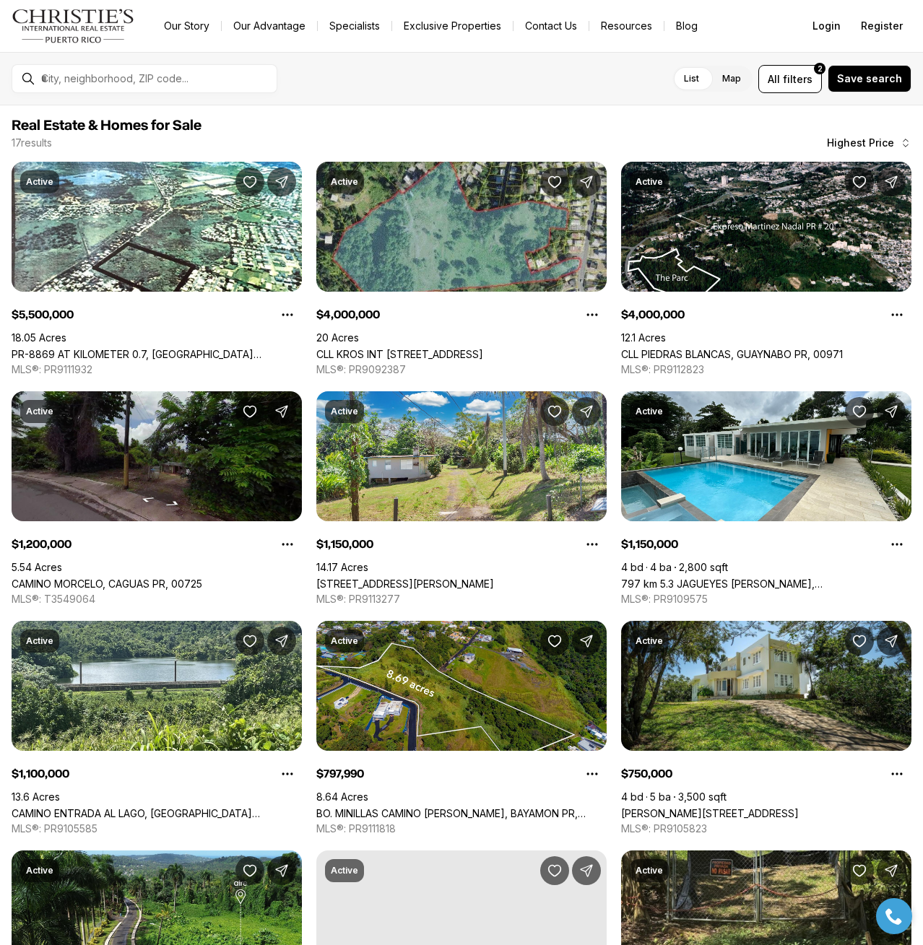
scroll to position [722, 0]
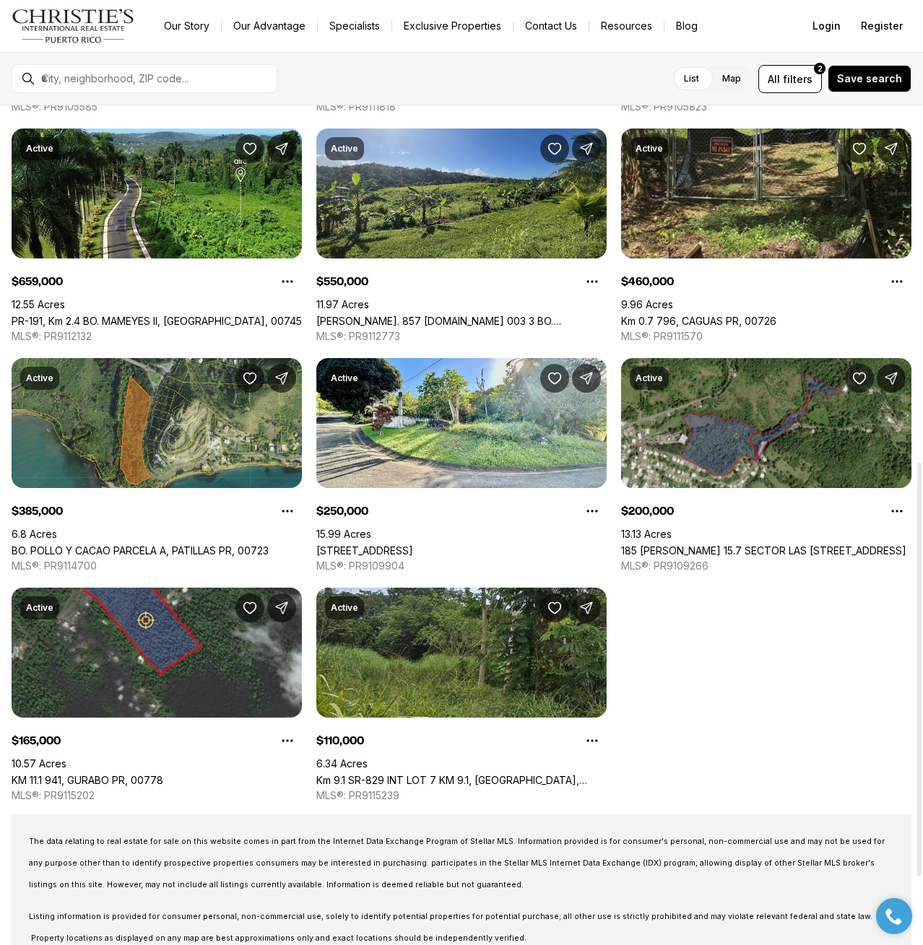
click at [713, 544] on link "185 [PERSON_NAME] 15.7 SECTOR LAS [STREET_ADDRESS]" at bounding box center [763, 550] width 285 height 12
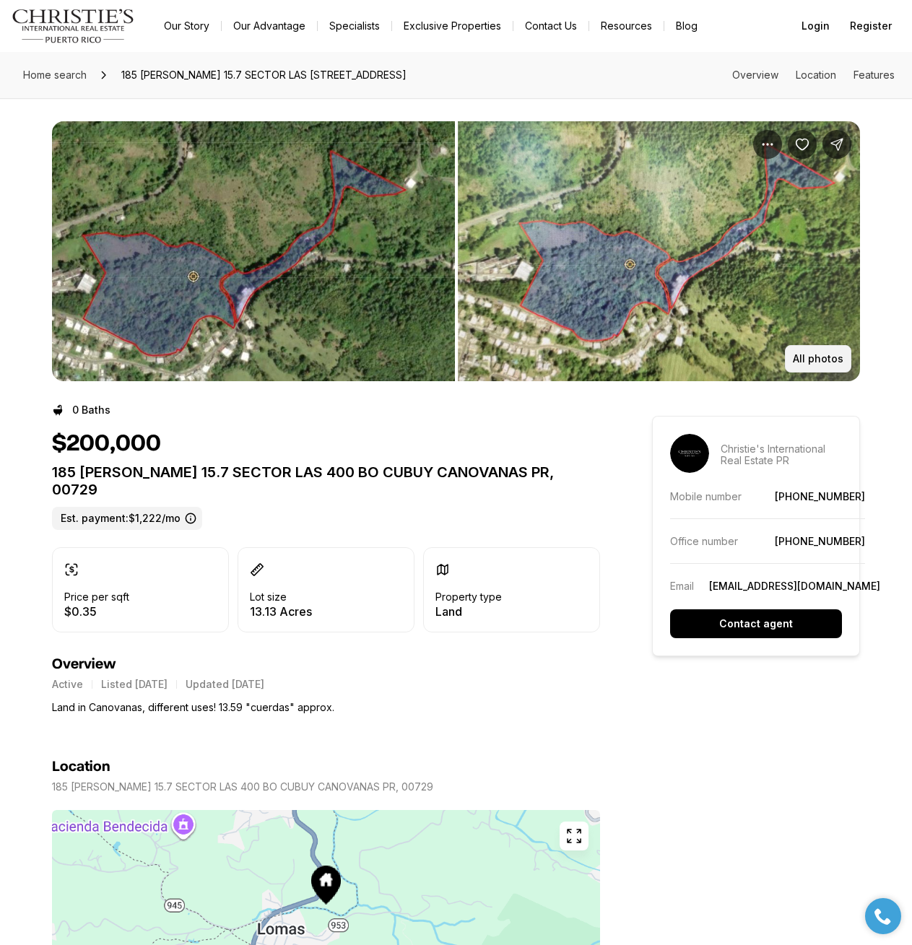
click at [803, 352] on button "All photos" at bounding box center [818, 358] width 66 height 27
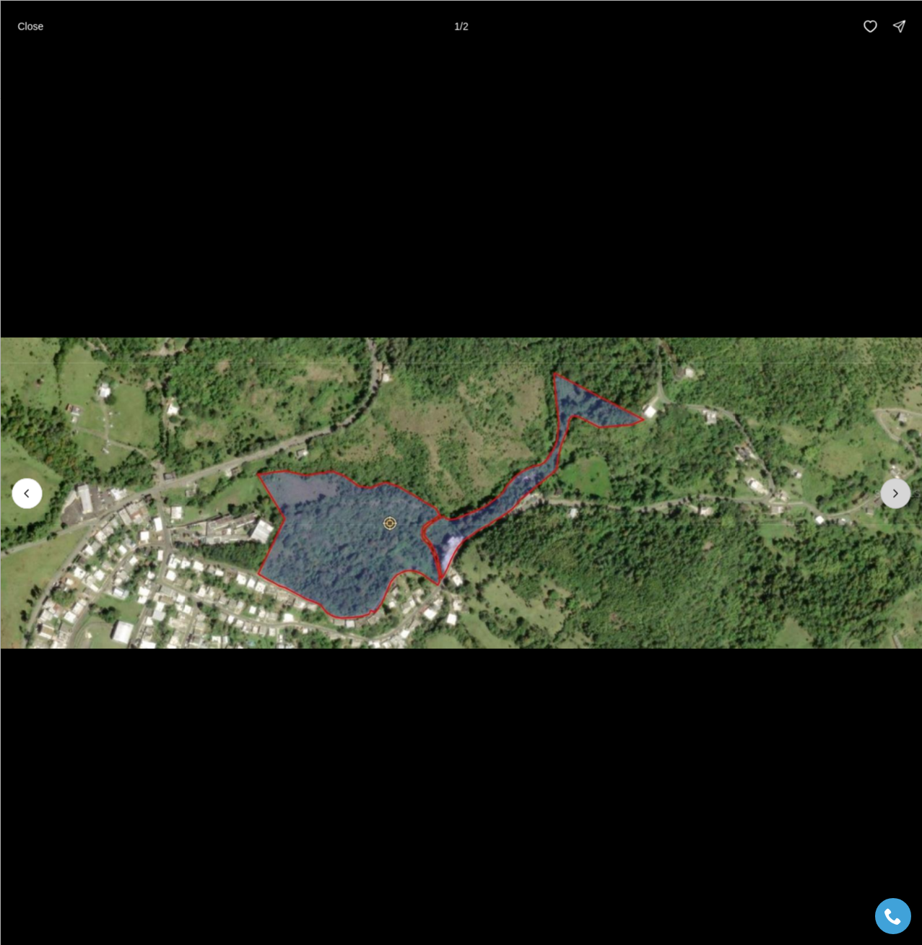
click at [894, 493] on icon "Next slide" at bounding box center [895, 493] width 14 height 14
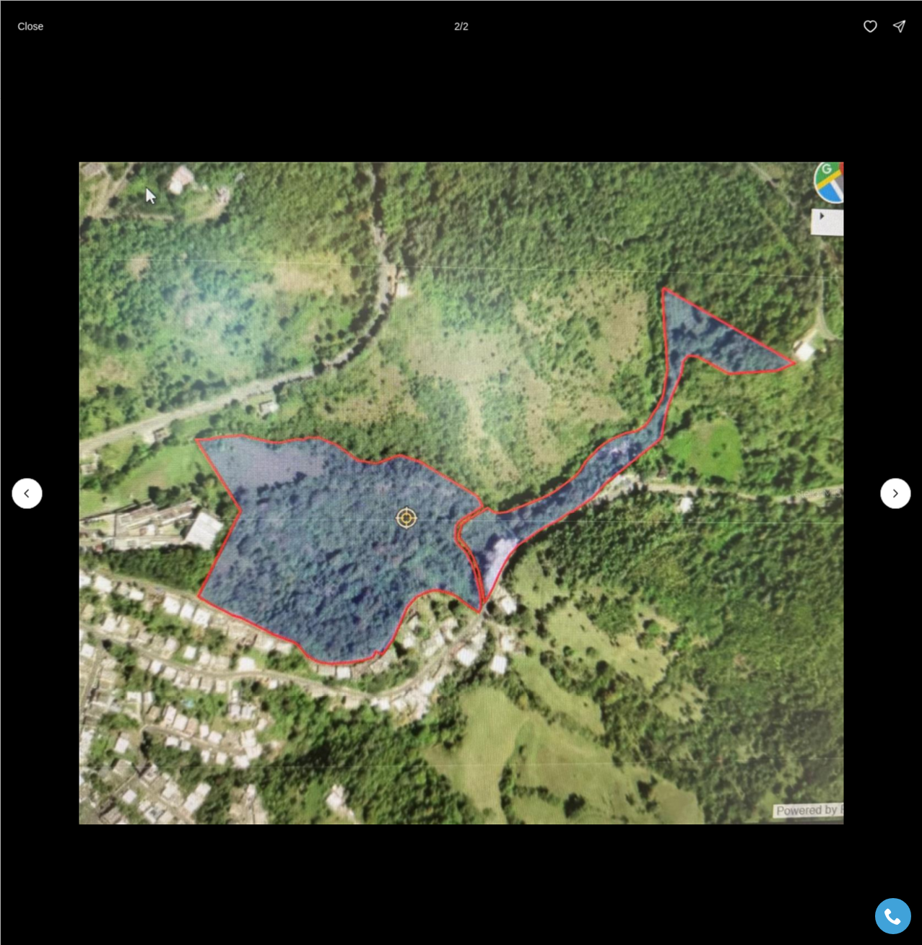
click at [874, 489] on li "2 of 2" at bounding box center [461, 493] width 922 height 882
click at [870, 477] on li "2 of 2" at bounding box center [461, 493] width 922 height 882
click at [877, 494] on li "2 of 2" at bounding box center [461, 493] width 922 height 882
click at [889, 490] on div at bounding box center [895, 493] width 30 height 30
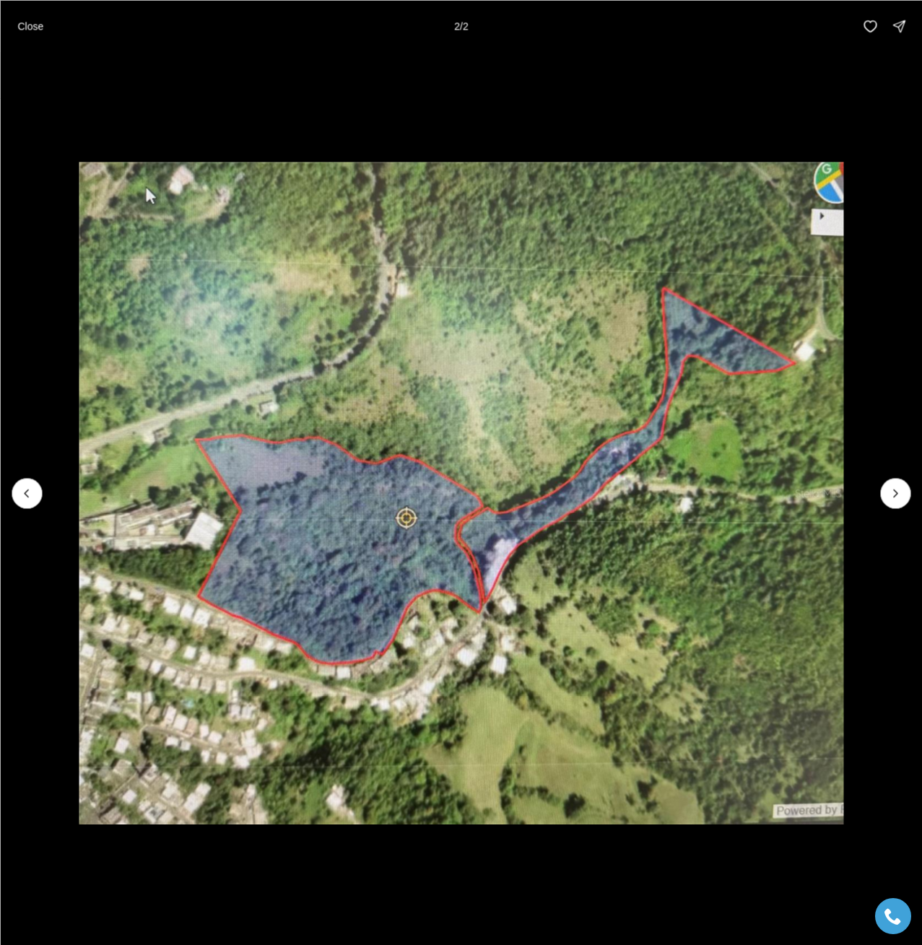
click at [47, 30] on button "Close" at bounding box center [30, 26] width 43 height 29
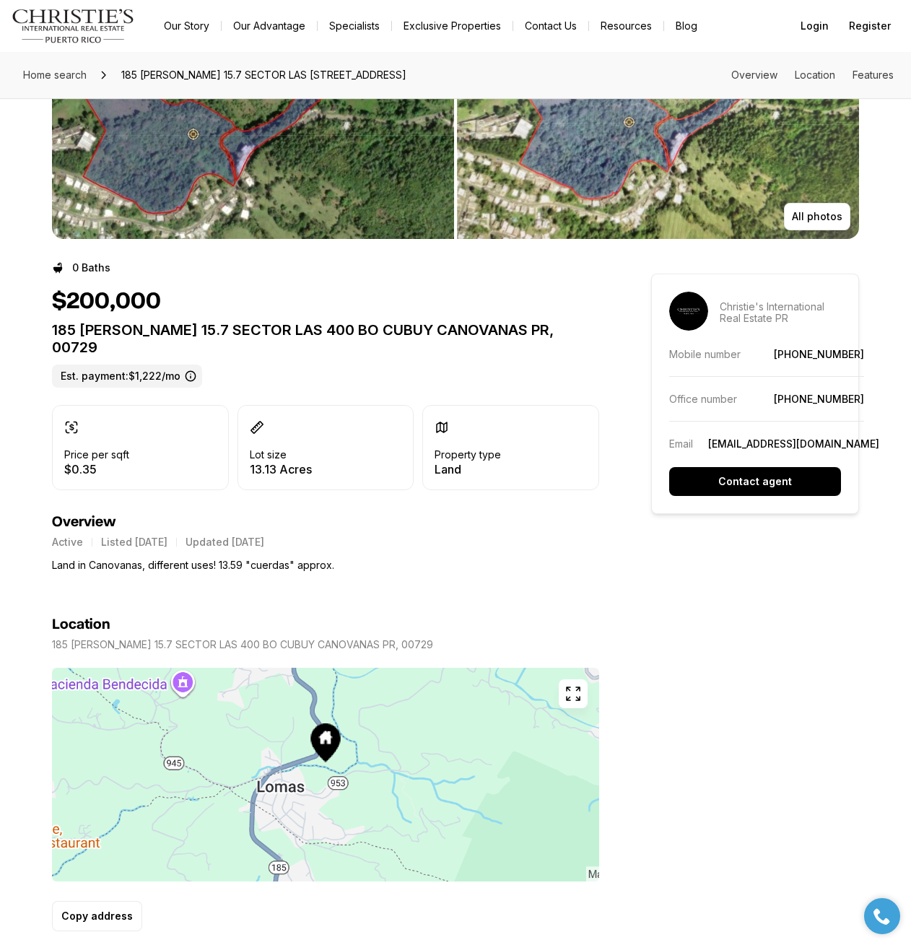
scroll to position [144, 0]
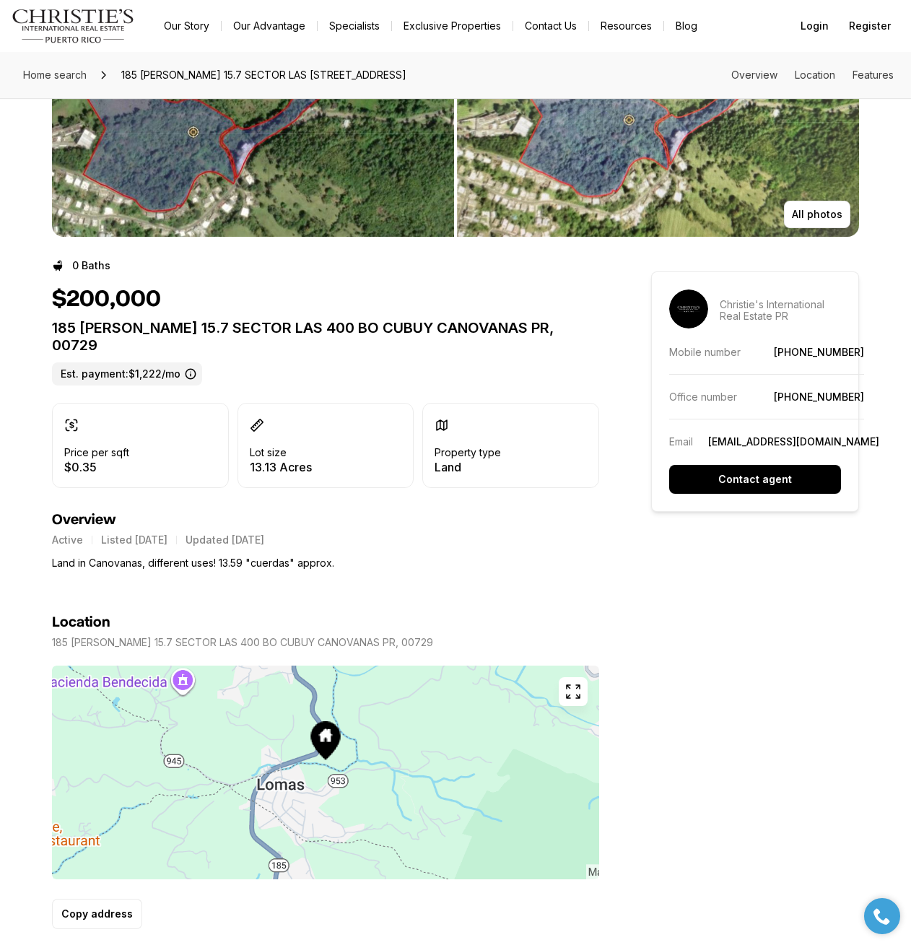
click at [574, 685] on icon "button" at bounding box center [573, 691] width 13 height 13
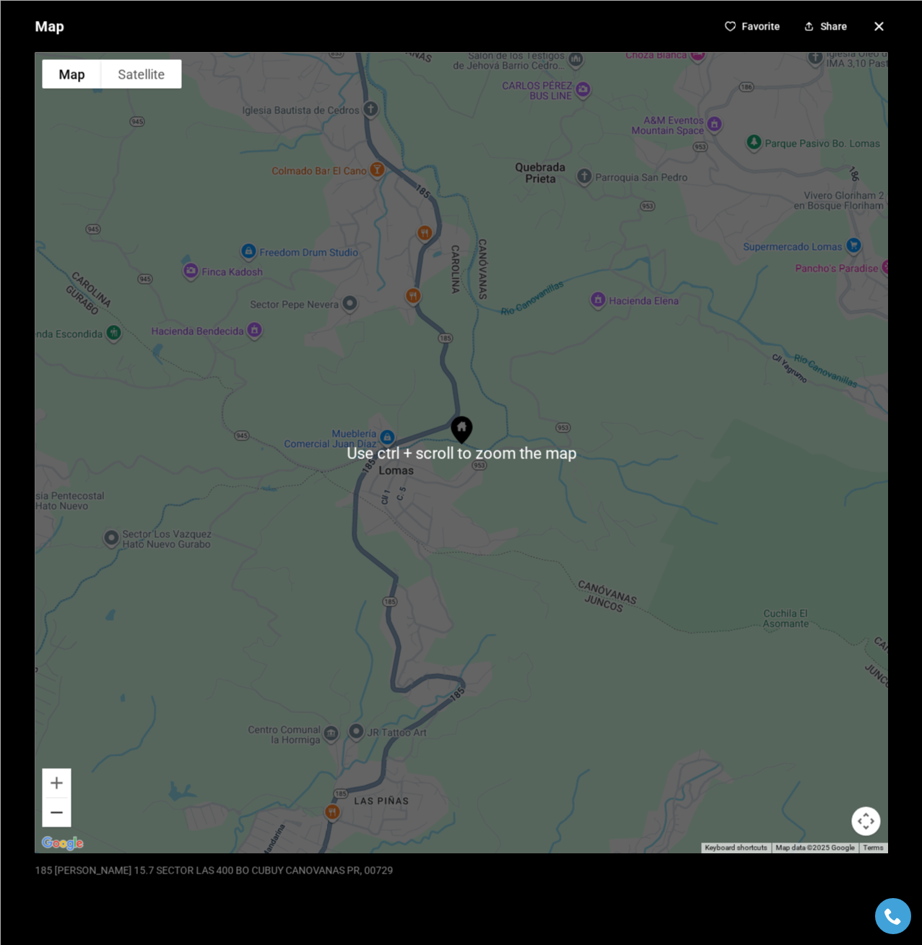
click at [53, 812] on button "Zoom out" at bounding box center [56, 812] width 29 height 29
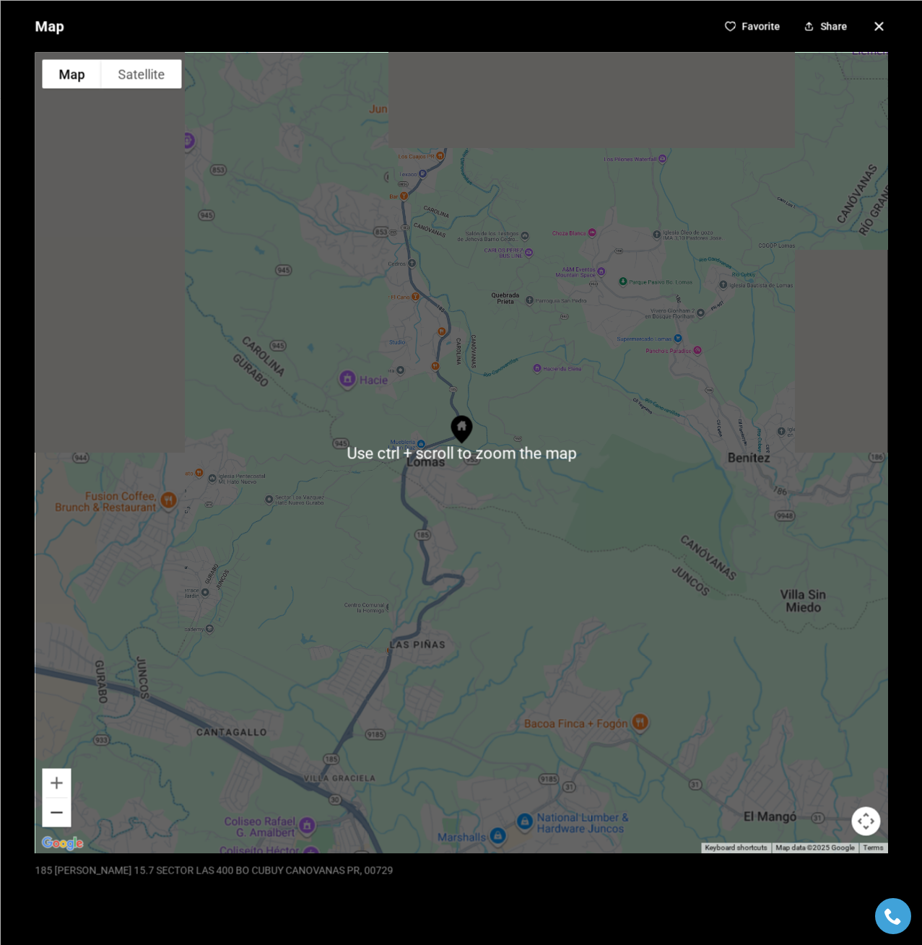
click at [53, 812] on button "Zoom out" at bounding box center [56, 812] width 29 height 29
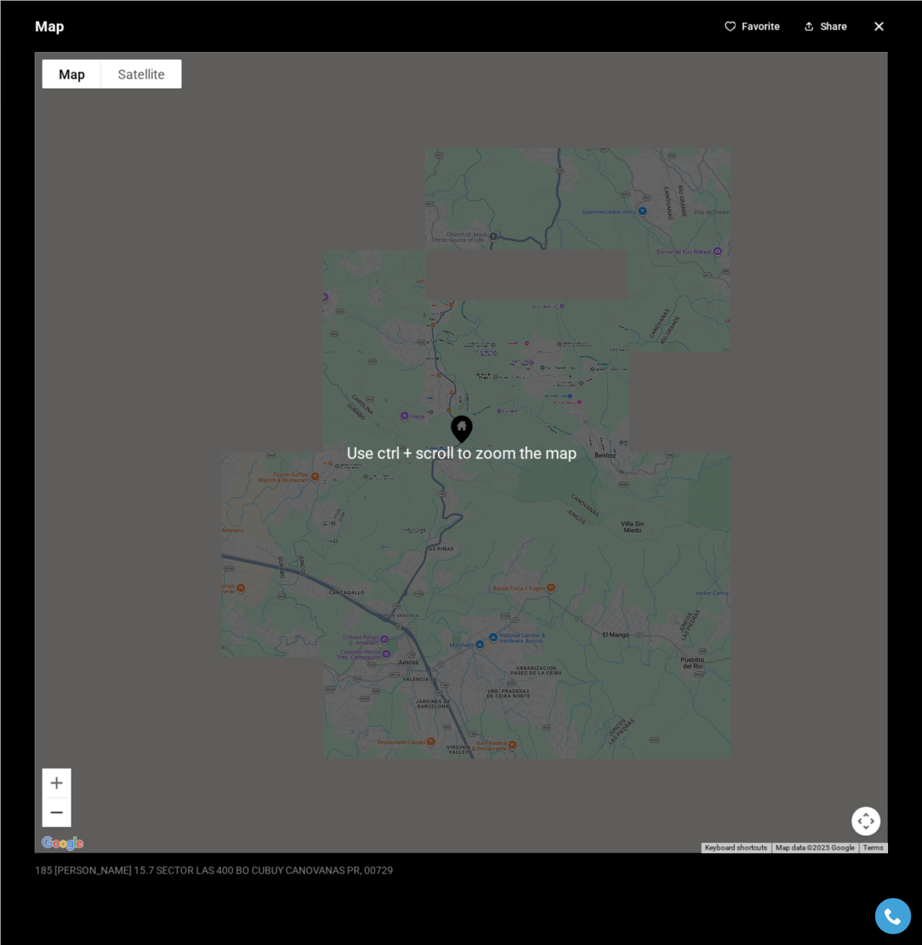
click at [53, 812] on button "Zoom out" at bounding box center [56, 812] width 29 height 29
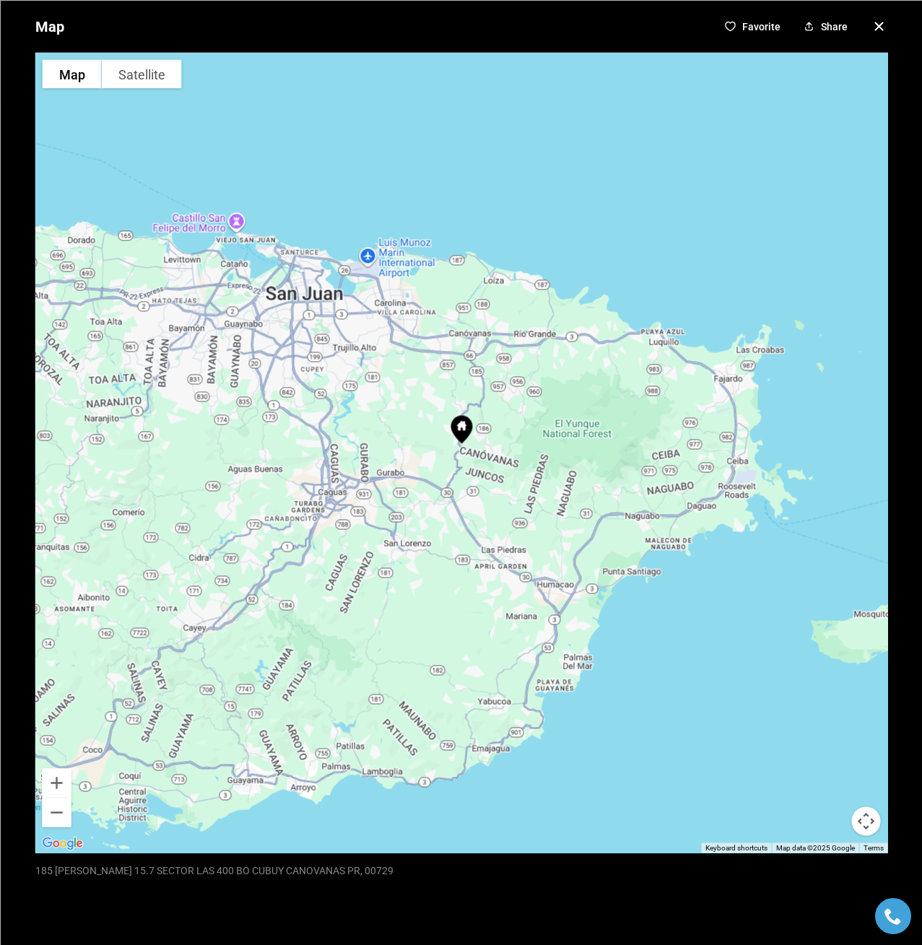
click at [877, 25] on icon "button" at bounding box center [878, 25] width 17 height 17
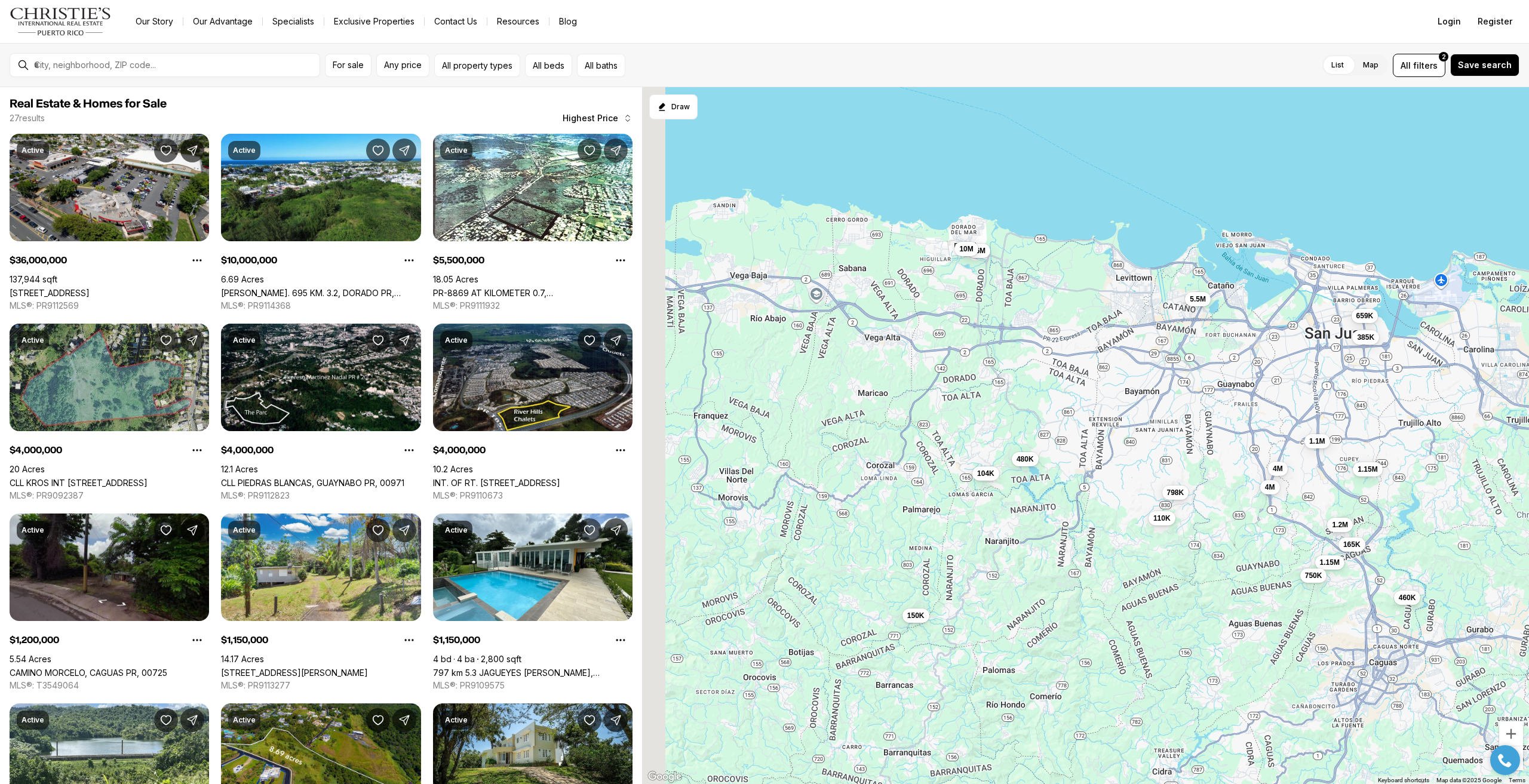
drag, startPoint x: 824, startPoint y: 442, endPoint x: 1272, endPoint y: 227, distance: 496.9
click at [762, 223] on div "5.5M 4M 4M 1.2M 1.15M 1.15M 1.1M 798K 750K 659K 550K 460K 385K 250K 200K 165K 1…" at bounding box center [1086, 435] width 887 height 697
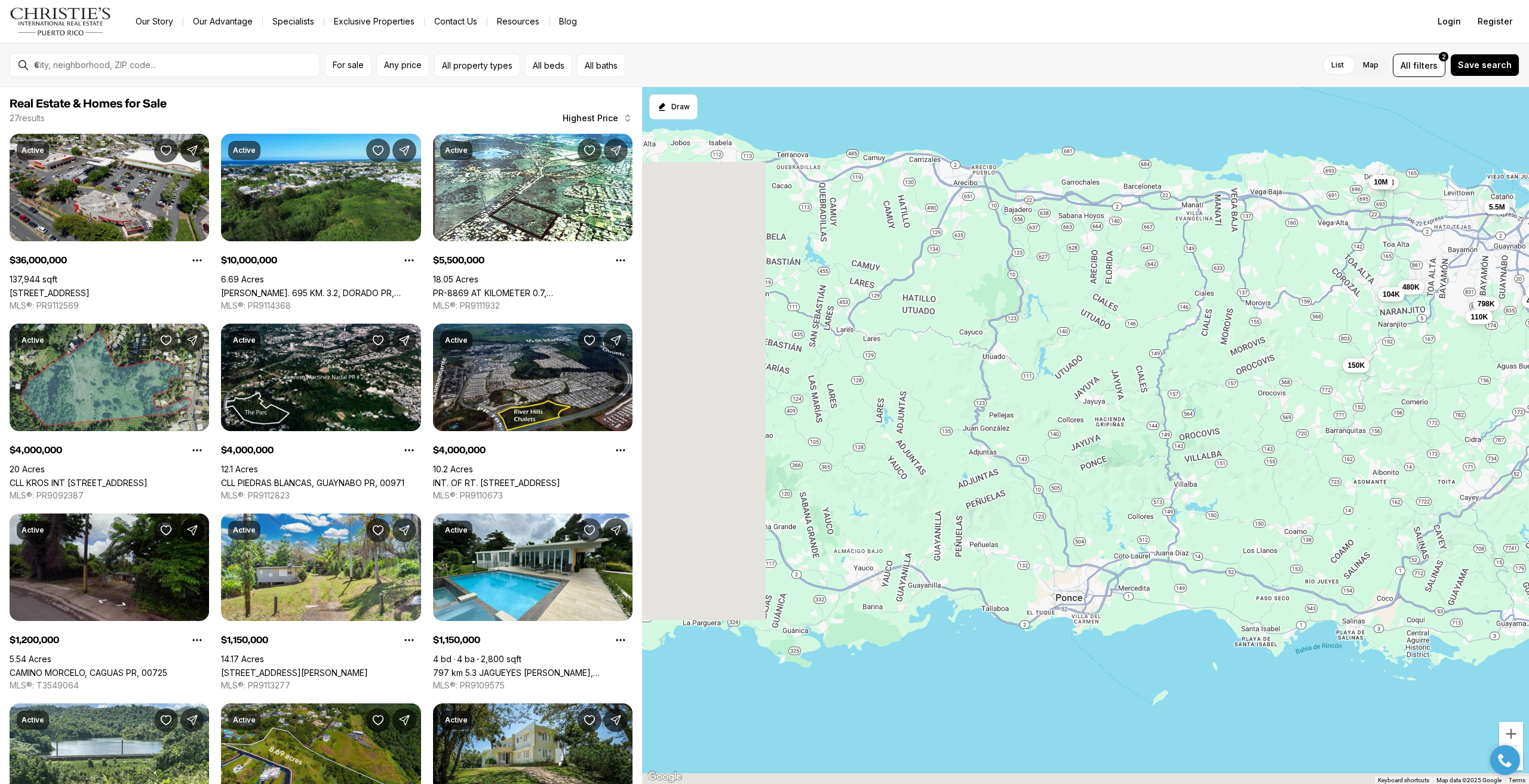
drag, startPoint x: 708, startPoint y: 596, endPoint x: 947, endPoint y: 459, distance: 275.5
click at [762, 459] on div "5.5M 4M 4M 1.2M 1.15M 1.15M 1.1M 798K 750K 659K 550K 460K 385K 250K 200K 165K 1…" at bounding box center [1086, 435] width 887 height 697
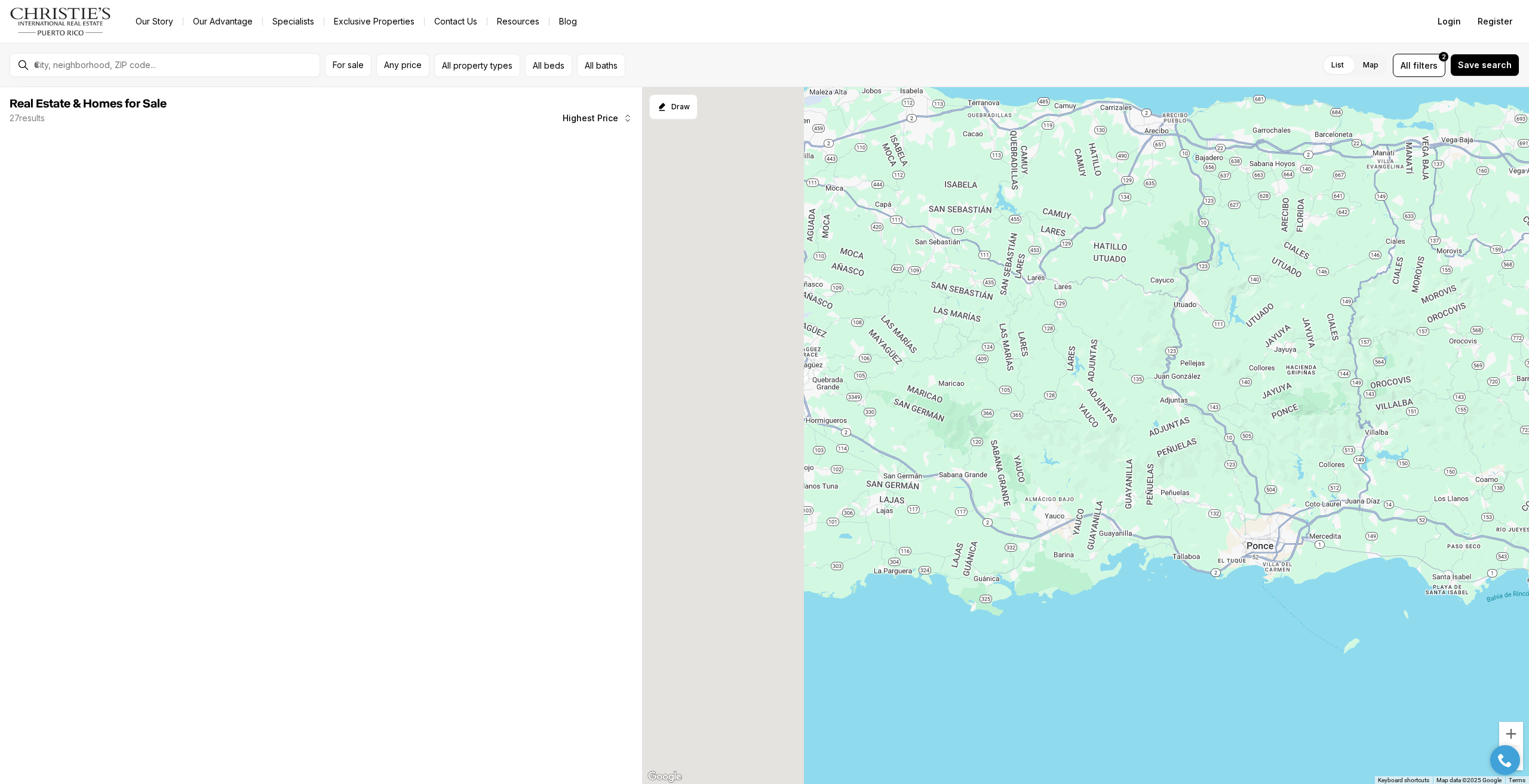
drag, startPoint x: 769, startPoint y: 503, endPoint x: 1141, endPoint y: 442, distance: 377.0
click at [762, 437] on div "5.5M 4M 4M 798K 110K 36M 10M 480K 150K 104K" at bounding box center [1086, 435] width 887 height 697
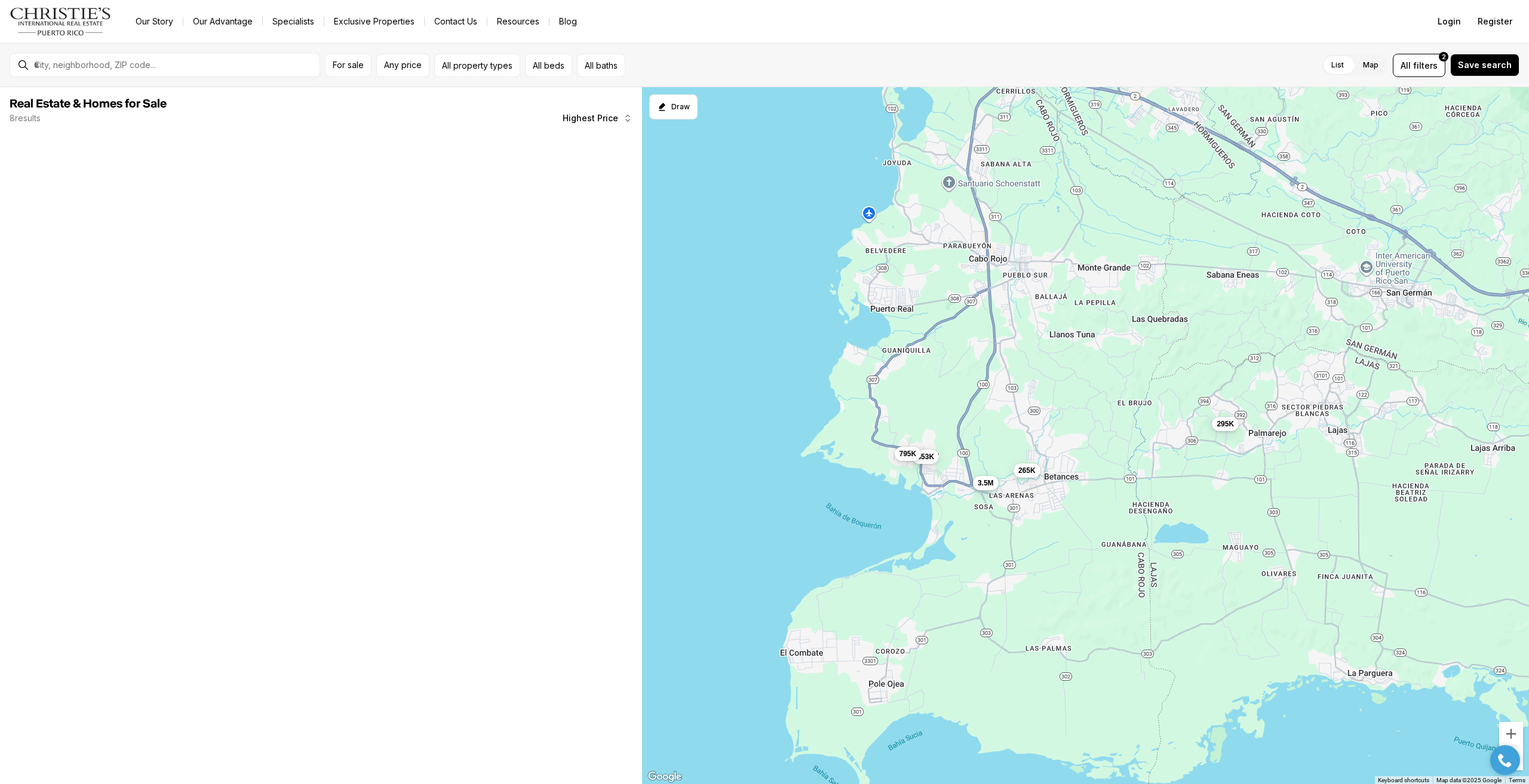
drag, startPoint x: 918, startPoint y: 561, endPoint x: 886, endPoint y: 466, distance: 100.2
click at [762, 466] on div "450K 295K 3.5M 853K 795K 265K" at bounding box center [1086, 435] width 887 height 697
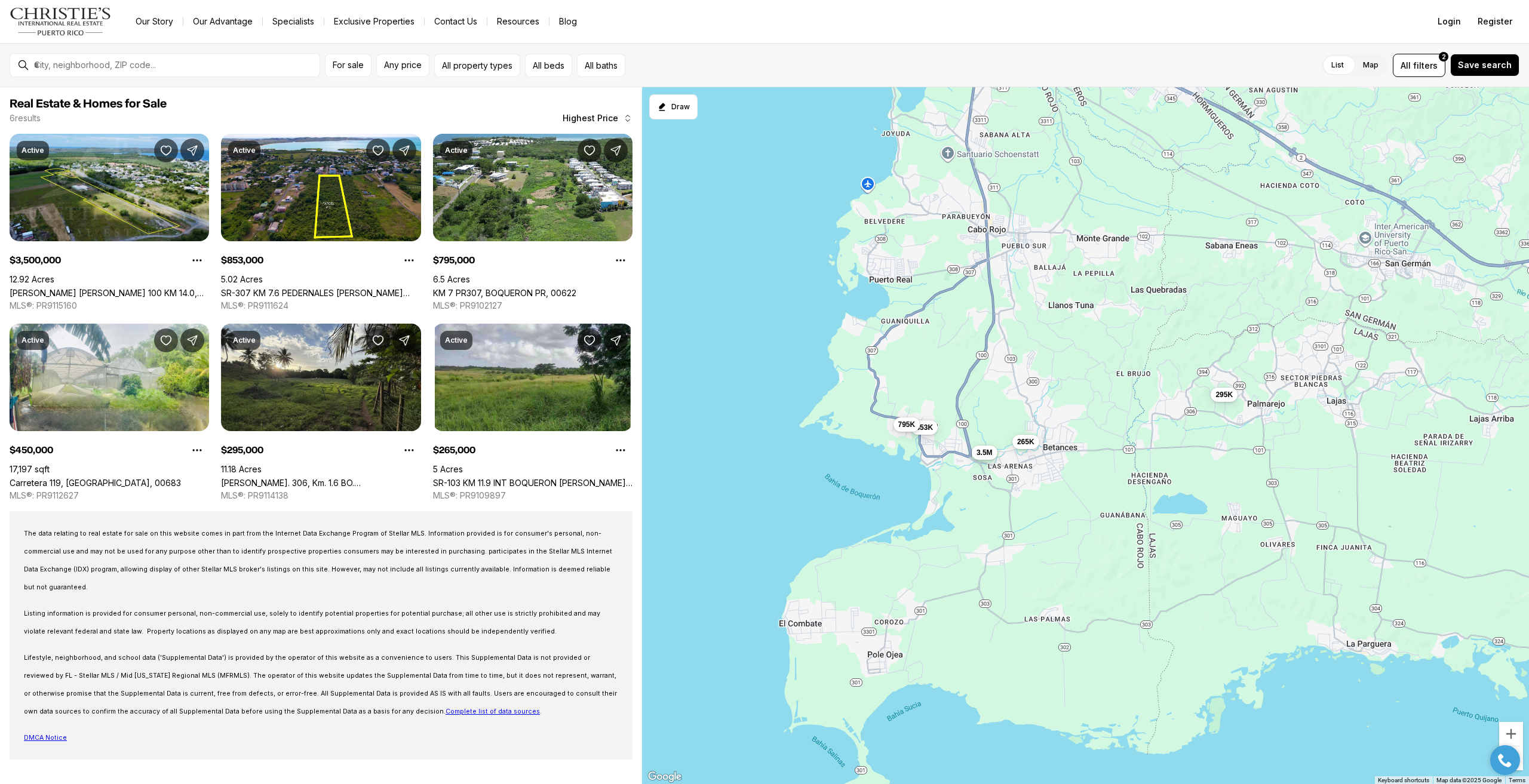
click at [762, 457] on span "3.5M" at bounding box center [985, 453] width 16 height 10
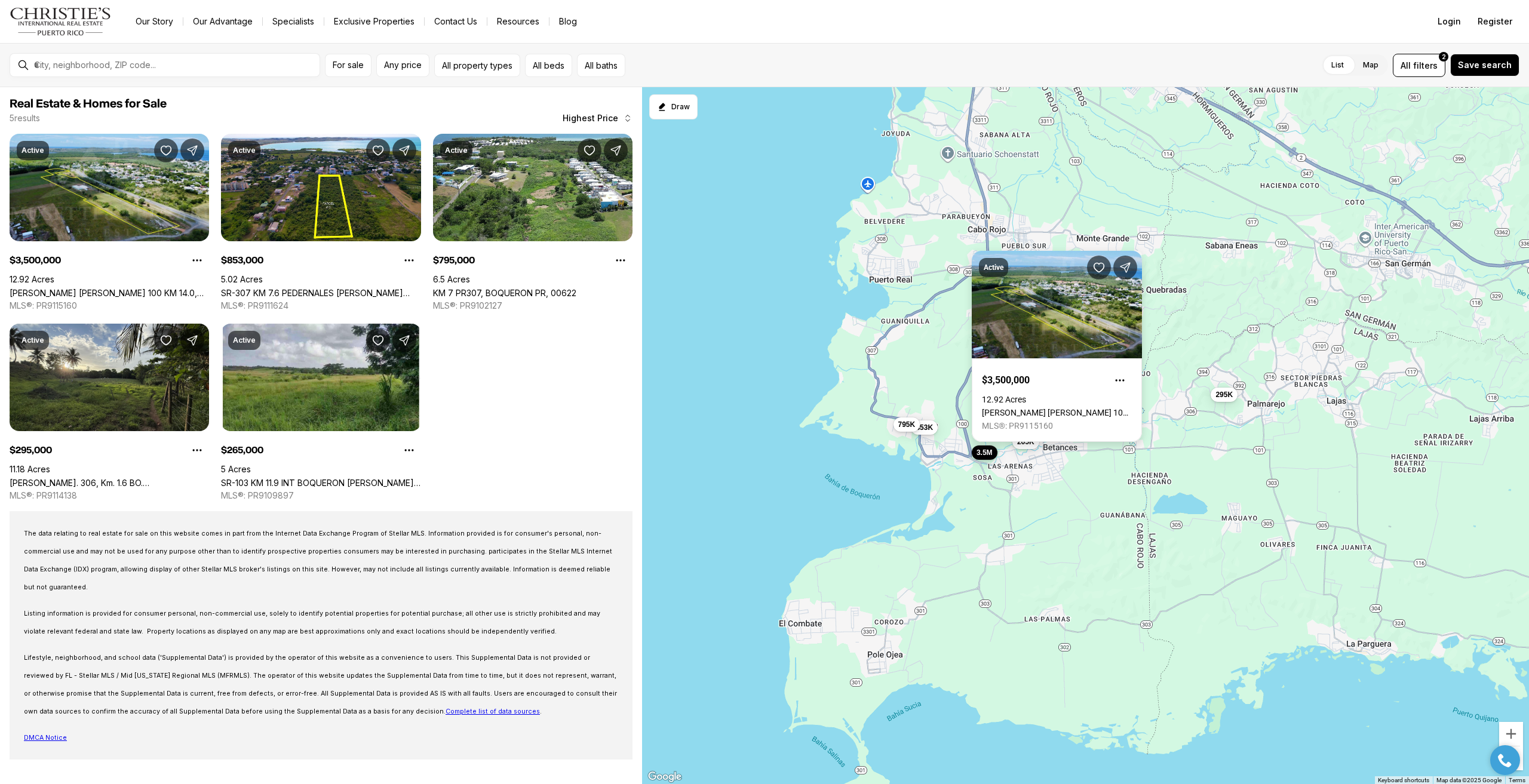
click at [762, 408] on link "[PERSON_NAME] [PERSON_NAME] 100 KM 14.0, [GEOGRAPHIC_DATA] PR, 00623" at bounding box center [1057, 413] width 150 height 10
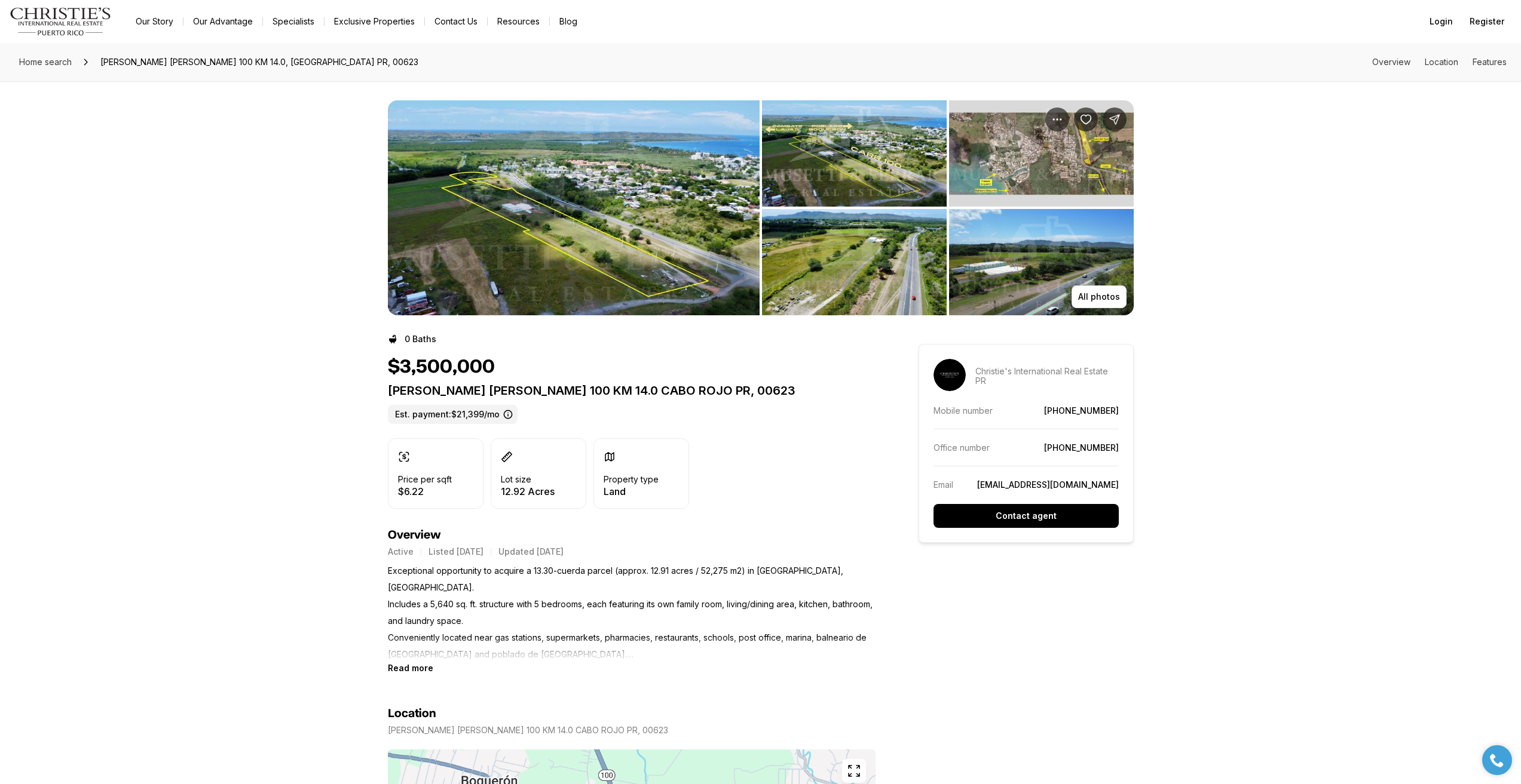
click at [1025, 164] on img "View image gallery" at bounding box center [1041, 153] width 185 height 107
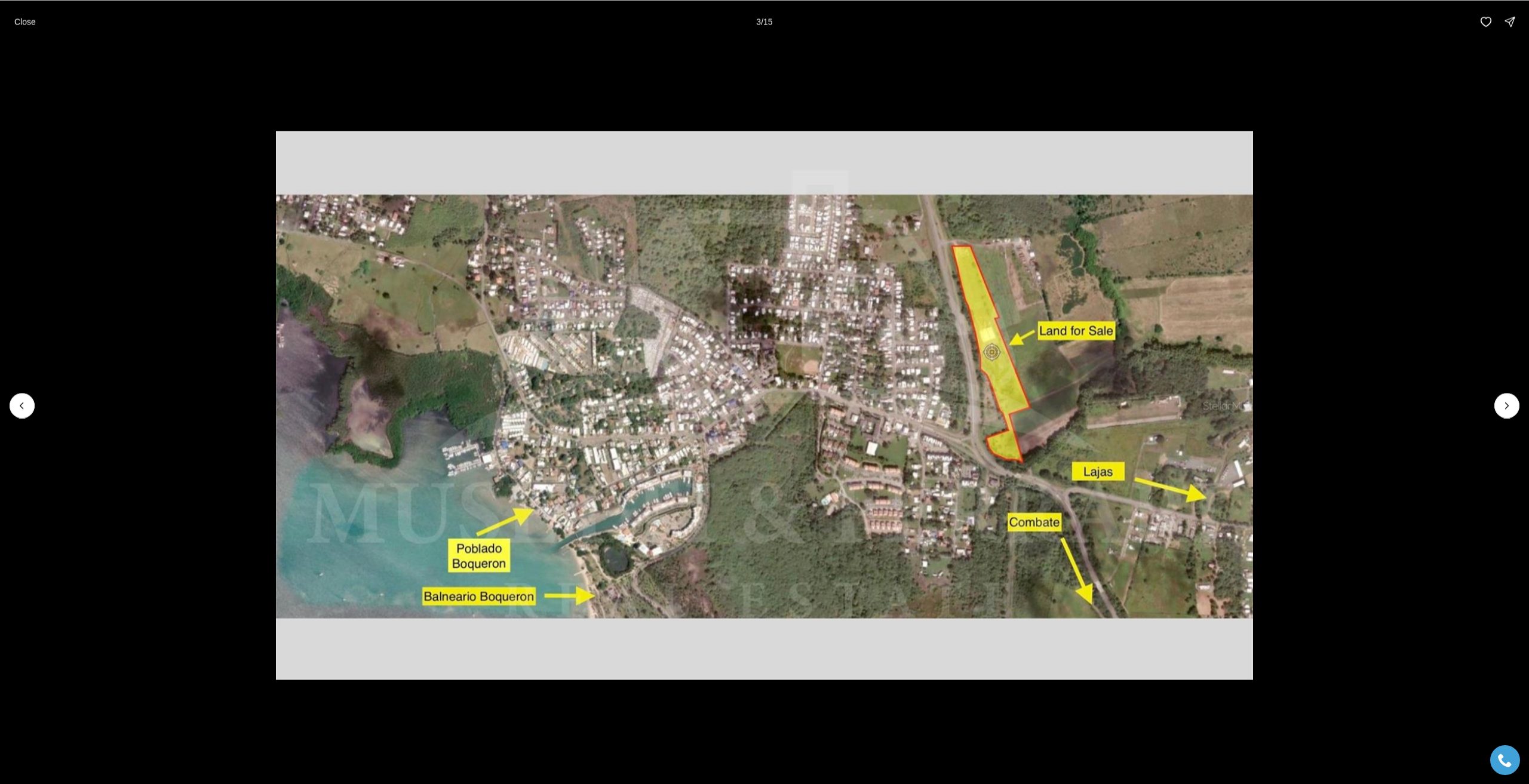
click at [964, 103] on li "3 of 15" at bounding box center [764, 405] width 1529 height 724
click at [31, 22] on p "Close" at bounding box center [25, 22] width 22 height 10
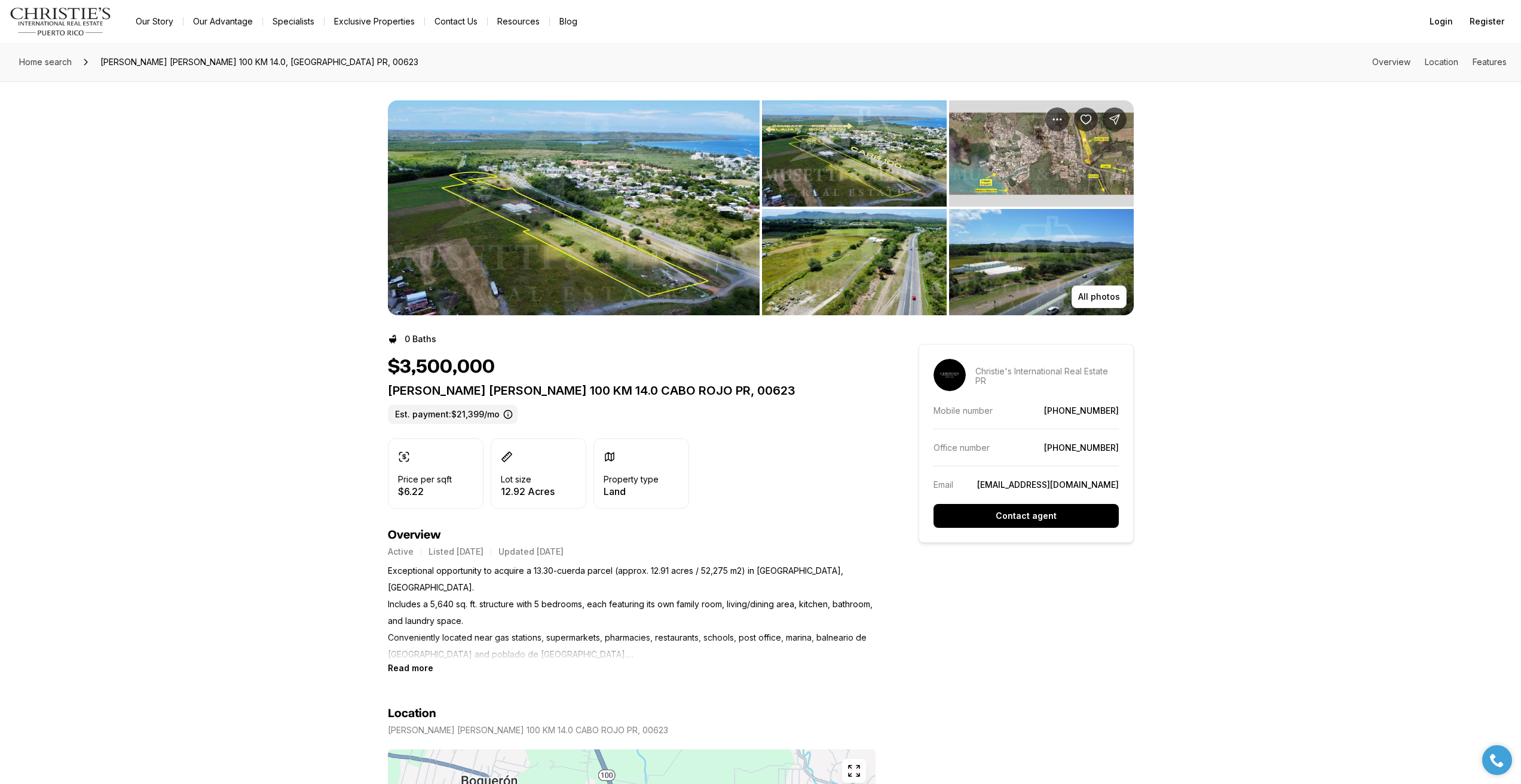
click at [593, 282] on img "View image gallery" at bounding box center [573, 208] width 372 height 215
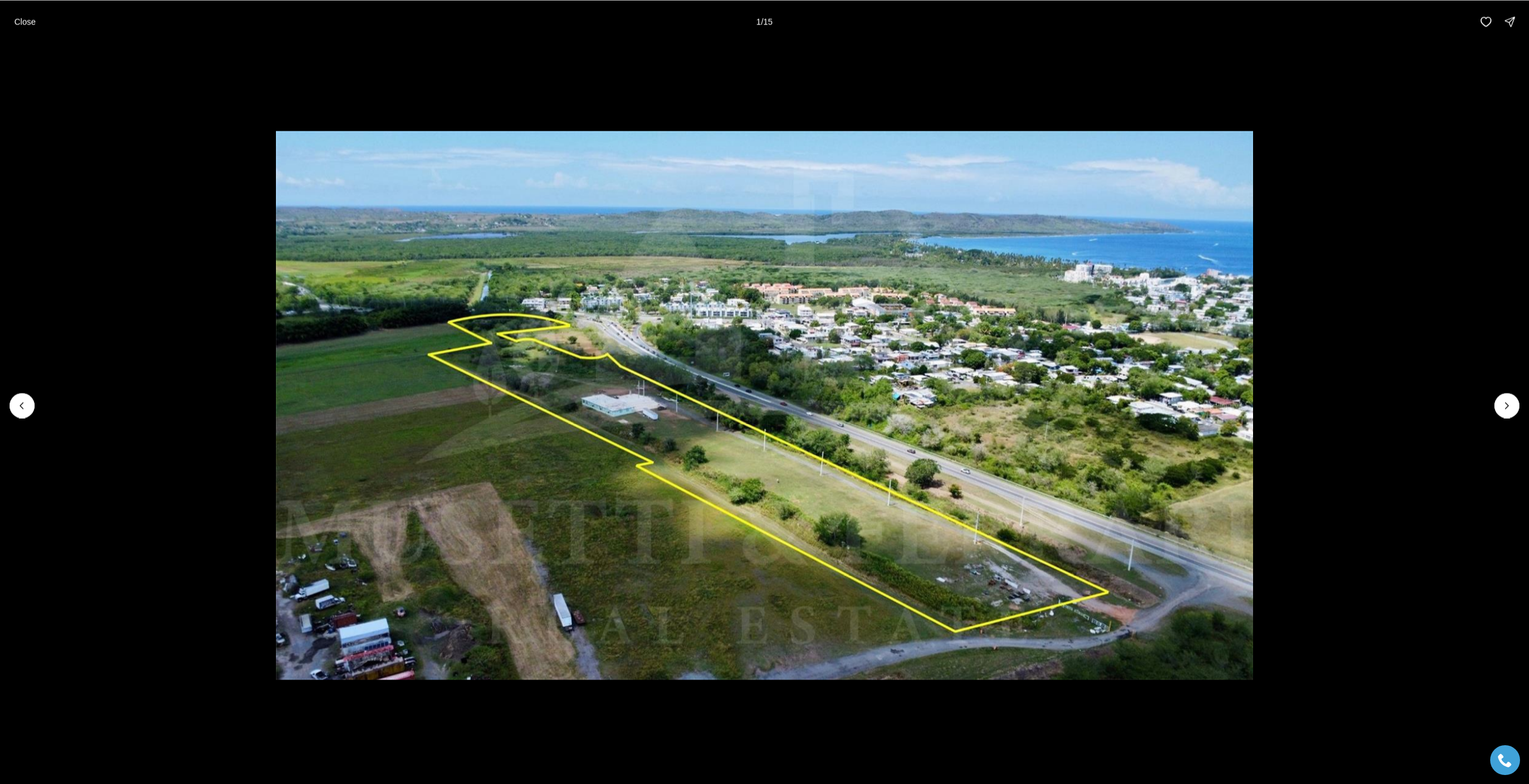
click at [214, 115] on li "1 of 15" at bounding box center [764, 405] width 1529 height 724
click at [34, 17] on p "Close" at bounding box center [25, 22] width 22 height 10
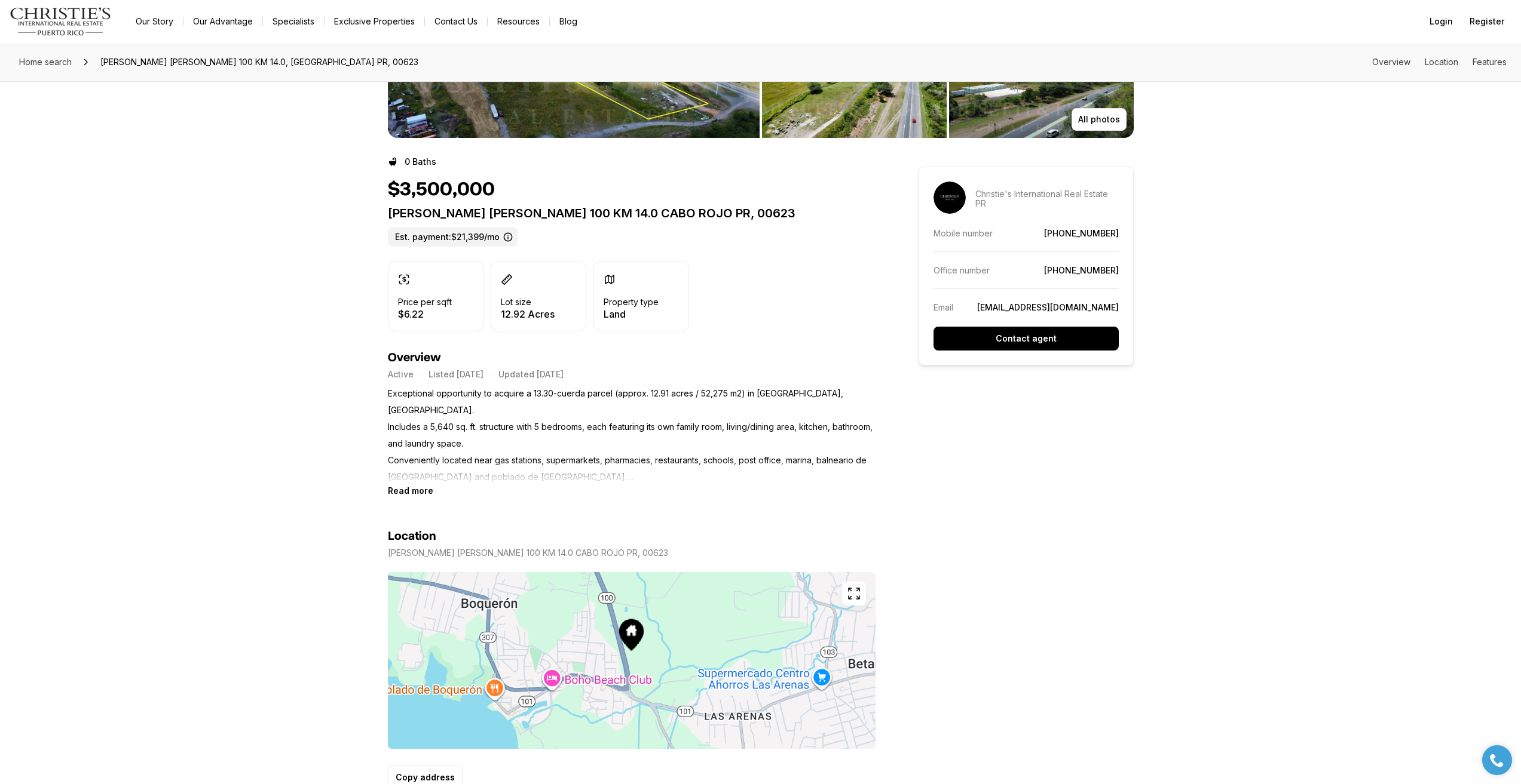
scroll to position [179, 0]
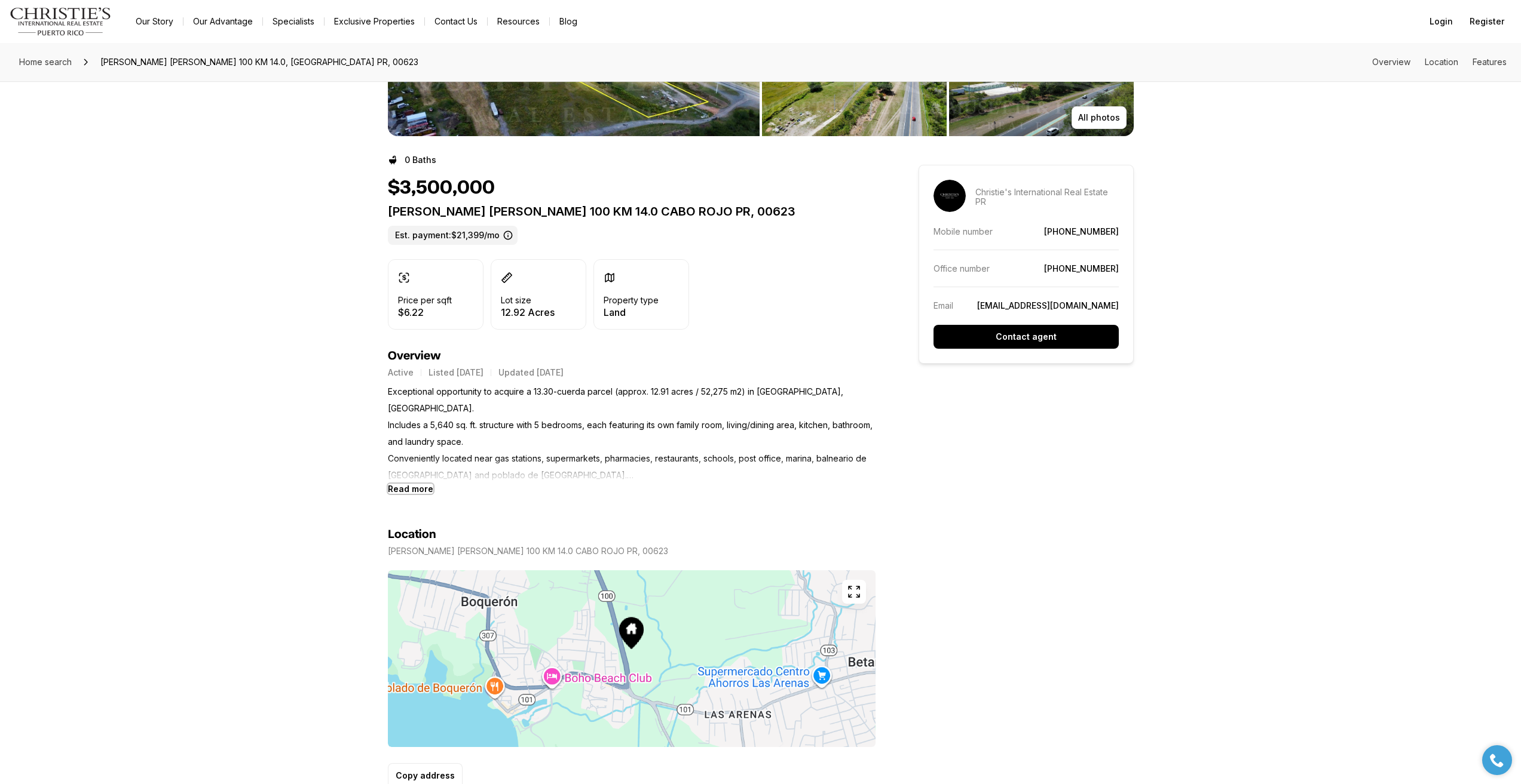
click at [419, 490] on b "Read more" at bounding box center [410, 489] width 46 height 10
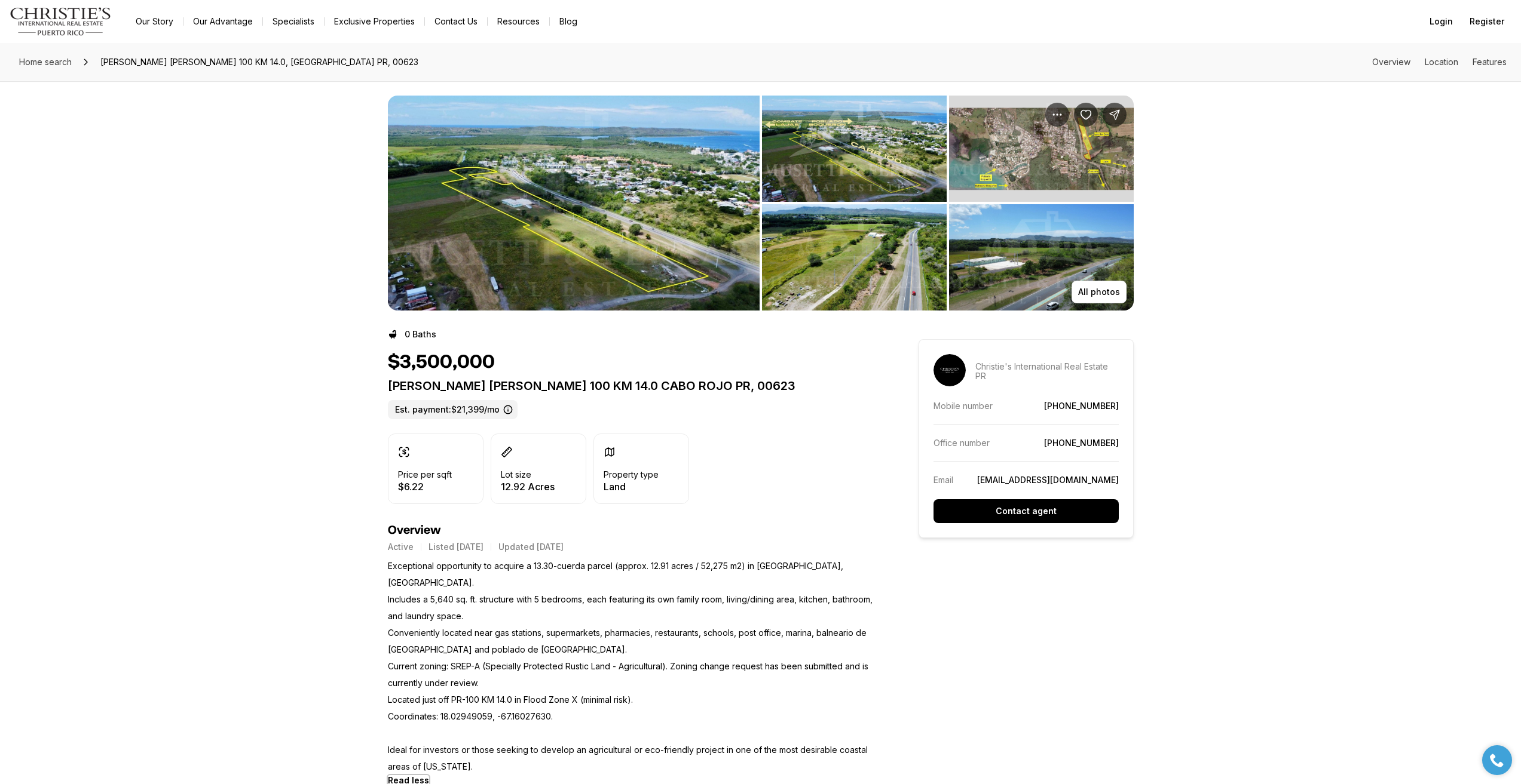
scroll to position [0, 0]
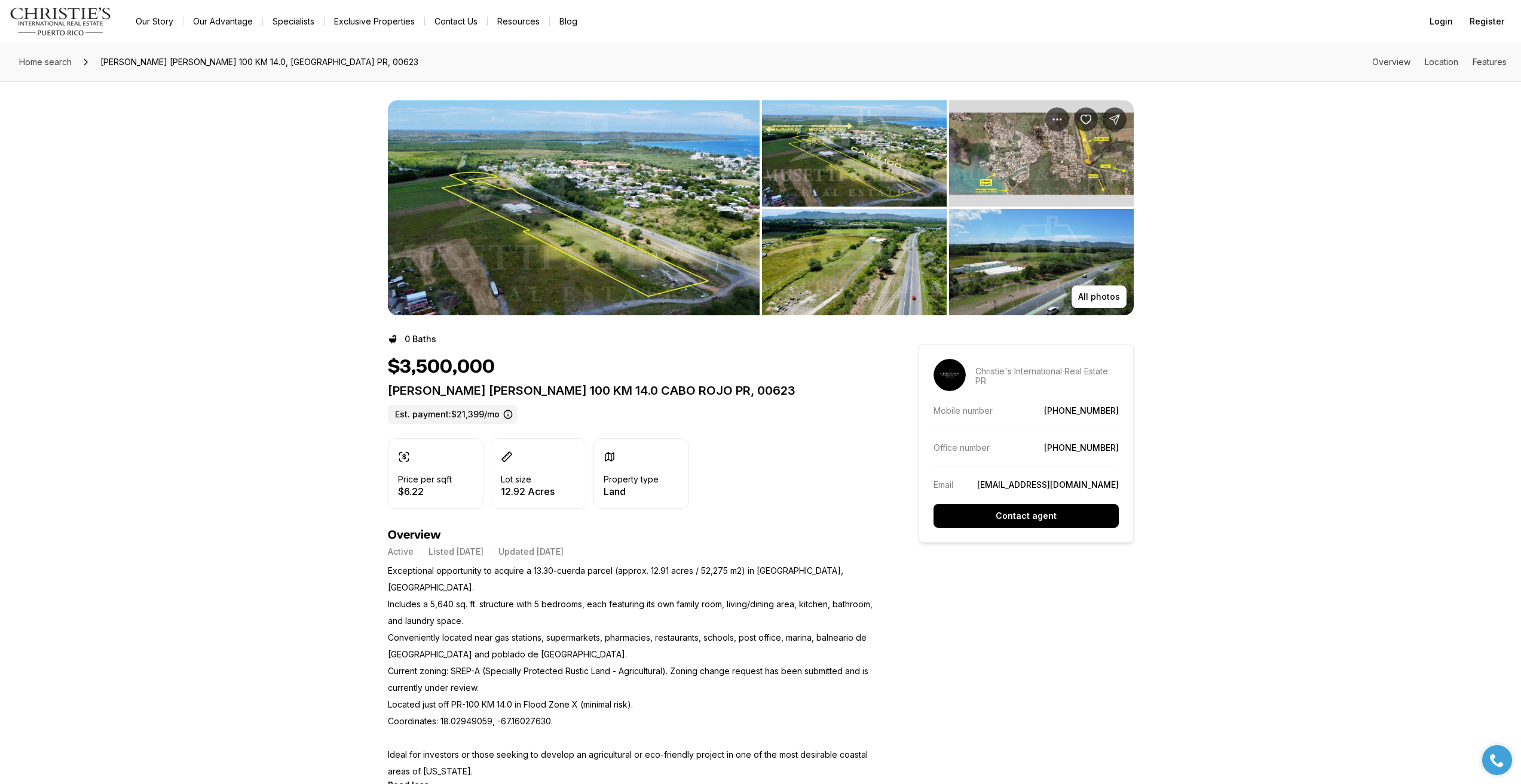
click at [616, 263] on img "View image gallery" at bounding box center [573, 208] width 372 height 215
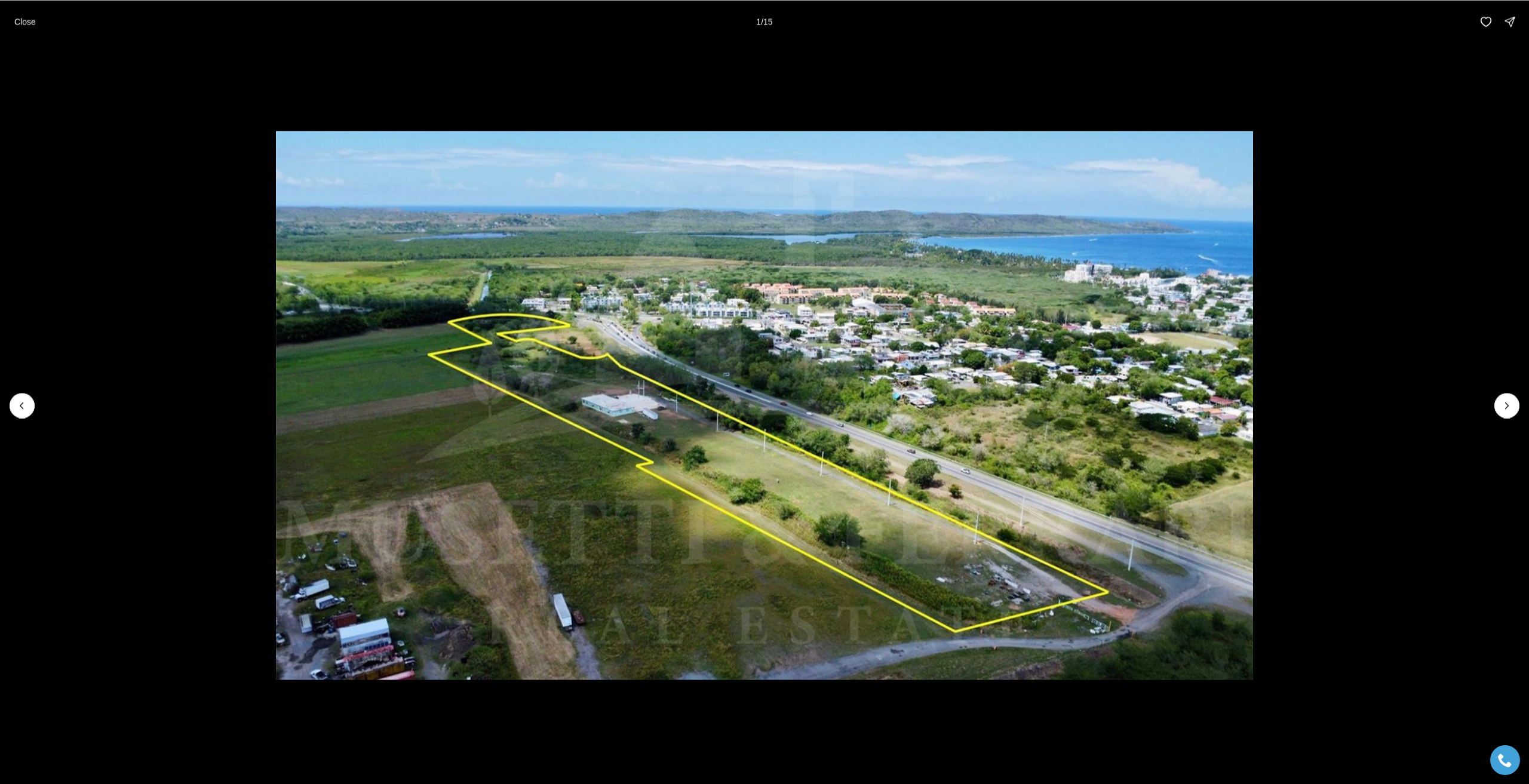
click at [226, 193] on li "1 of 15" at bounding box center [764, 405] width 1529 height 724
click at [22, 19] on p "Close" at bounding box center [25, 22] width 22 height 10
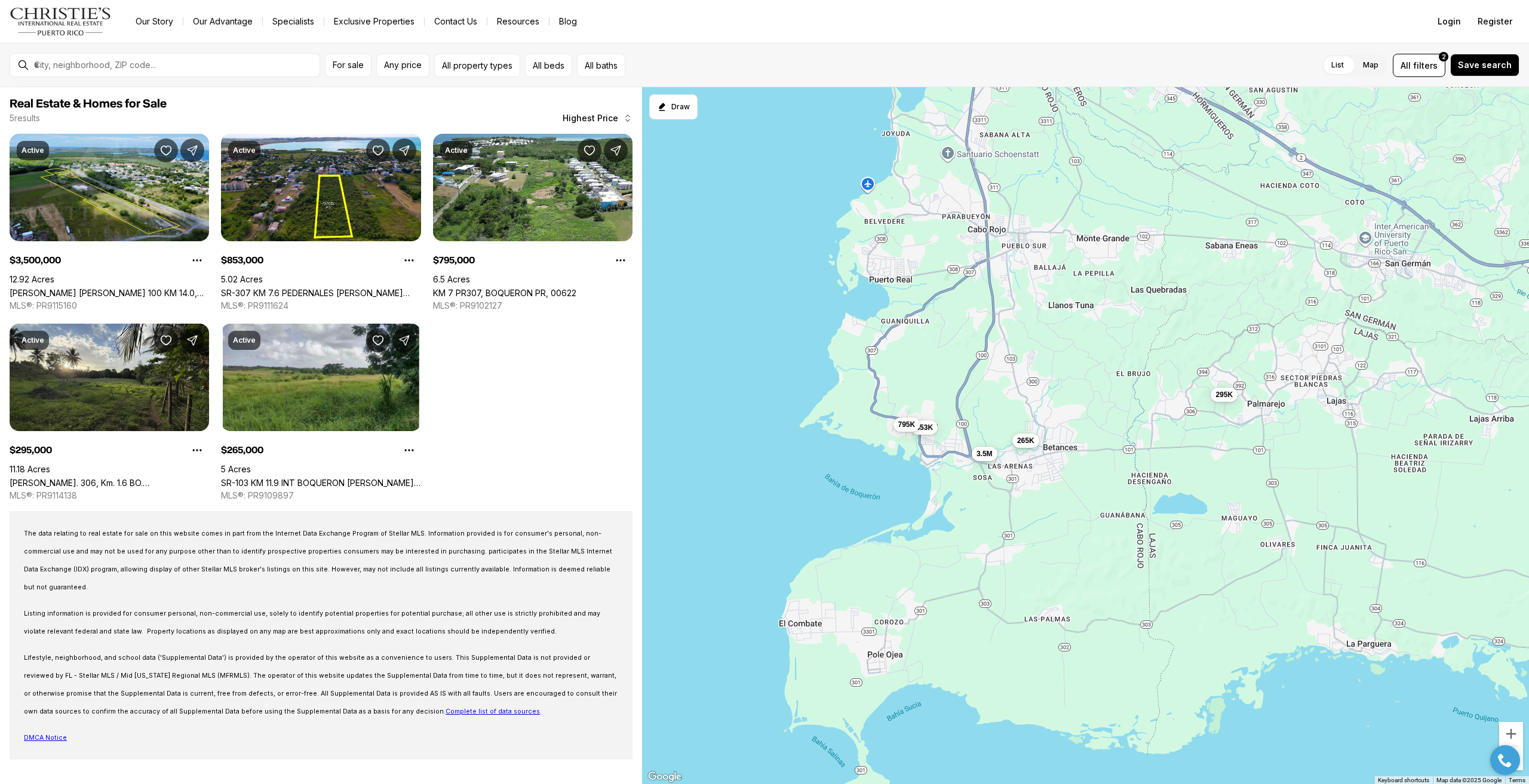
click at [1018, 442] on span "265K" at bounding box center [1025, 441] width 17 height 10
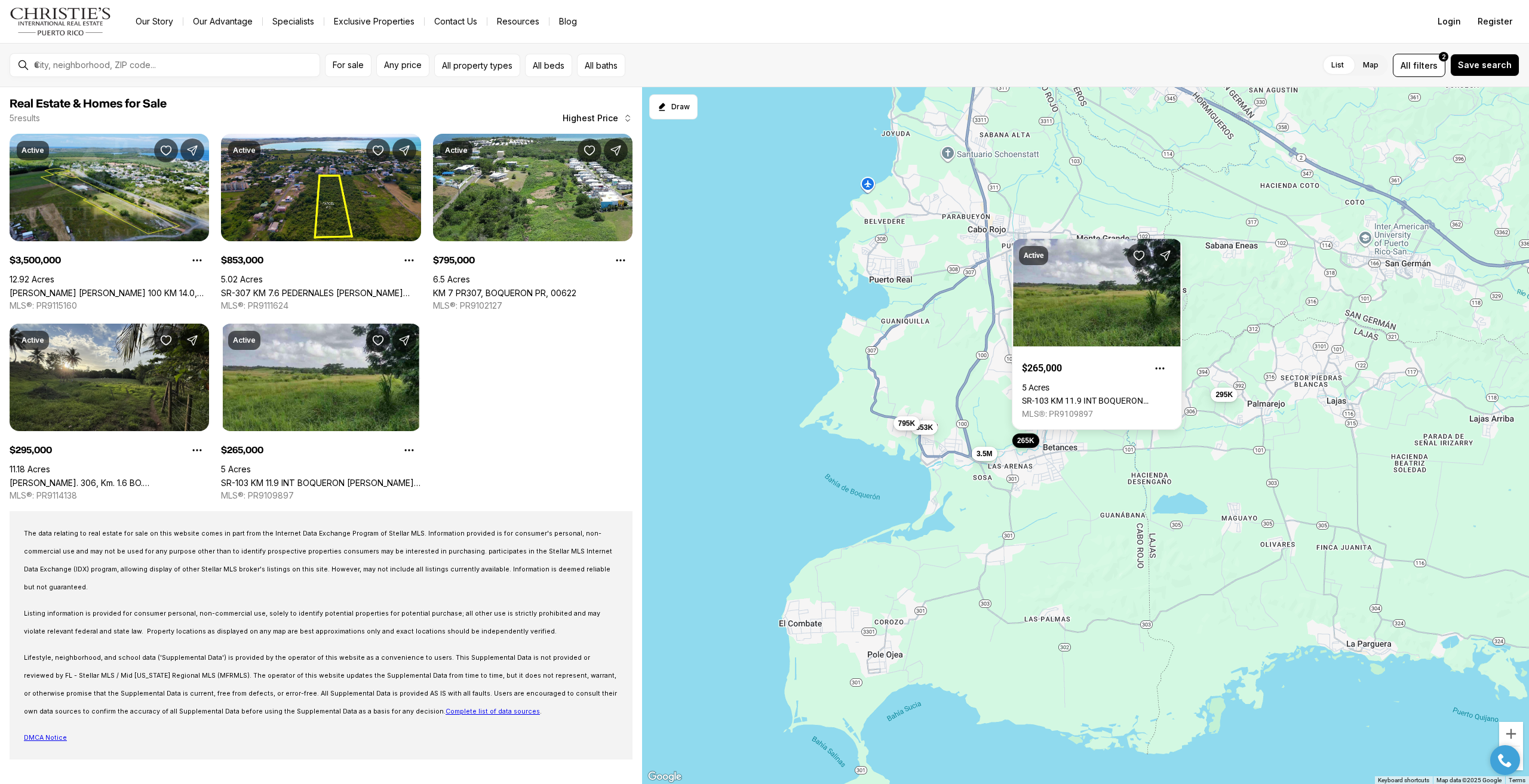
click at [899, 418] on span "795K" at bounding box center [906, 423] width 17 height 10
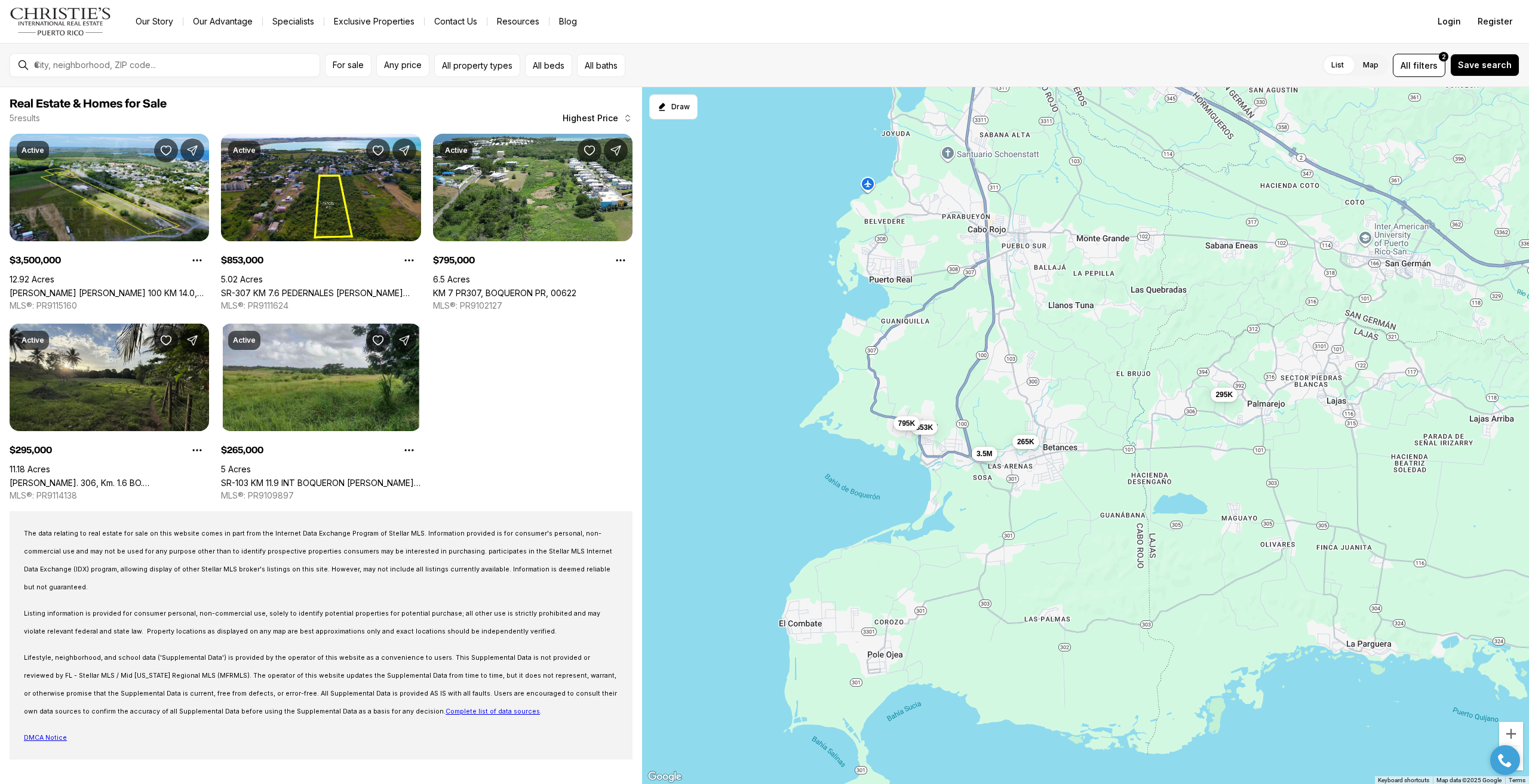
click at [910, 422] on span "795K" at bounding box center [906, 423] width 17 height 10
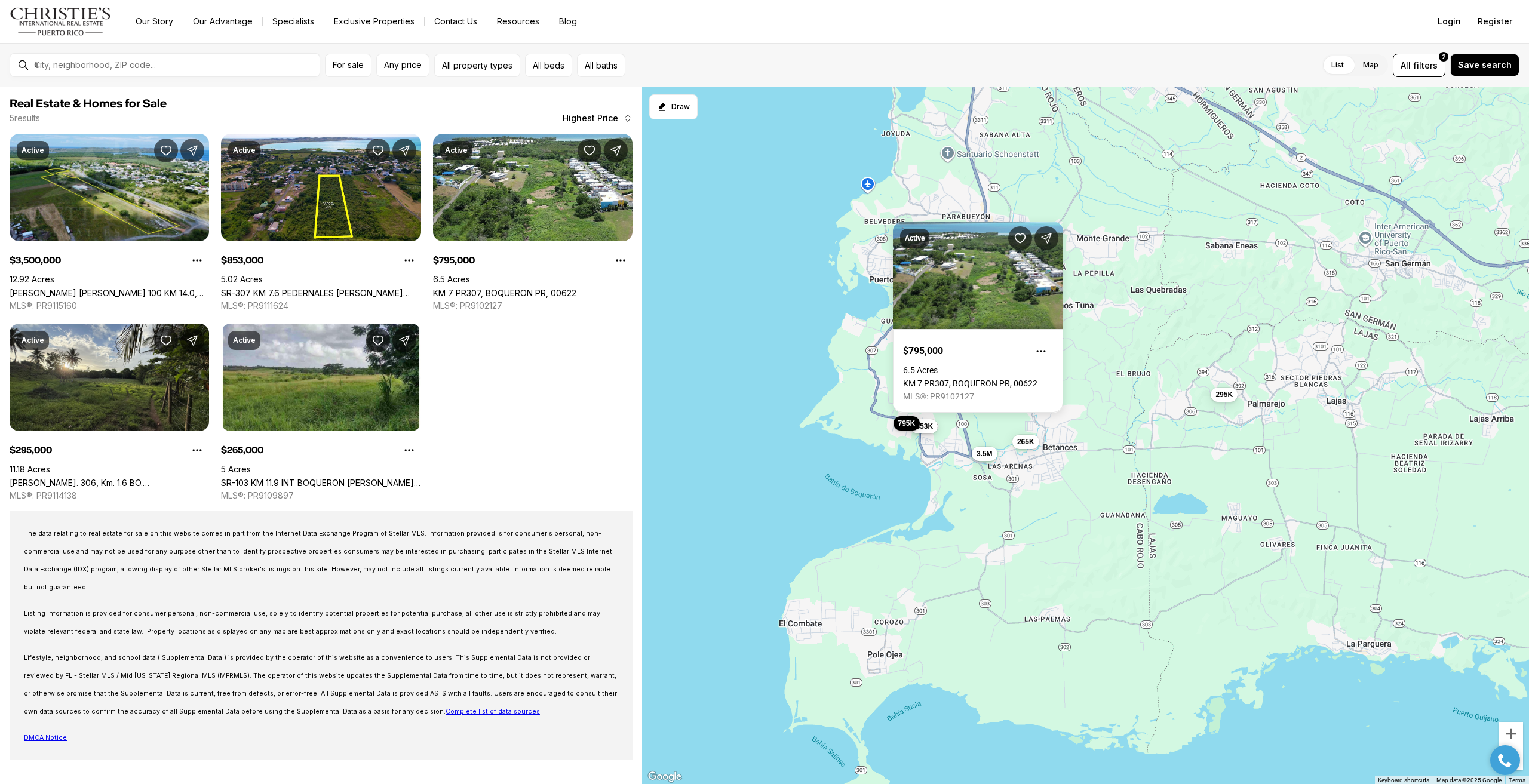
click at [926, 427] on span "853K" at bounding box center [924, 427] width 17 height 10
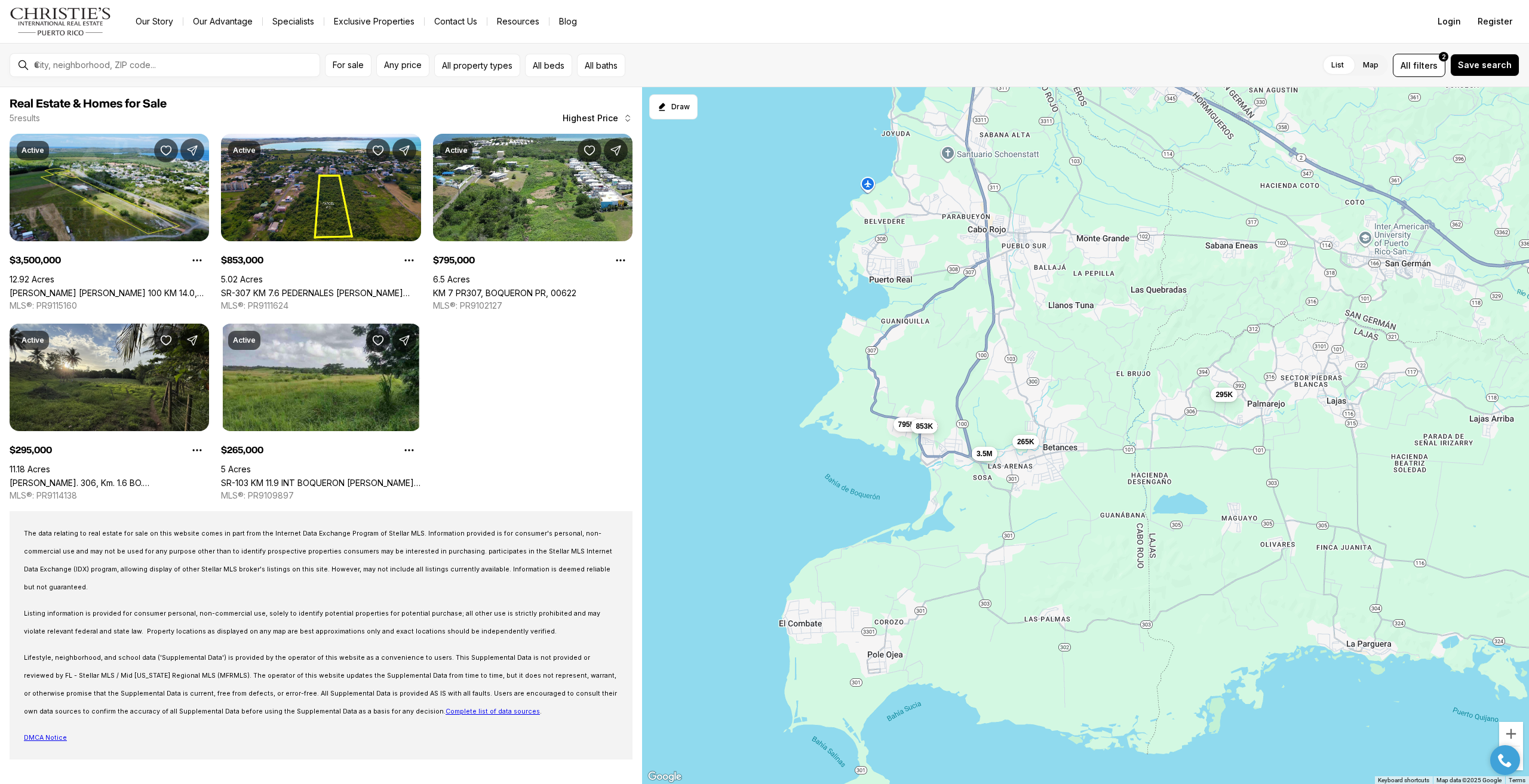
click at [926, 427] on span "853K" at bounding box center [924, 427] width 17 height 10
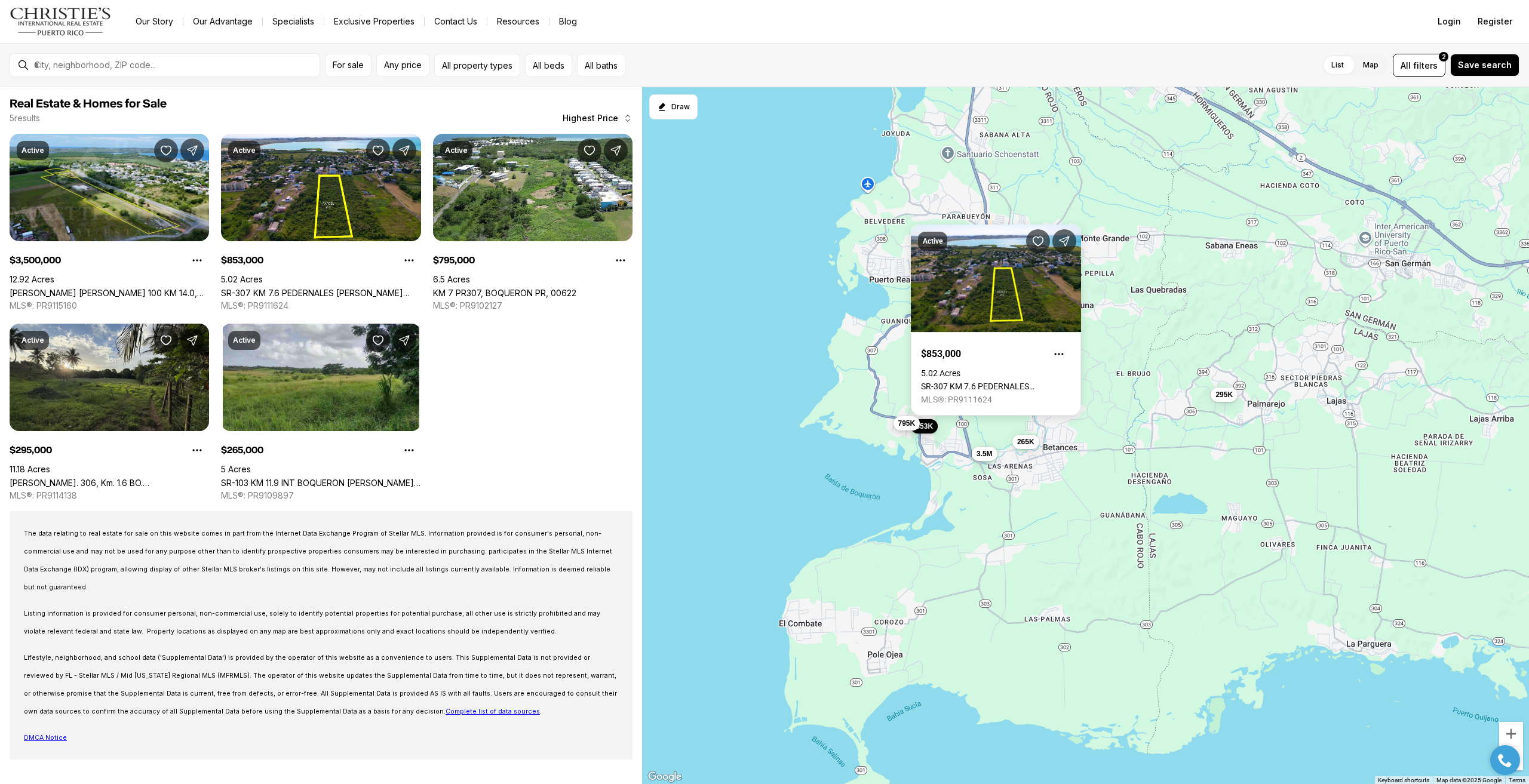
click at [901, 427] on span "795K" at bounding box center [906, 423] width 17 height 10
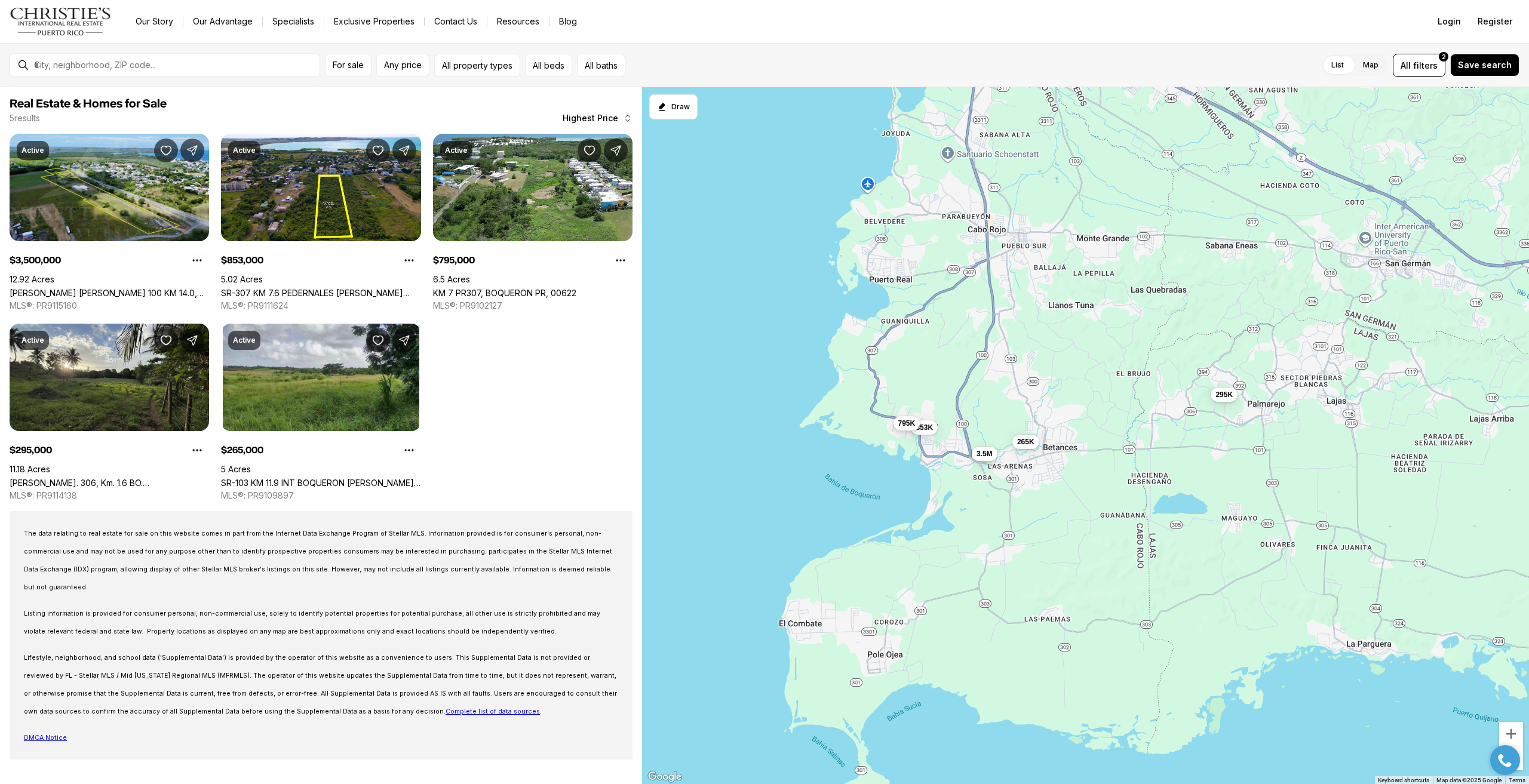
click at [906, 424] on span "795K" at bounding box center [906, 423] width 17 height 10
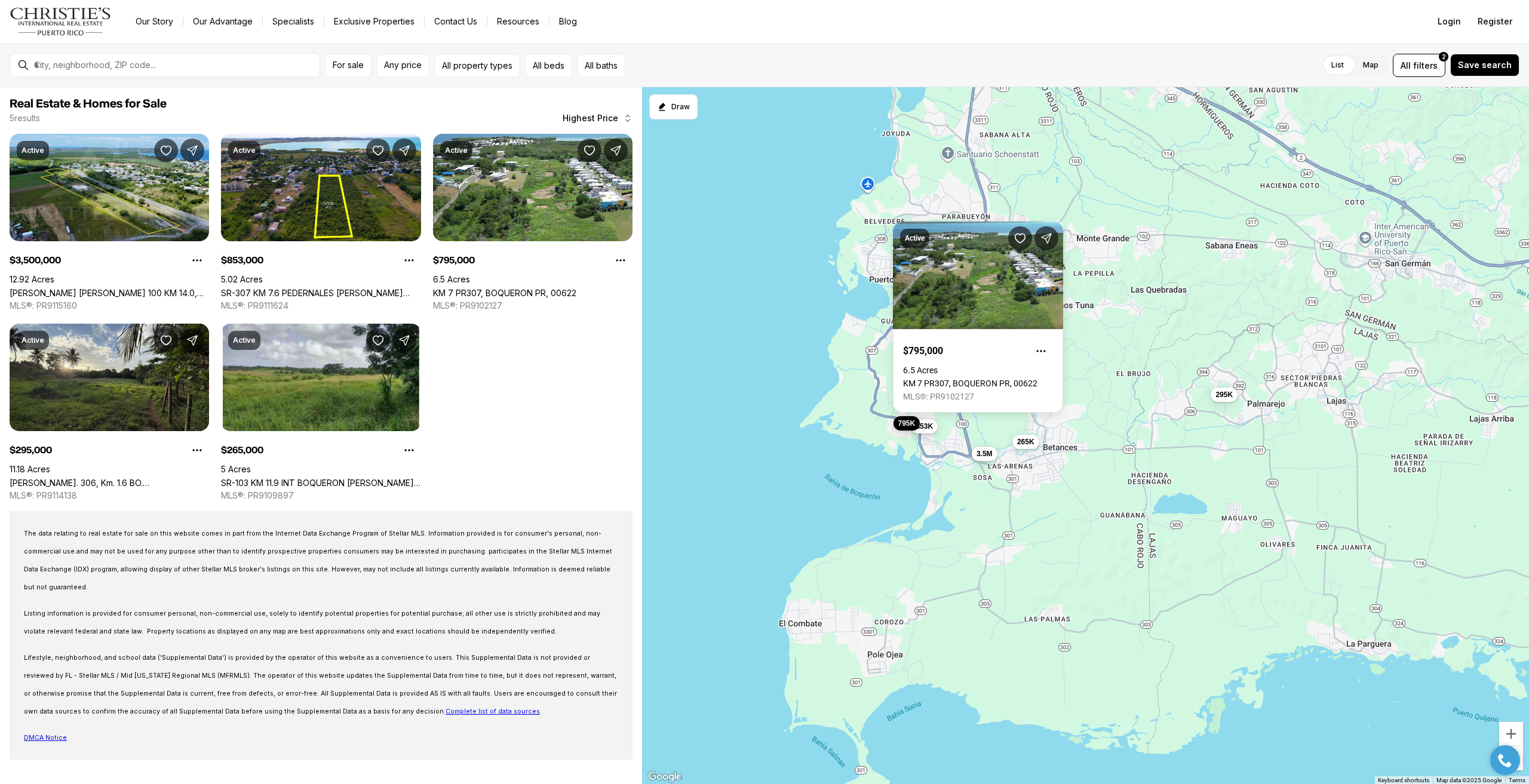
click at [924, 426] on span "853K" at bounding box center [924, 427] width 17 height 10
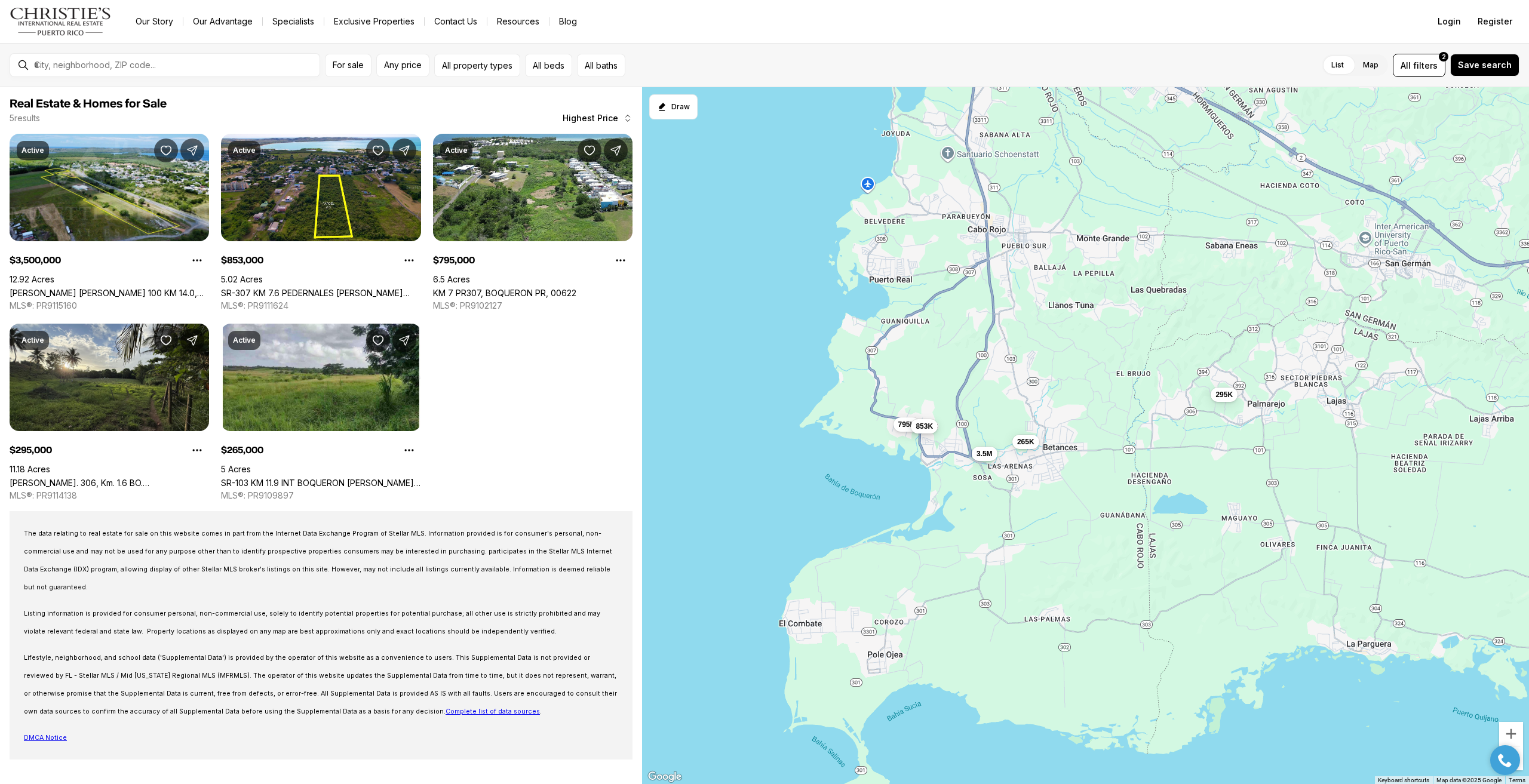
click at [925, 428] on span "853K" at bounding box center [924, 427] width 17 height 10
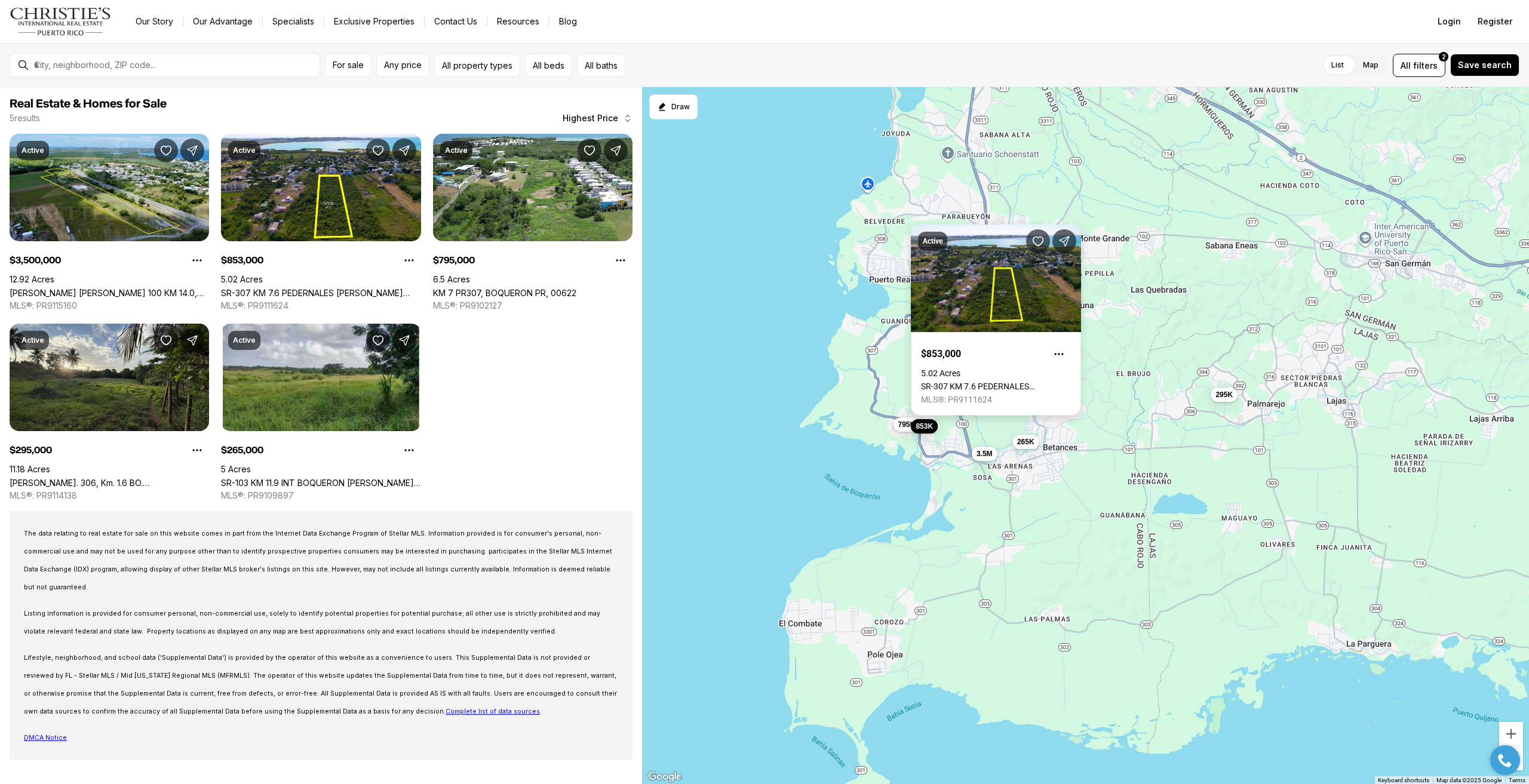
click at [944, 390] on link "SR-307 KM 7.6 PEDERNALES [PERSON_NAME] LOT 2 #(D), [GEOGRAPHIC_DATA], 00623" at bounding box center [995, 386] width 150 height 10
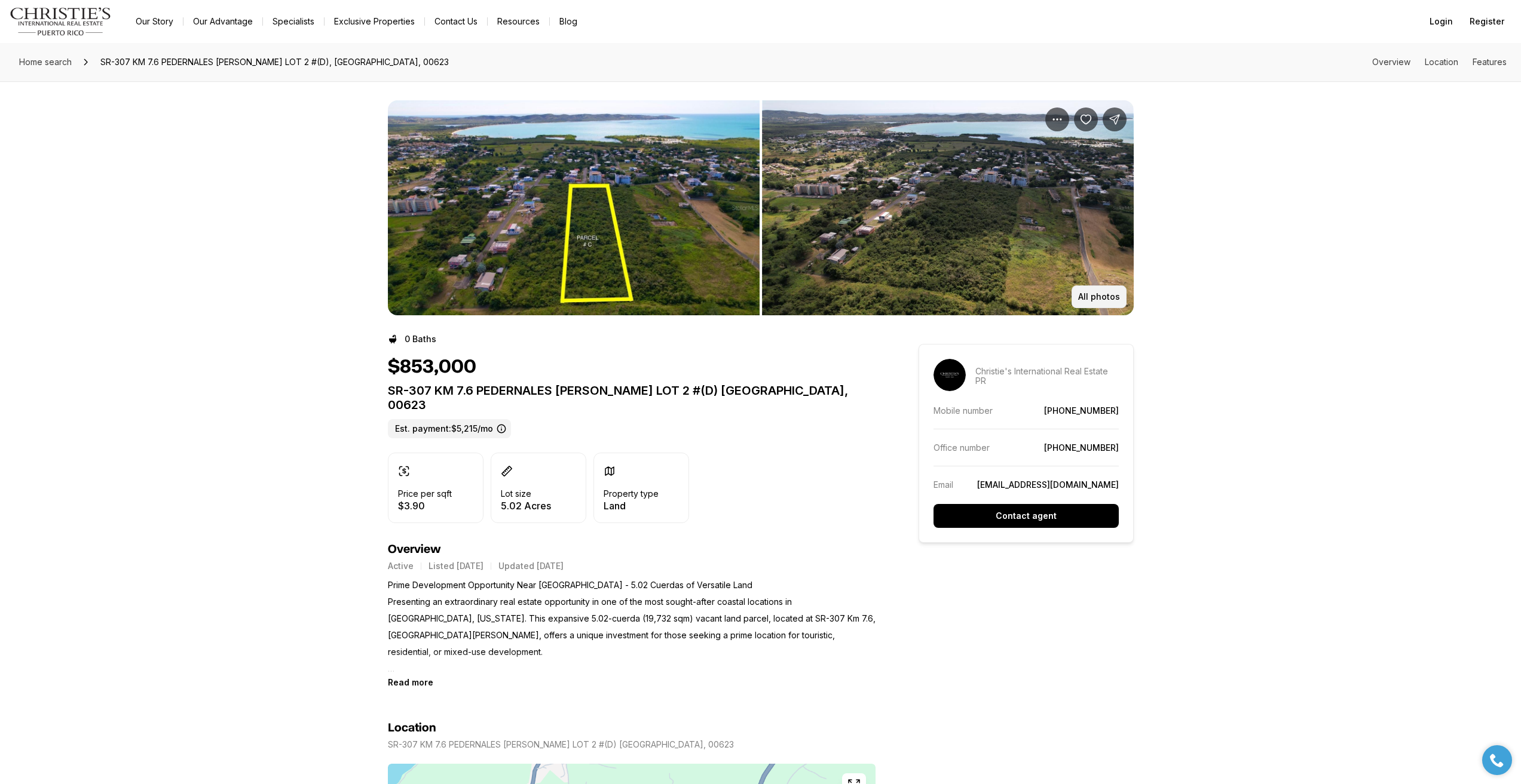
click at [1093, 294] on p "All photos" at bounding box center [1099, 297] width 42 height 10
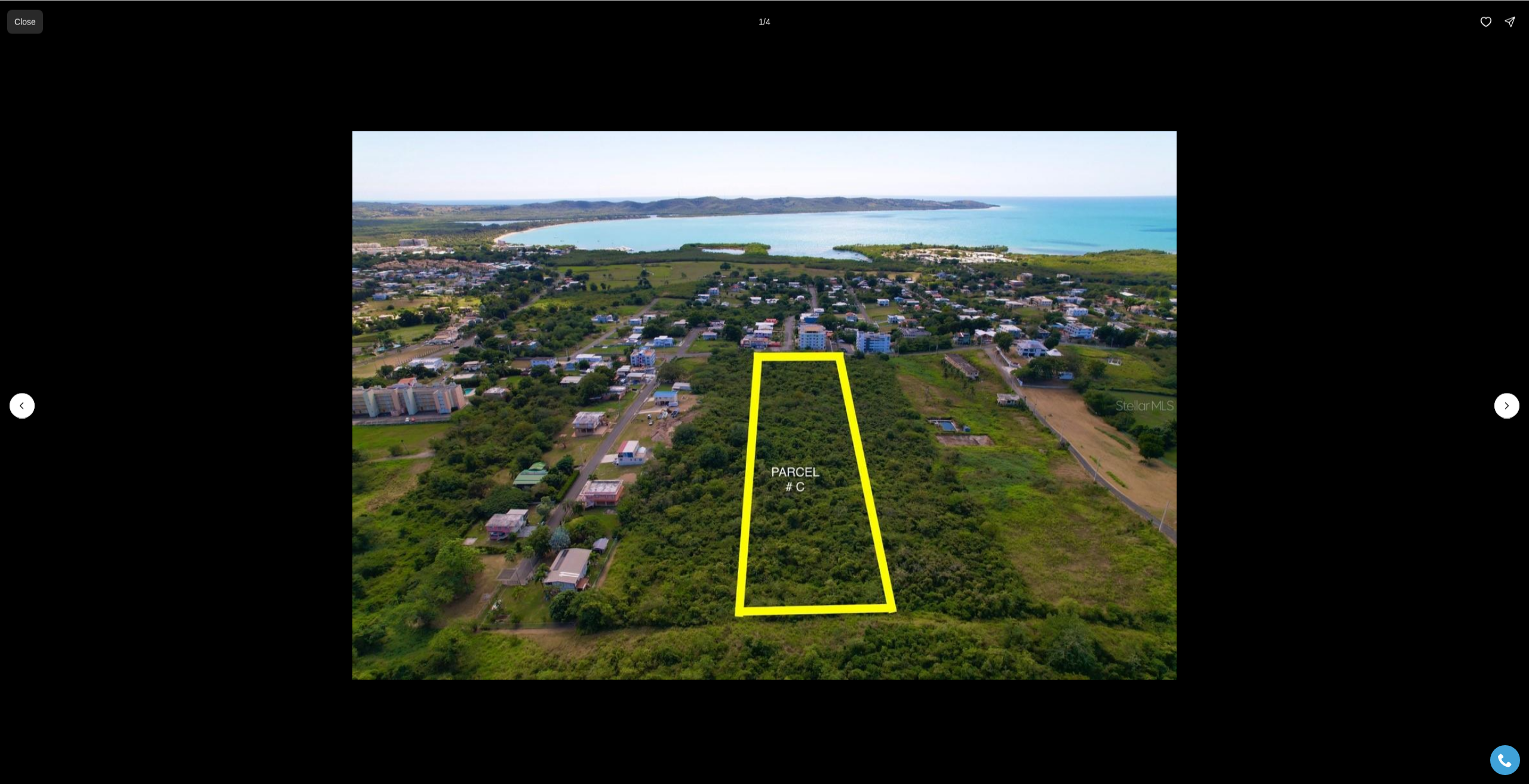
click at [7, 16] on button "Close" at bounding box center [25, 22] width 36 height 24
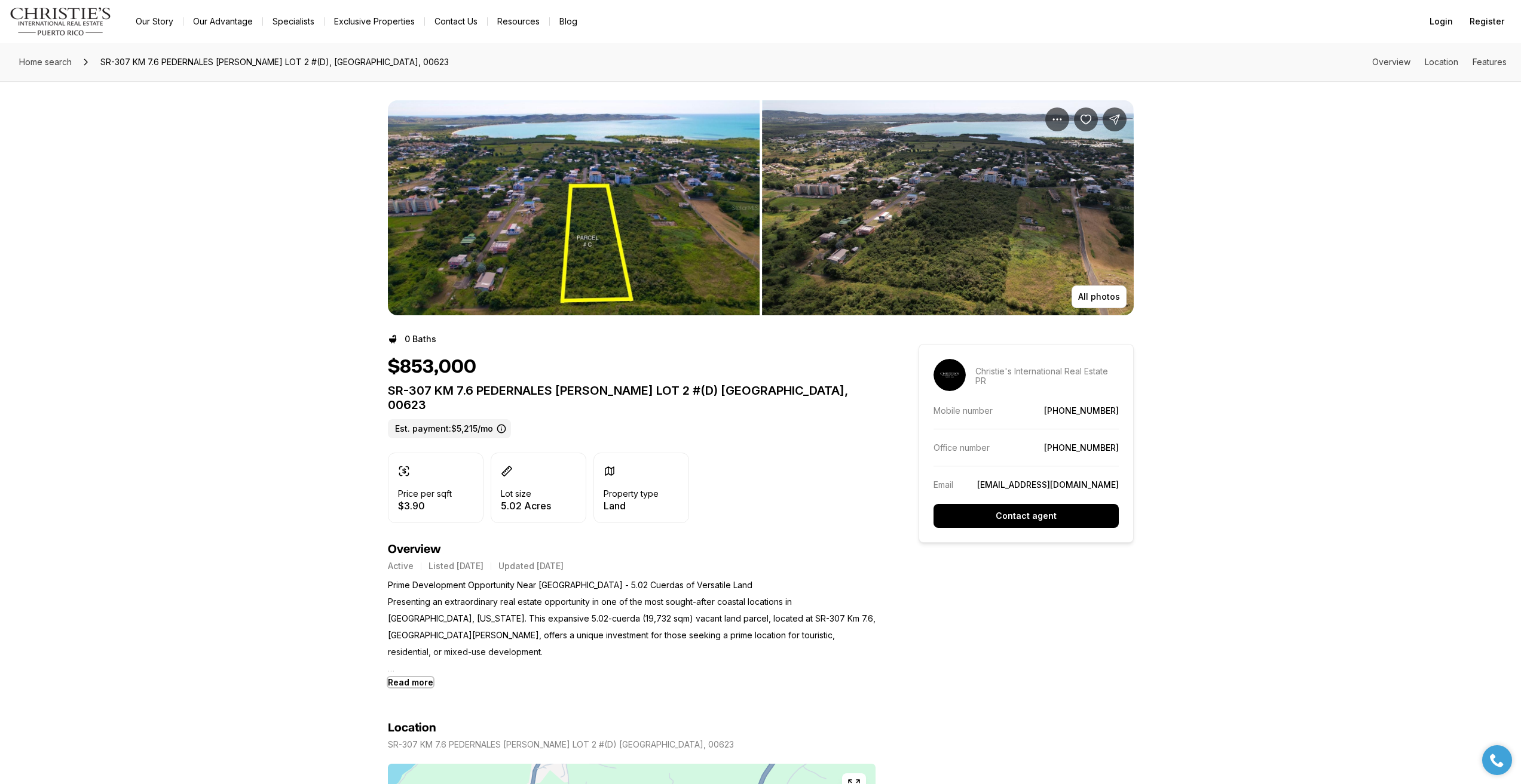
click at [408, 677] on b "Read more" at bounding box center [410, 682] width 46 height 10
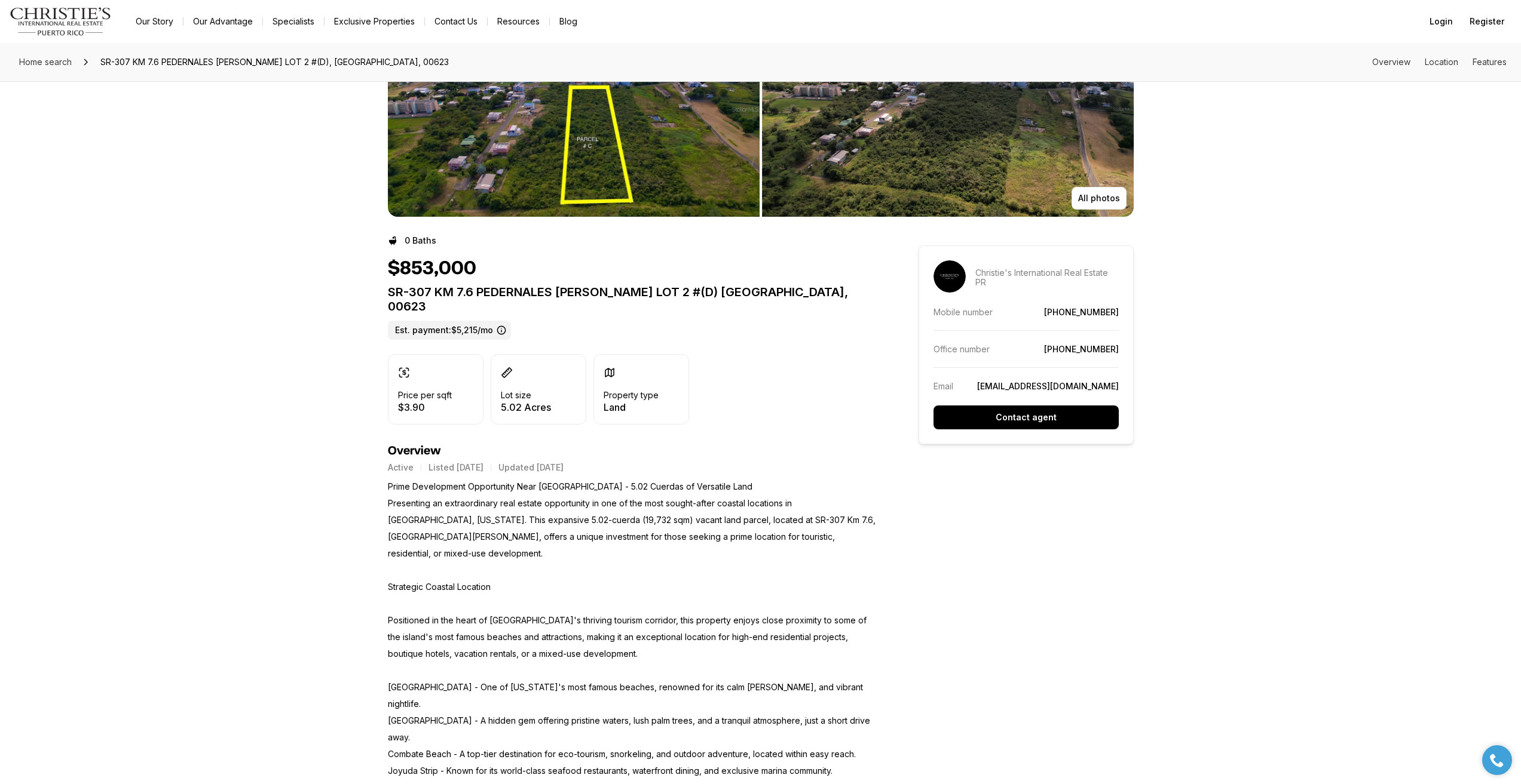
scroll to position [119, 0]
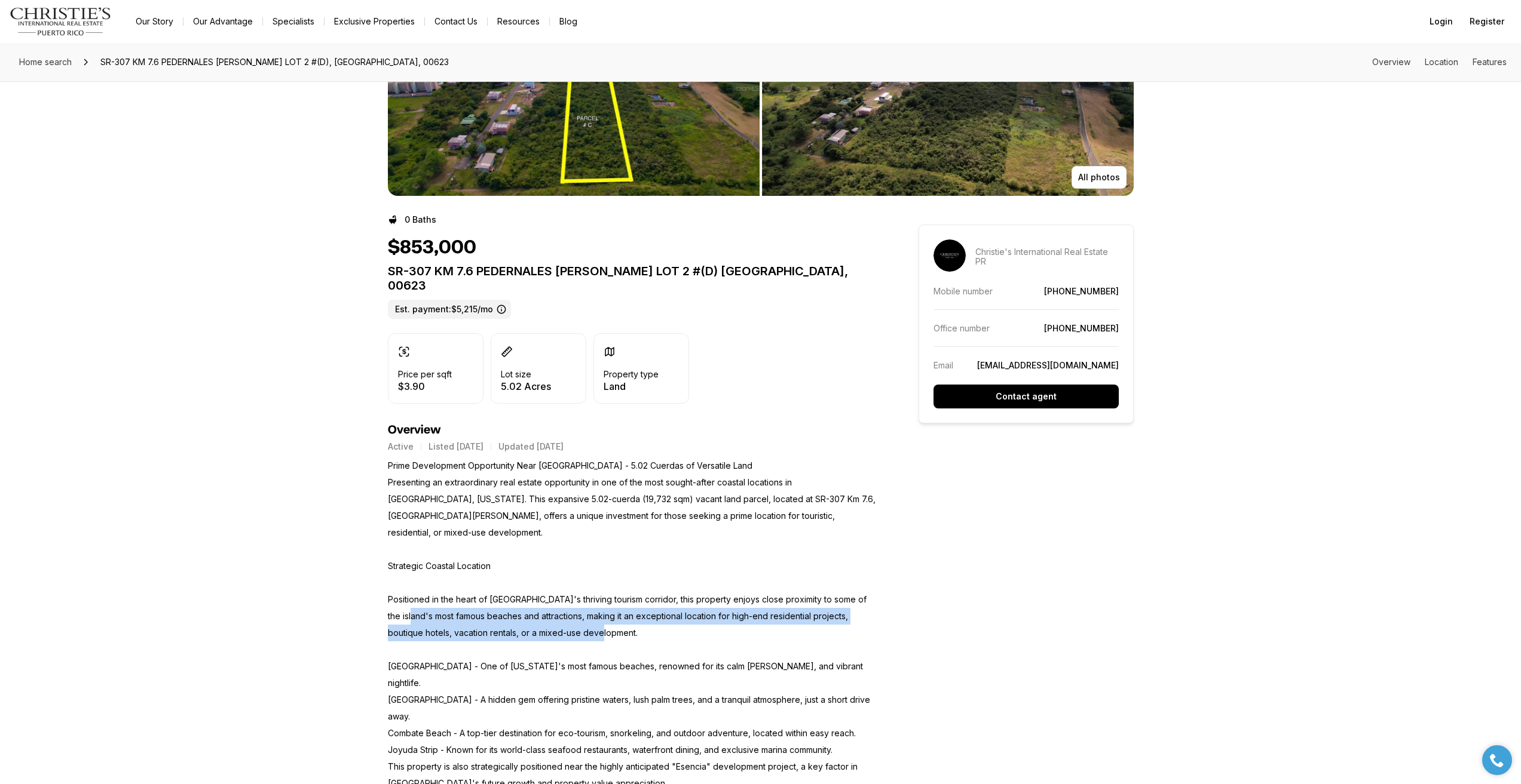
drag, startPoint x: 397, startPoint y: 583, endPoint x: 698, endPoint y: 600, distance: 301.5
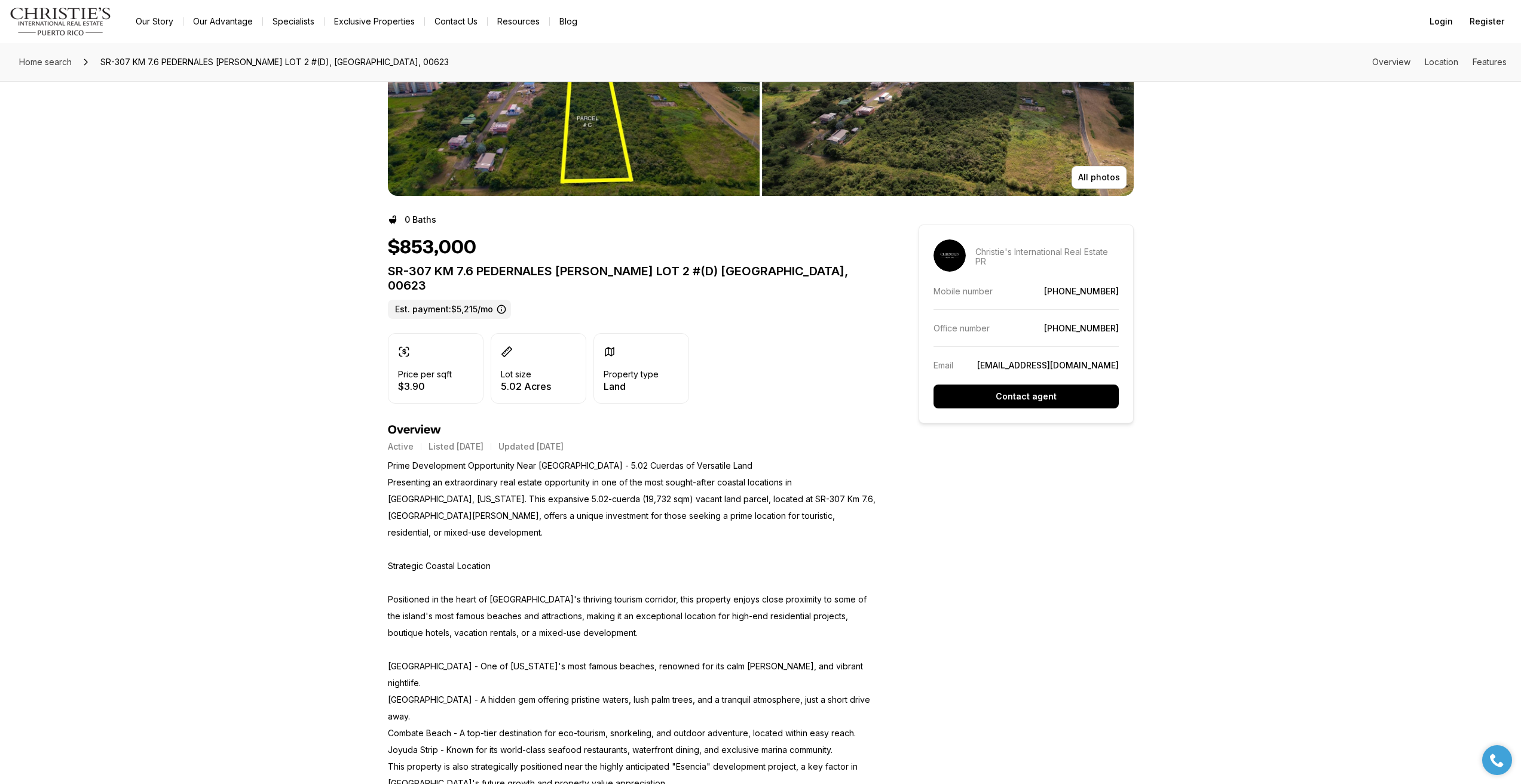
drag, startPoint x: 427, startPoint y: 633, endPoint x: 510, endPoint y: 650, distance: 84.7
drag, startPoint x: 393, startPoint y: 669, endPoint x: 516, endPoint y: 664, distance: 123.1
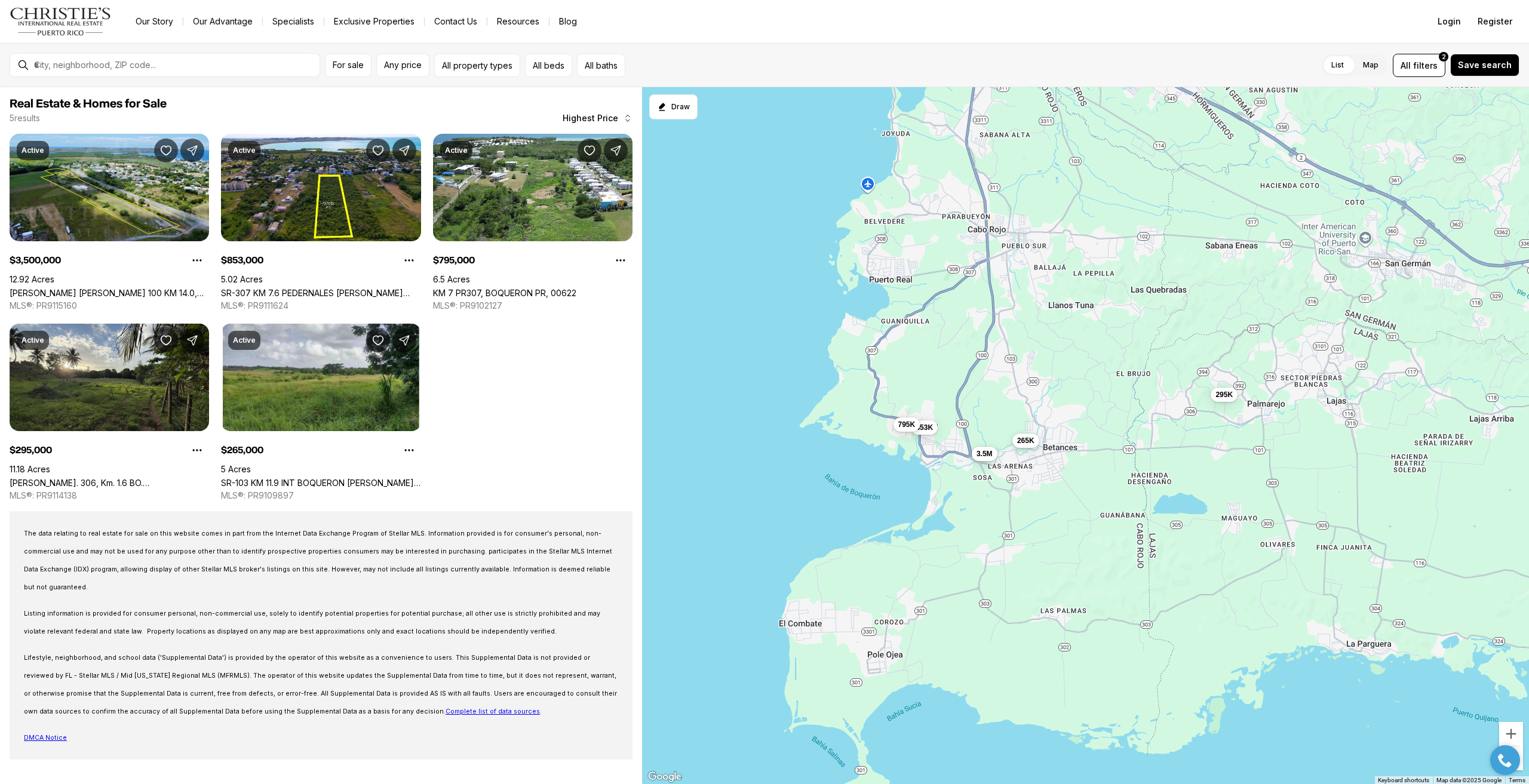
click at [1030, 443] on span "265K" at bounding box center [1025, 441] width 17 height 10
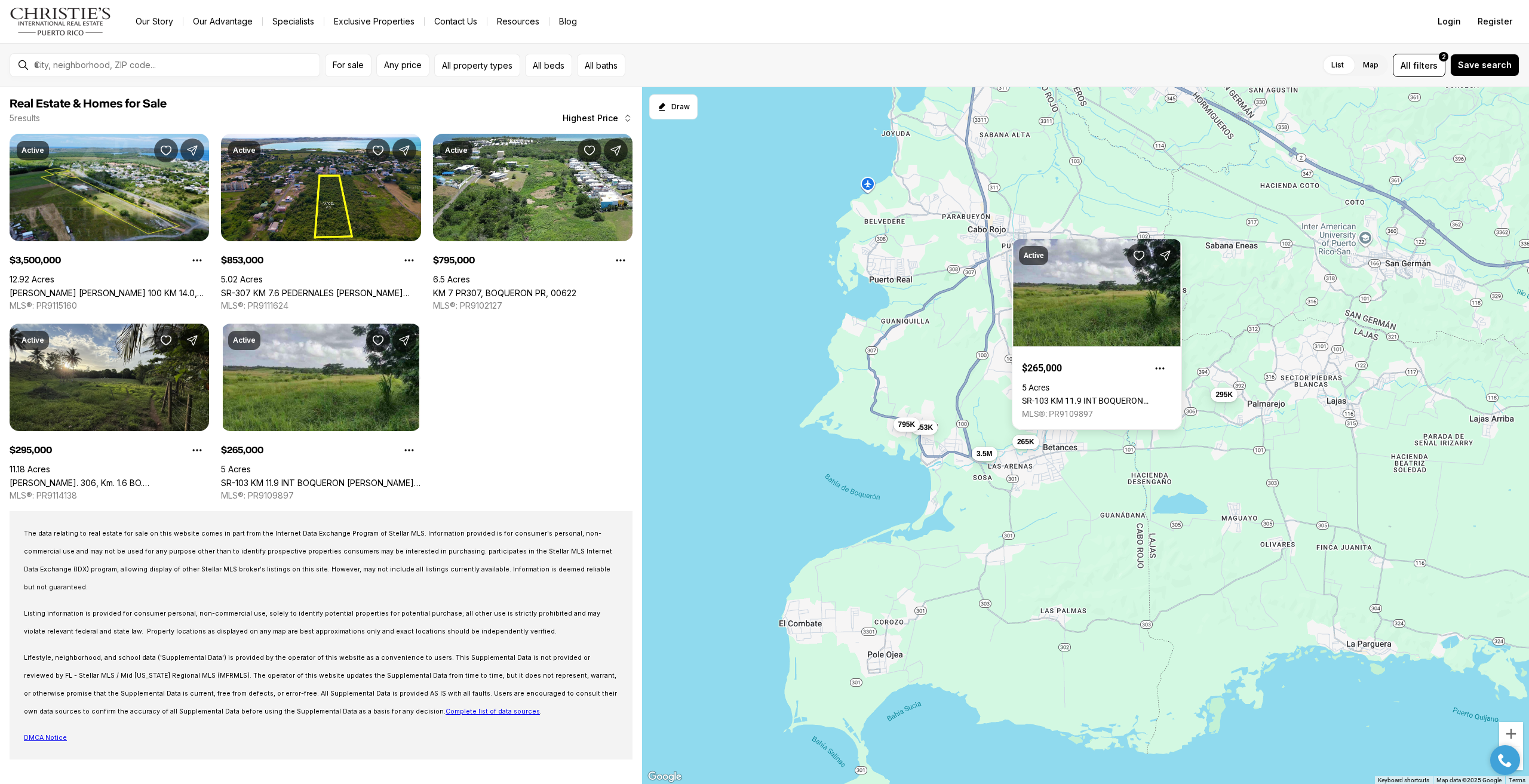
drag, startPoint x: 1139, startPoint y: 447, endPoint x: 1179, endPoint y: 433, distance: 42.4
click at [1143, 449] on div "3.5M 853K 795K 295K 265K" at bounding box center [1086, 435] width 887 height 697
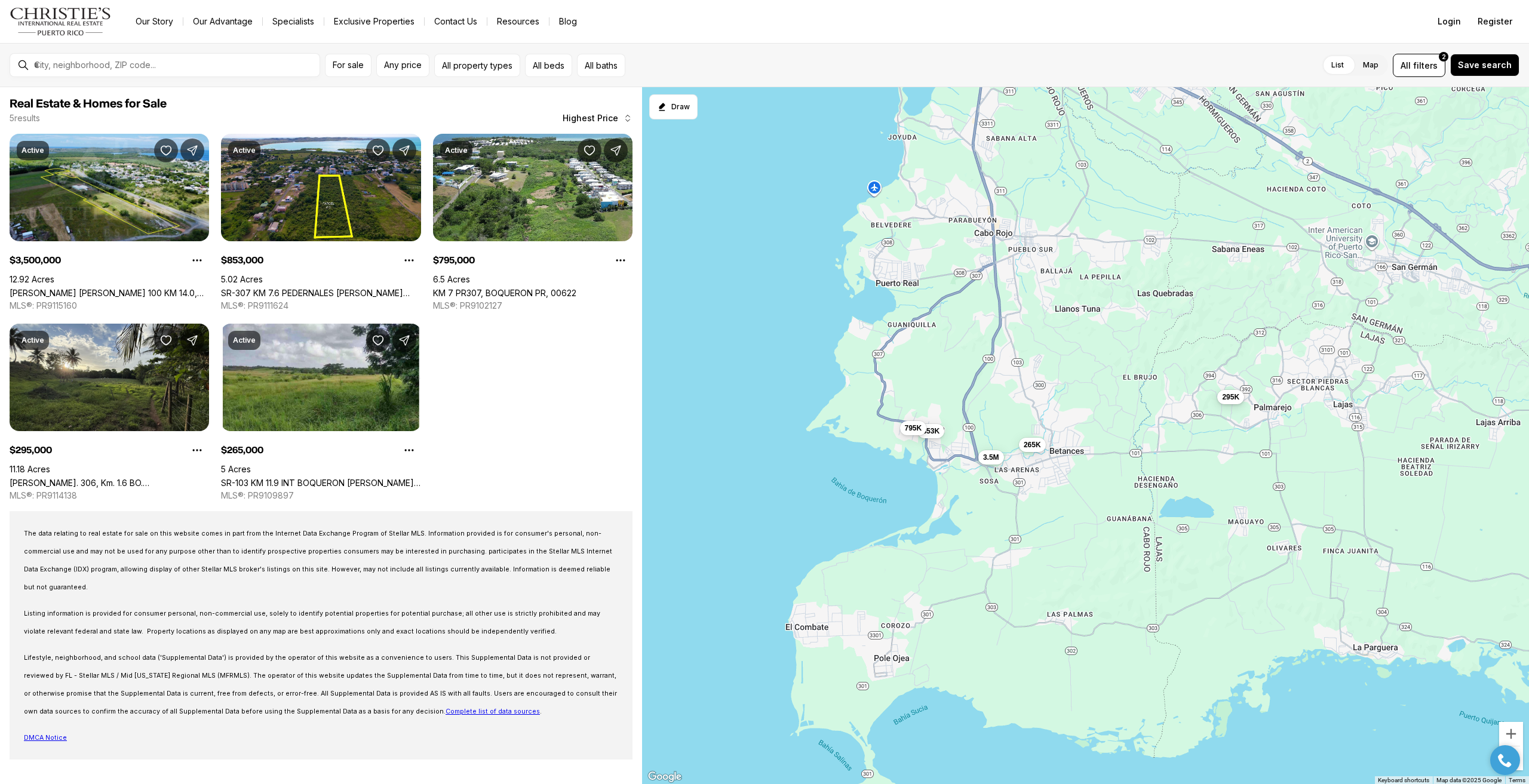
click at [1233, 401] on span "295K" at bounding box center [1230, 397] width 17 height 10
